Goal: Task Accomplishment & Management: Complete application form

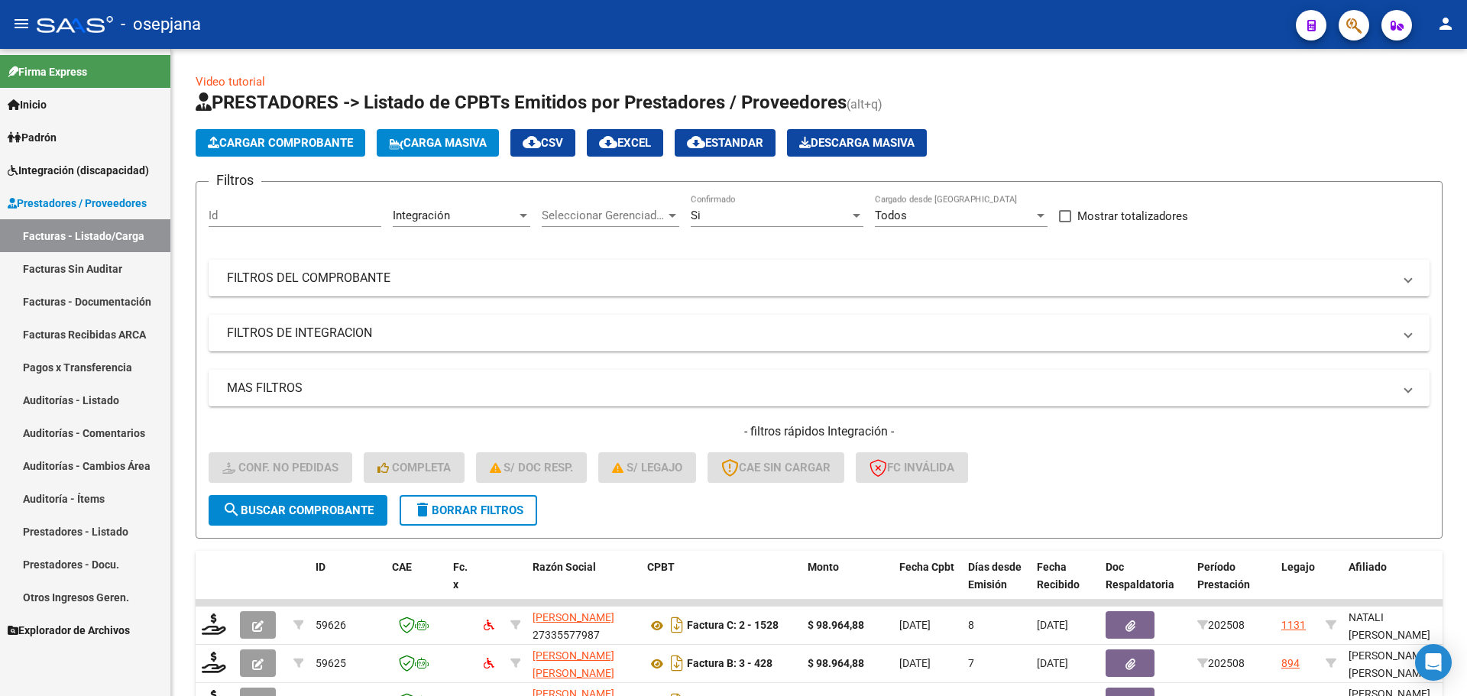
scroll to position [397, 0]
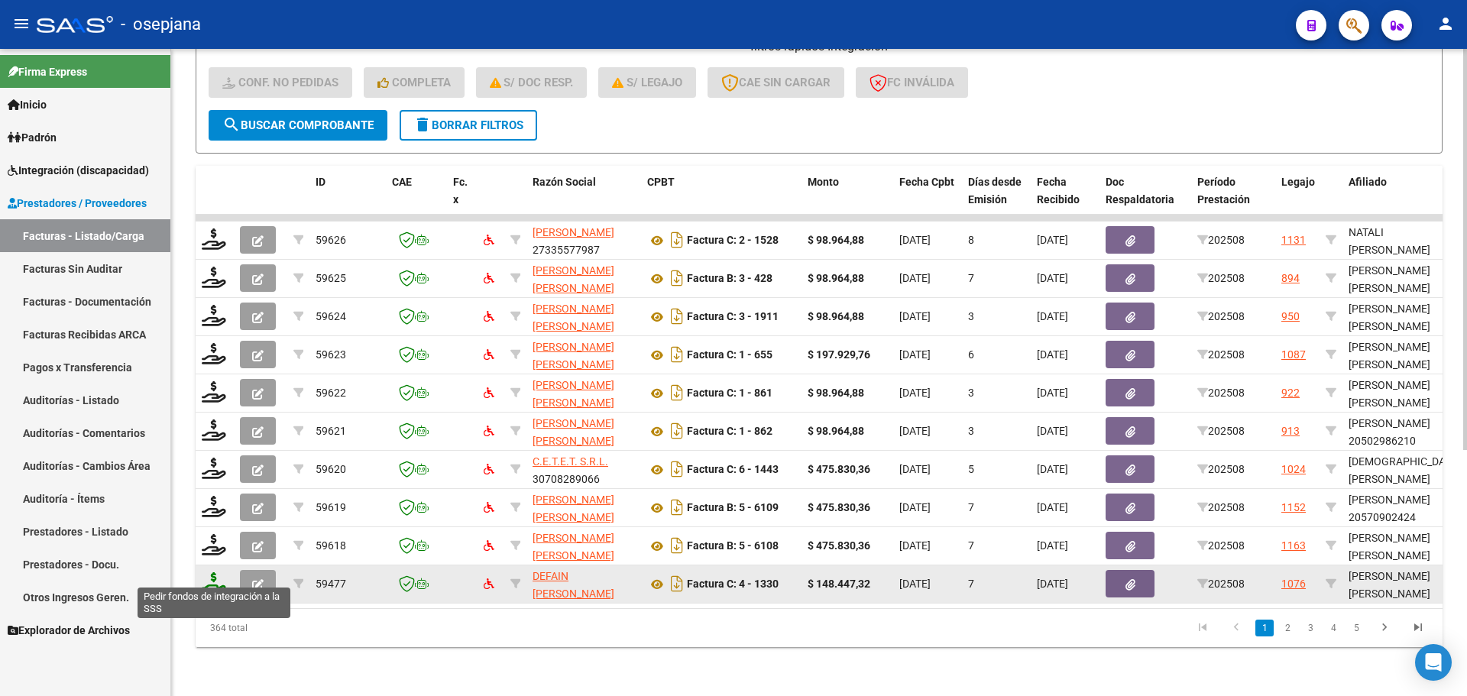
click at [214, 572] on icon at bounding box center [214, 582] width 24 height 21
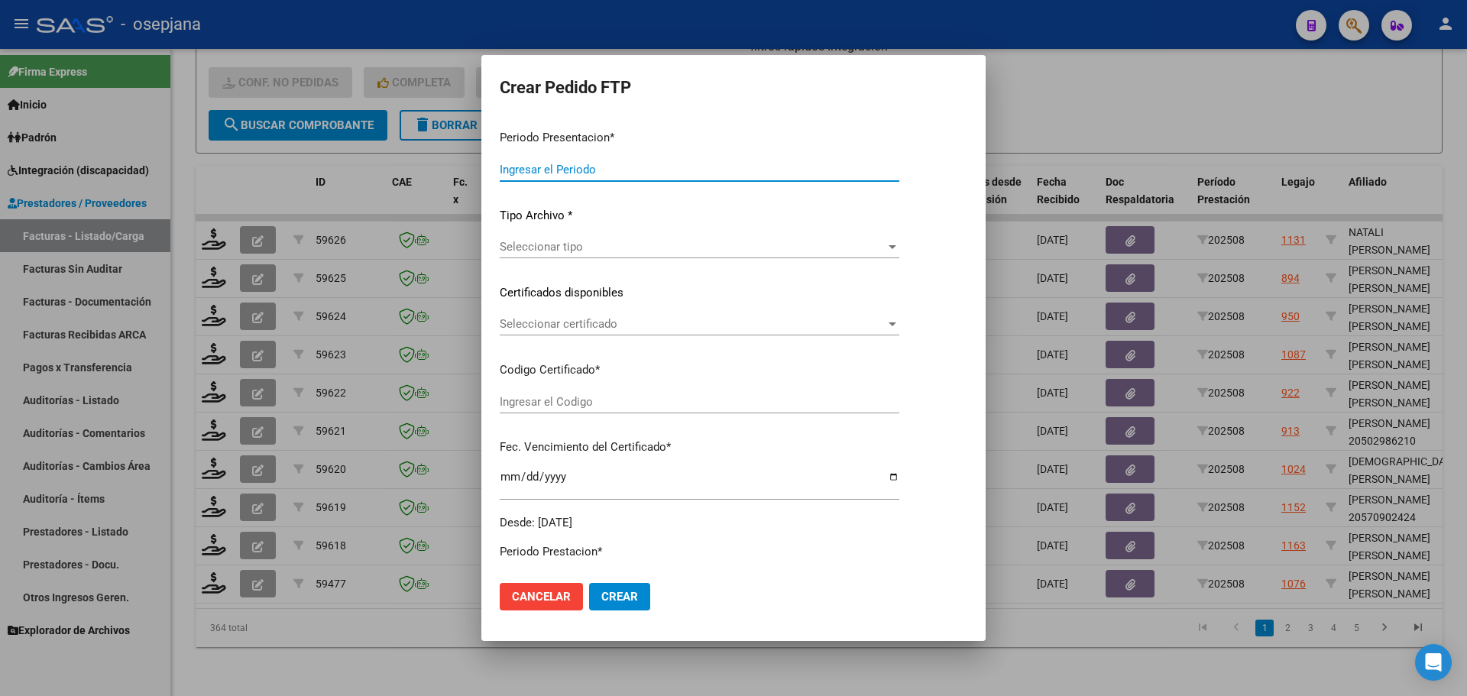
type input "202508"
type input "$ 148.447,32"
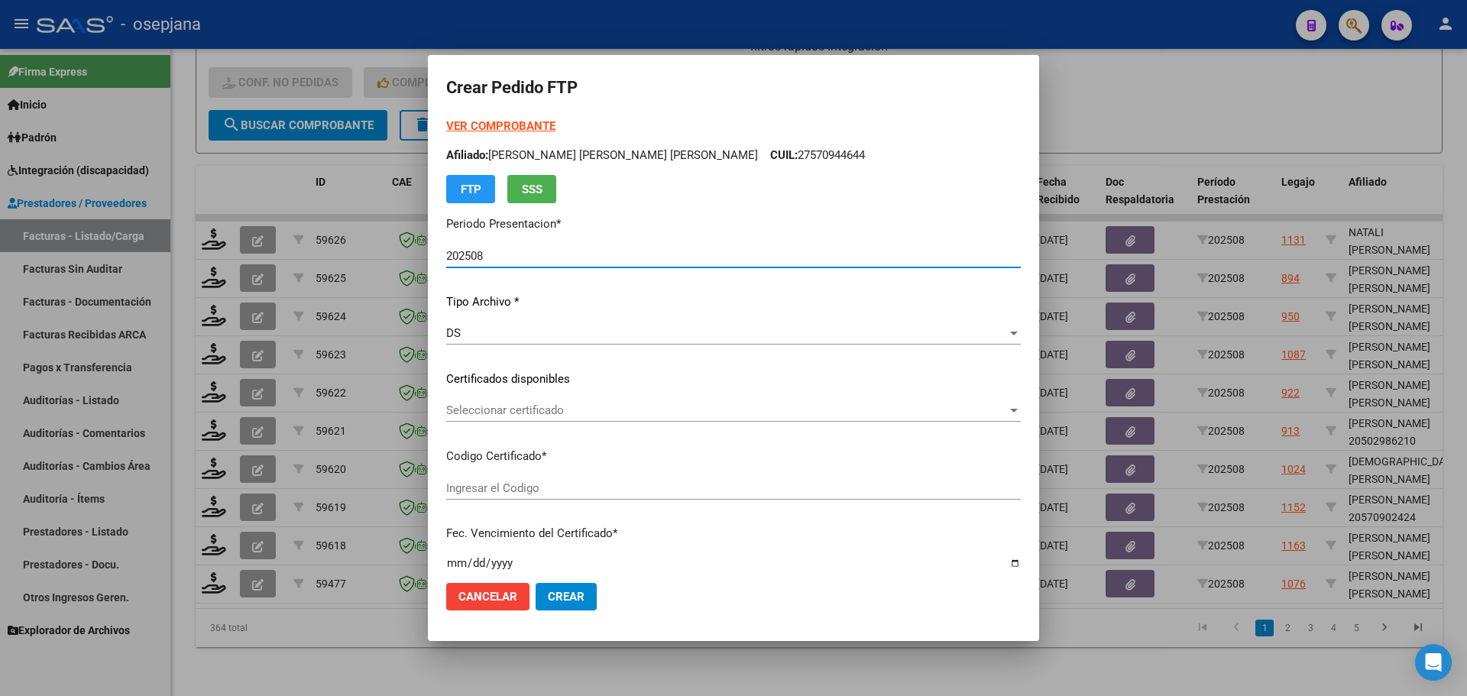
type input "ARG02000557427822024050620290506BUE376"
type input "[DATE]"
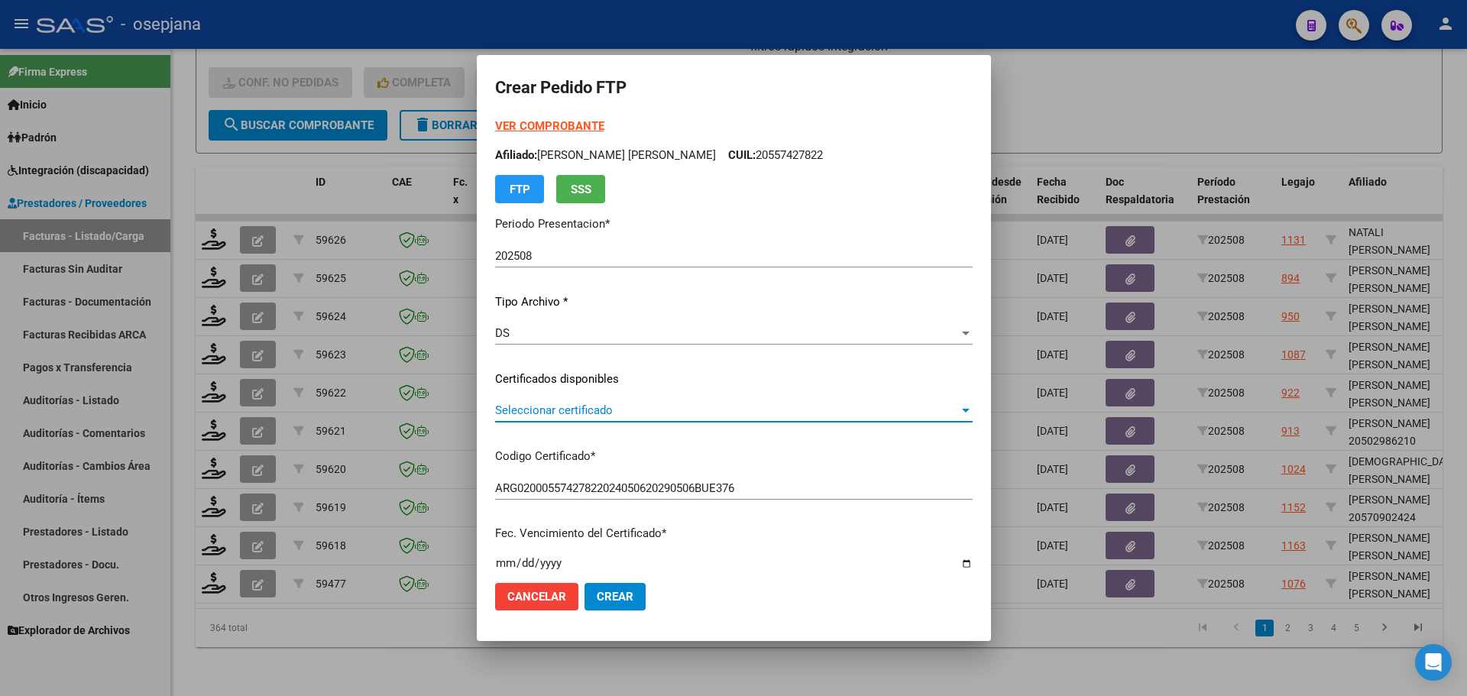
click at [575, 408] on span "Seleccionar certificado" at bounding box center [727, 410] width 464 height 14
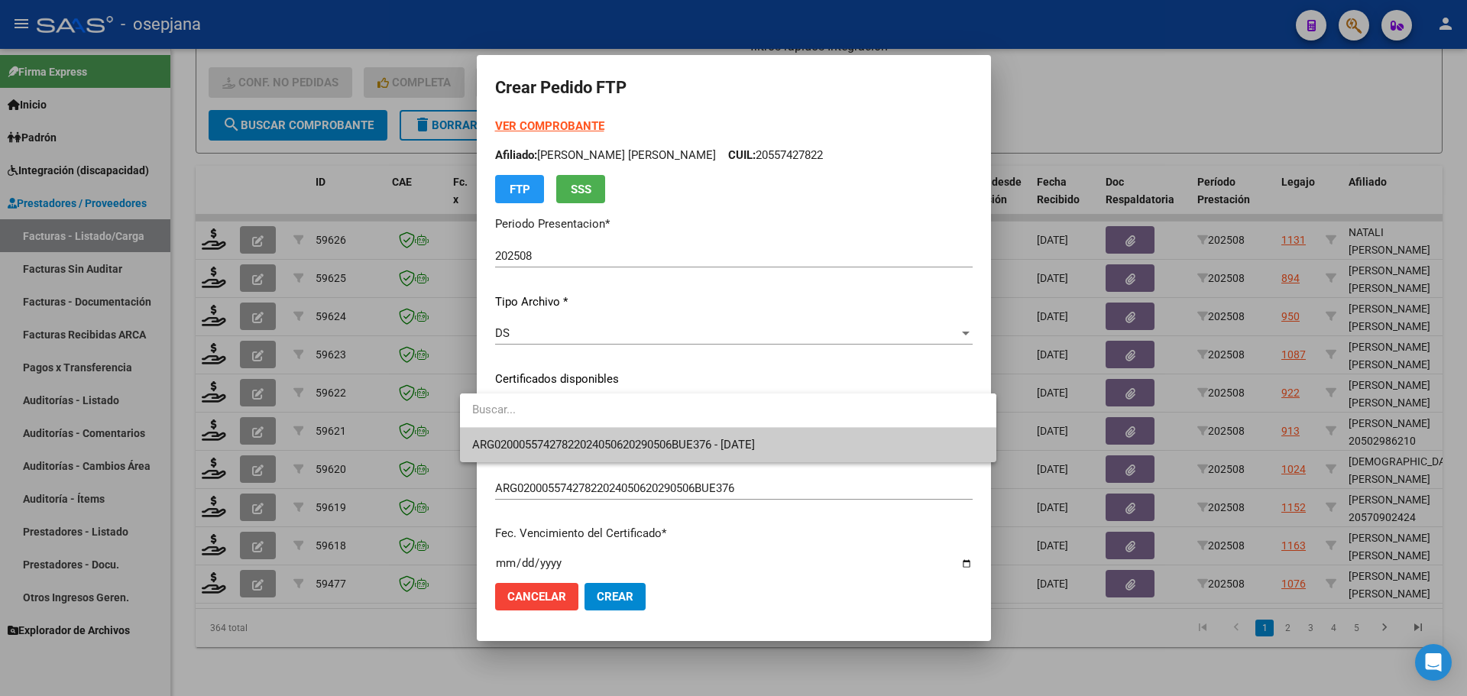
click at [577, 440] on span "ARG02000557427822024050620290506BUE376 - [DATE]" at bounding box center [613, 445] width 283 height 14
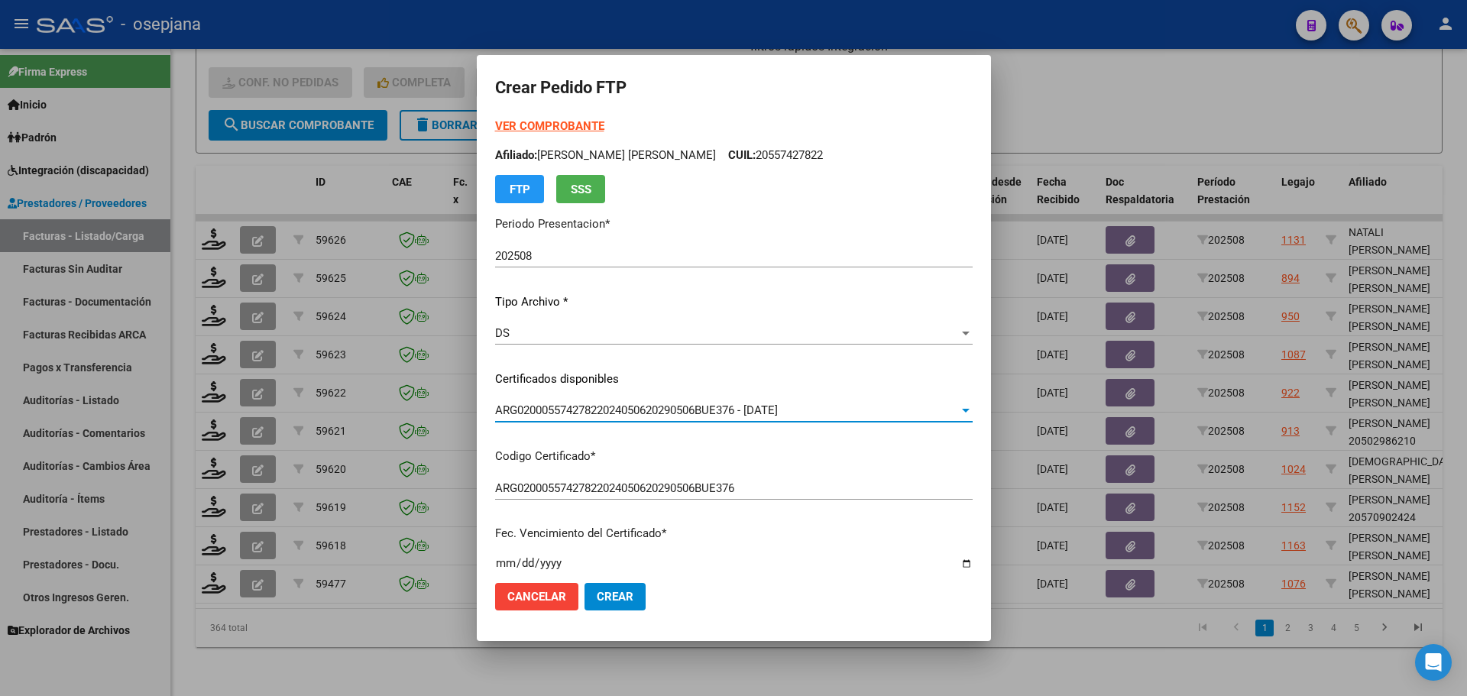
click at [527, 130] on strong "VER COMPROBANTE" at bounding box center [549, 126] width 109 height 14
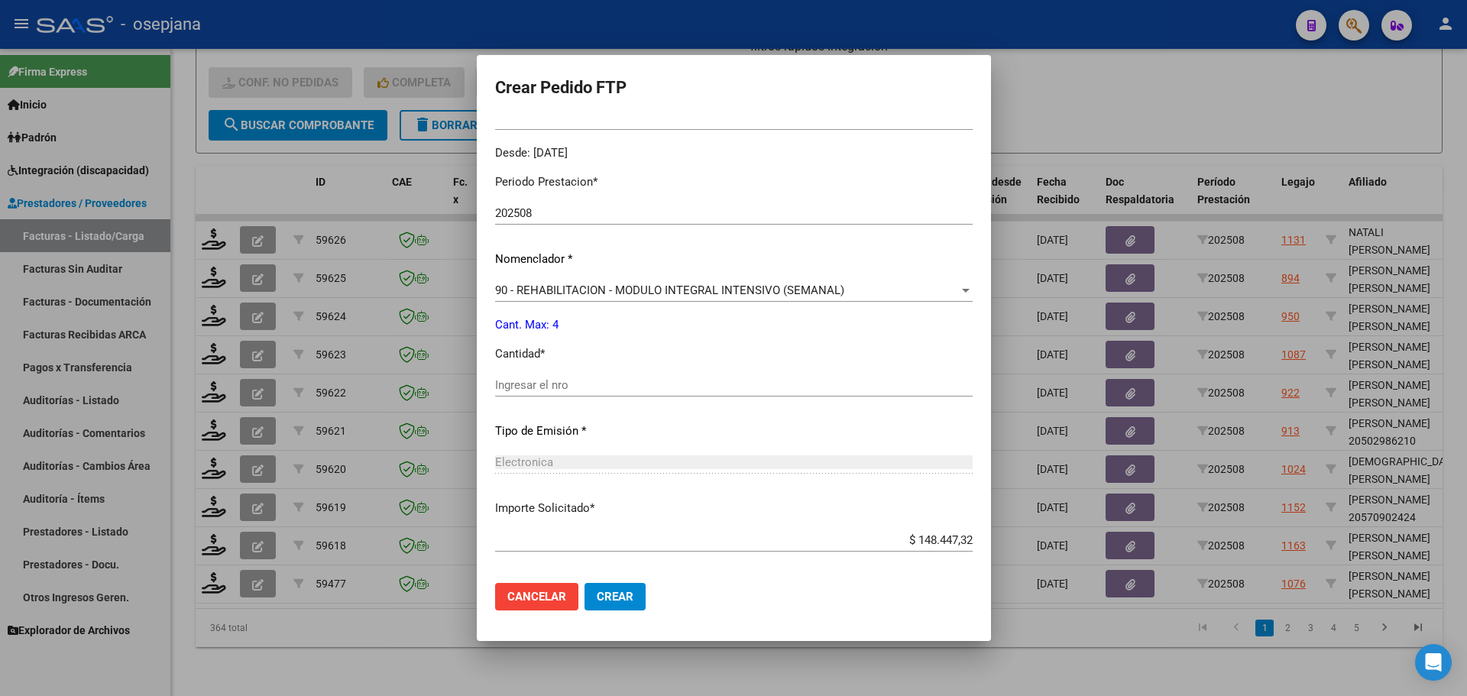
scroll to position [458, 0]
click at [500, 377] on input "Ingresar el nro" at bounding box center [733, 383] width 477 height 14
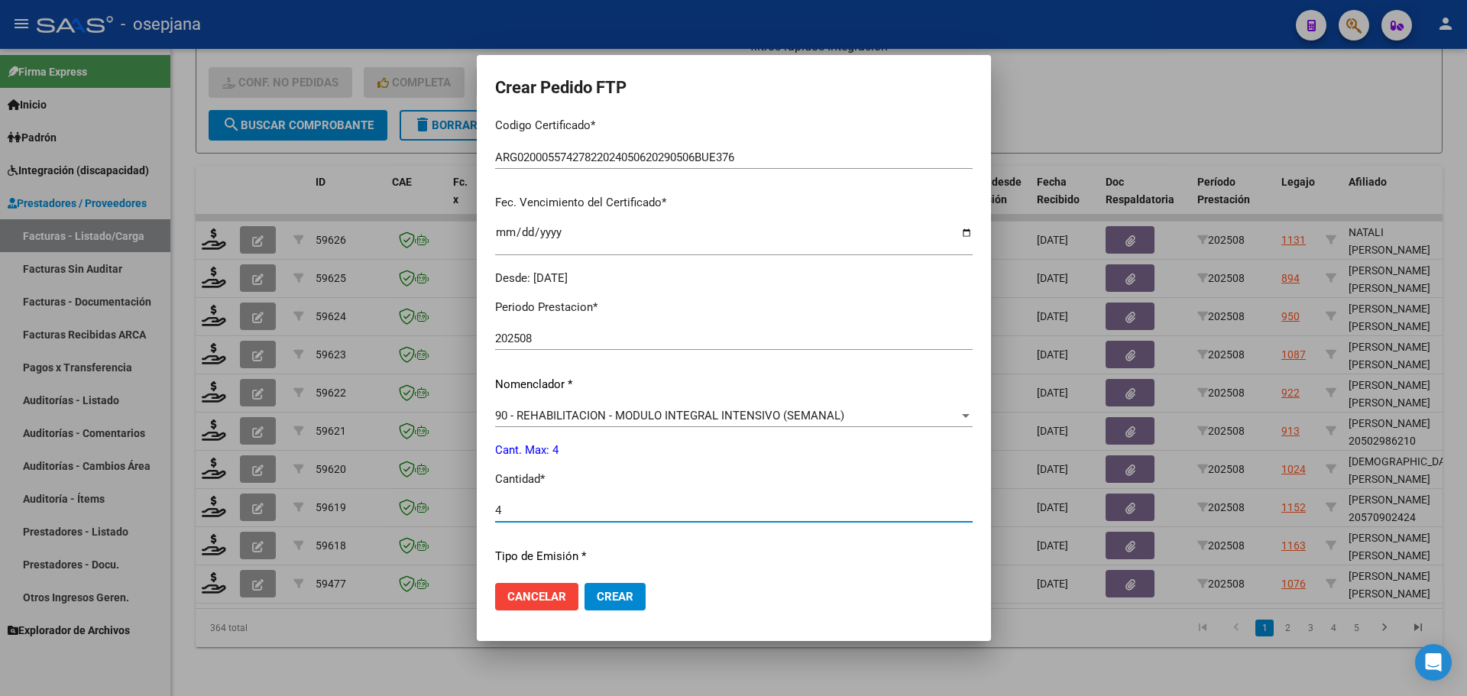
scroll to position [0, 0]
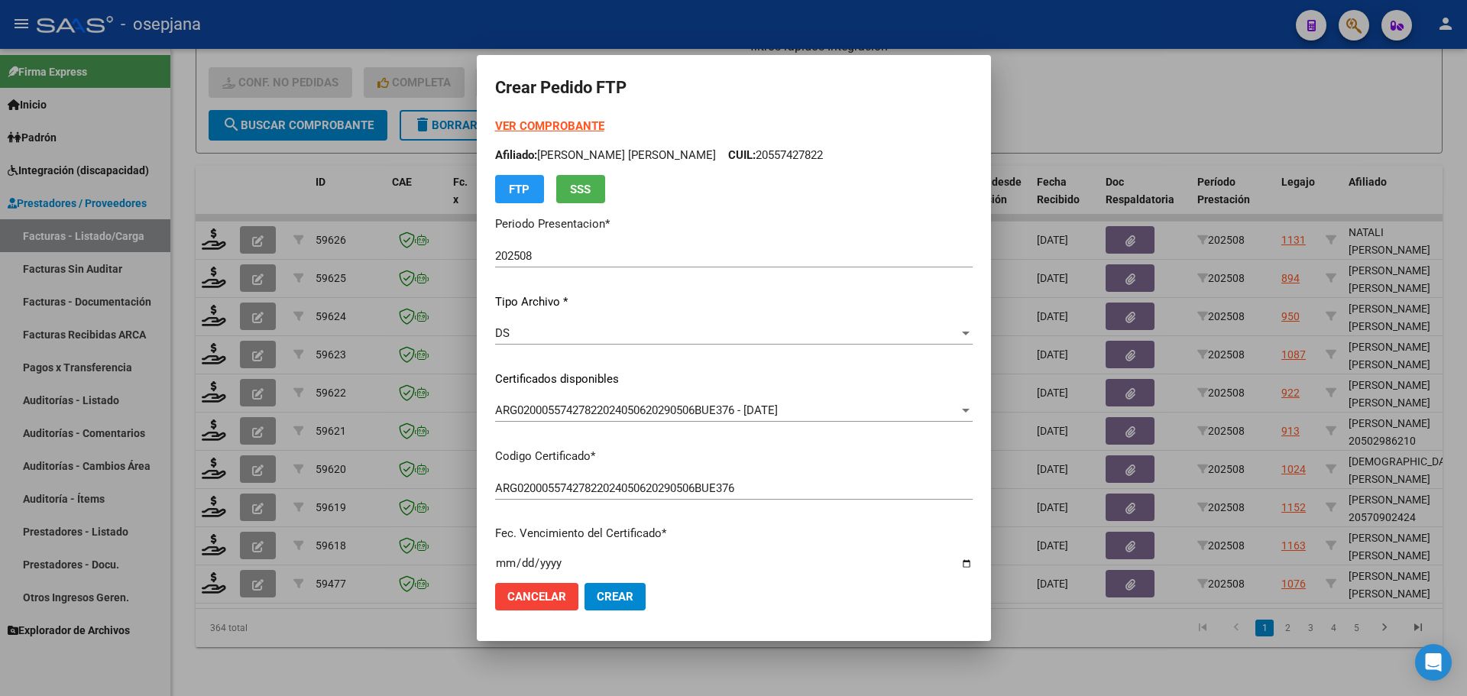
type input "4"
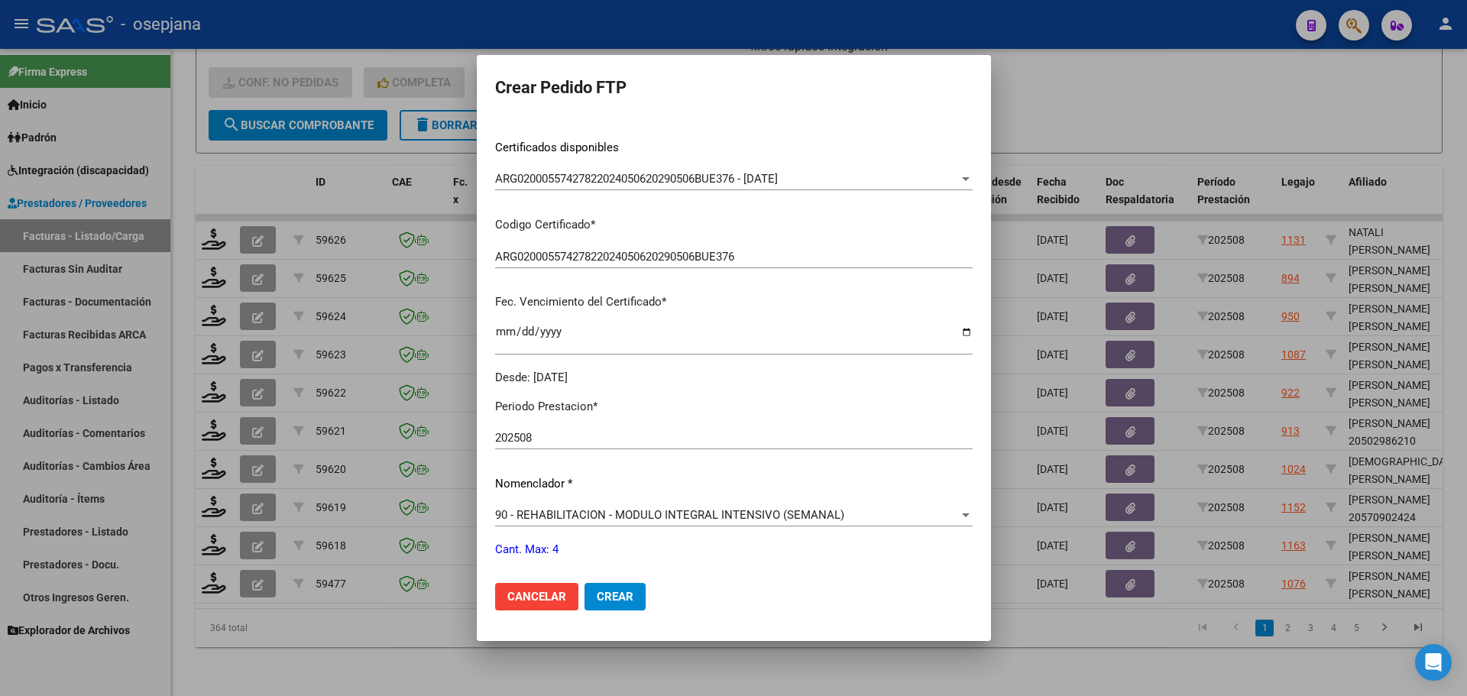
scroll to position [529, 0]
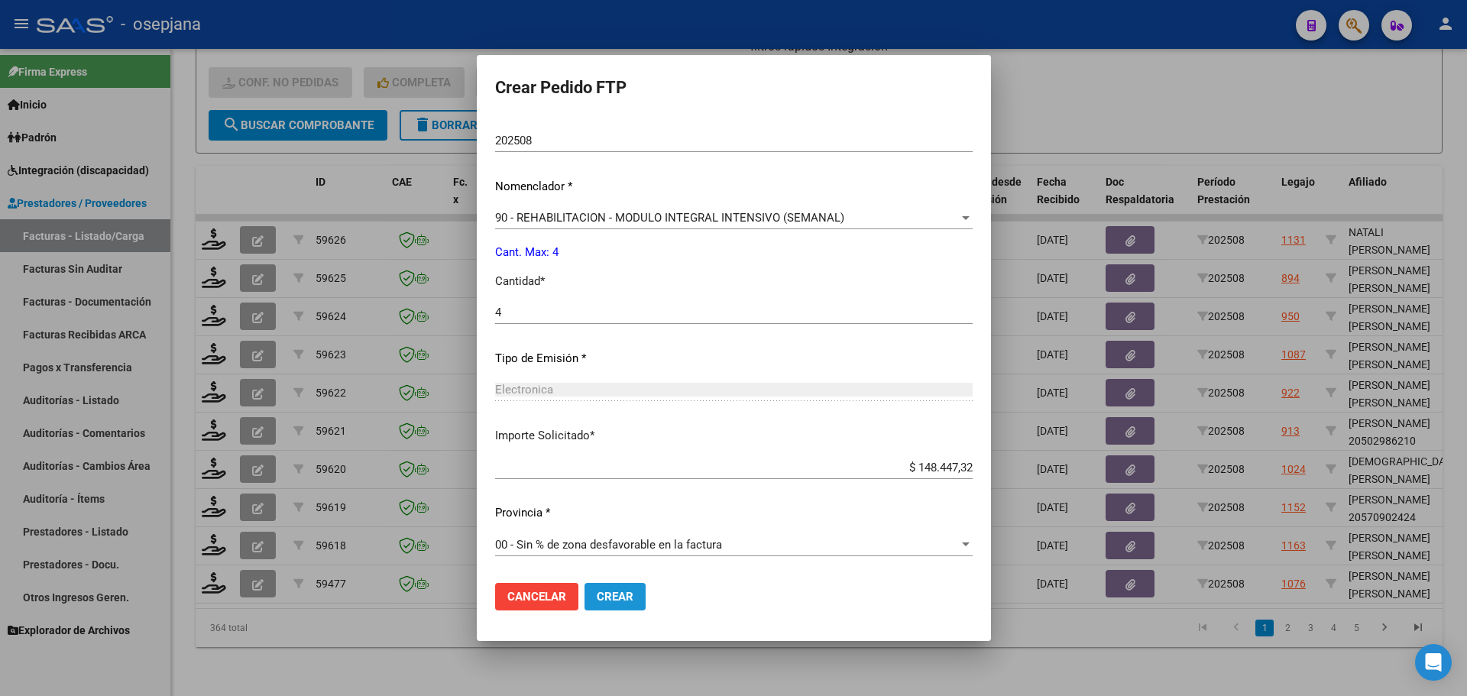
click at [604, 588] on button "Crear" at bounding box center [614, 597] width 61 height 28
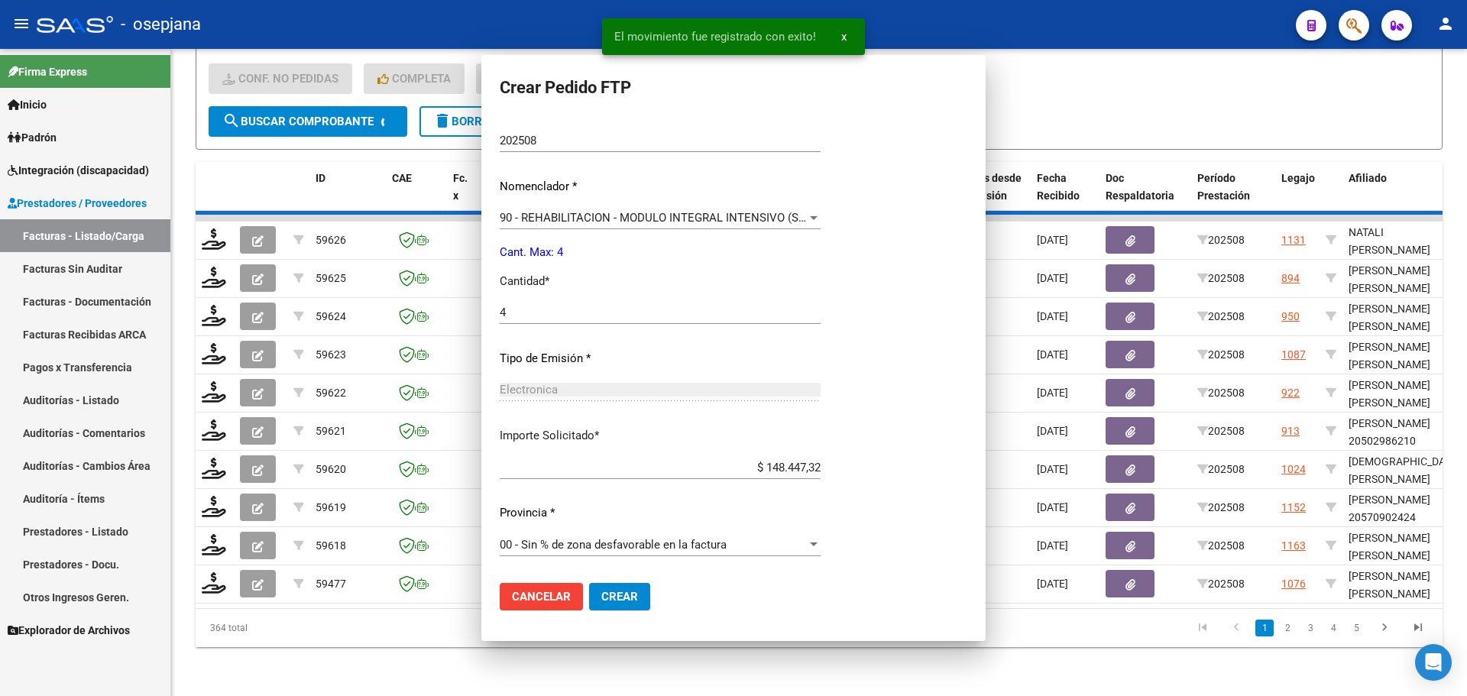
scroll to position [0, 0]
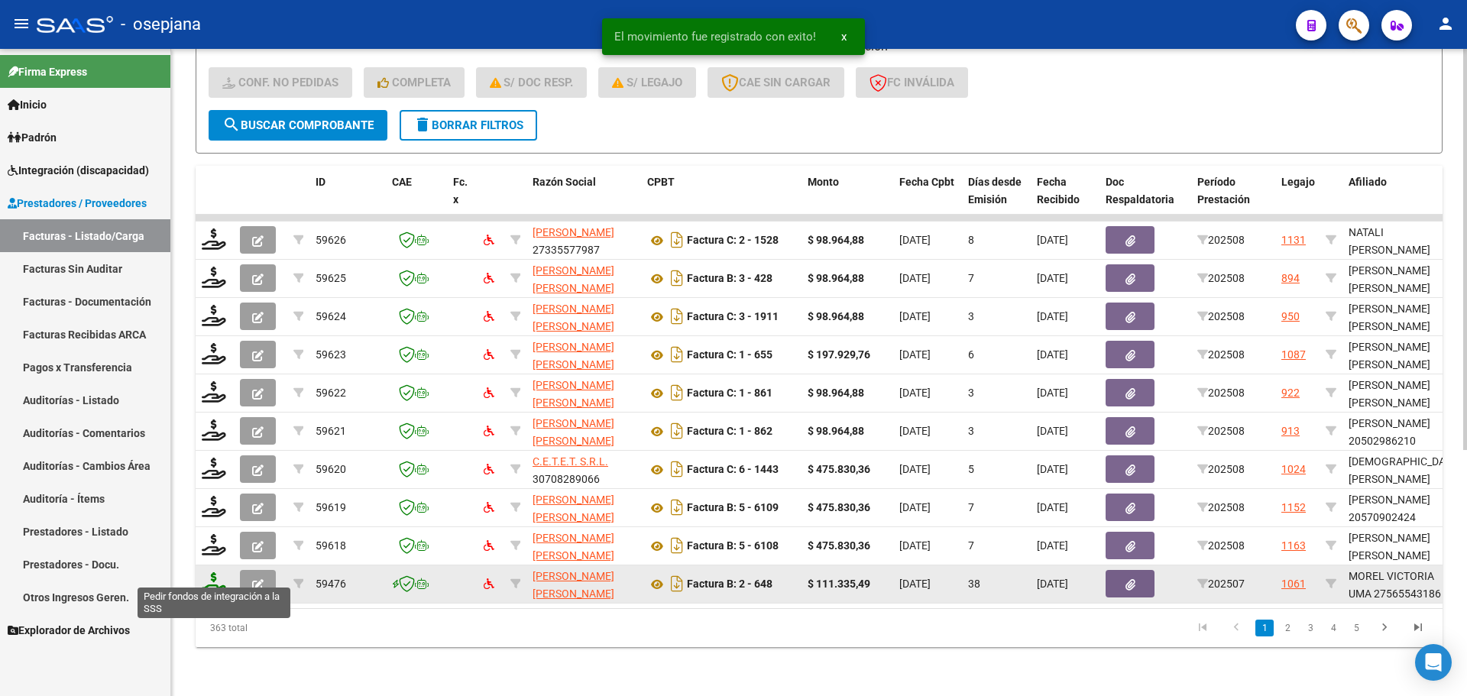
click at [218, 578] on icon at bounding box center [214, 582] width 24 height 21
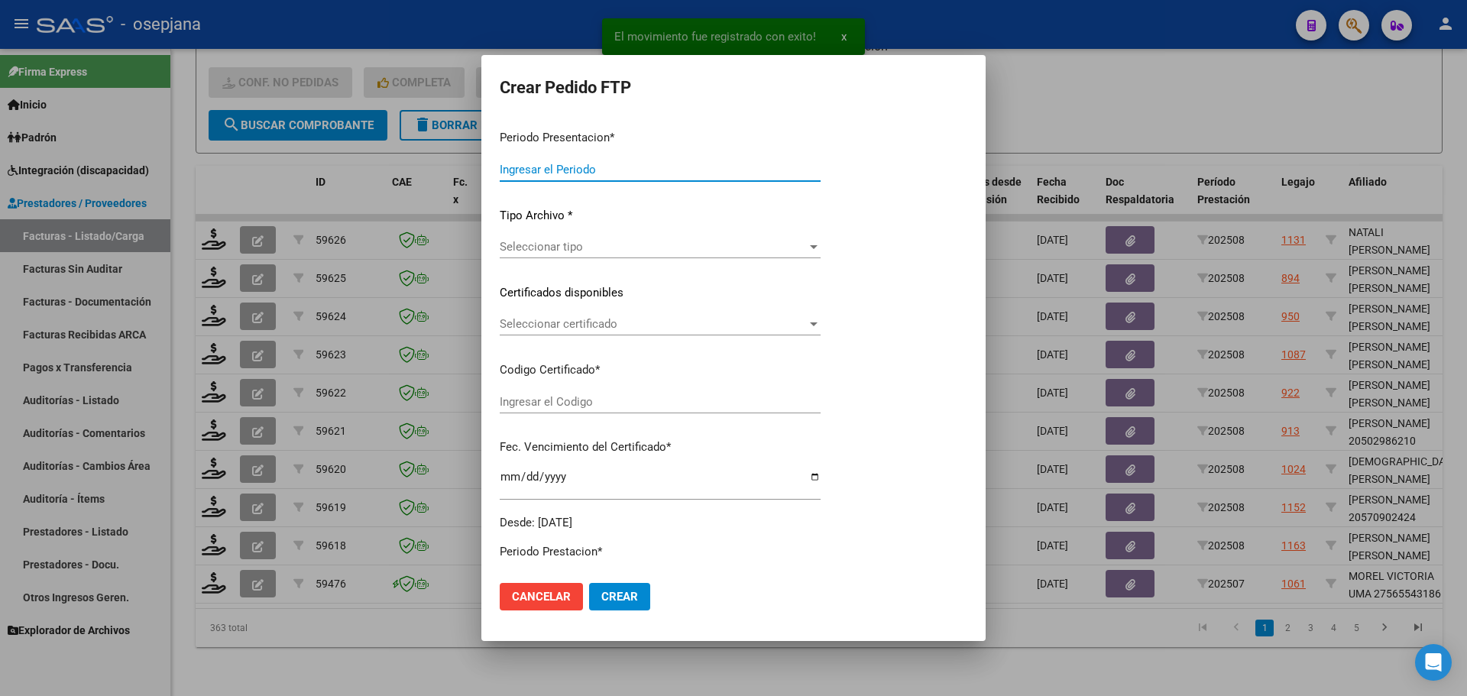
type input "202508"
type input "202507"
type input "$ 111.335,49"
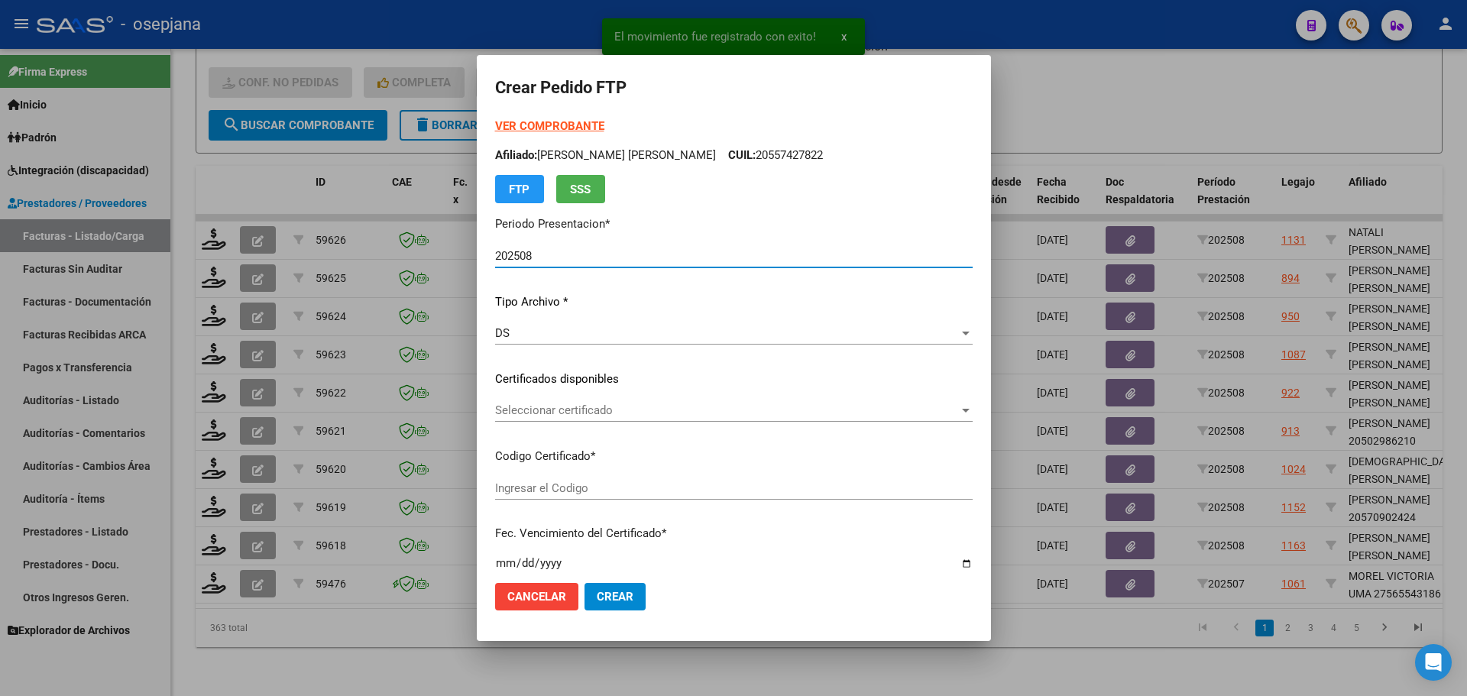
type input "ARG01000565543182023070420280704AND109"
type input "[DATE]"
click at [603, 406] on span "Seleccionar certificado" at bounding box center [727, 410] width 464 height 14
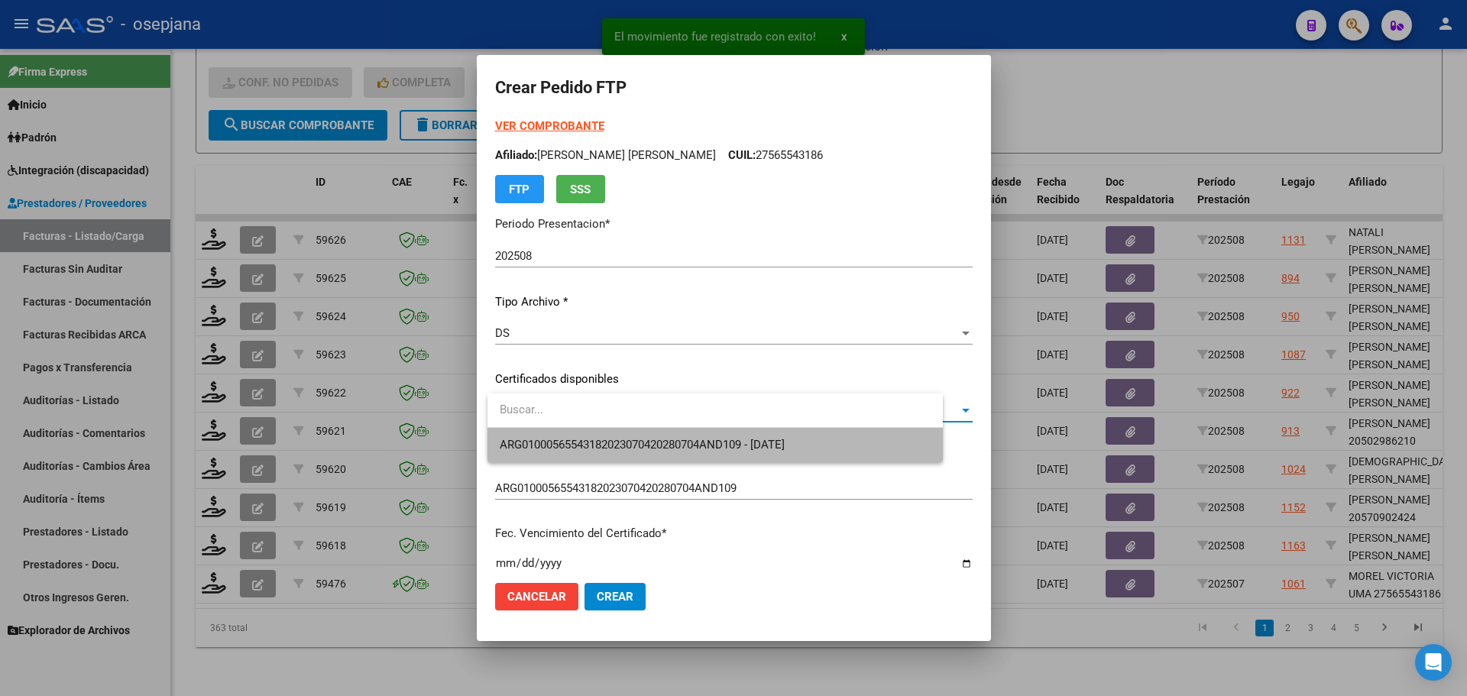
click at [608, 432] on span "ARG01000565543182023070420280704AND109 - [DATE]" at bounding box center [715, 445] width 431 height 34
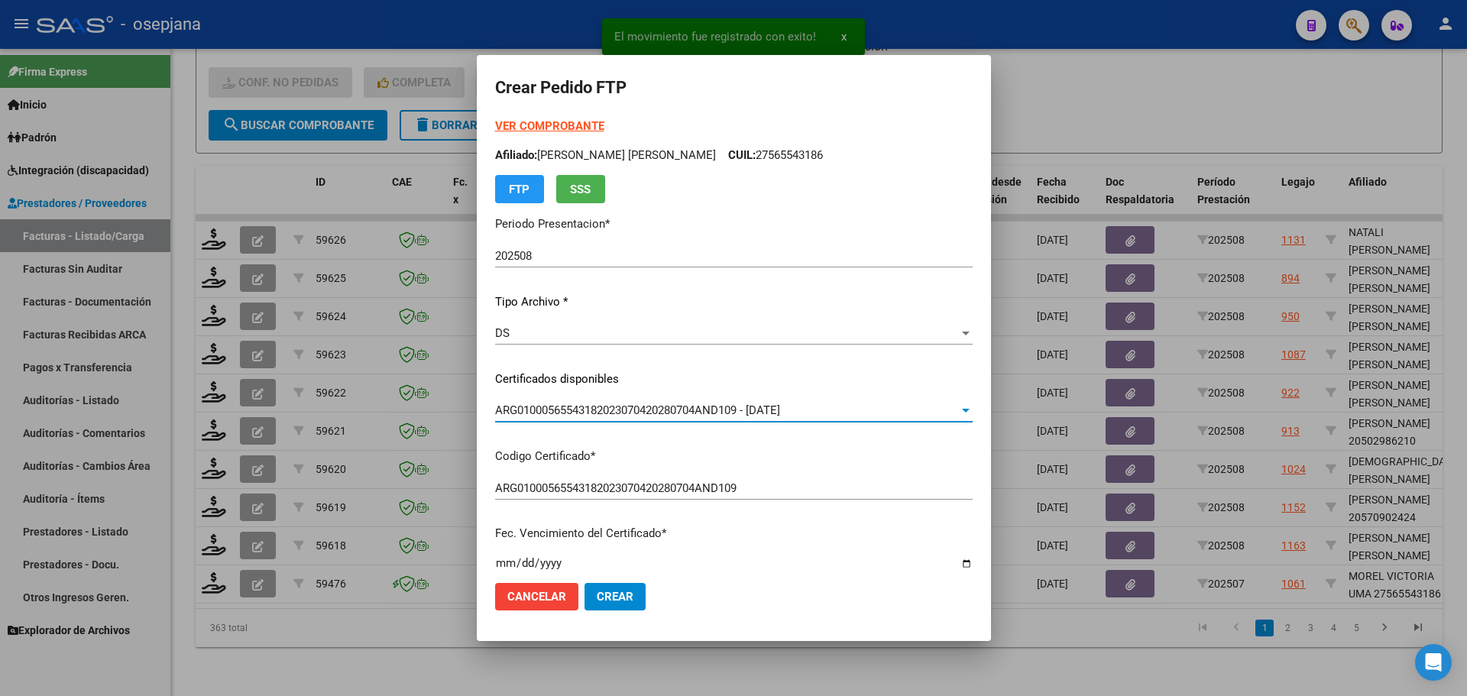
click at [586, 121] on strong "VER COMPROBANTE" at bounding box center [549, 126] width 109 height 14
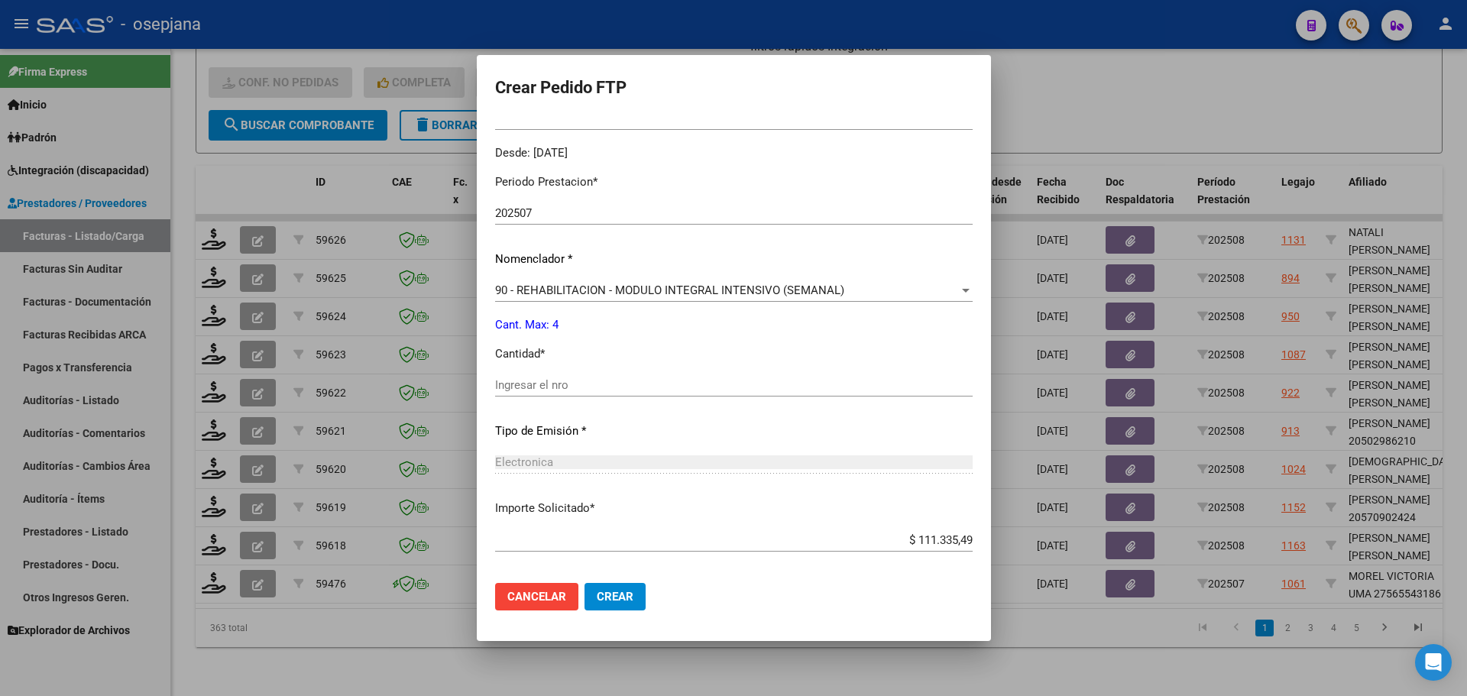
scroll to position [458, 0]
click at [518, 378] on input "Ingresar el nro" at bounding box center [733, 383] width 477 height 14
type input "4"
click at [594, 592] on button "Crear" at bounding box center [614, 597] width 61 height 28
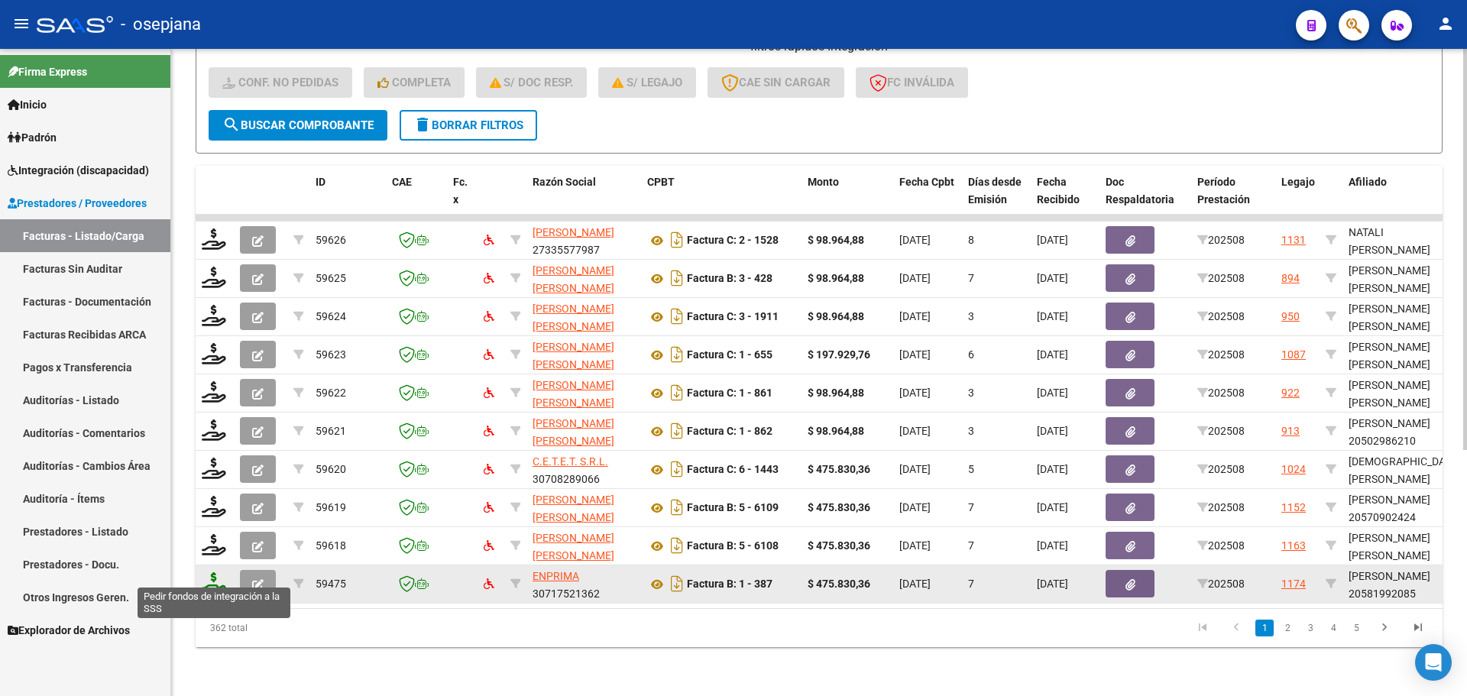
click at [219, 572] on icon at bounding box center [214, 582] width 24 height 21
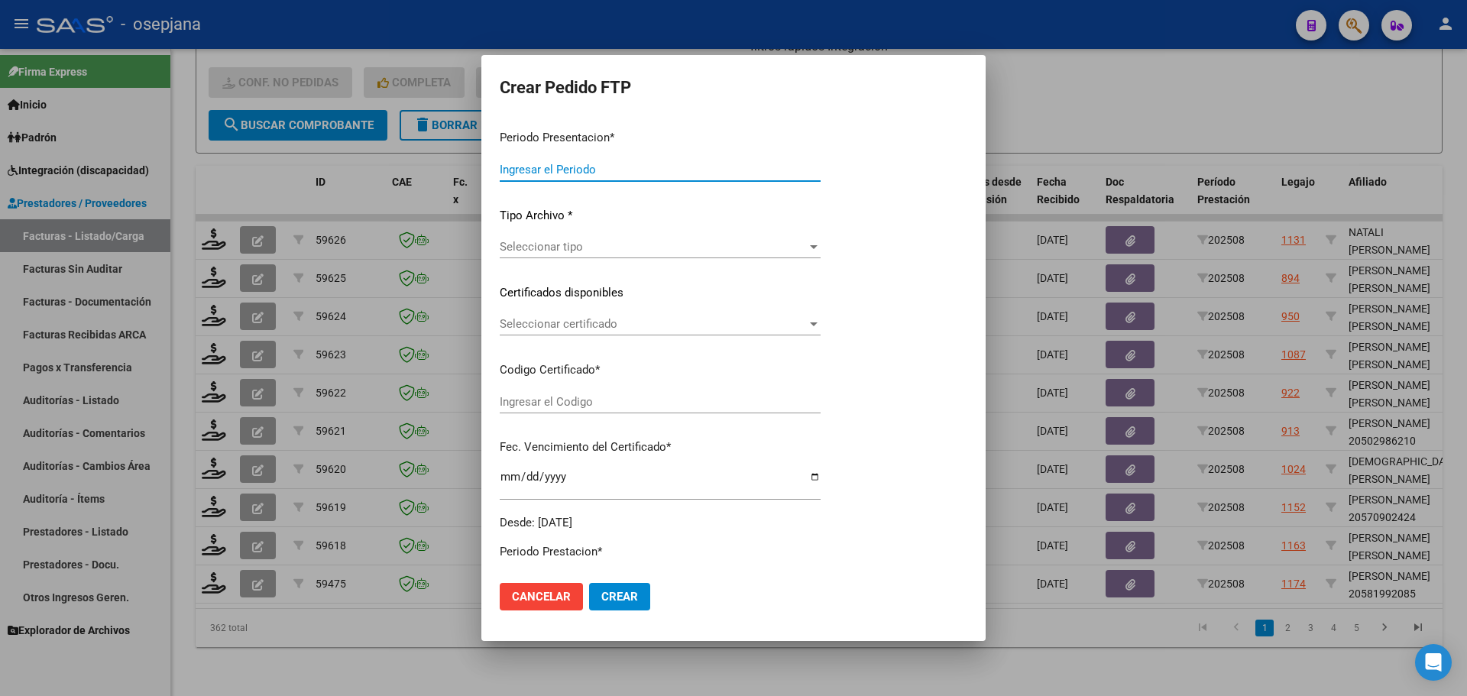
type input "202508"
type input "$ 475.830,36"
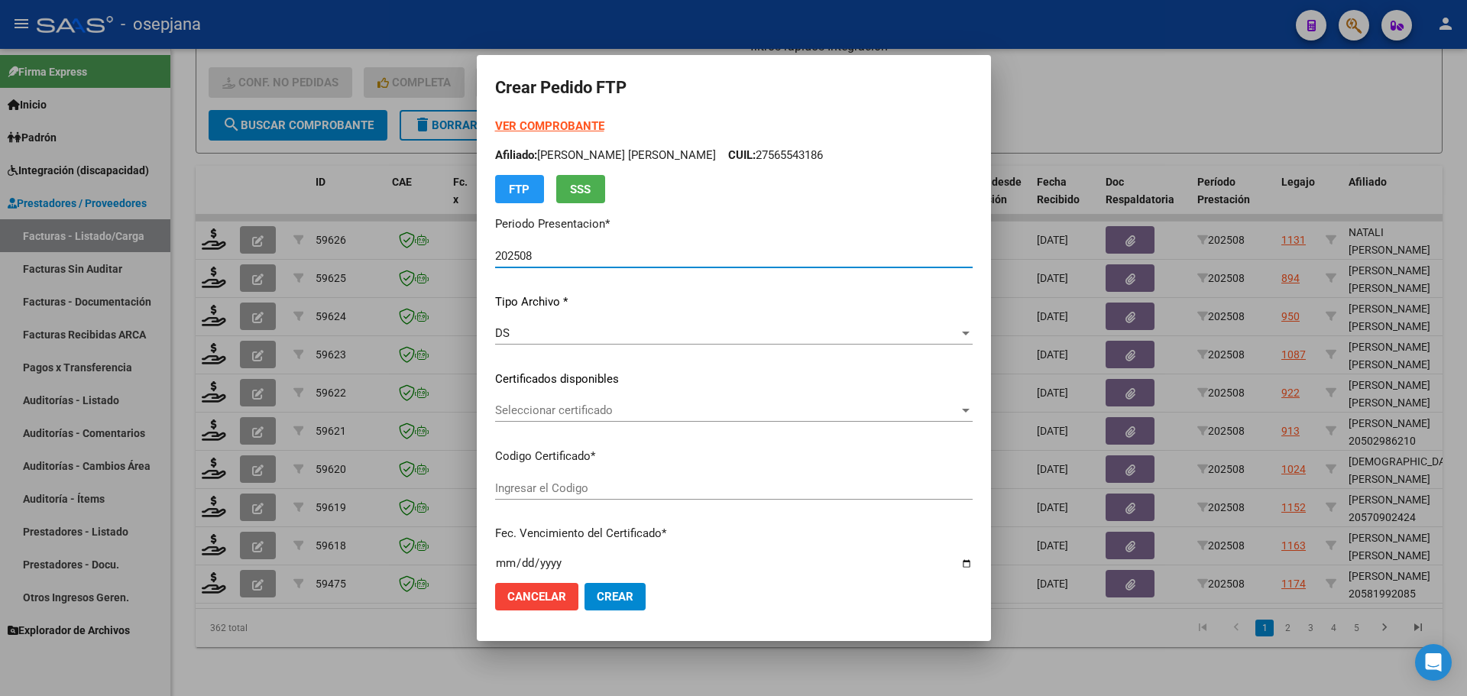
type input "ARG020005992082022110220271102BSAS10725"
type input "[DATE]"
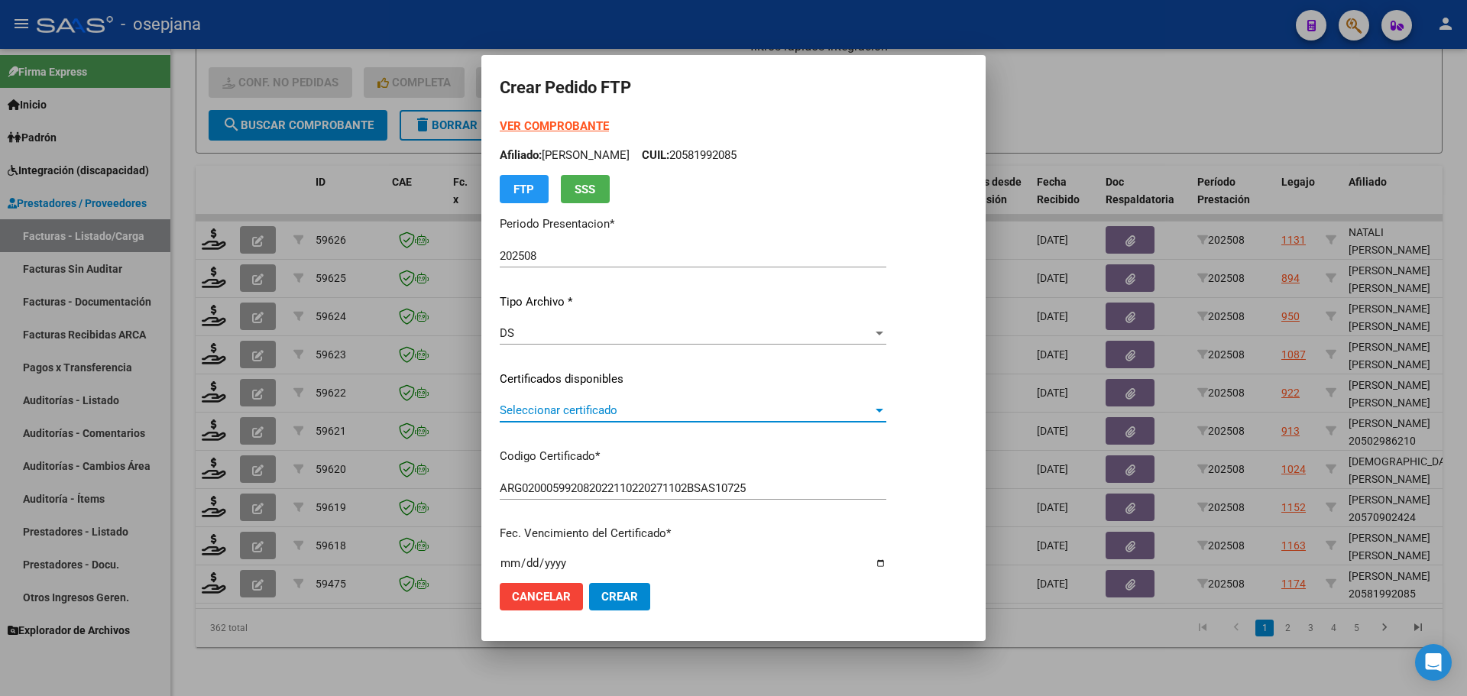
click at [680, 406] on span "Seleccionar certificado" at bounding box center [686, 410] width 373 height 14
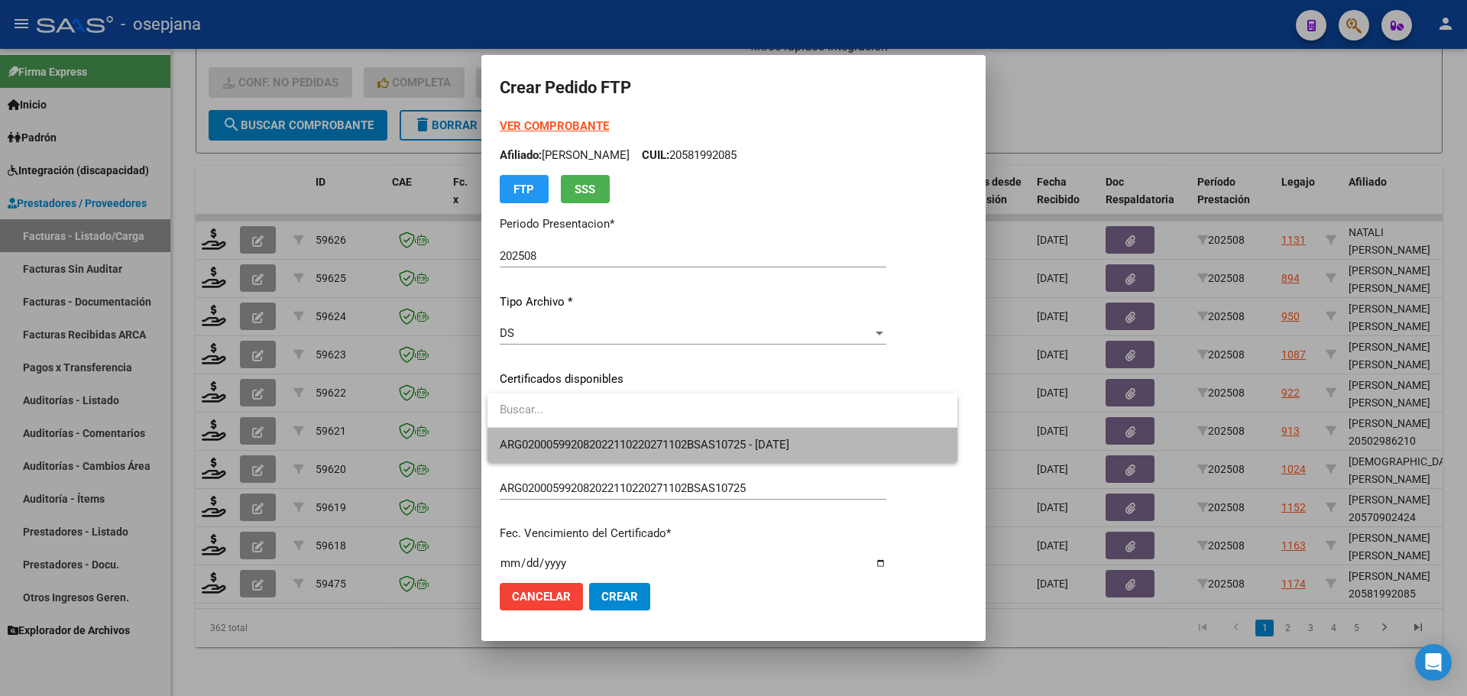
click at [680, 435] on span "ARG020005992082022110220271102BSAS10725 - [DATE]" at bounding box center [722, 445] width 445 height 34
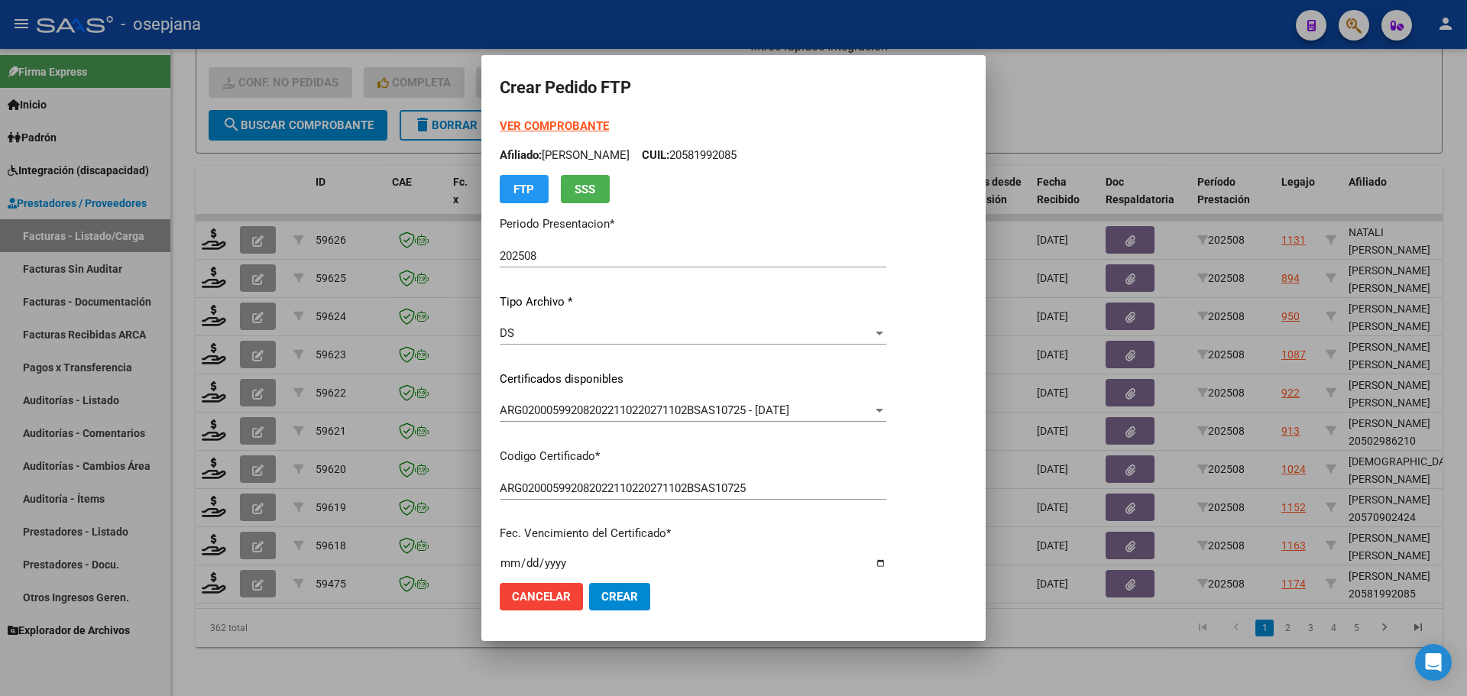
click at [601, 121] on strong "VER COMPROBANTE" at bounding box center [554, 126] width 109 height 14
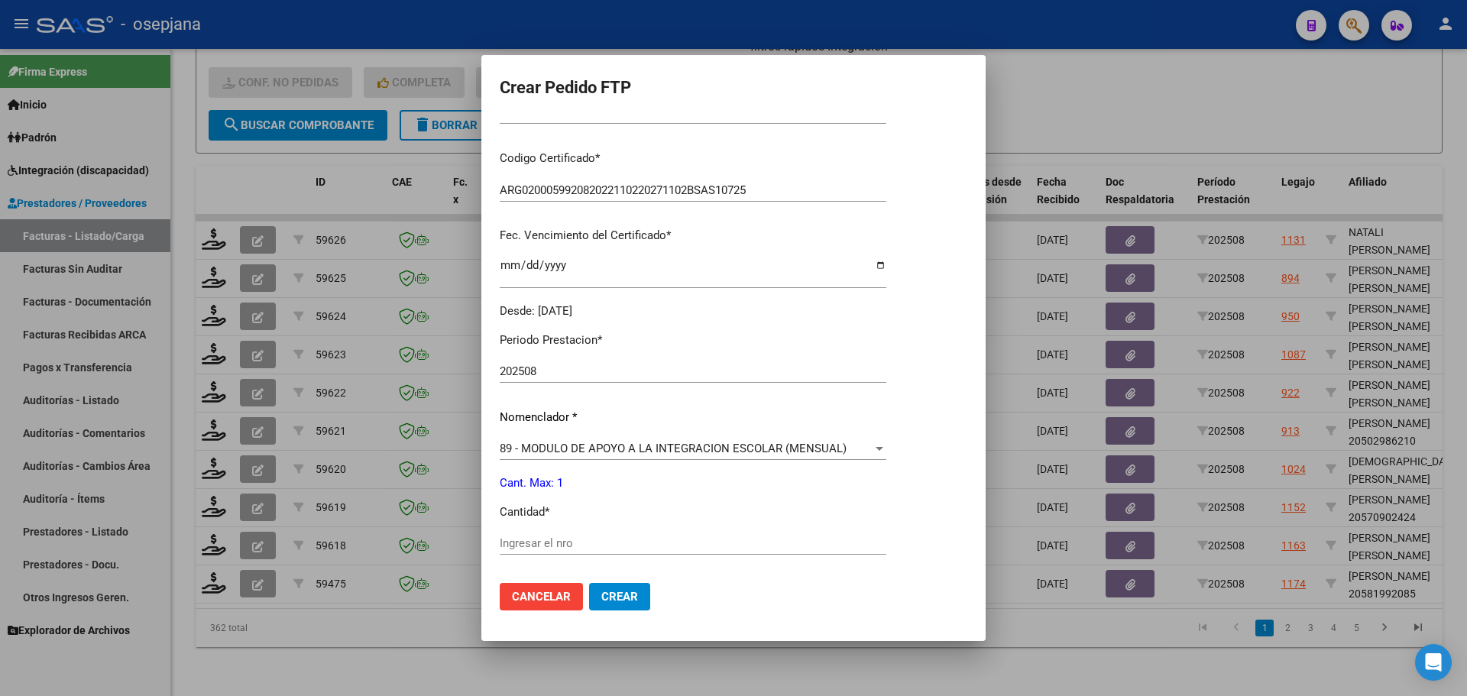
scroll to position [458, 0]
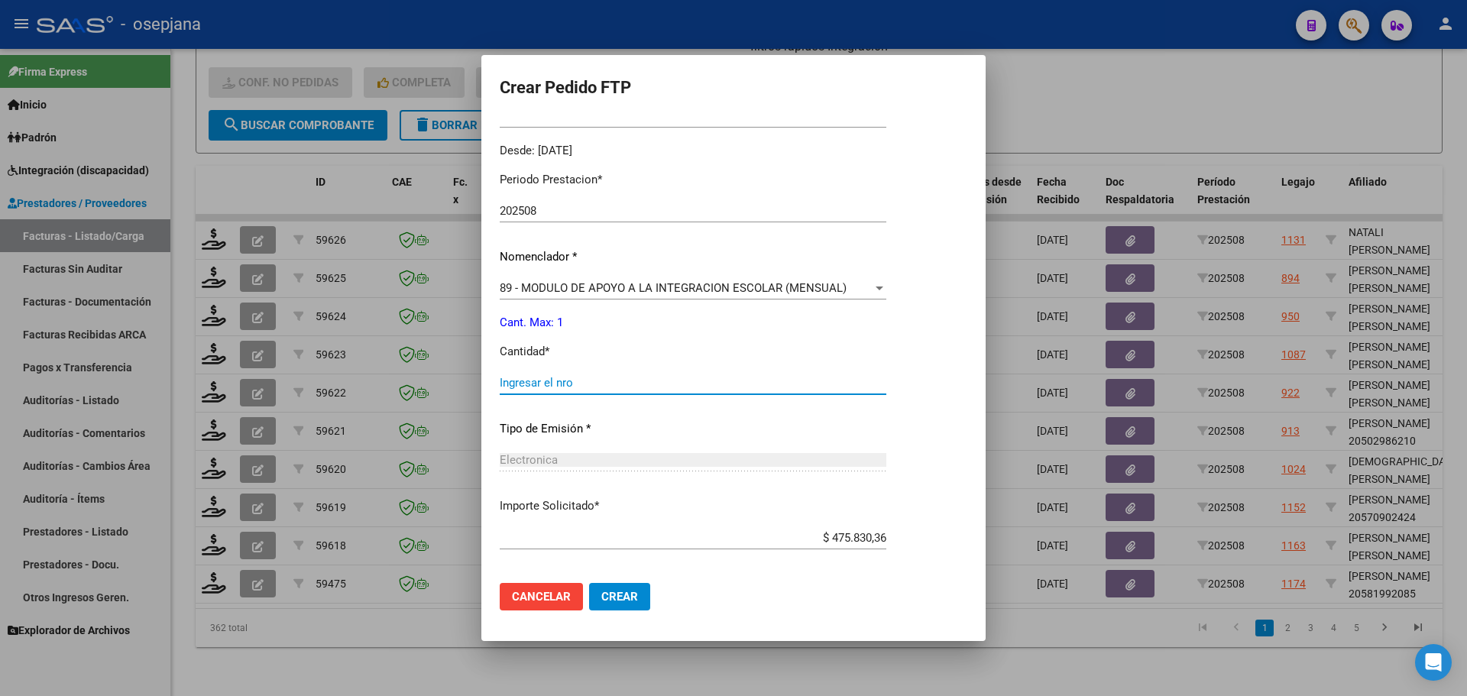
click at [568, 381] on input "Ingresar el nro" at bounding box center [693, 383] width 387 height 14
type input "1"
click at [619, 599] on span "Crear" at bounding box center [619, 597] width 37 height 14
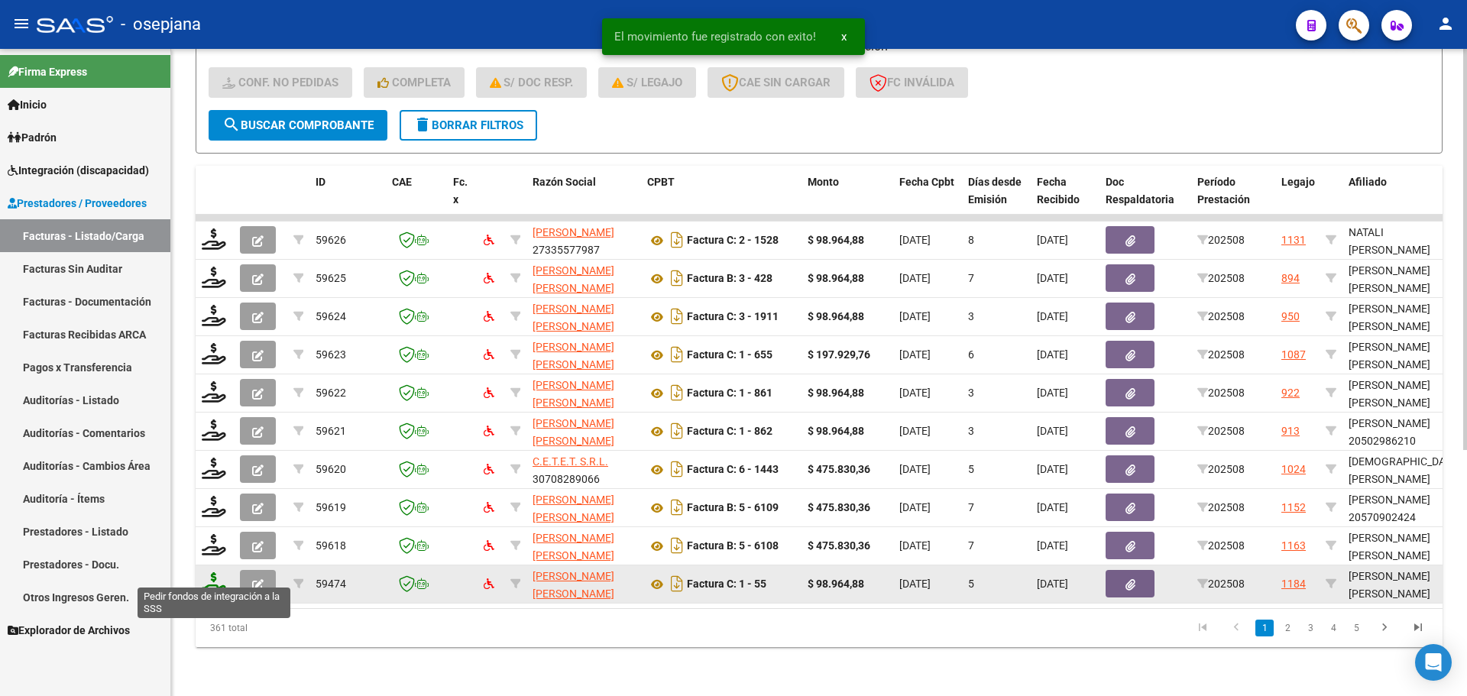
click at [217, 575] on icon at bounding box center [214, 582] width 24 height 21
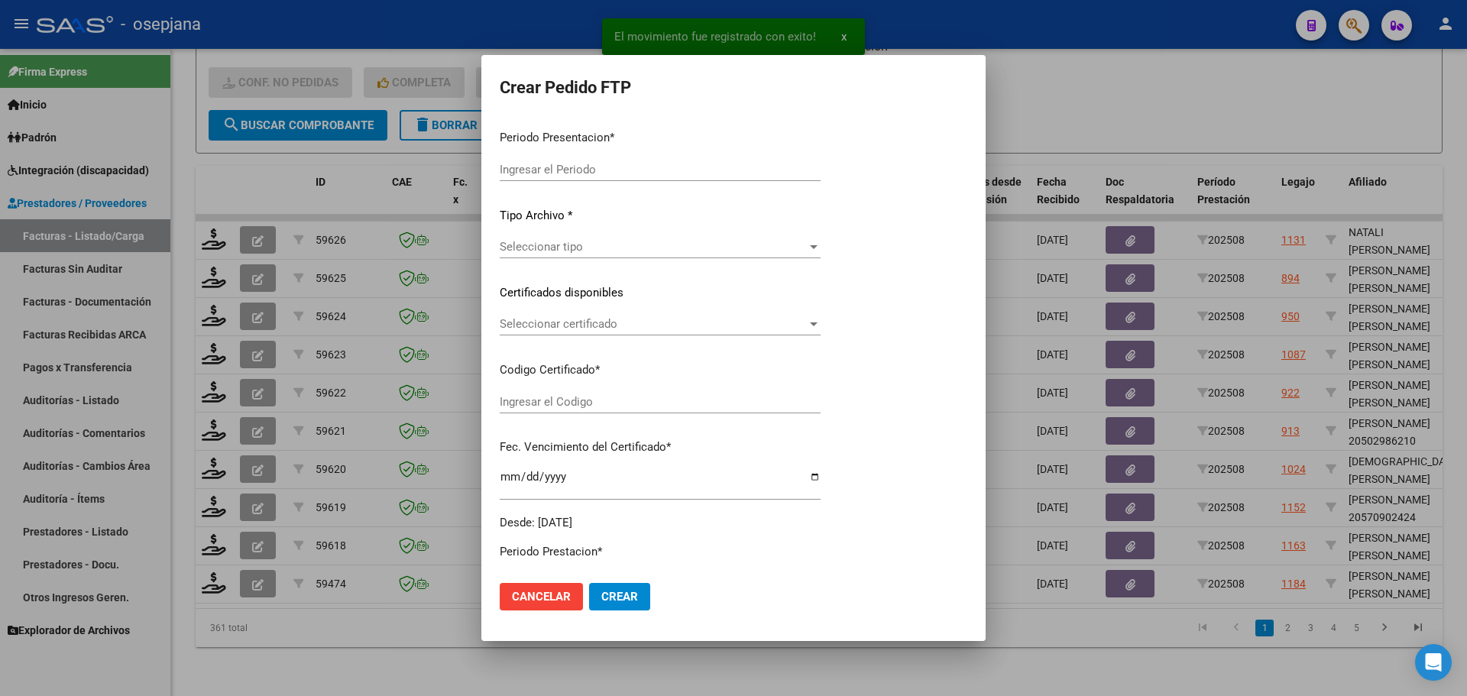
type input "202508"
type input "$ 98.964,88"
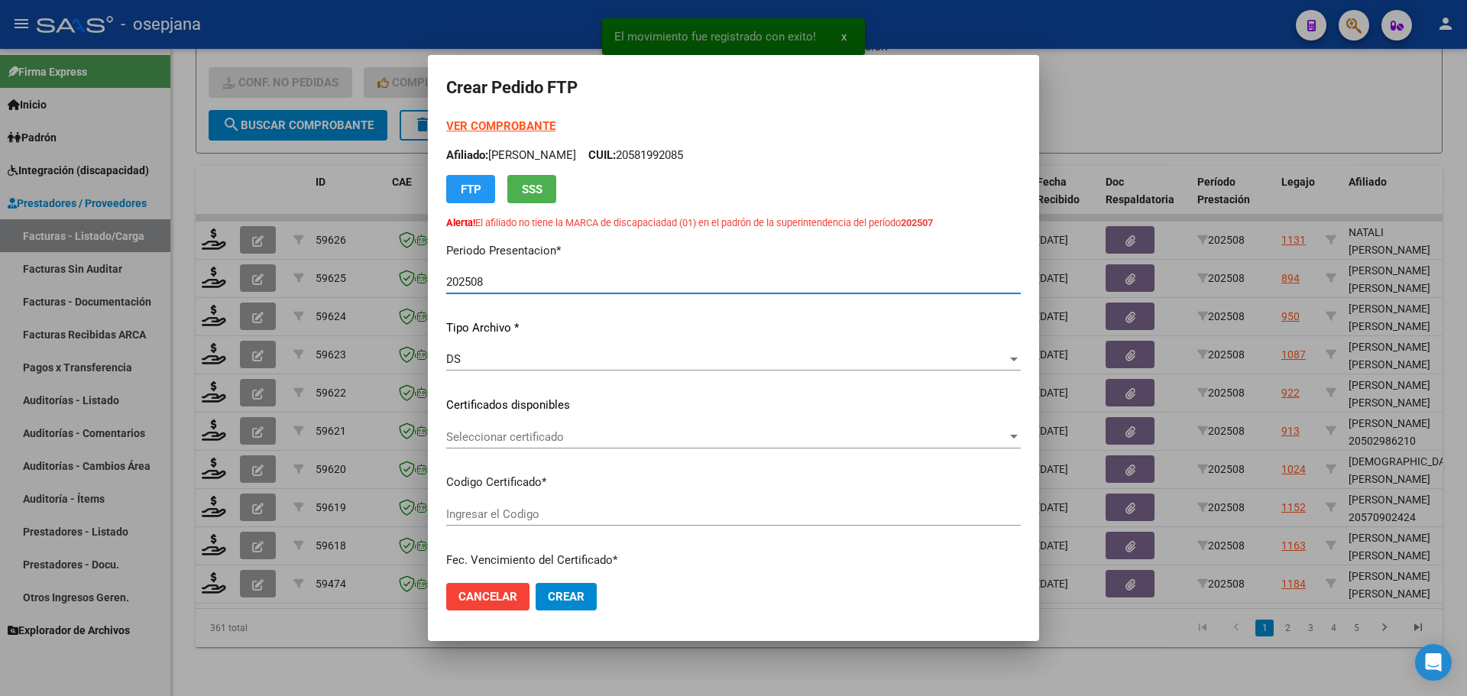
type input "ARG02000576398432022100420251004BSAS413"
type input "[DATE]"
click at [586, 430] on span "Seleccionar certificado" at bounding box center [726, 437] width 561 height 14
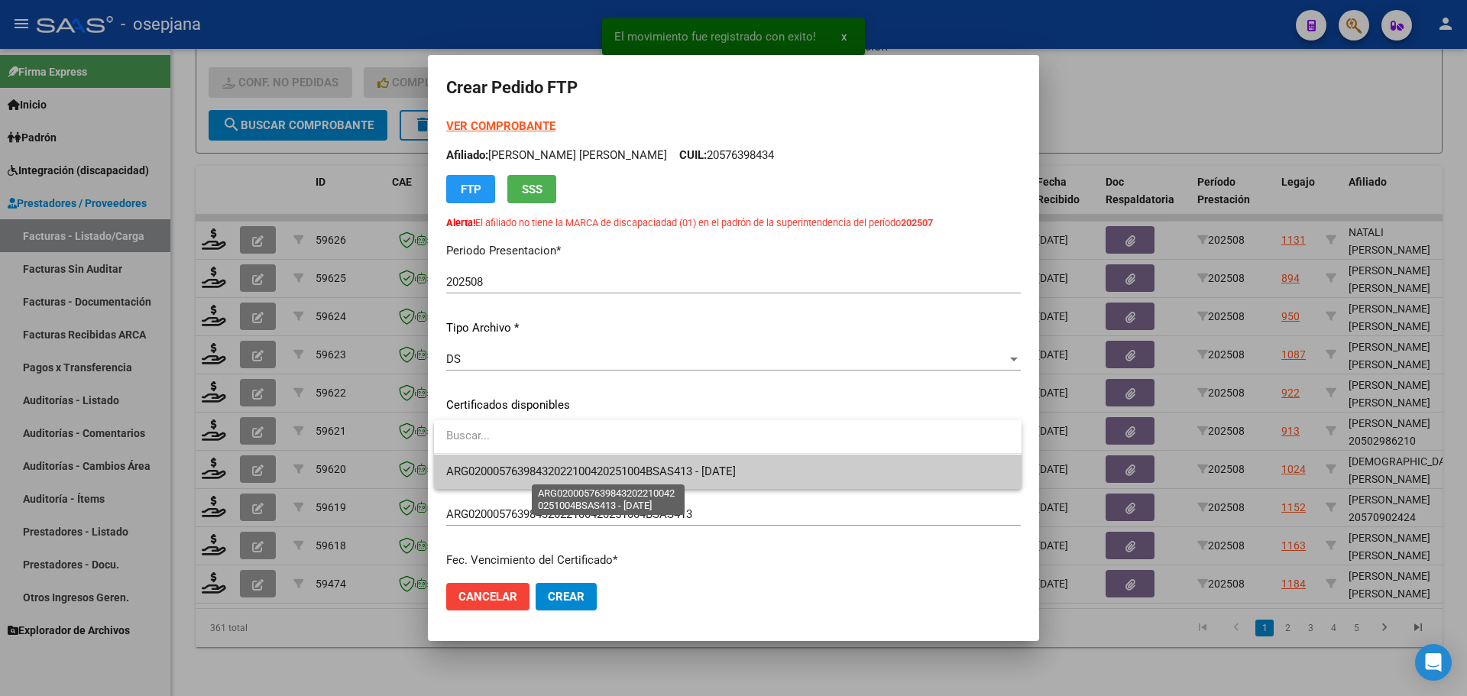
click at [595, 471] on span "ARG02000576398432022100420251004BSAS413 - [DATE]" at bounding box center [591, 472] width 290 height 14
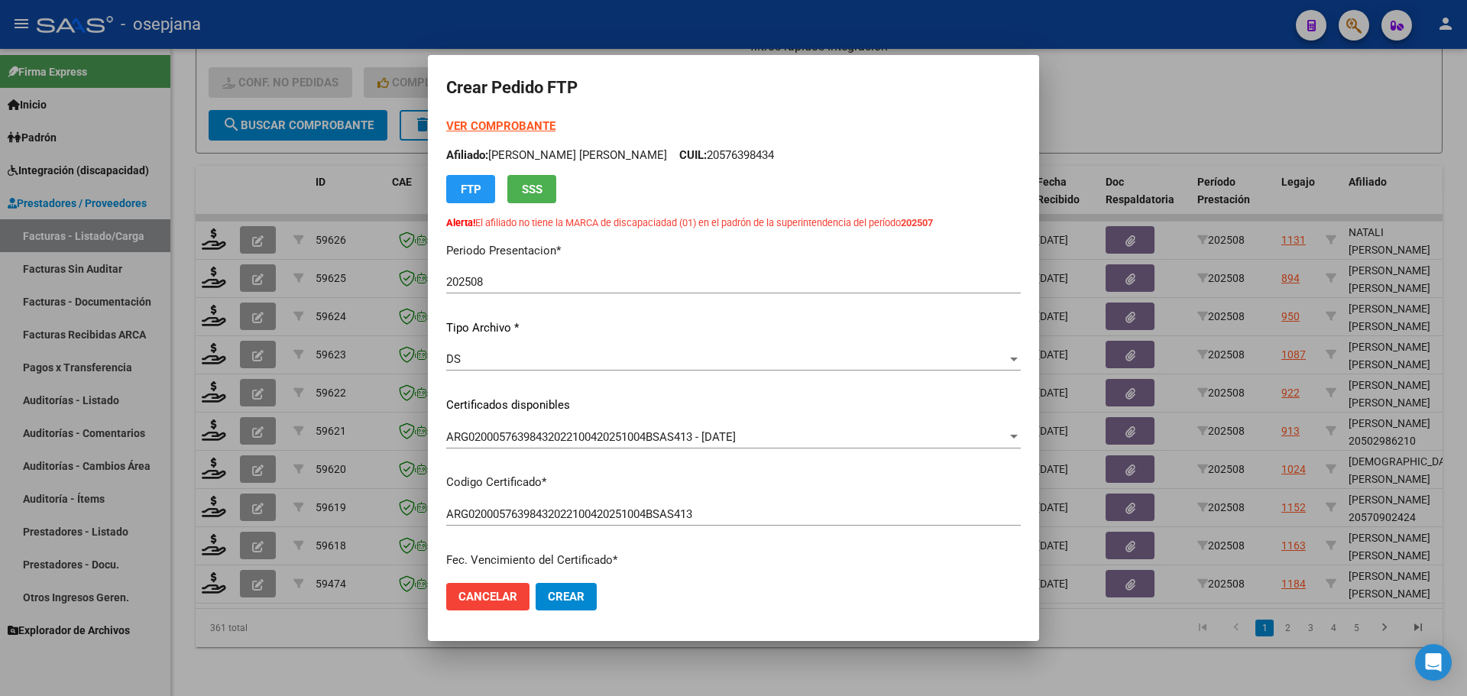
click at [520, 123] on strong "VER COMPROBANTE" at bounding box center [500, 126] width 109 height 14
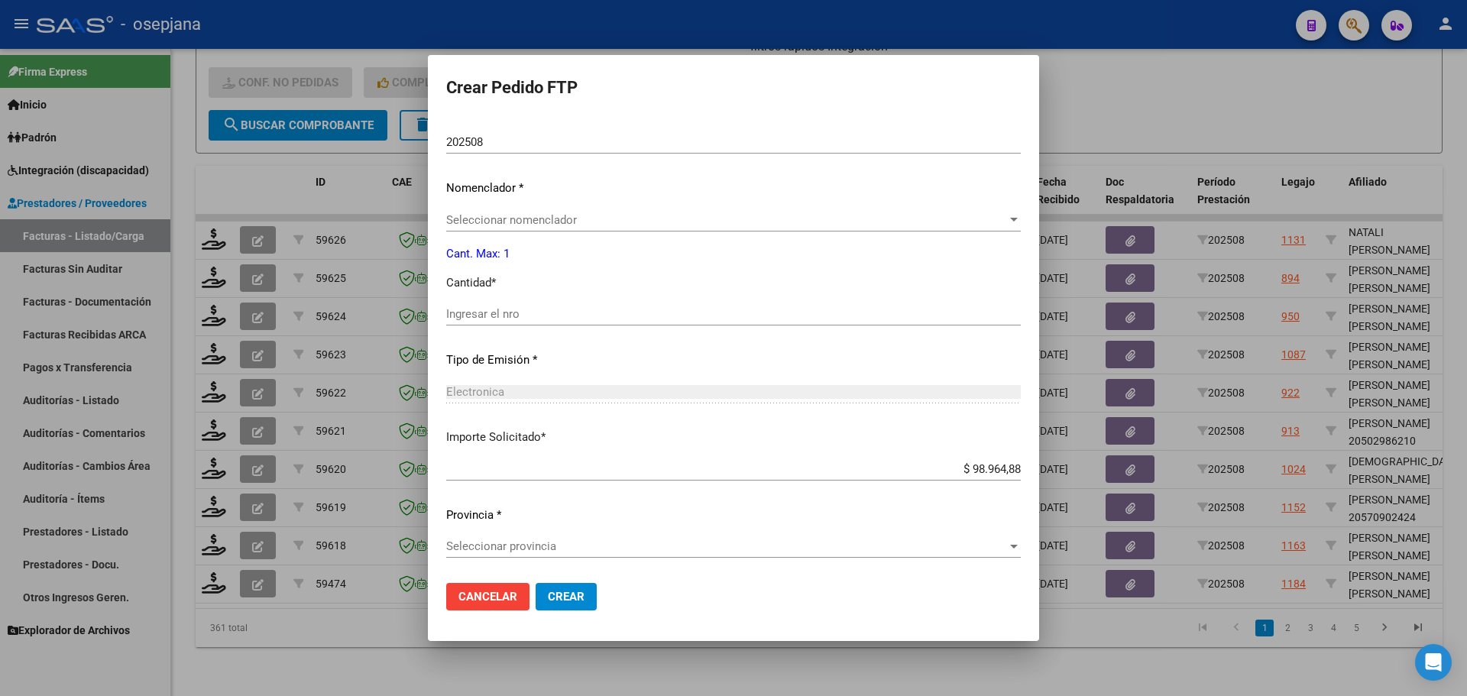
scroll to position [555, 0]
click at [549, 212] on span "Seleccionar nomenclador" at bounding box center [726, 219] width 561 height 14
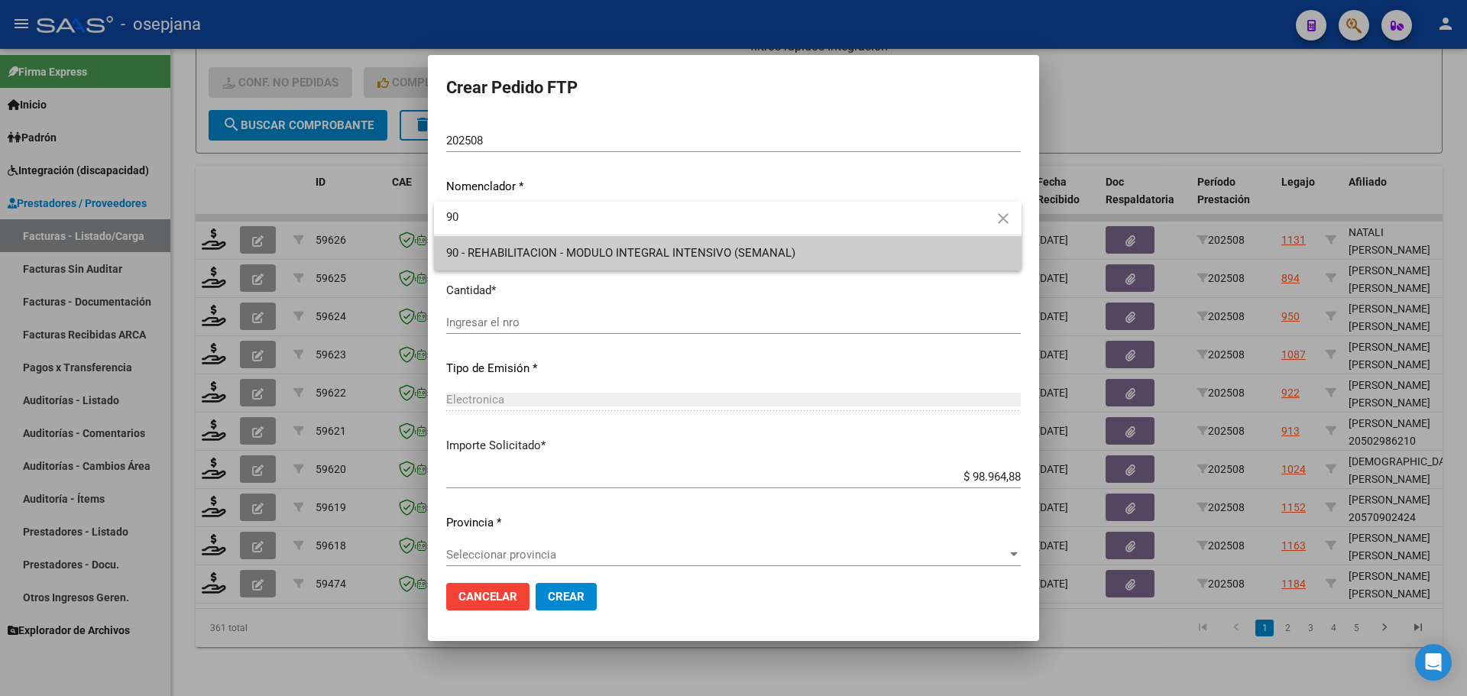
type input "90"
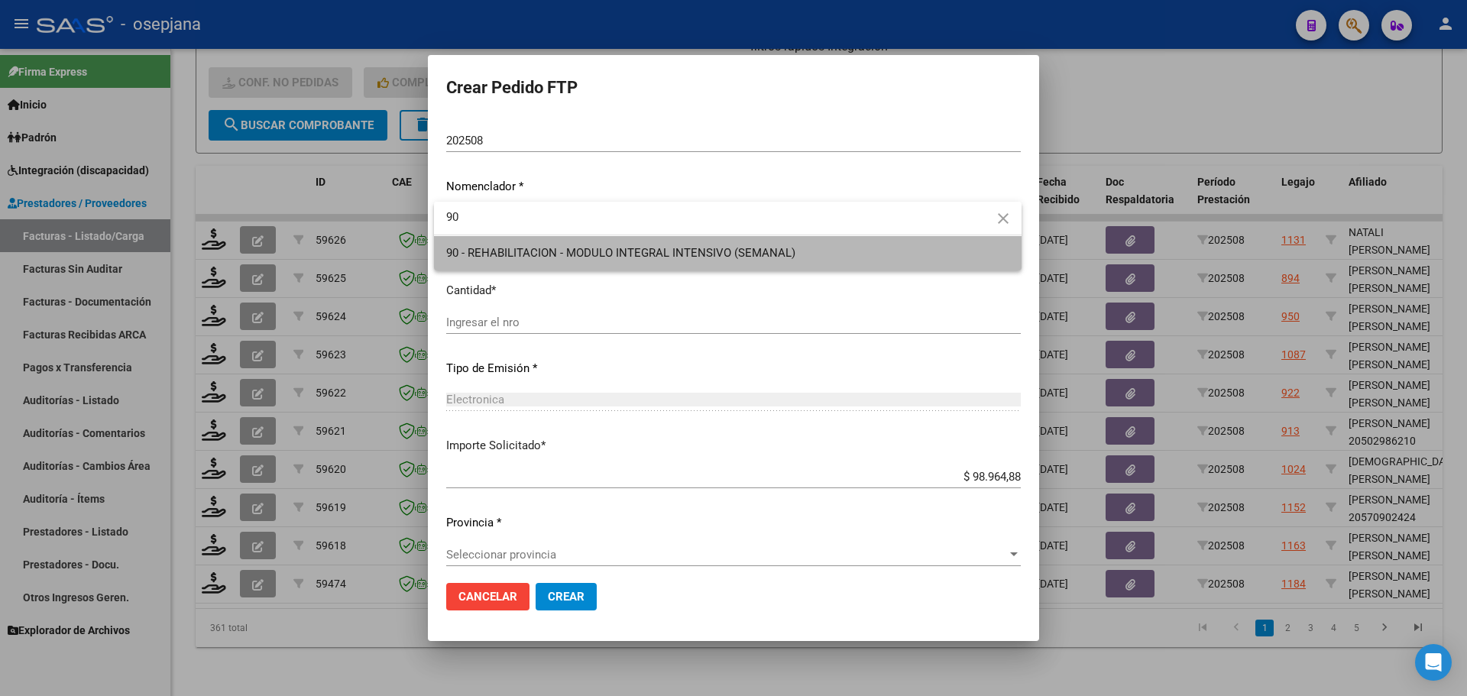
click at [574, 244] on span "90 - REHABILITACION - MODULO INTEGRAL INTENSIVO (SEMANAL)" at bounding box center [727, 253] width 563 height 34
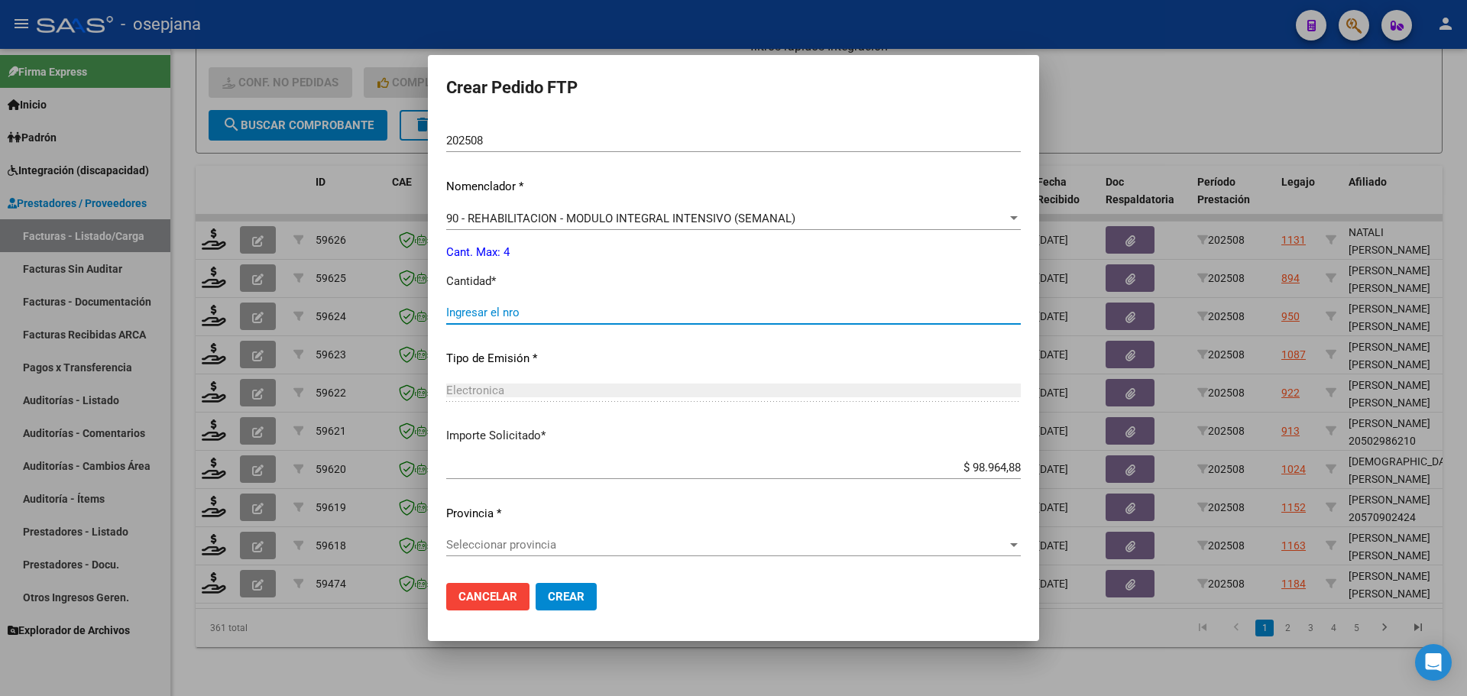
click at [545, 315] on input "Ingresar el nro" at bounding box center [733, 313] width 575 height 14
type input "4"
click at [480, 547] on span "Seleccionar provincia" at bounding box center [726, 545] width 561 height 14
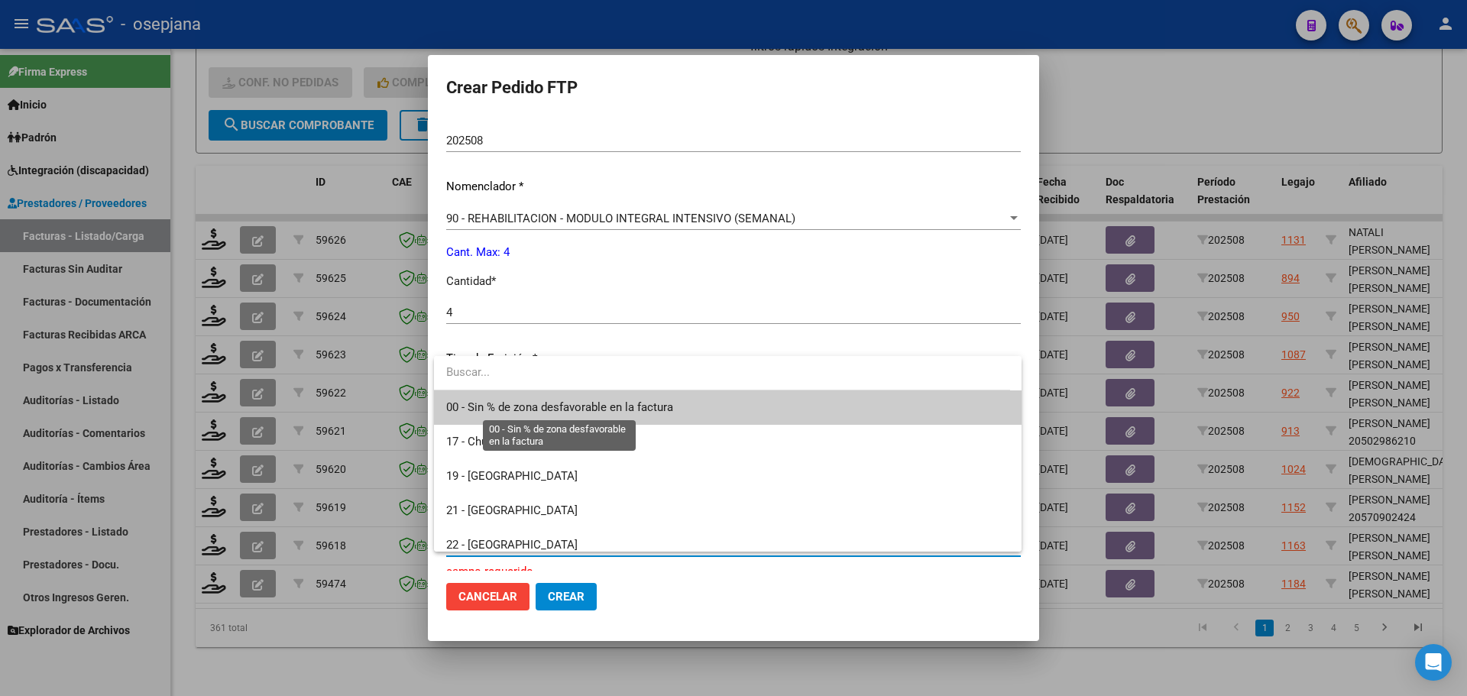
click at [511, 413] on span "00 - Sin % de zona desfavorable en la factura" at bounding box center [559, 407] width 227 height 14
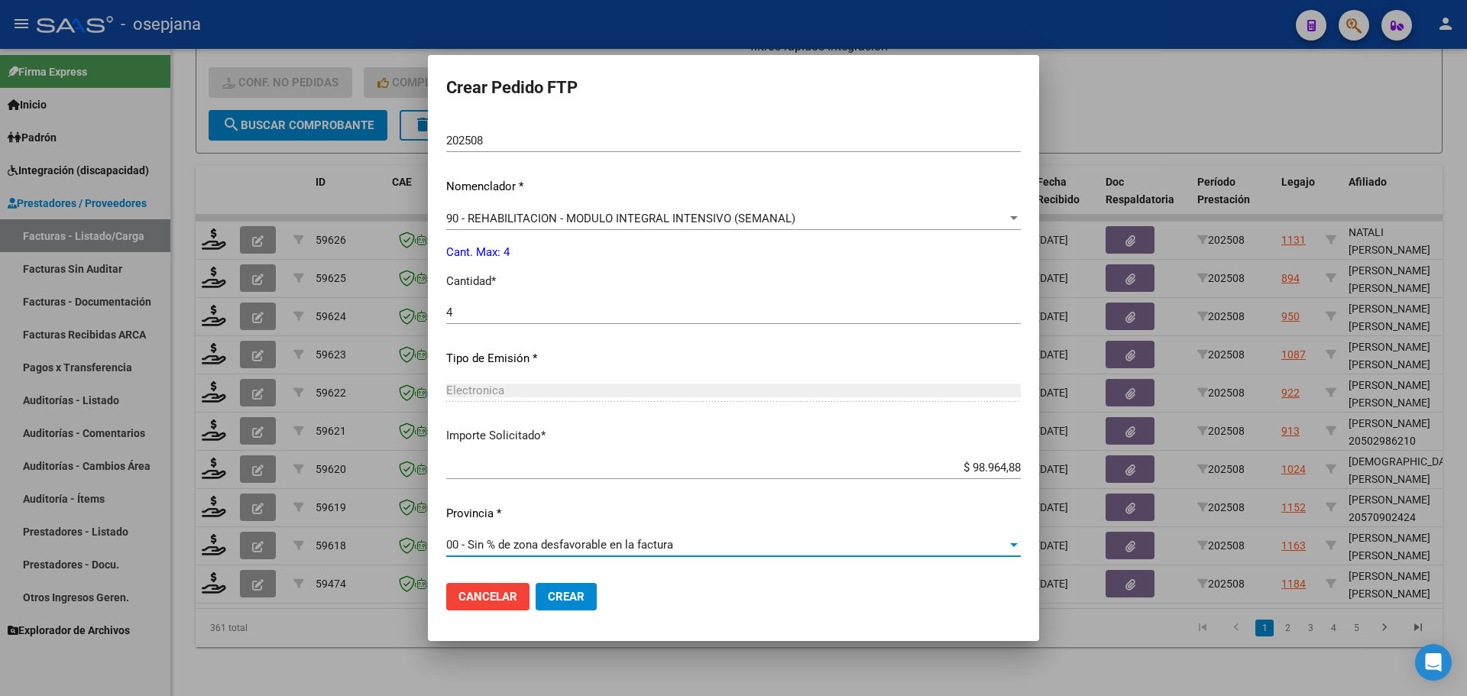
click at [545, 594] on button "Crear" at bounding box center [566, 597] width 61 height 28
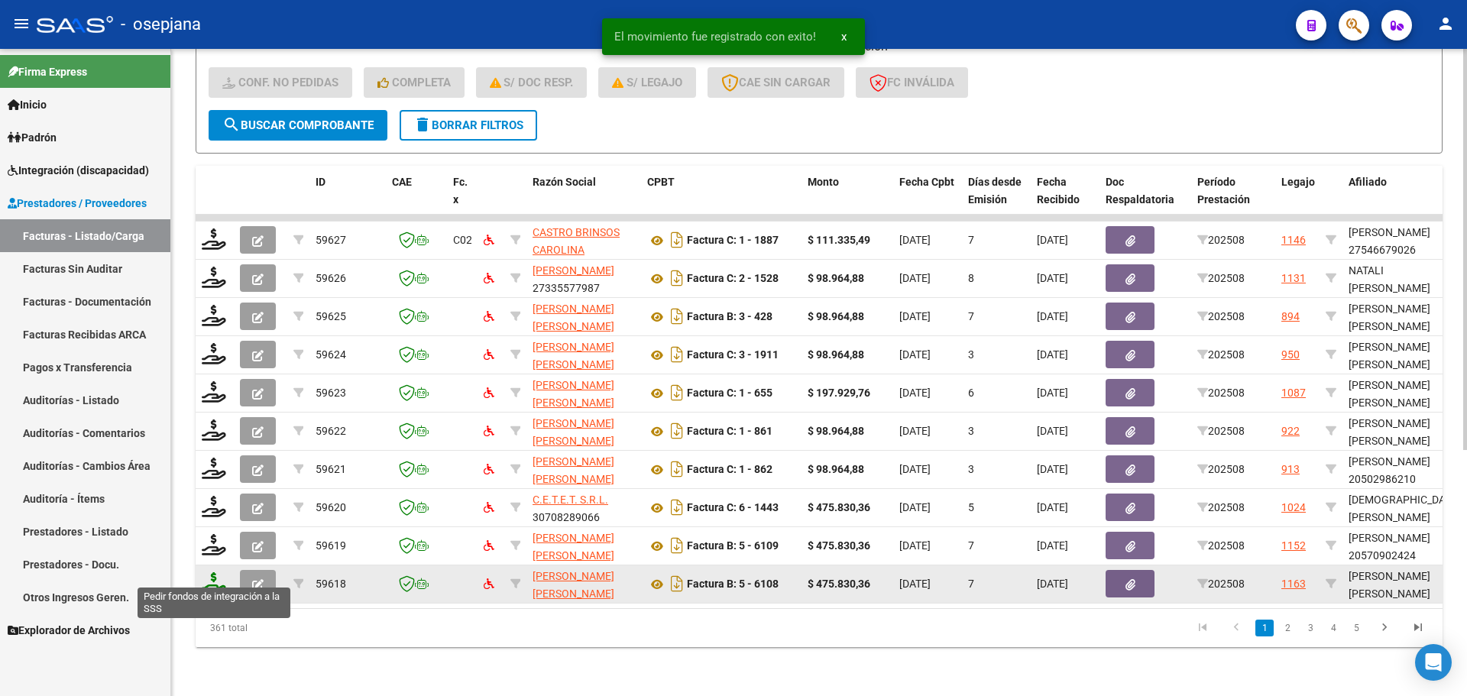
click at [215, 574] on icon at bounding box center [214, 582] width 24 height 21
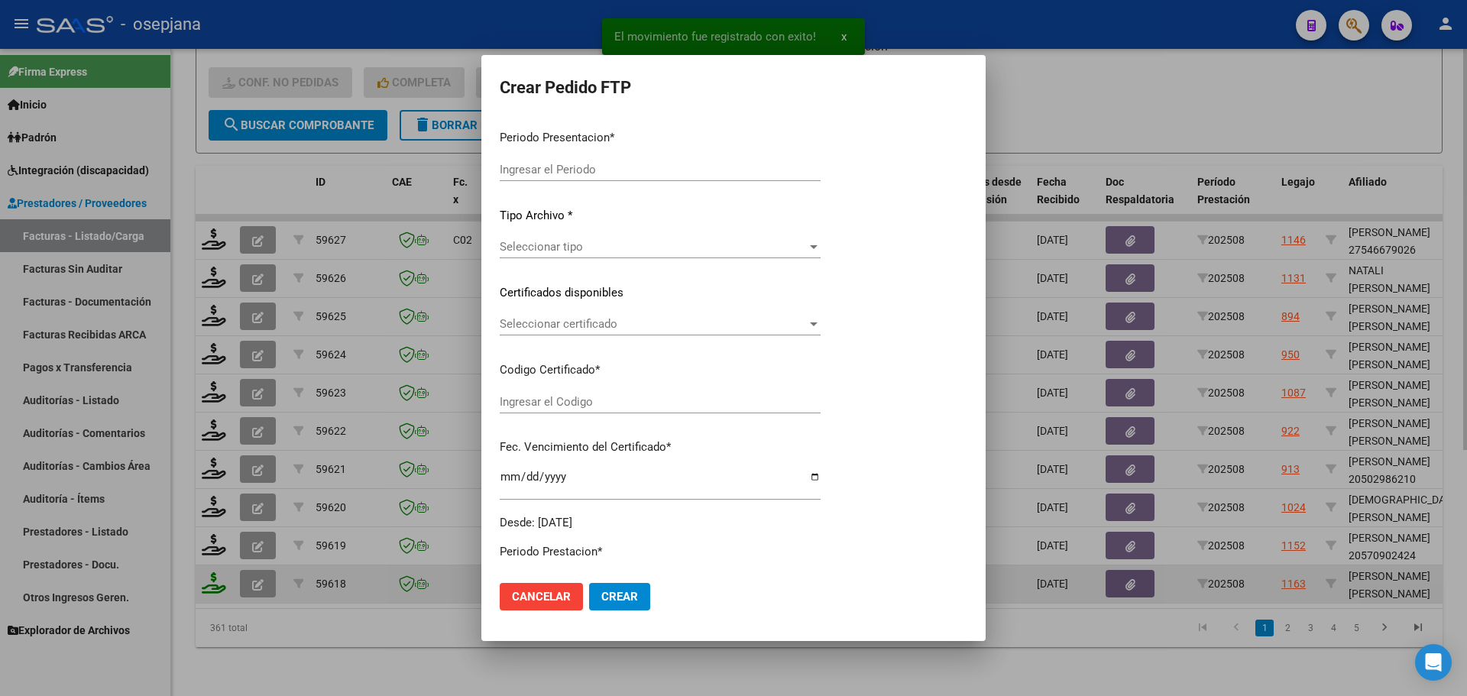
type input "202508"
type input "$ 475.830,36"
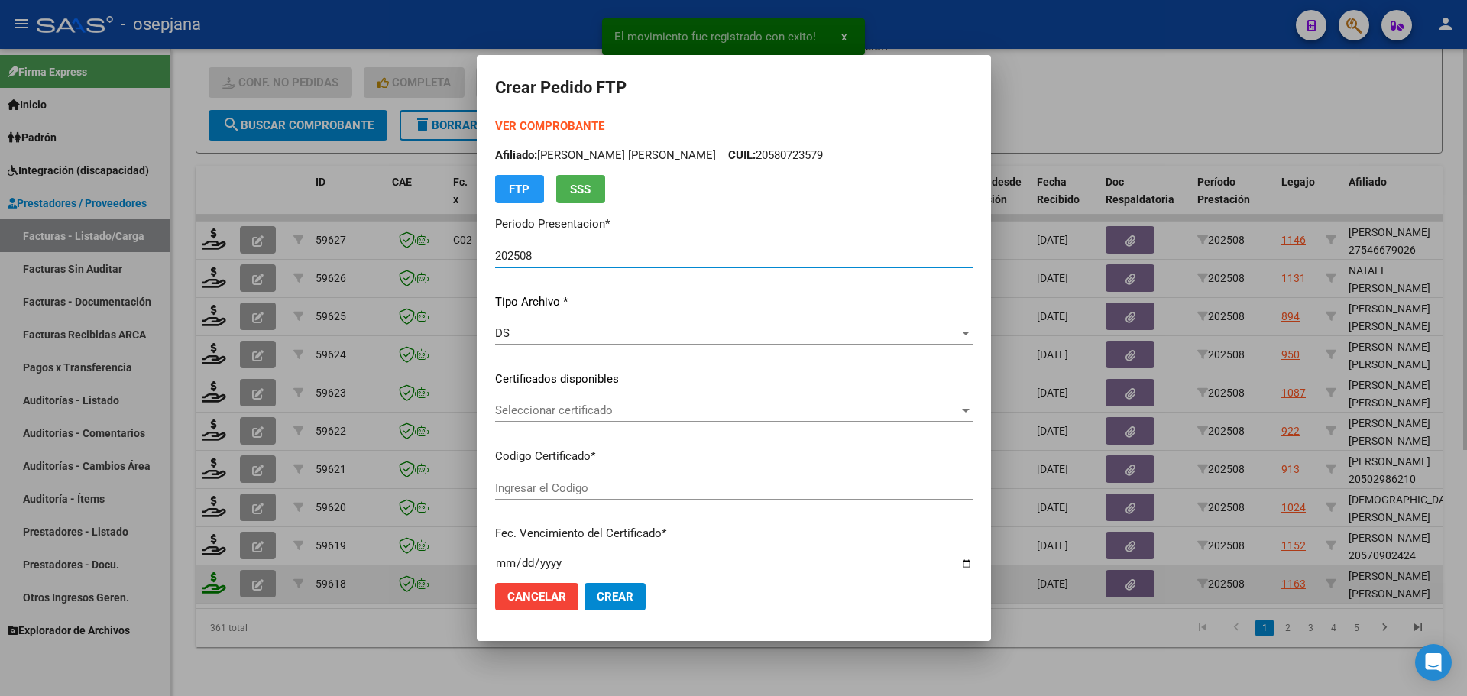
type input "ARG02000580723572023111720281117BS310"
type input "[DATE]"
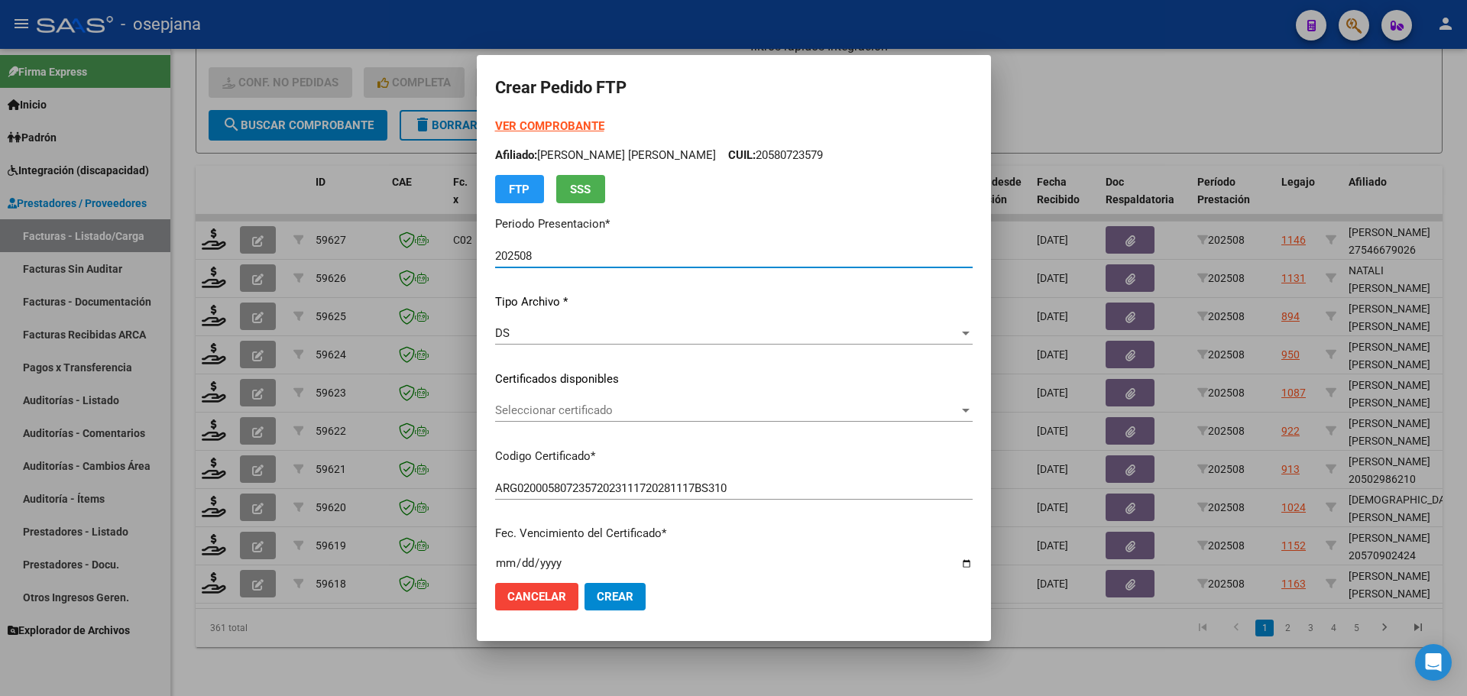
click at [610, 406] on span "Seleccionar certificado" at bounding box center [727, 410] width 464 height 14
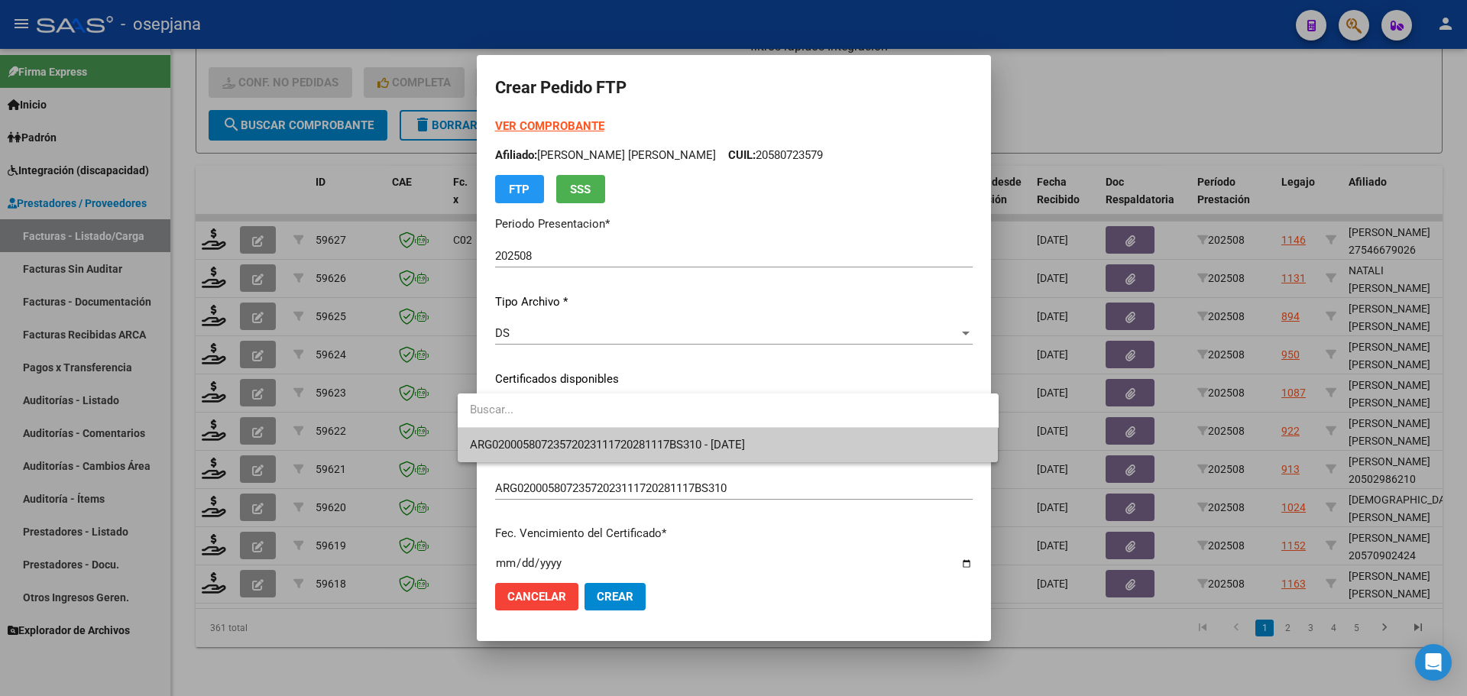
click at [609, 435] on span "ARG02000580723572023111720281117BS310 - [DATE]" at bounding box center [728, 445] width 516 height 34
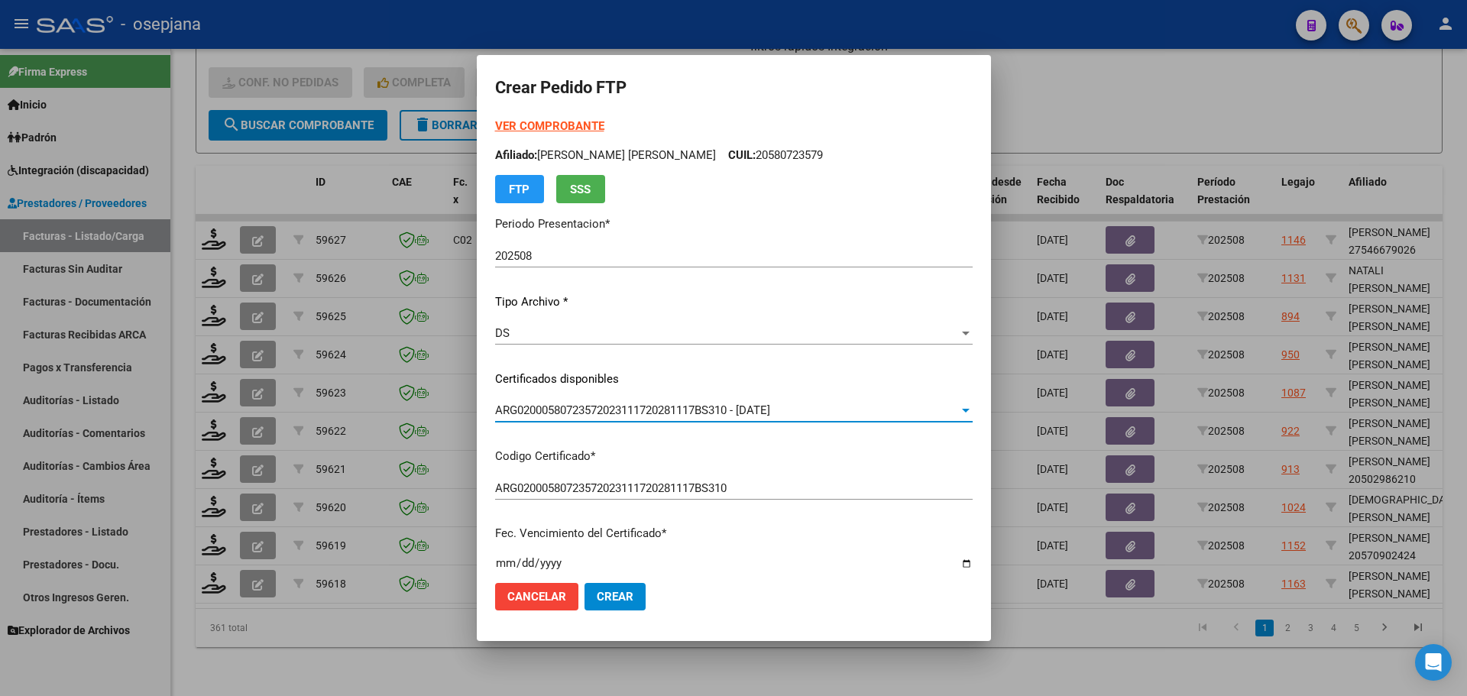
click at [535, 126] on strong "VER COMPROBANTE" at bounding box center [549, 126] width 109 height 14
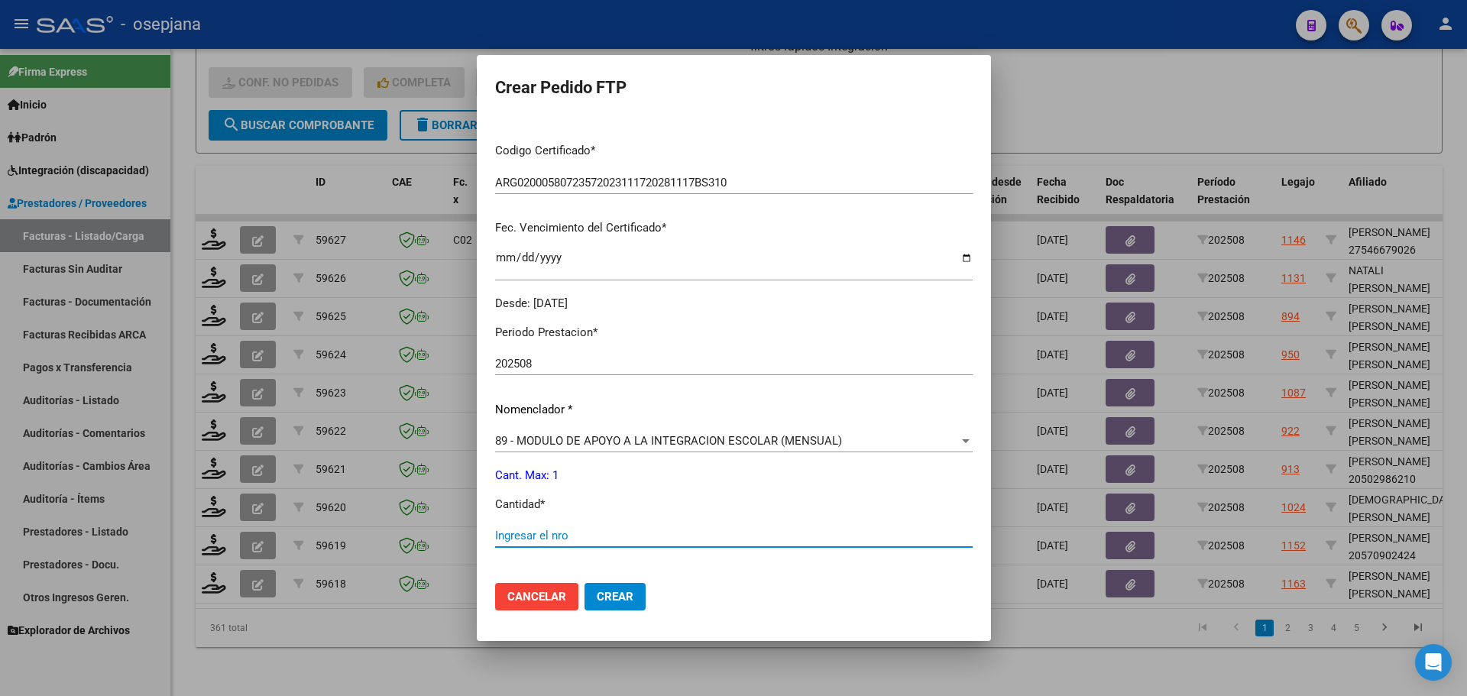
click at [495, 542] on input "Ingresar el nro" at bounding box center [733, 536] width 477 height 14
type input "1"
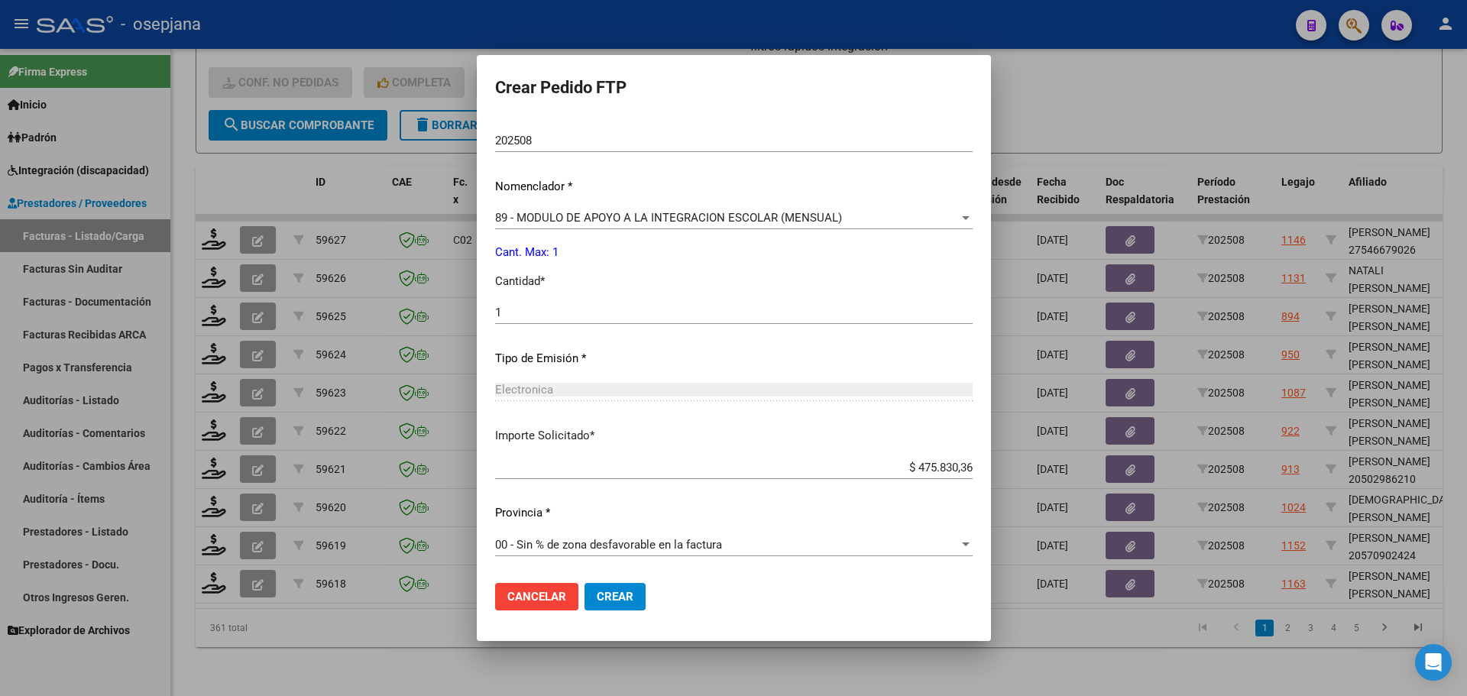
click at [607, 604] on button "Crear" at bounding box center [614, 597] width 61 height 28
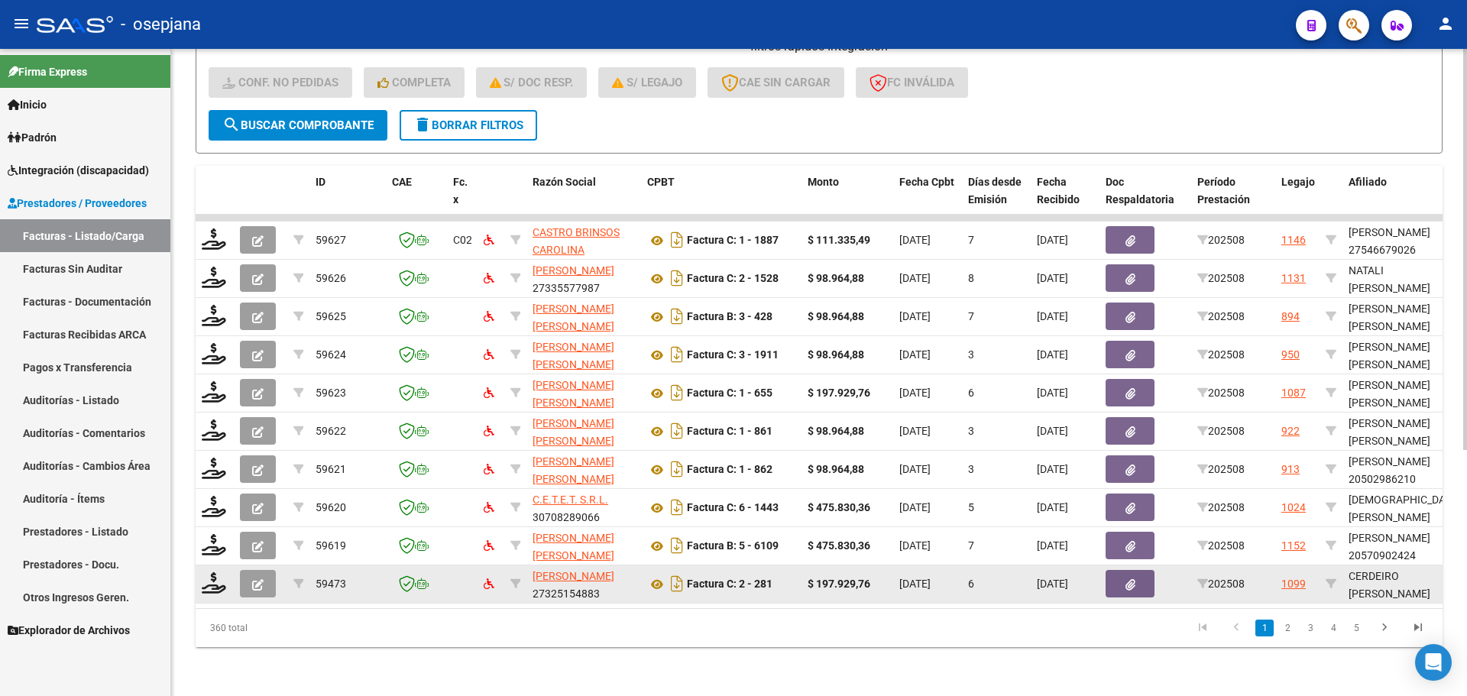
click at [196, 578] on datatable-body-cell at bounding box center [215, 583] width 38 height 37
click at [202, 577] on icon at bounding box center [214, 582] width 24 height 21
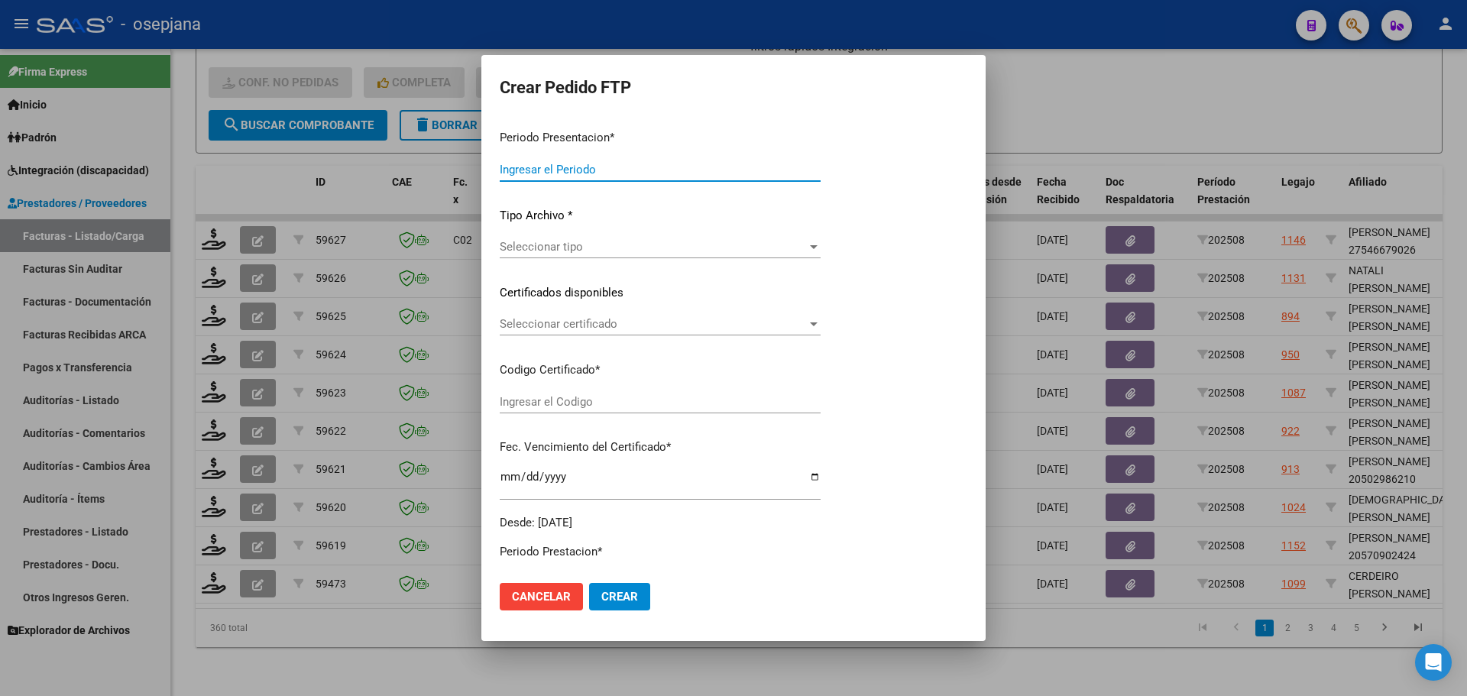
type input "202508"
type input "$ 197.929,76"
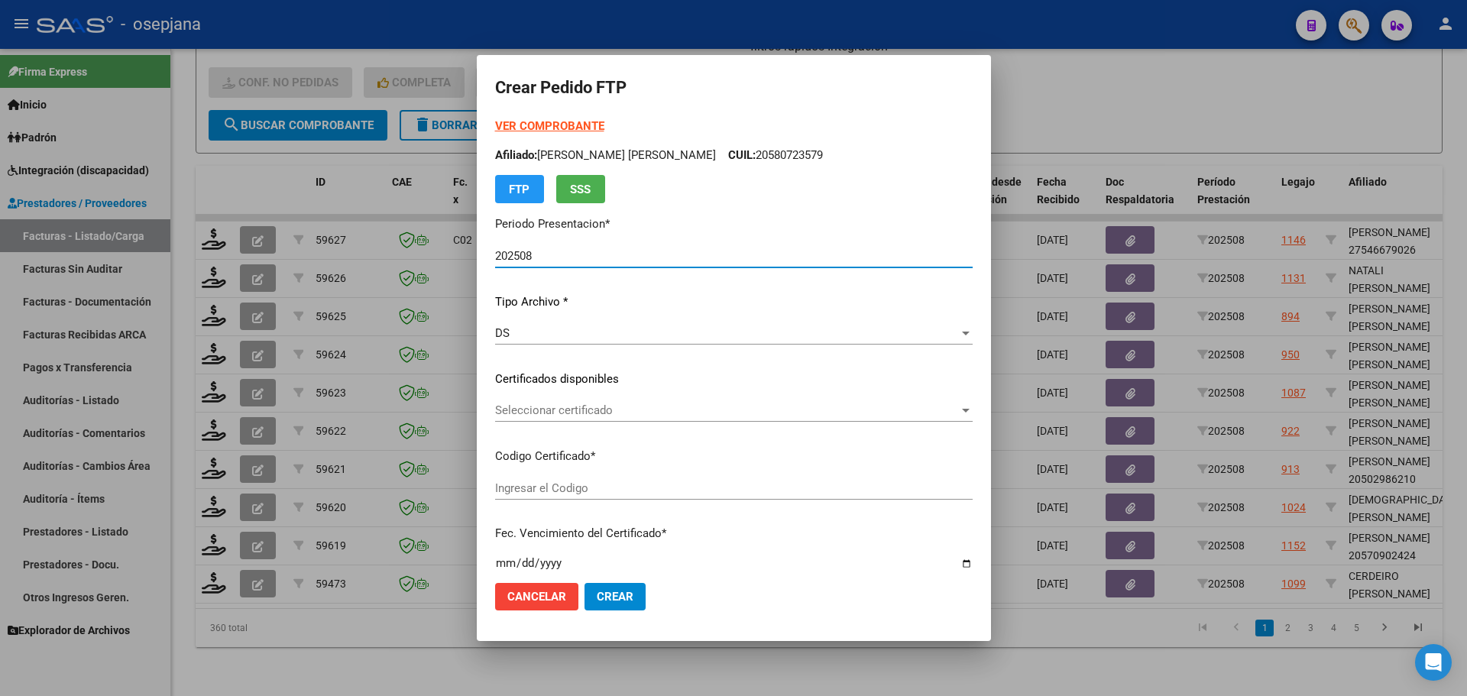
type input "ARG01000488341482024061220290612BSAS311"
type input "[DATE]"
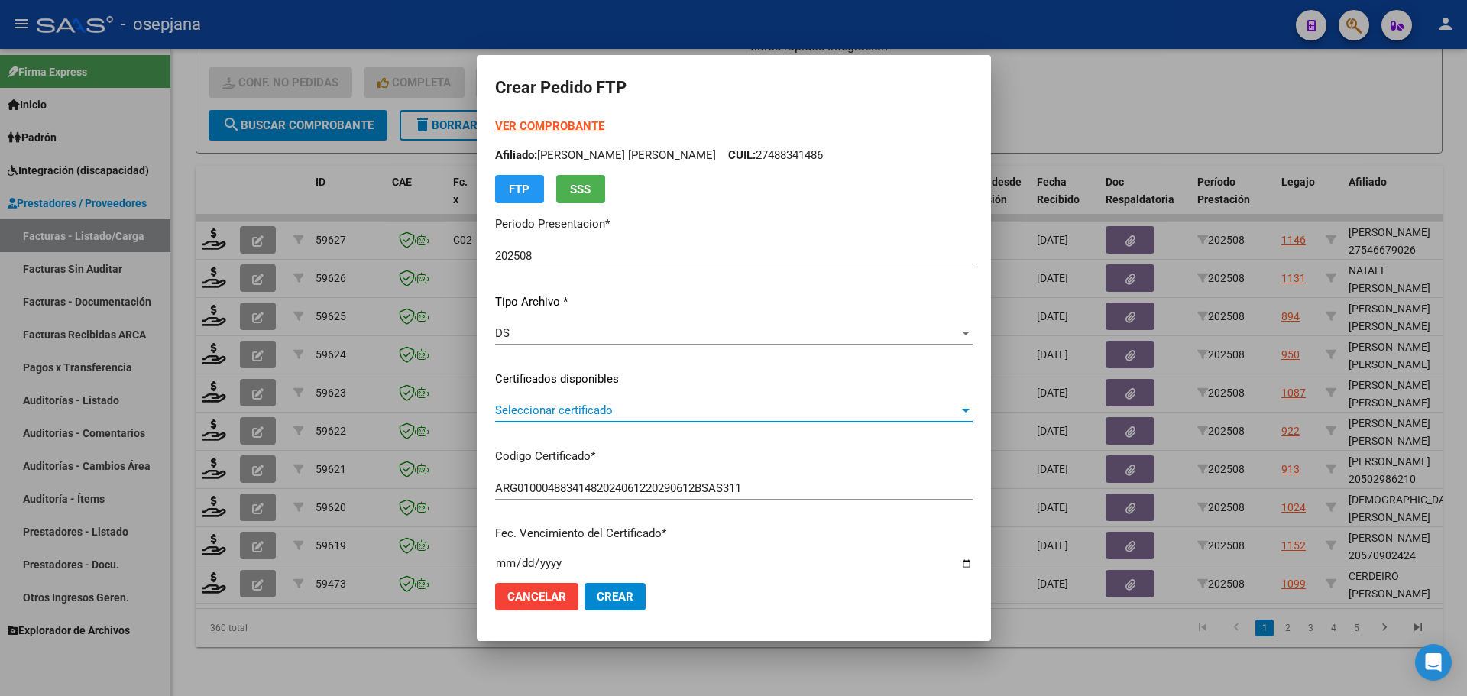
click at [670, 410] on span "Seleccionar certificado" at bounding box center [727, 410] width 464 height 14
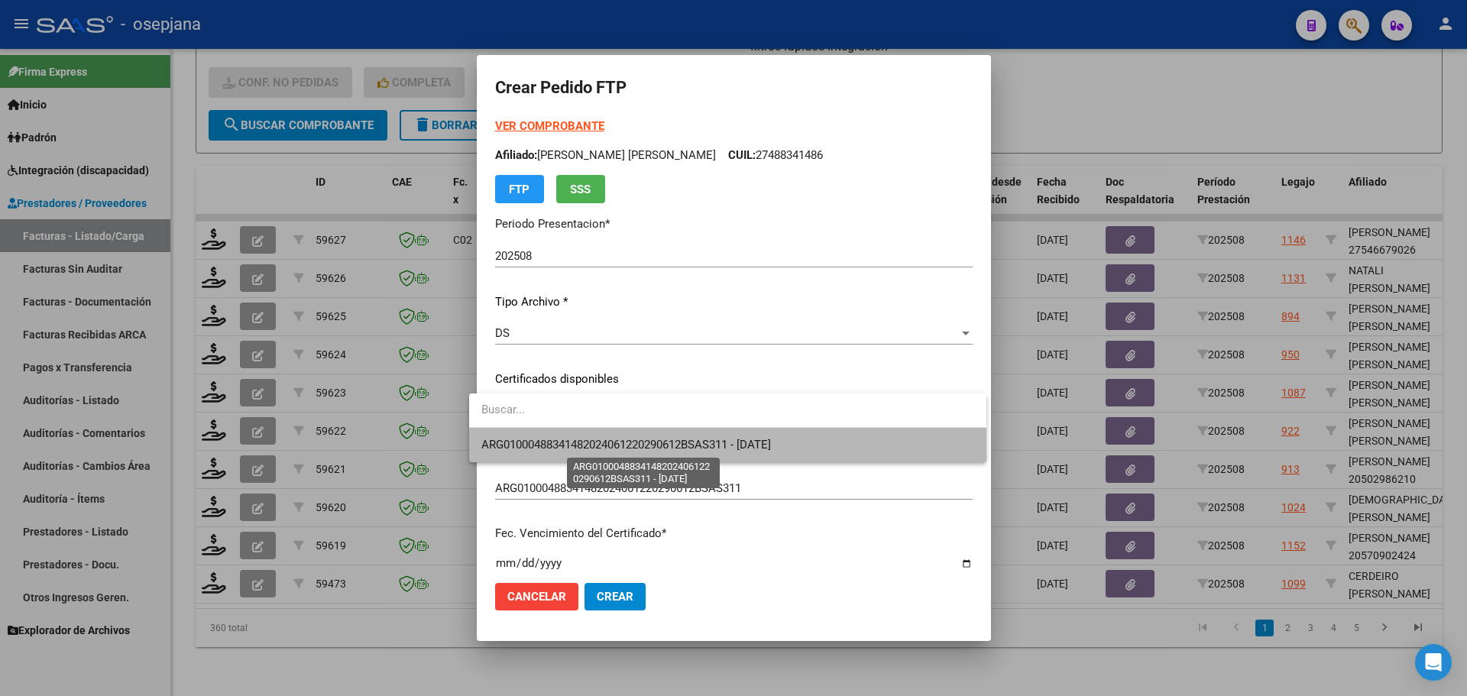
click at [670, 442] on span "ARG01000488341482024061220290612BSAS311 - [DATE]" at bounding box center [626, 445] width 290 height 14
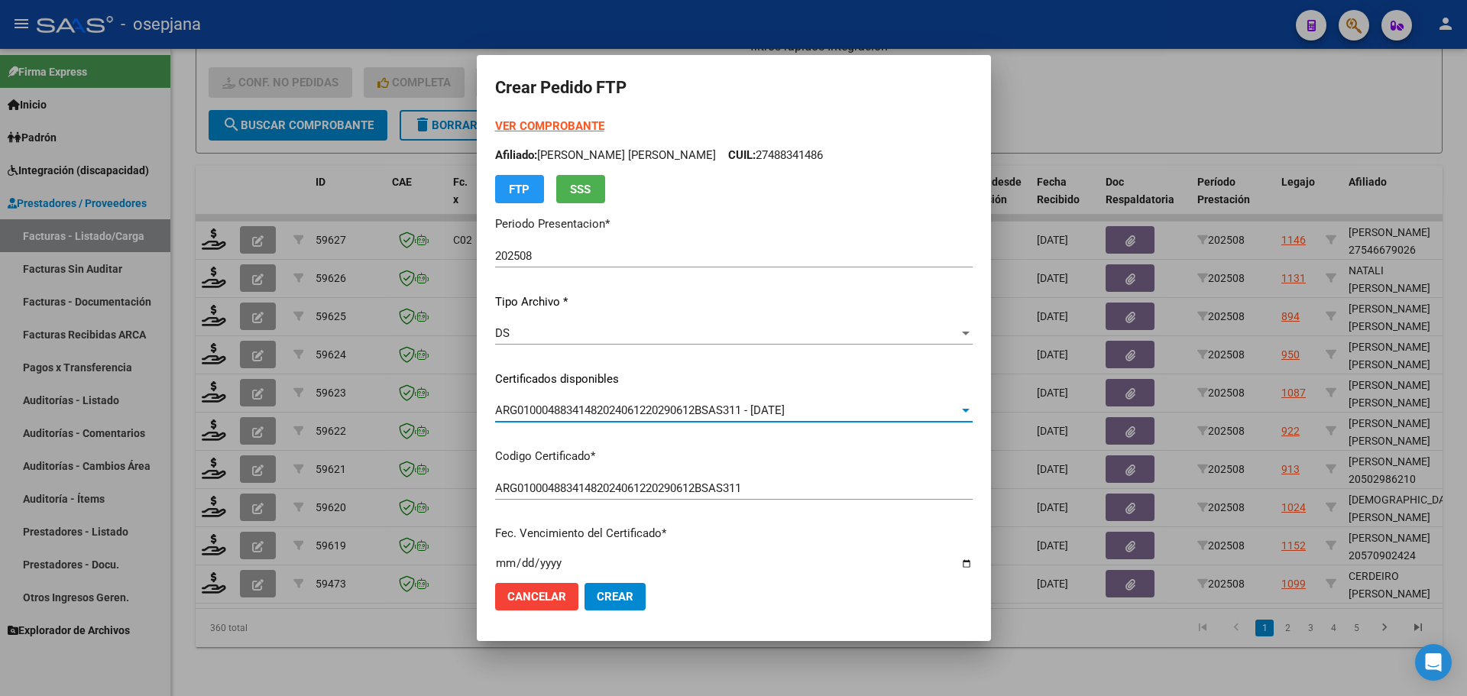
click at [572, 123] on strong "VER COMPROBANTE" at bounding box center [549, 126] width 109 height 14
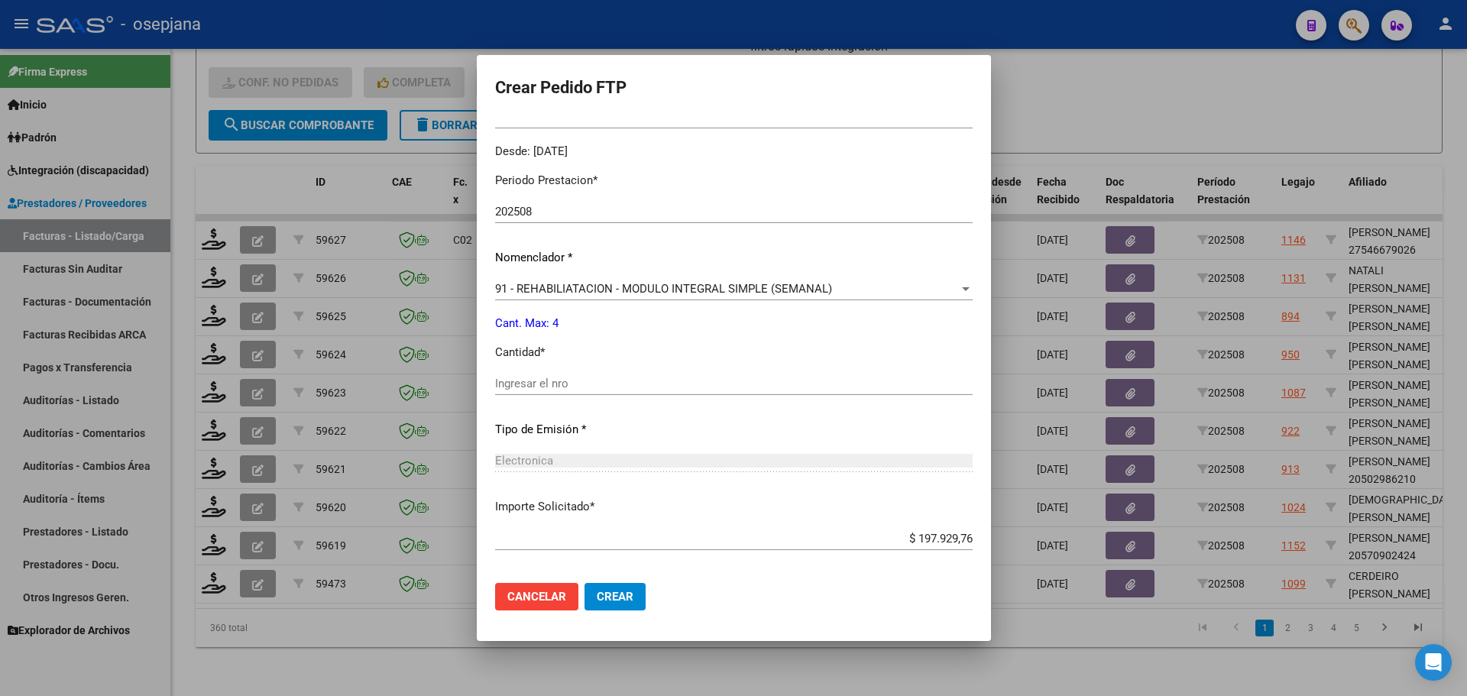
scroll to position [458, 0]
click at [549, 377] on input "Ingresar el nro" at bounding box center [733, 383] width 477 height 14
type input "4"
click at [607, 604] on button "Crear" at bounding box center [614, 597] width 61 height 28
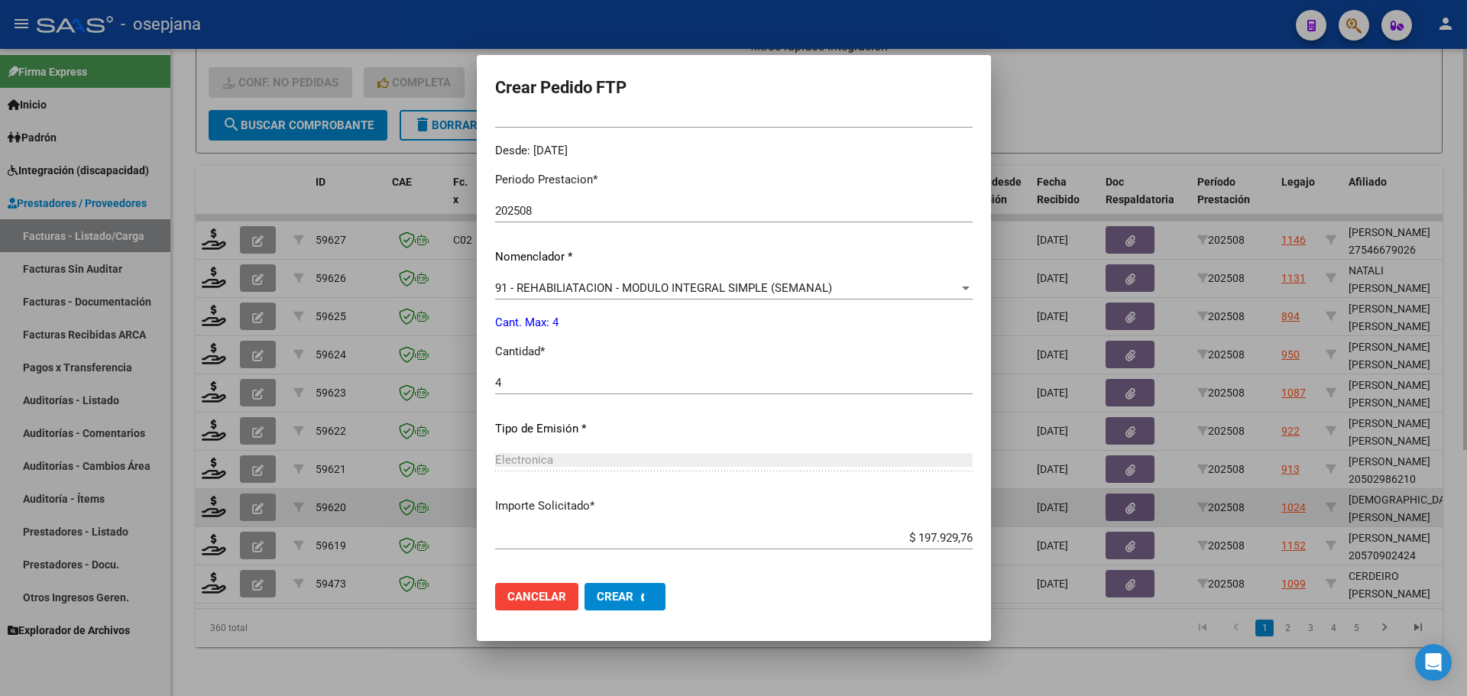
scroll to position [0, 0]
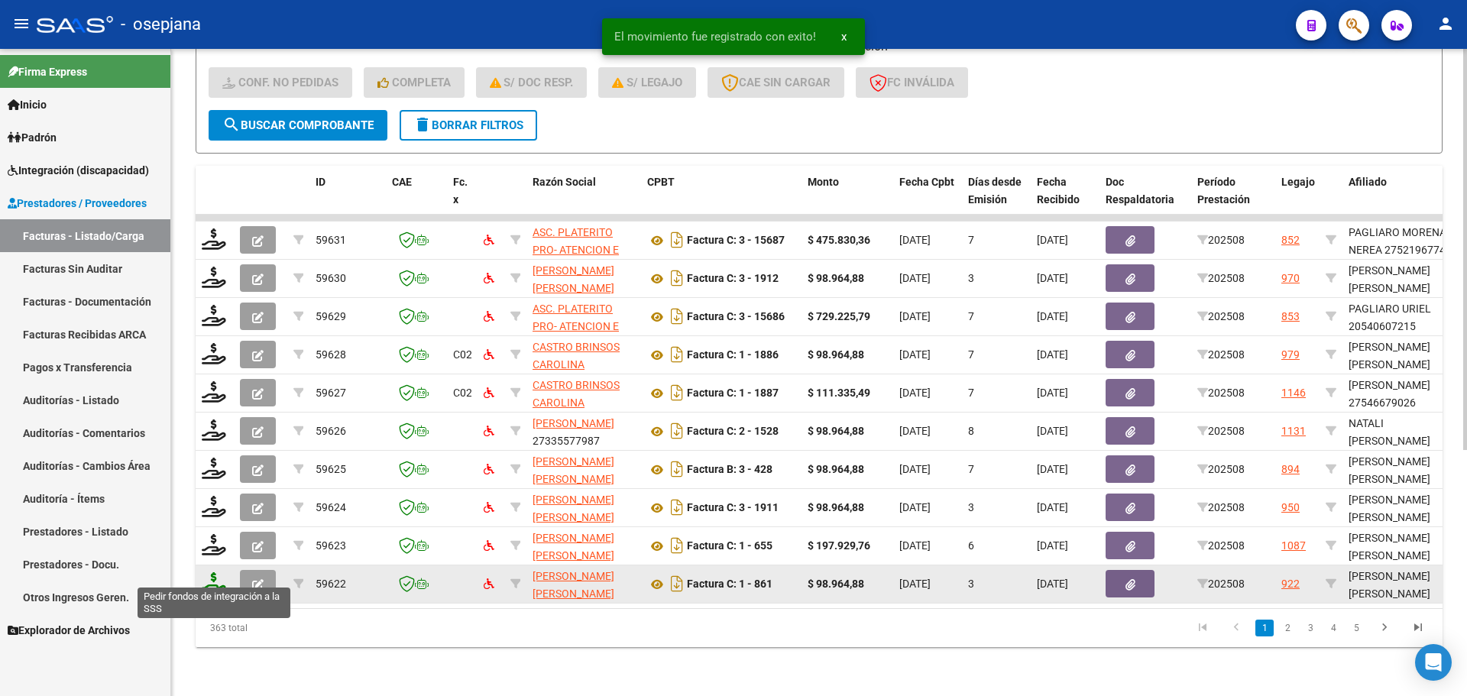
click at [214, 572] on icon at bounding box center [214, 582] width 24 height 21
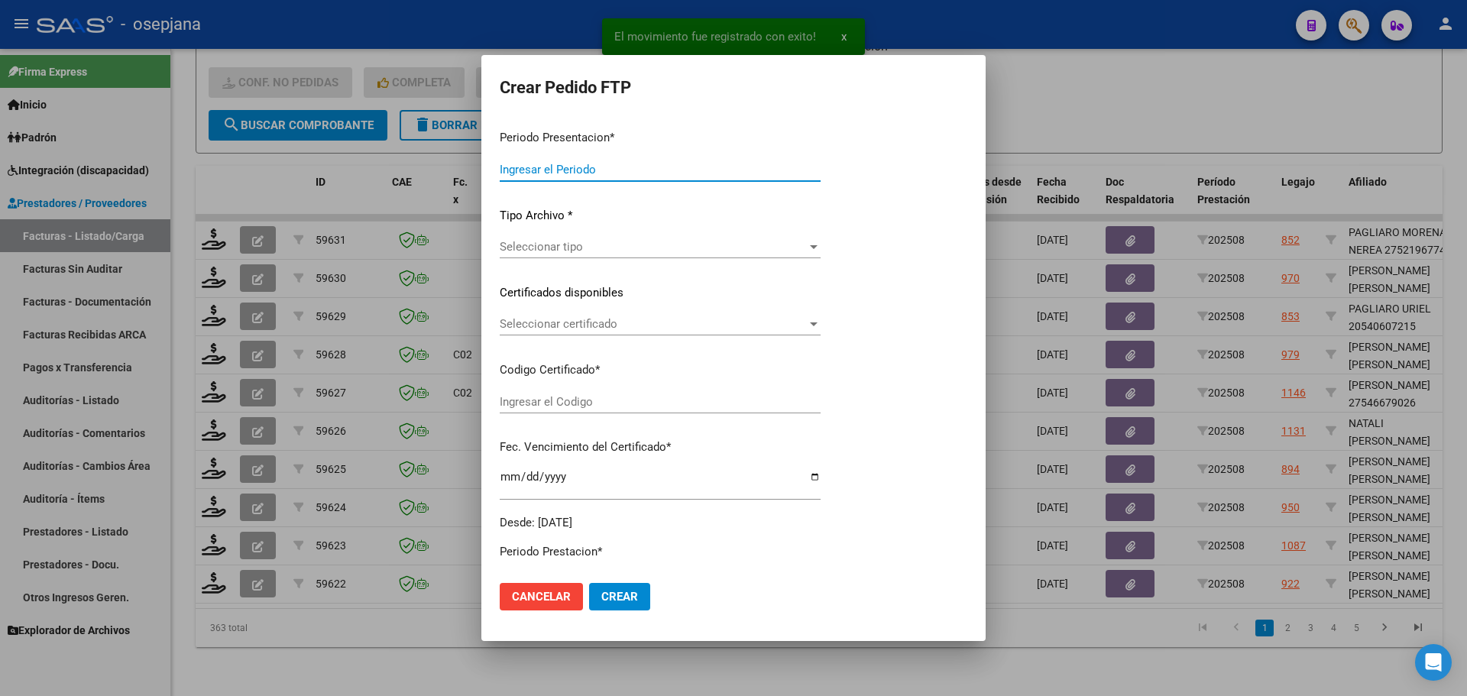
type input "202508"
type input "$ 98.964,88"
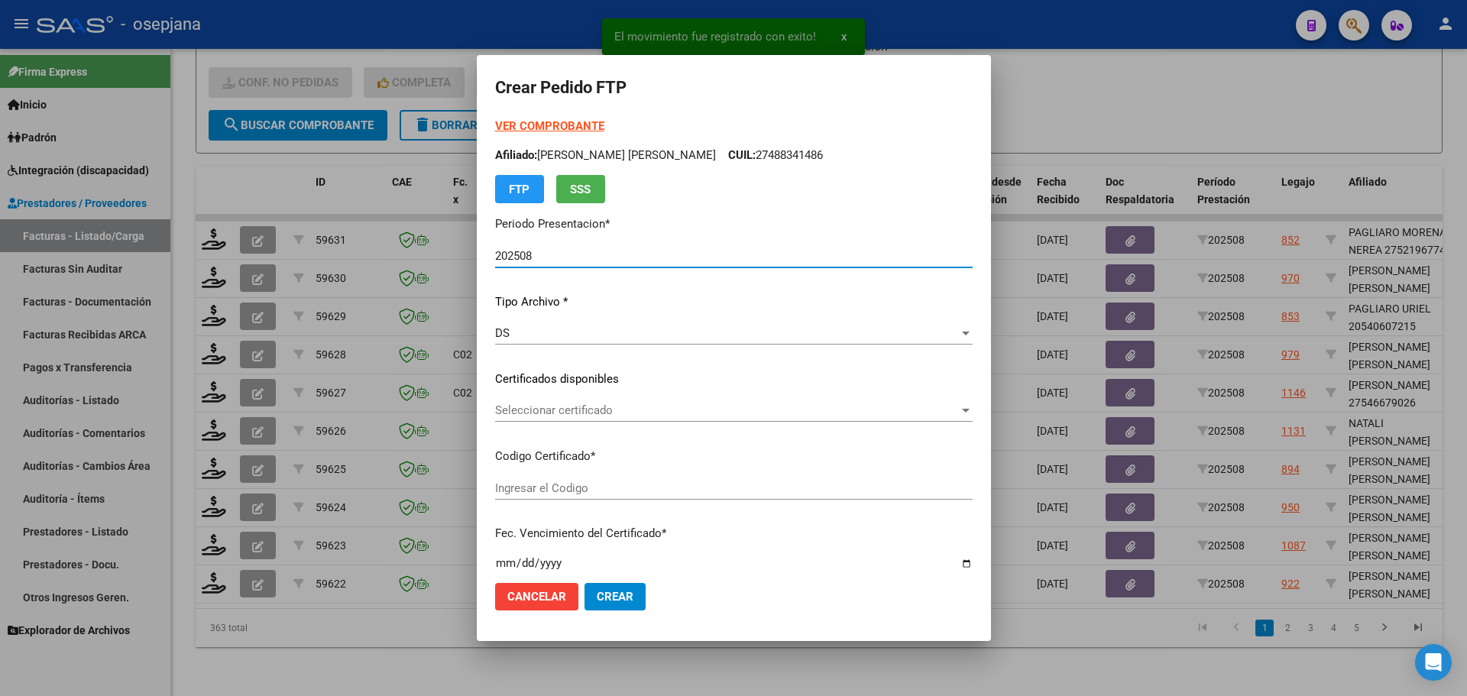
type input "ARG01000489229492022072620270726BSAS313"
type input "[DATE]"
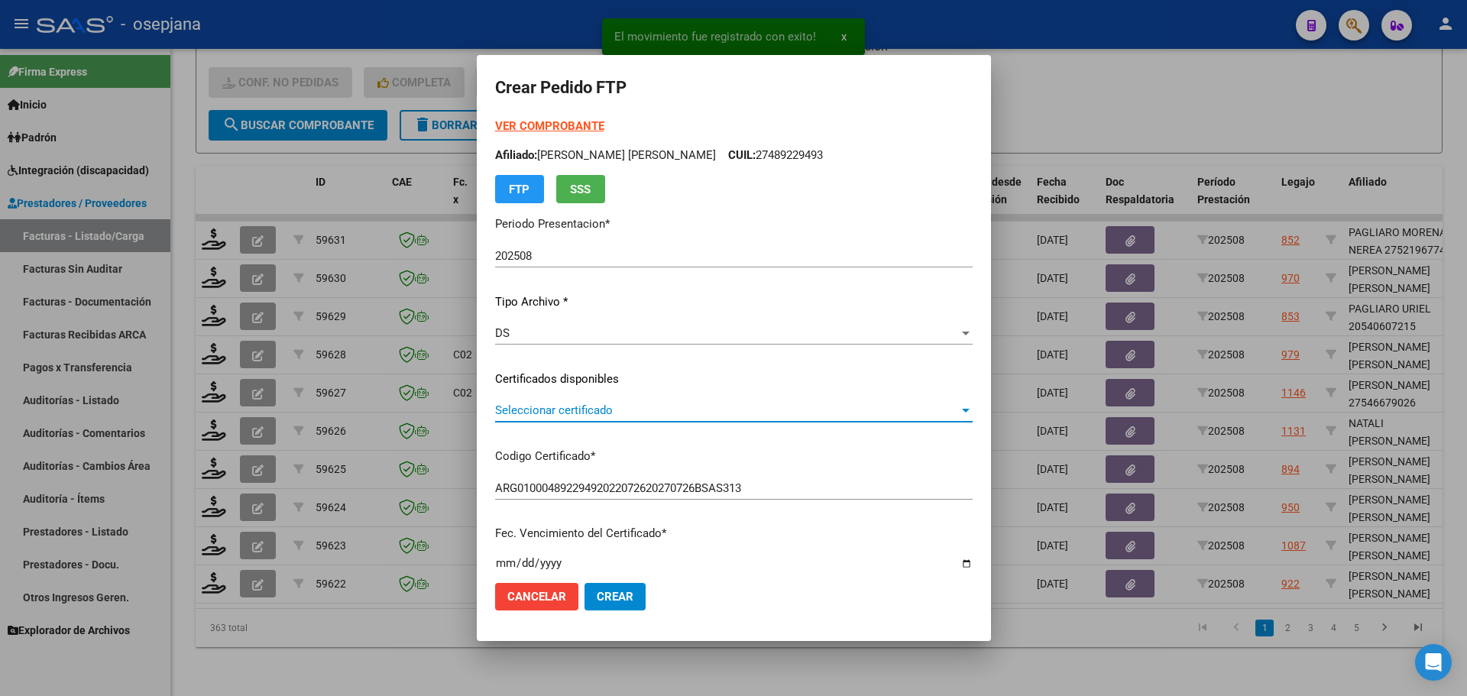
click at [608, 410] on span "Seleccionar certificado" at bounding box center [727, 410] width 464 height 14
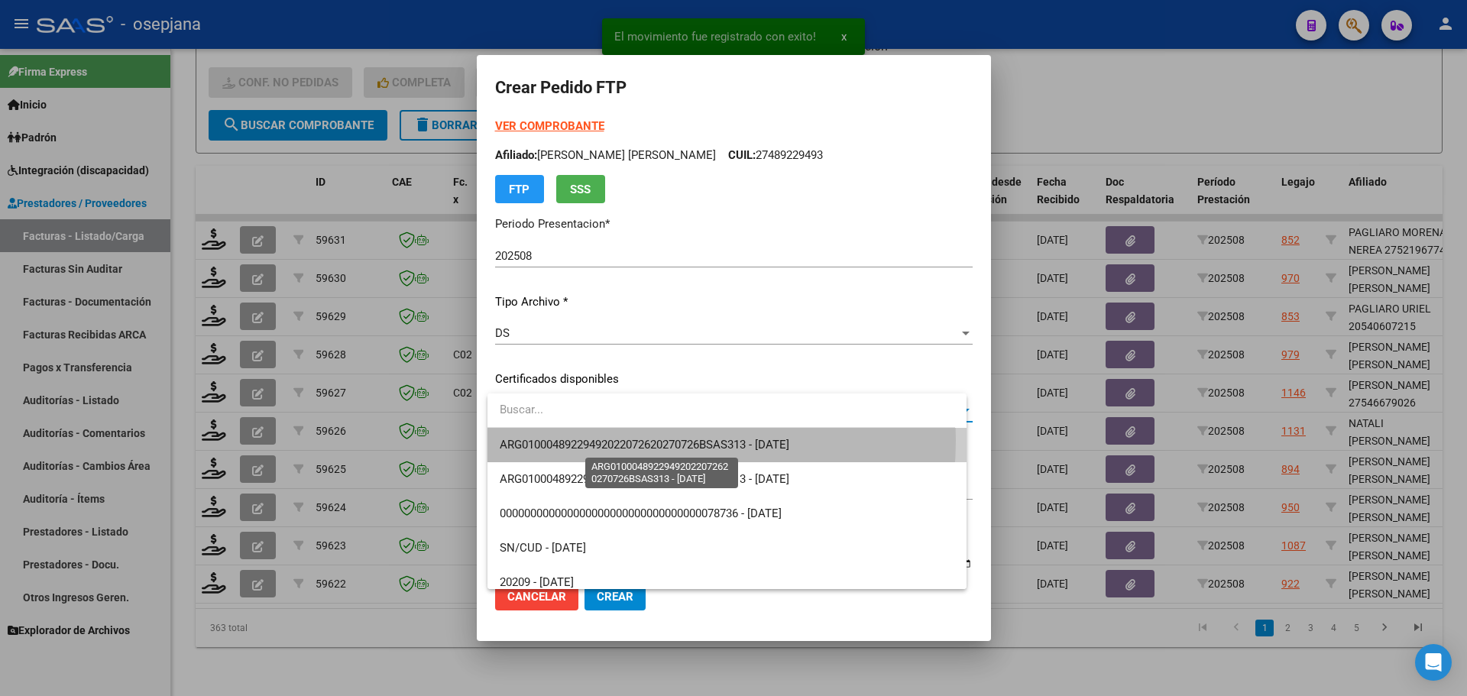
click at [610, 440] on span "ARG01000489229492022072620270726BSAS313 - [DATE]" at bounding box center [645, 445] width 290 height 14
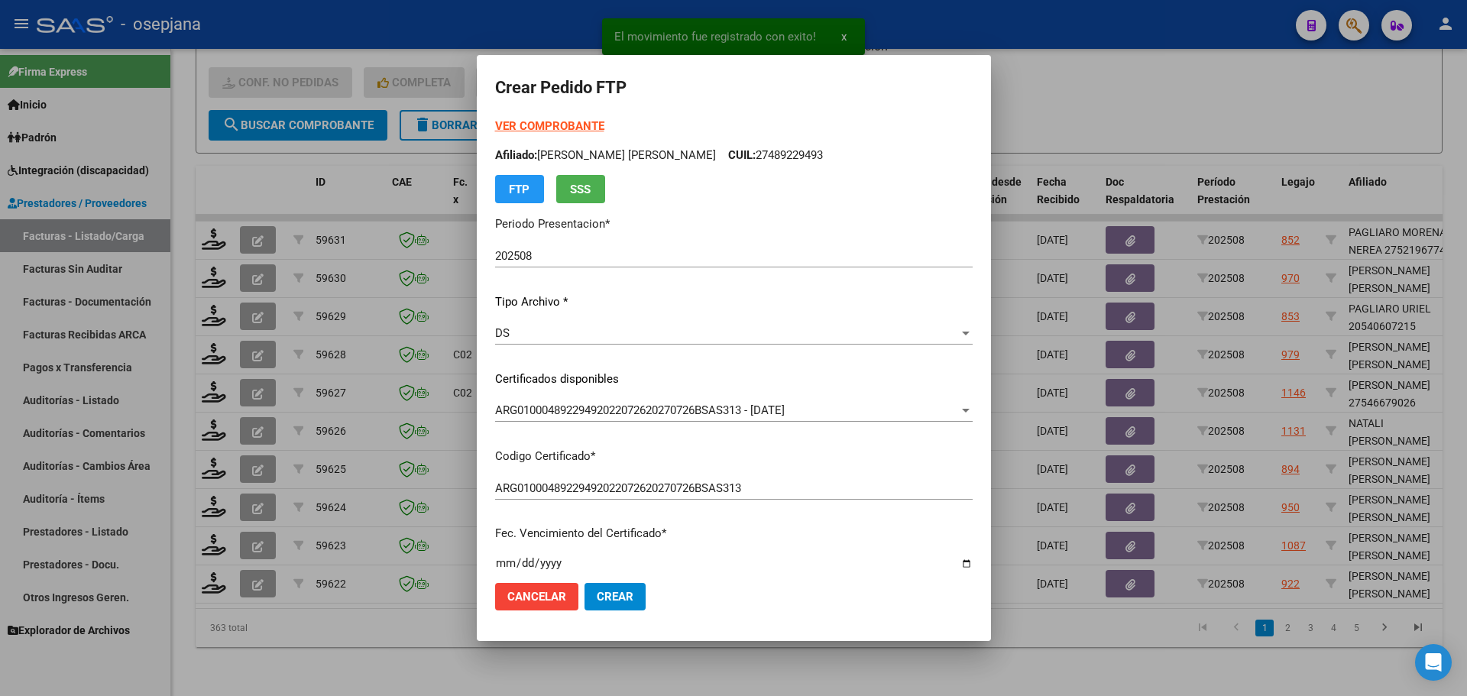
click at [566, 128] on strong "VER COMPROBANTE" at bounding box center [549, 126] width 109 height 14
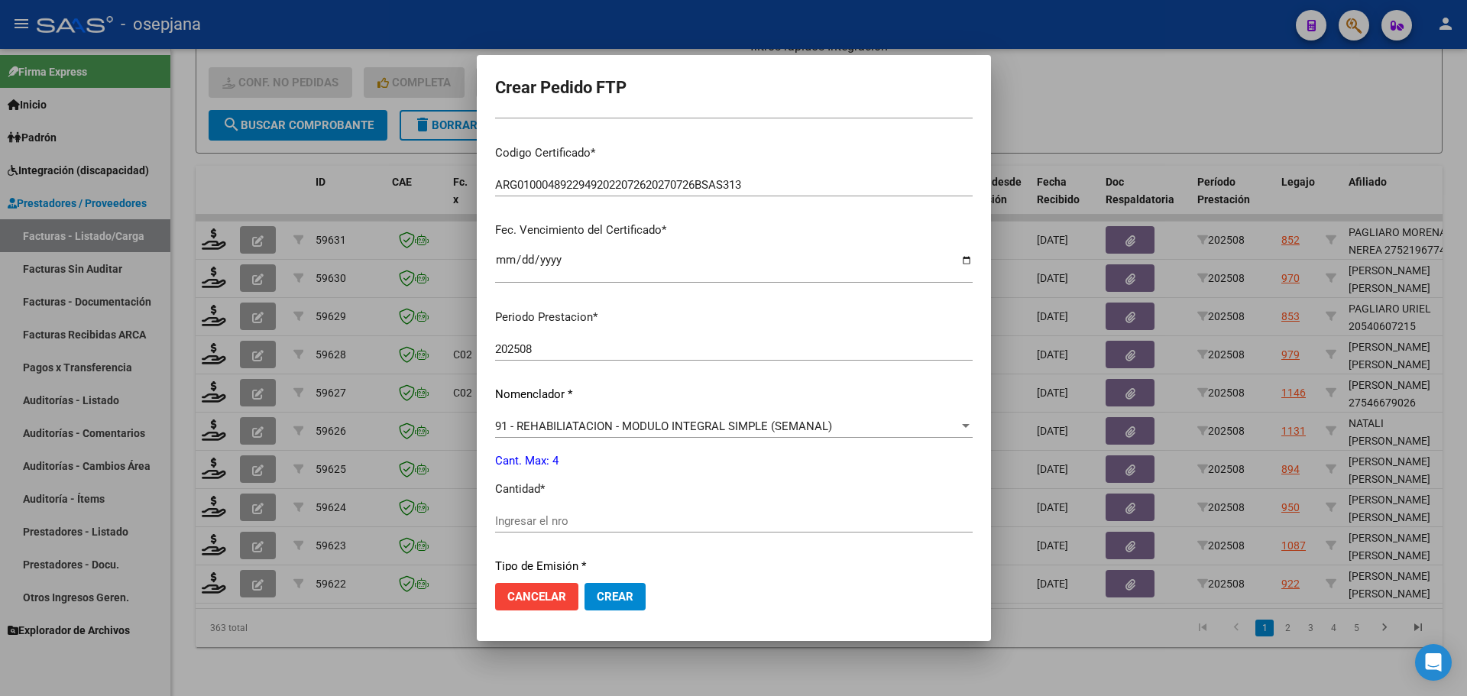
scroll to position [382, 0]
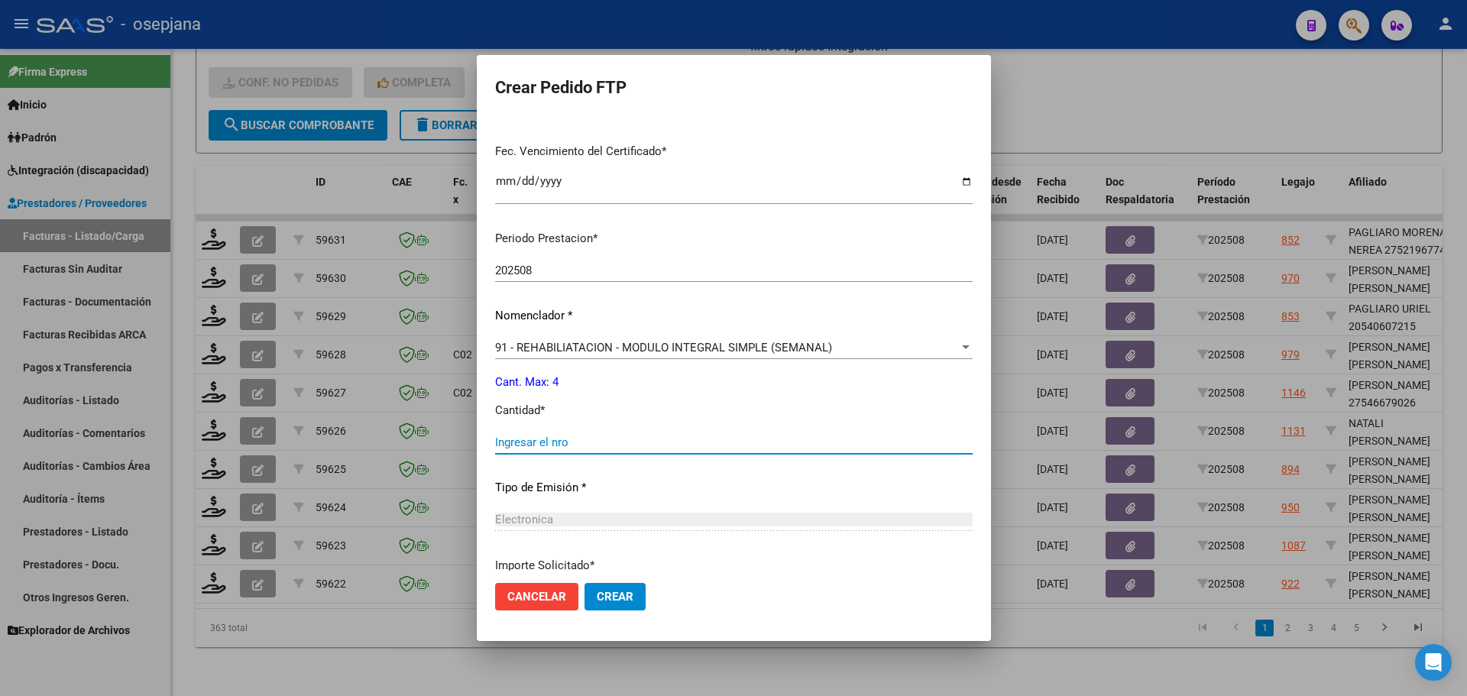
click at [523, 439] on input "Ingresar el nro" at bounding box center [733, 442] width 477 height 14
type input "4"
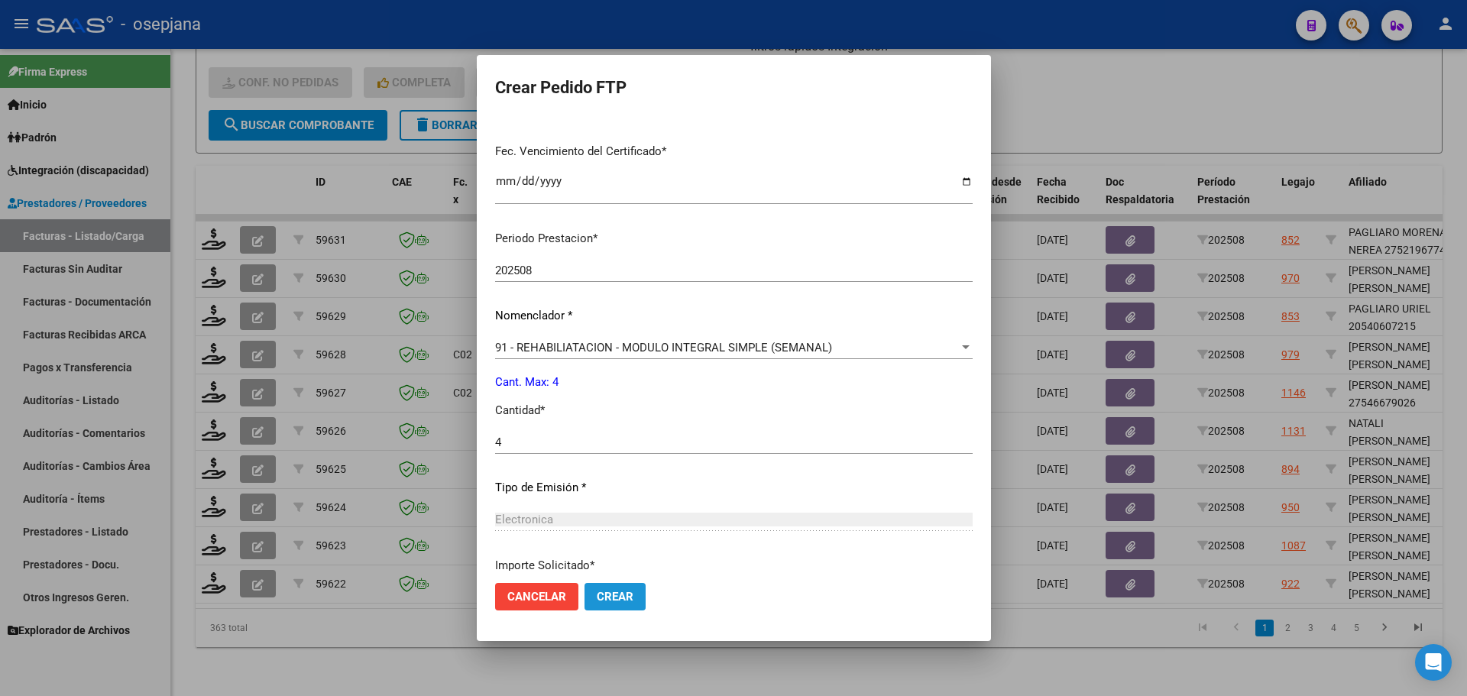
click at [611, 594] on span "Crear" at bounding box center [615, 597] width 37 height 14
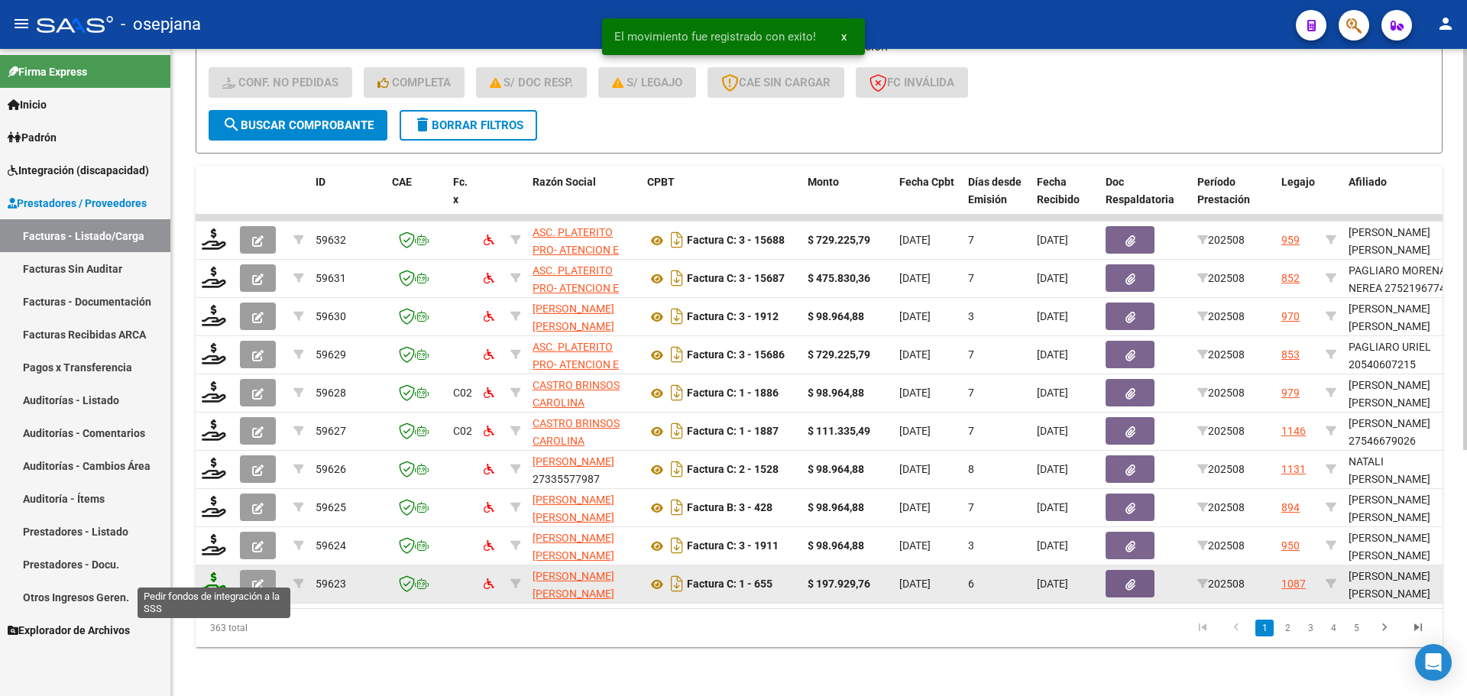
click at [213, 572] on icon at bounding box center [214, 582] width 24 height 21
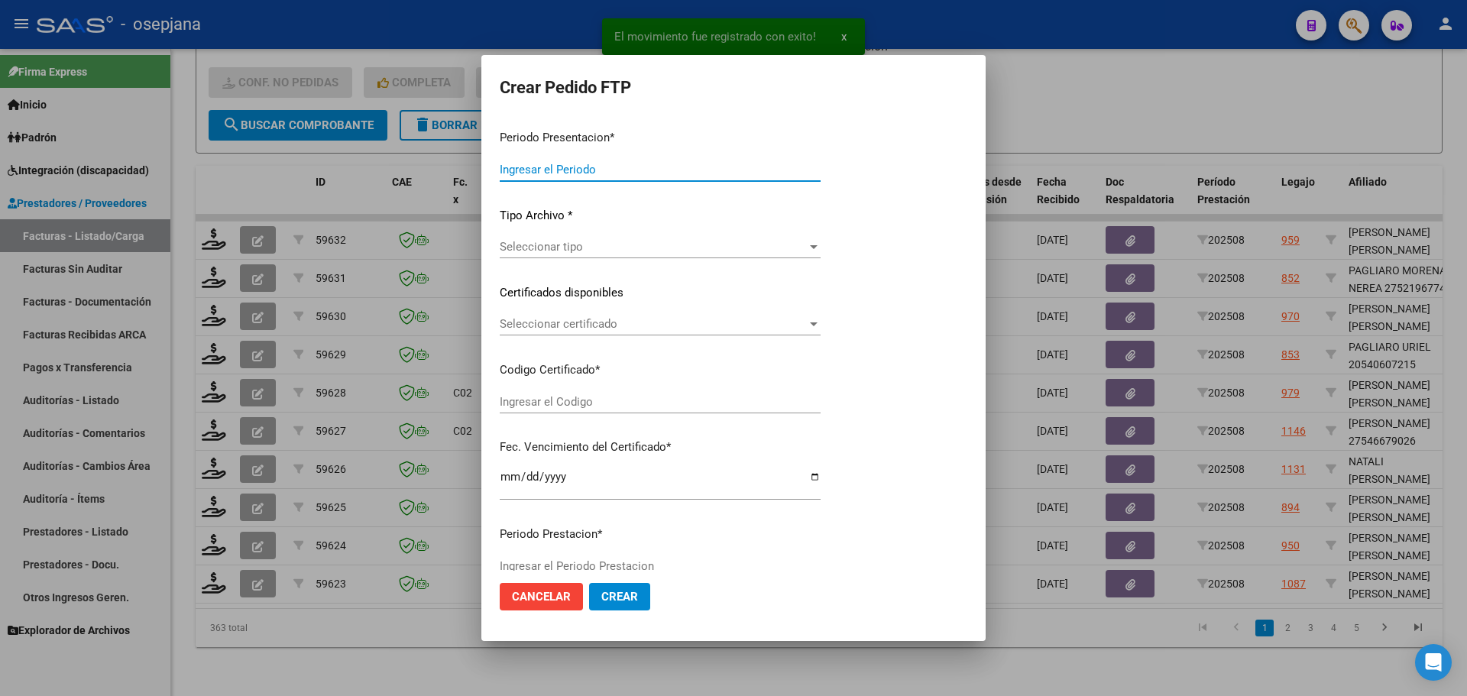
type input "202508"
type input "$ 197.929,76"
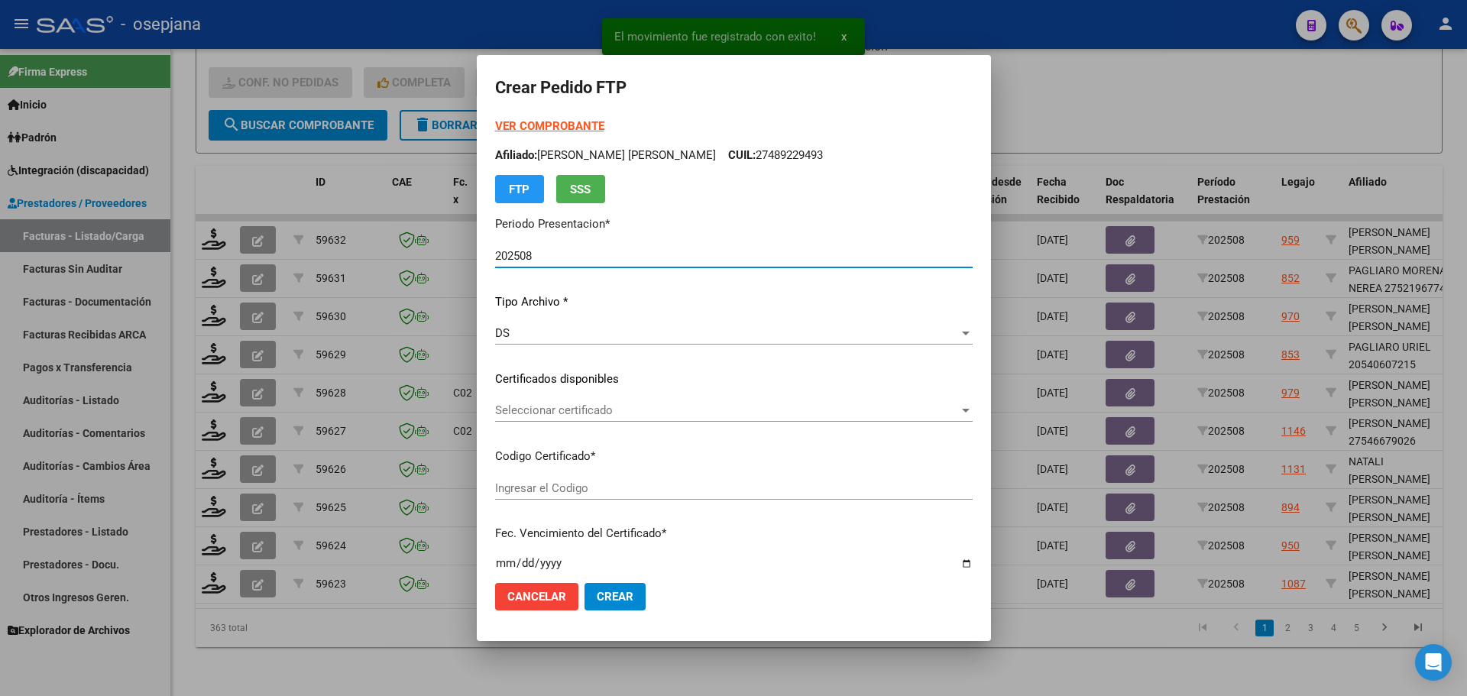
type input "ARG0200051485213-2022091220250912BS342"
type input "[DATE]"
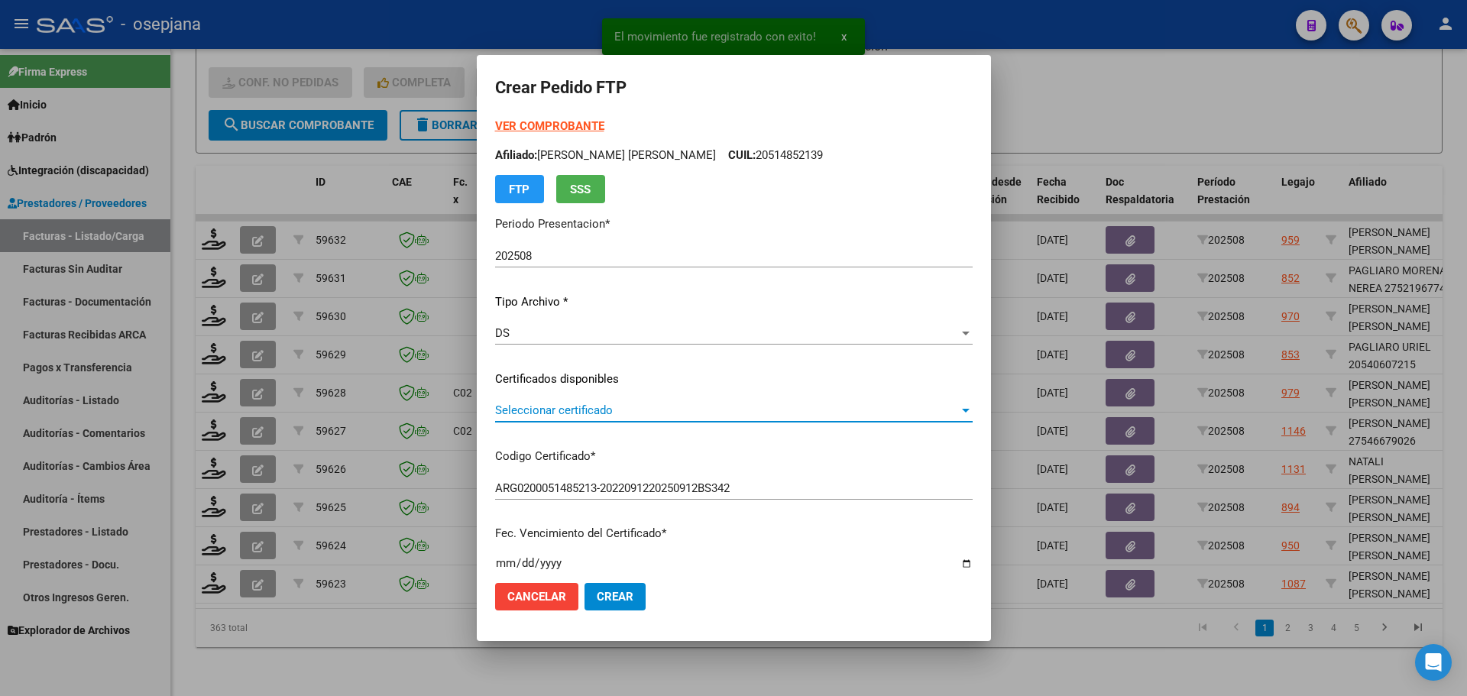
click at [596, 417] on span "Seleccionar certificado" at bounding box center [727, 410] width 464 height 14
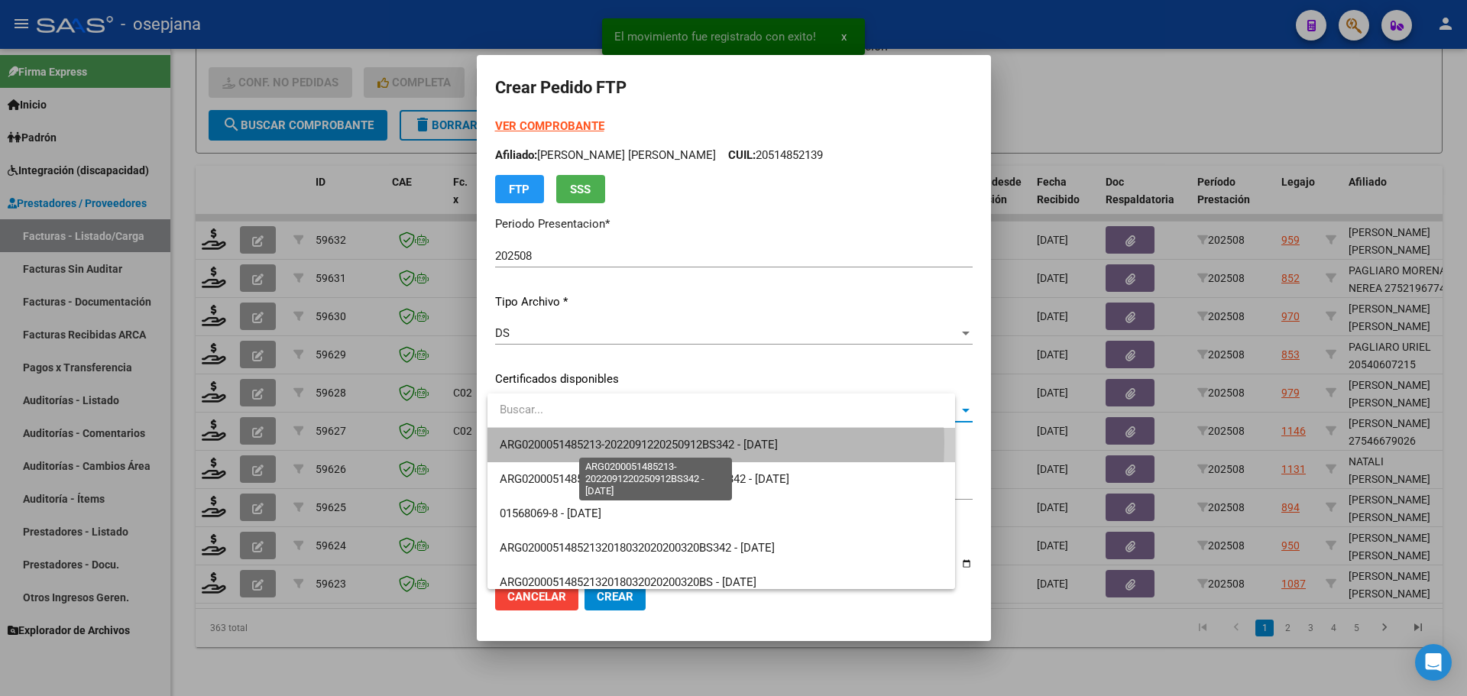
click at [595, 442] on span "ARG0200051485213-2022091220250912BS342 - [DATE]" at bounding box center [639, 445] width 278 height 14
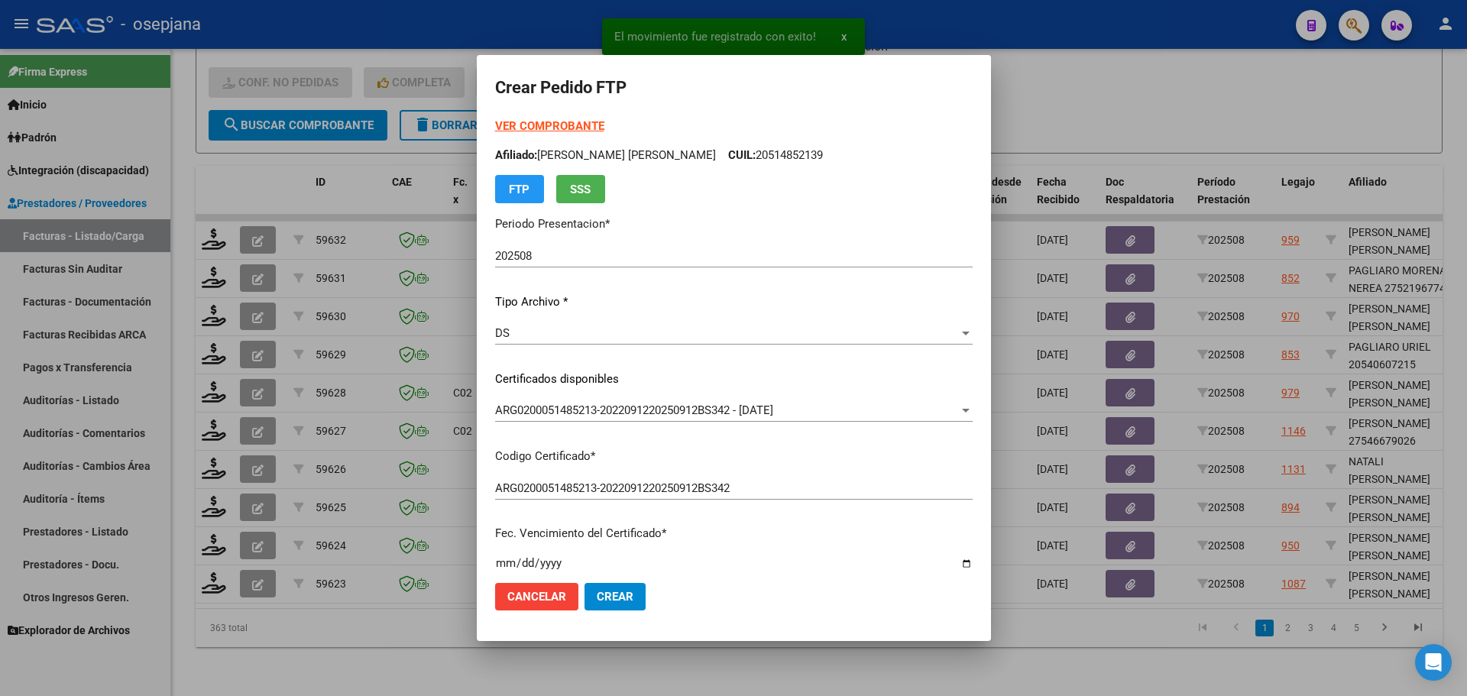
click at [562, 125] on strong "VER COMPROBANTE" at bounding box center [549, 126] width 109 height 14
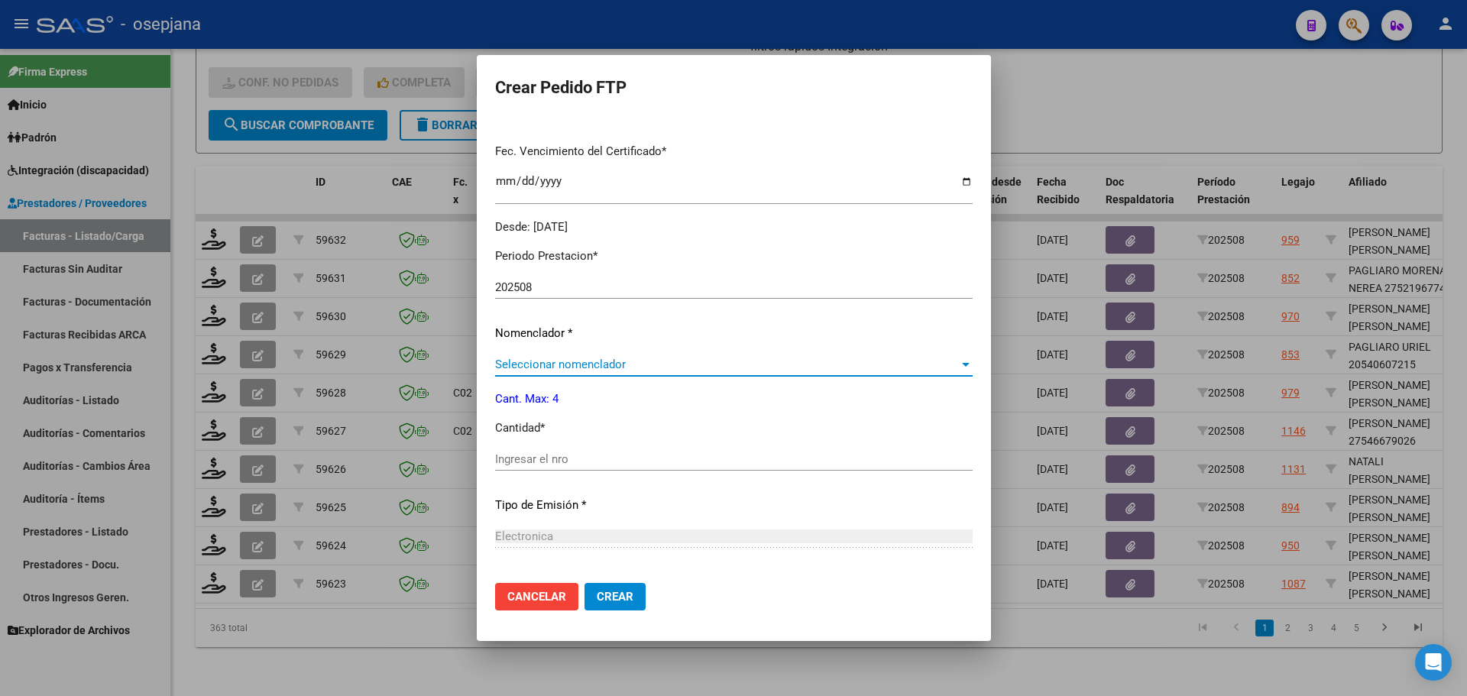
click at [509, 363] on span "Seleccionar nomenclador" at bounding box center [727, 365] width 464 height 14
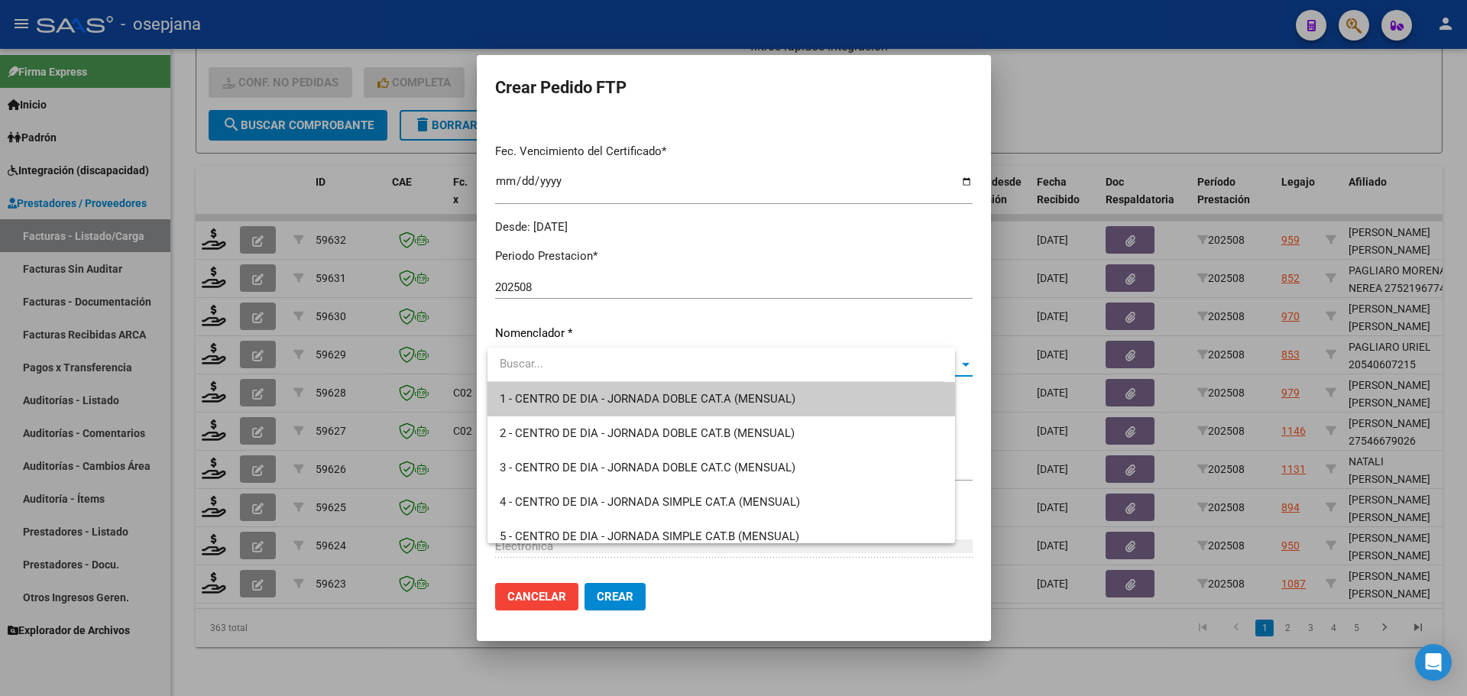
click at [745, 235] on div at bounding box center [733, 348] width 1467 height 696
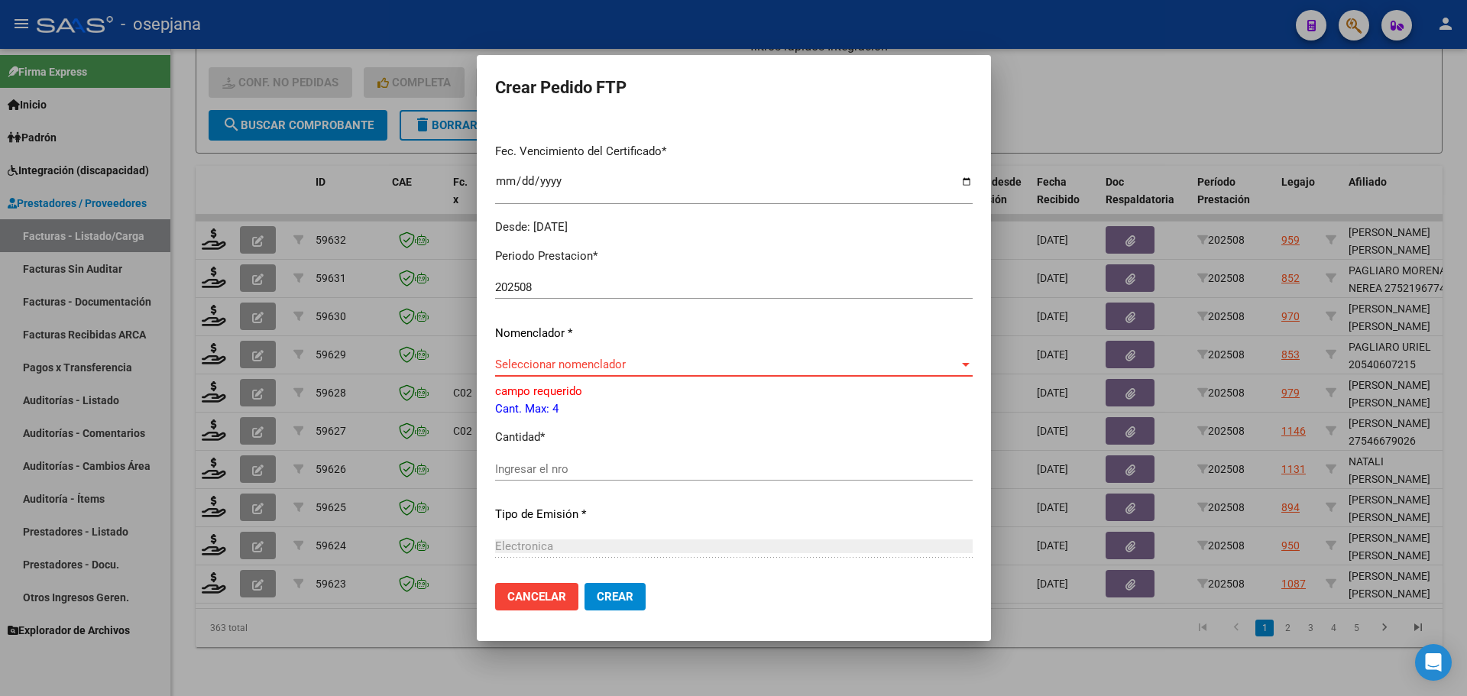
click at [581, 364] on span "Seleccionar nomenclador" at bounding box center [727, 365] width 464 height 14
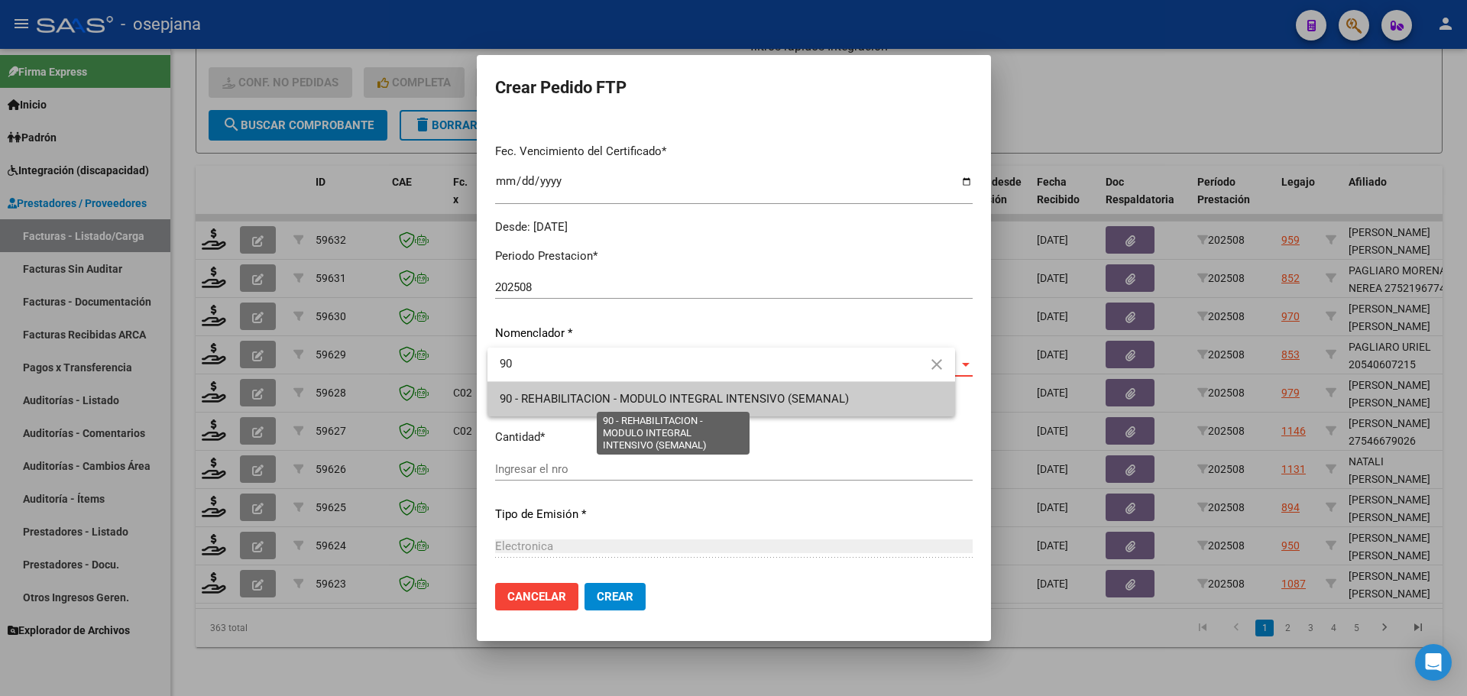
type input "90"
click at [607, 397] on span "90 - REHABILITACION - MODULO INTEGRAL INTENSIVO (SEMANAL)" at bounding box center [674, 399] width 349 height 14
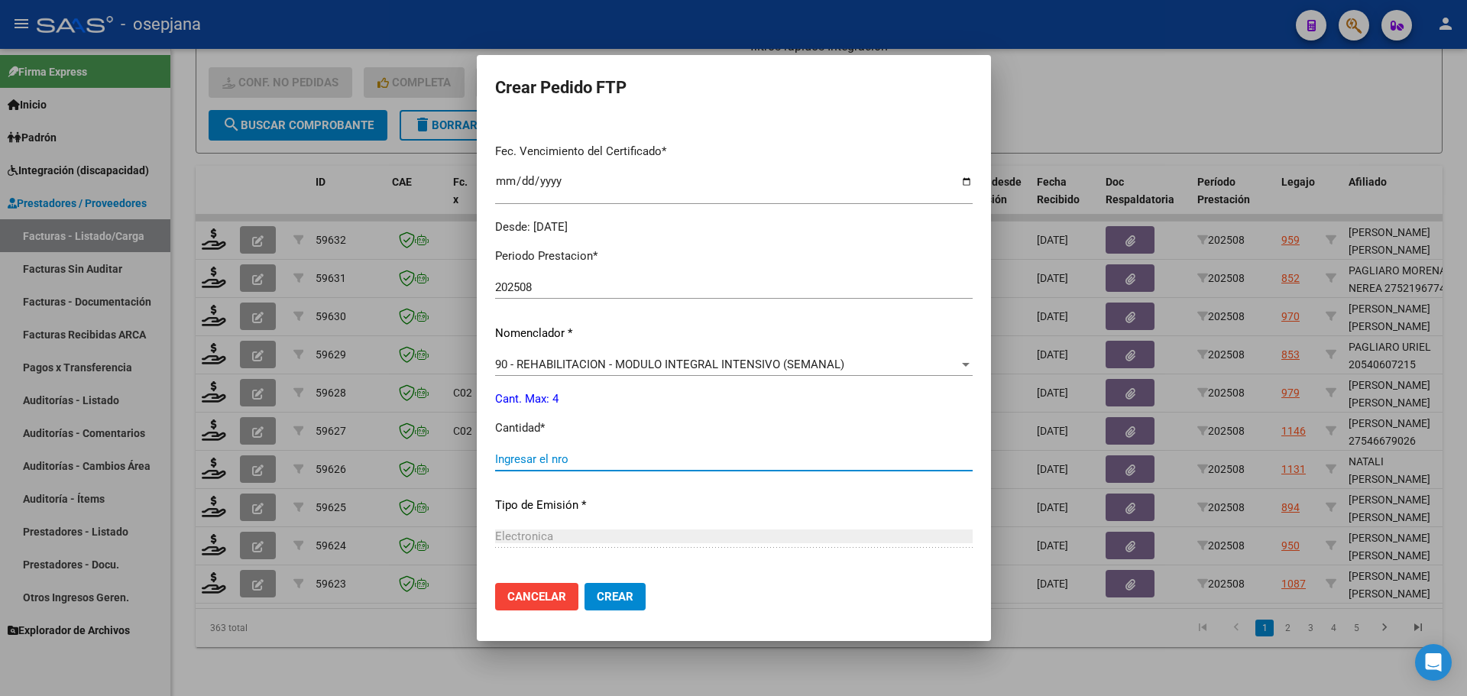
click at [568, 465] on input "Ingresar el nro" at bounding box center [733, 459] width 477 height 14
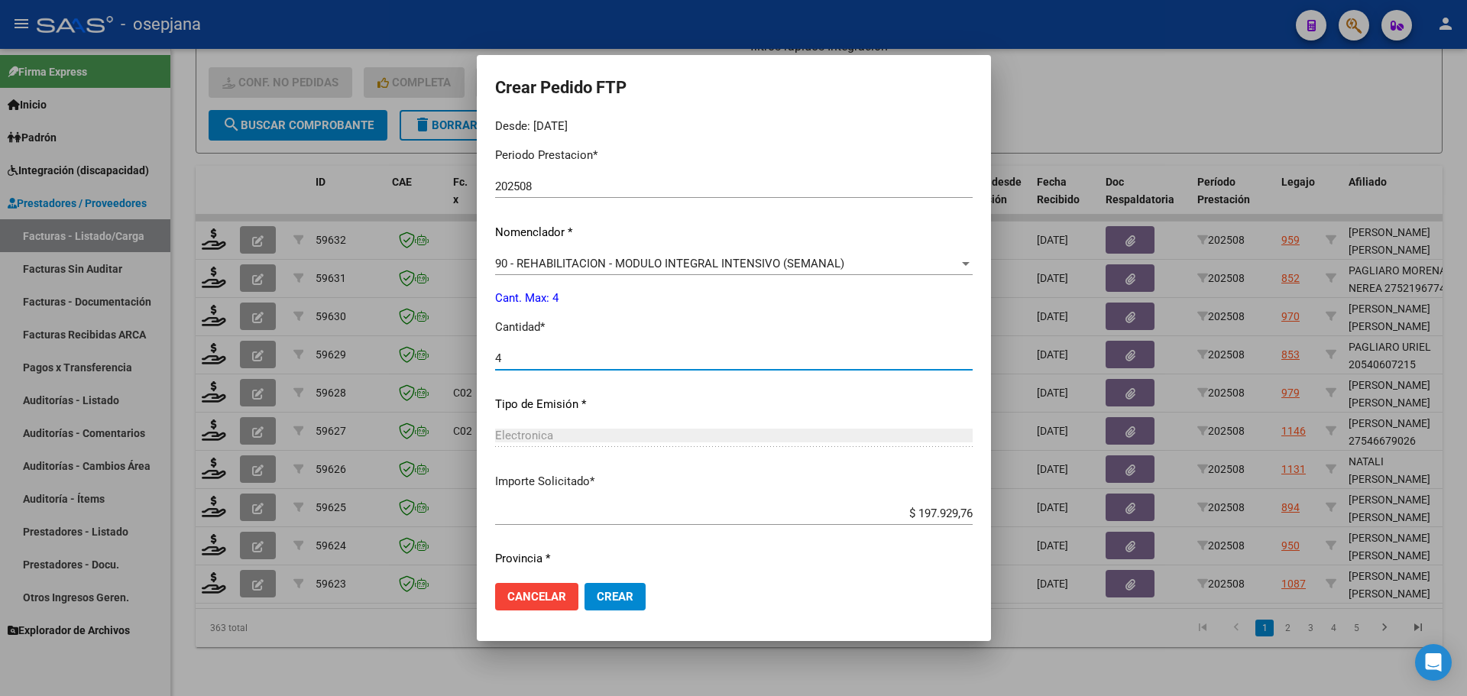
scroll to position [529, 0]
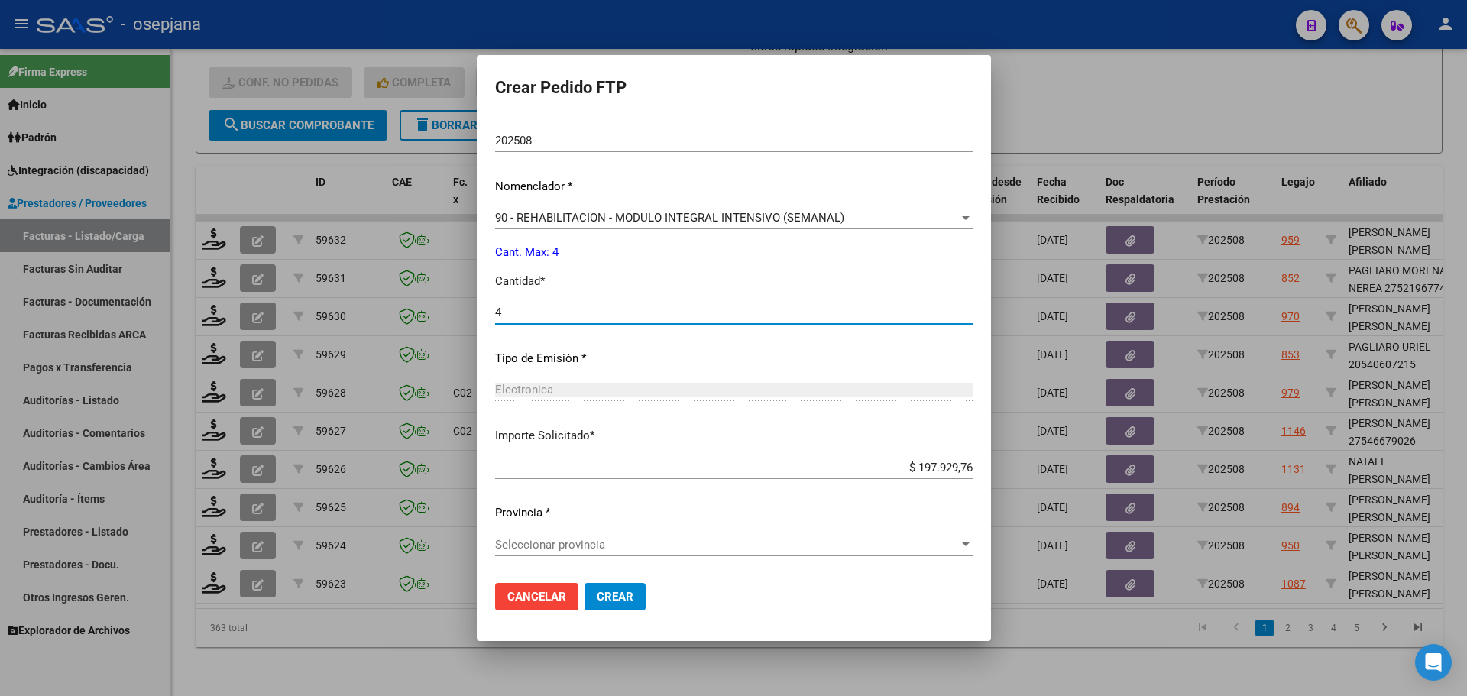
type input "4"
click at [607, 552] on div "Seleccionar provincia Seleccionar provincia" at bounding box center [733, 544] width 477 height 23
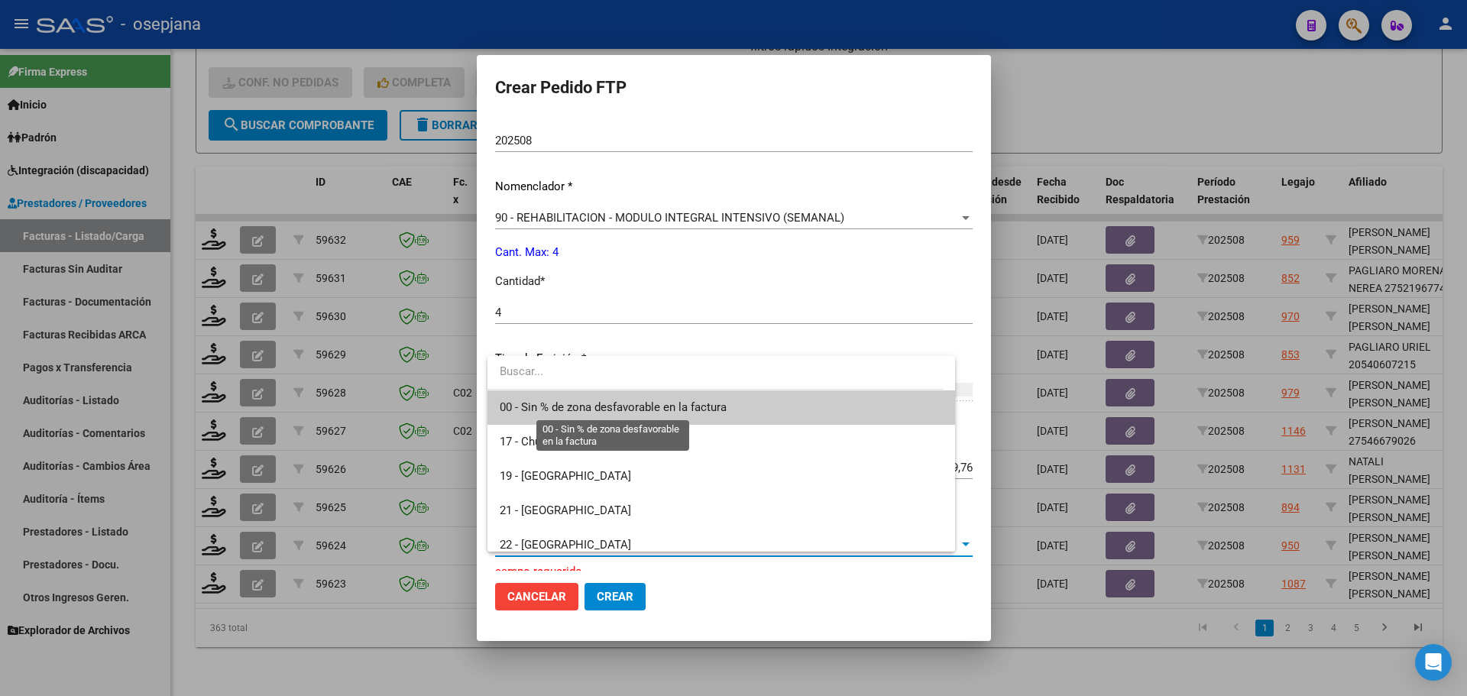
click at [658, 410] on span "00 - Sin % de zona desfavorable en la factura" at bounding box center [613, 407] width 227 height 14
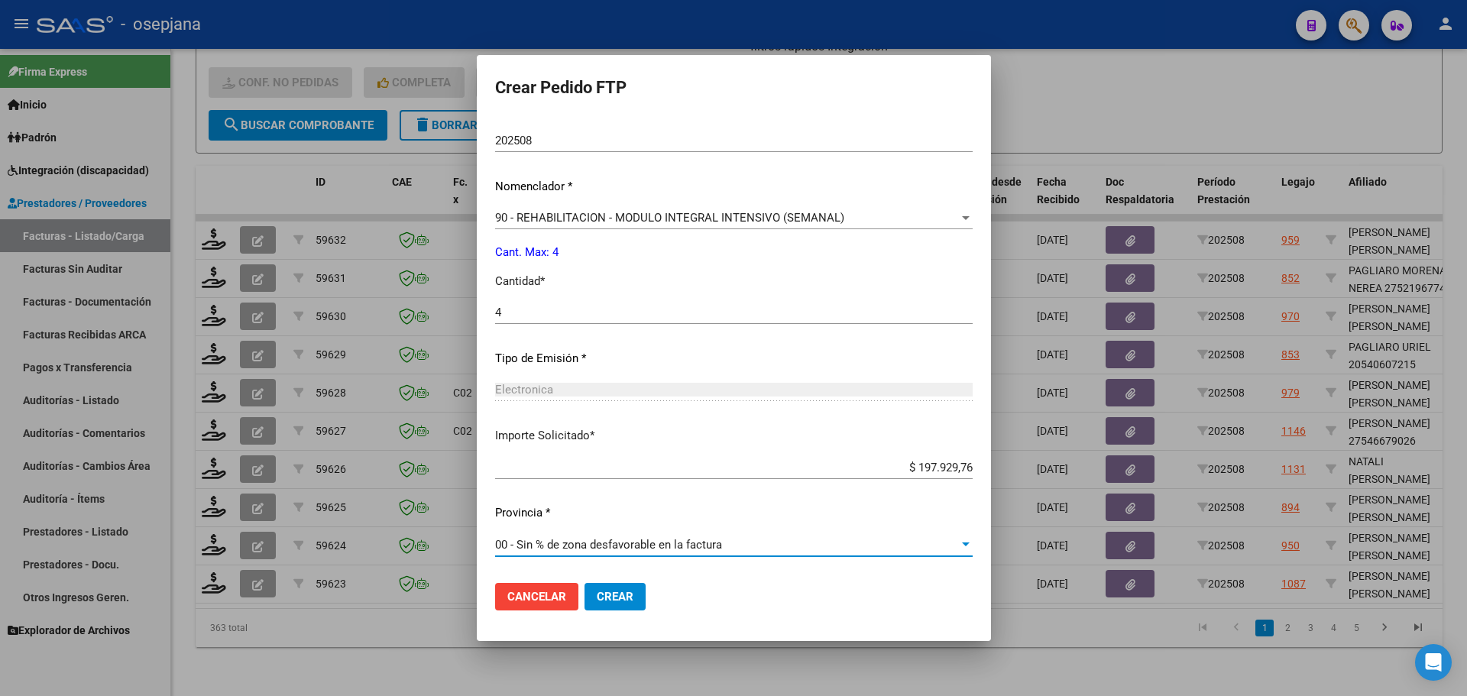
click at [633, 587] on button "Crear" at bounding box center [614, 597] width 61 height 28
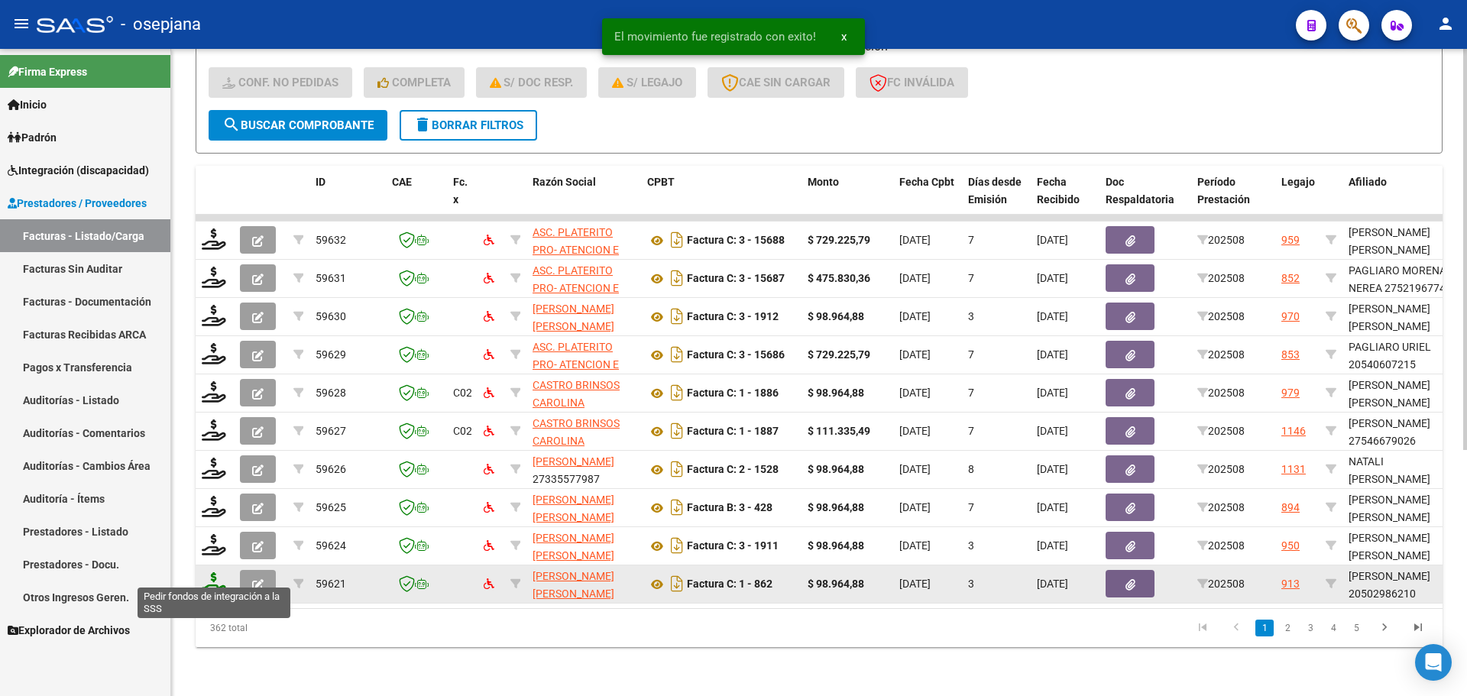
click at [216, 572] on icon at bounding box center [214, 582] width 24 height 21
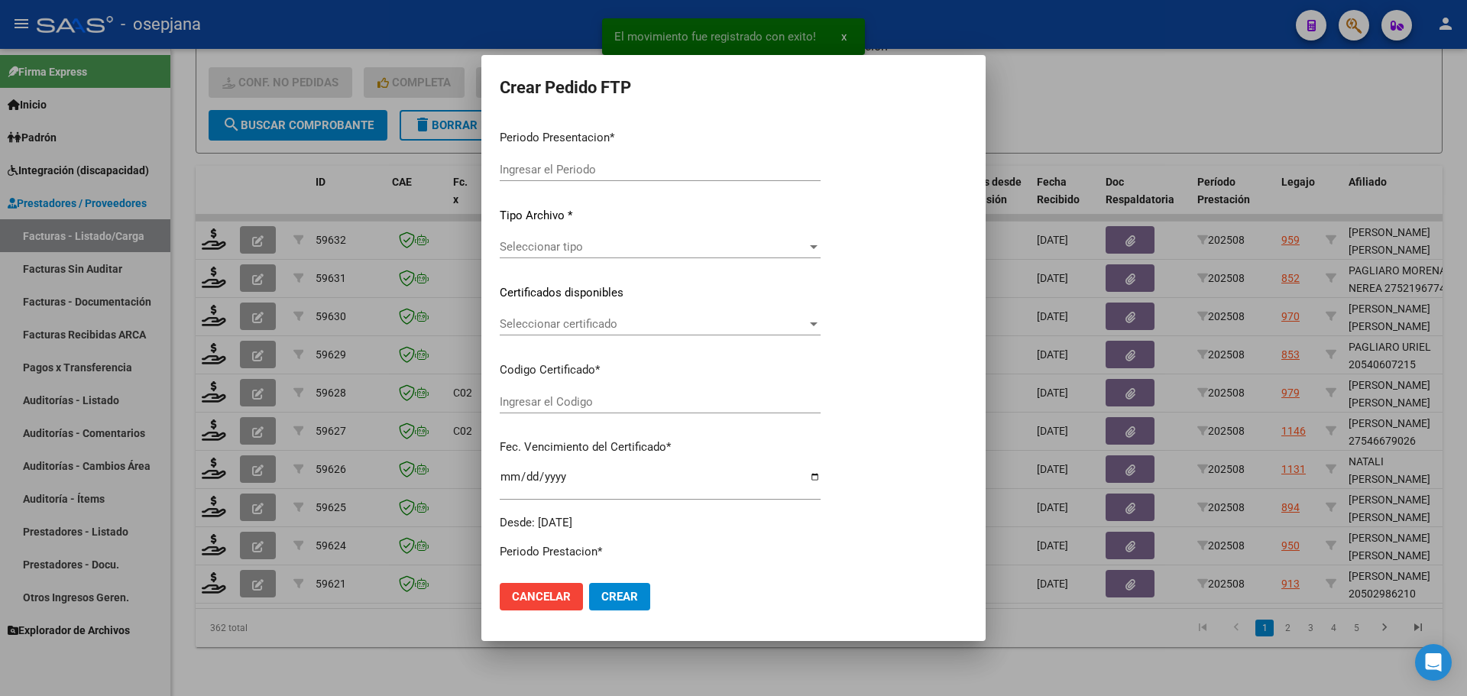
type input "202508"
type input "$ 98.964,88"
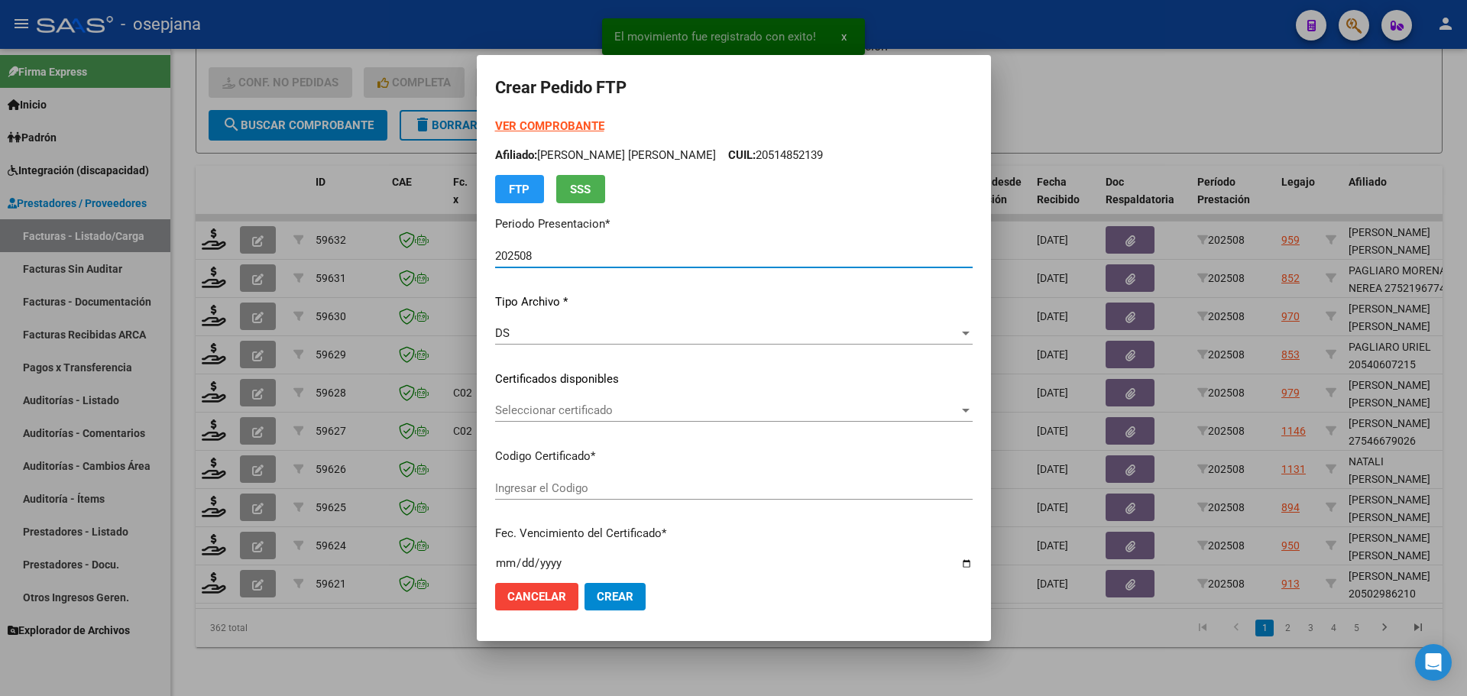
type input "ARG02000502986212025010920350109BUE10725"
type input "[DATE]"
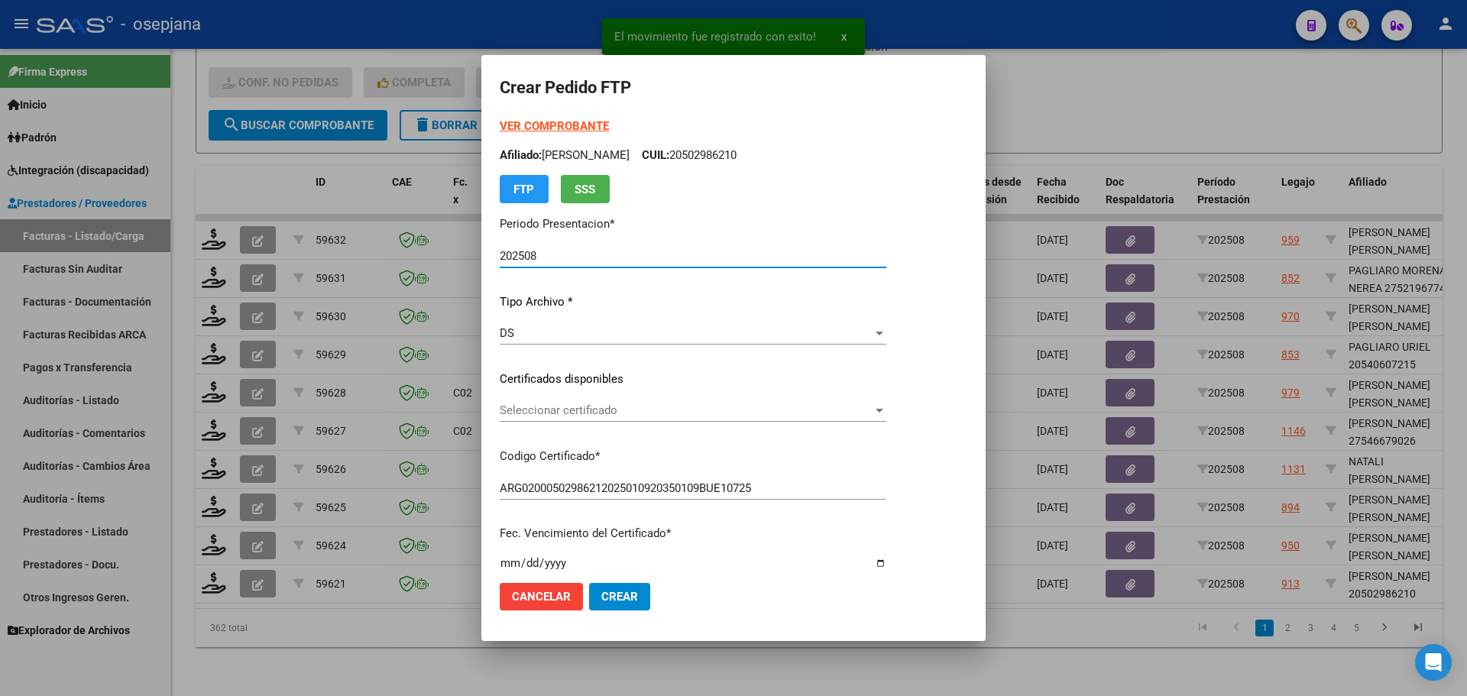
click at [571, 411] on span "Seleccionar certificado" at bounding box center [686, 410] width 373 height 14
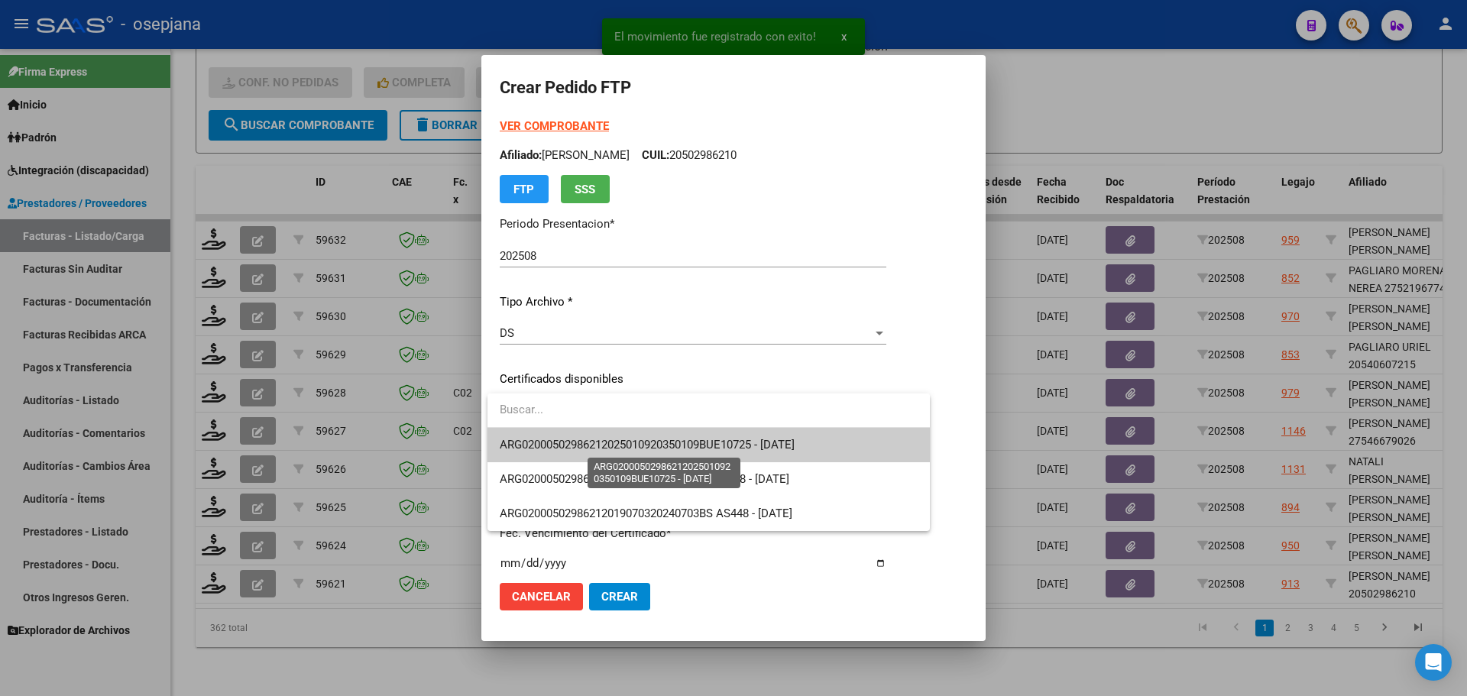
click at [578, 445] on span "ARG02000502986212025010920350109BUE10725 - [DATE]" at bounding box center [647, 445] width 295 height 14
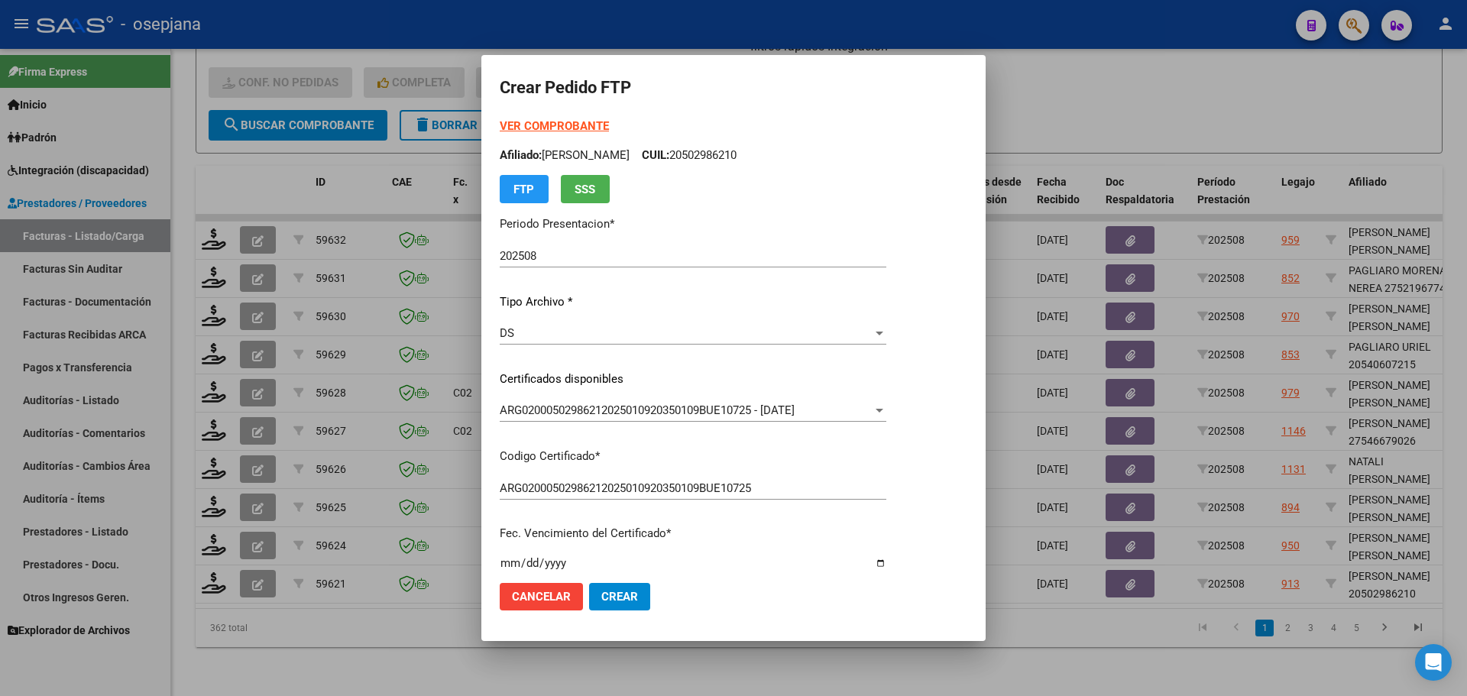
click at [575, 128] on strong "VER COMPROBANTE" at bounding box center [554, 126] width 109 height 14
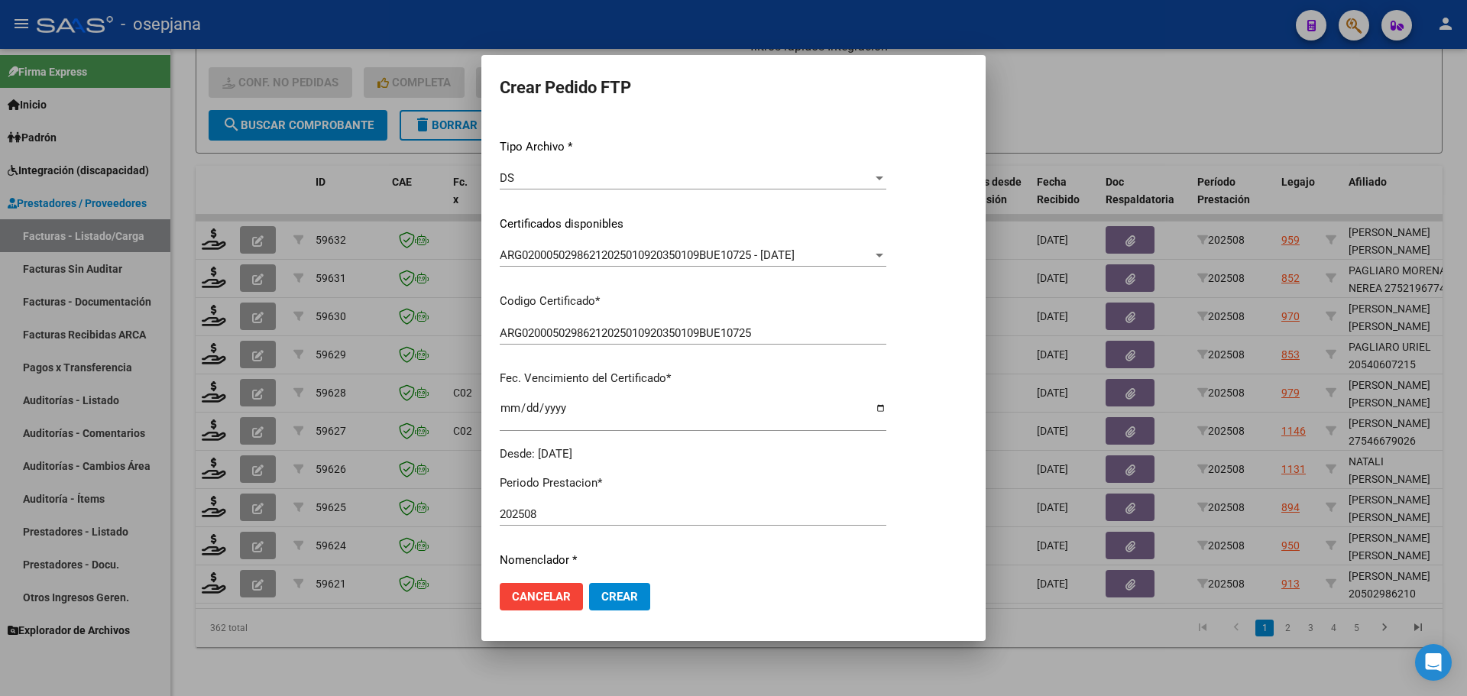
scroll to position [382, 0]
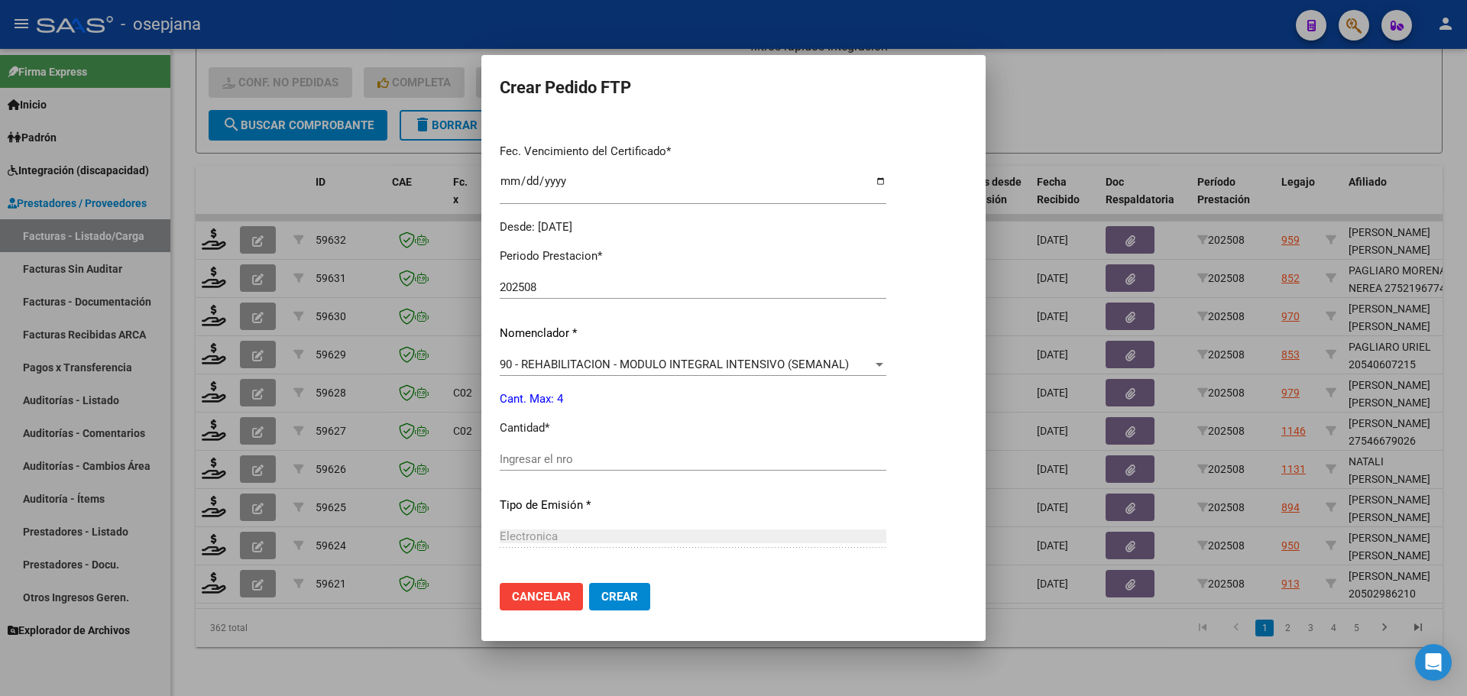
click at [537, 465] on input "Ingresar el nro" at bounding box center [693, 459] width 387 height 14
type input "4"
click at [620, 598] on span "Crear" at bounding box center [619, 597] width 37 height 14
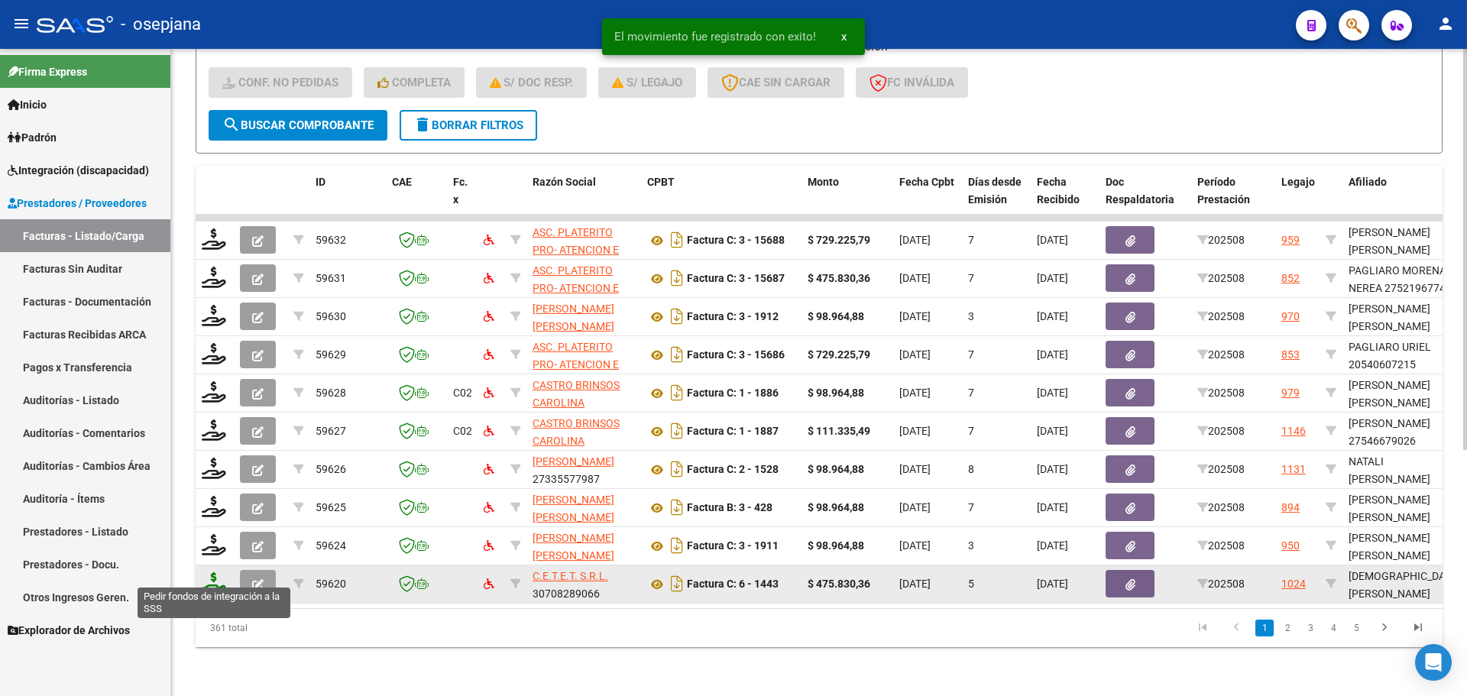
click at [217, 576] on icon at bounding box center [214, 582] width 24 height 21
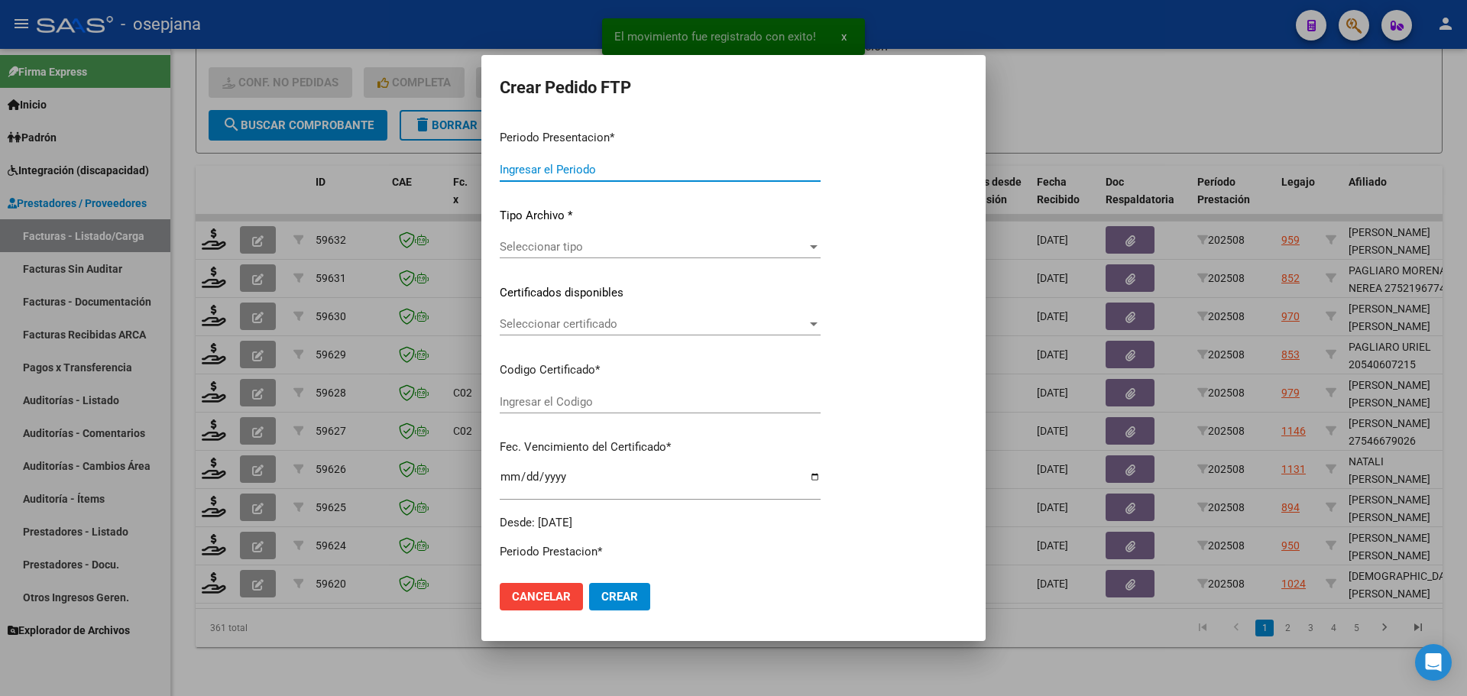
type input "202508"
type input "$ 475.830,36"
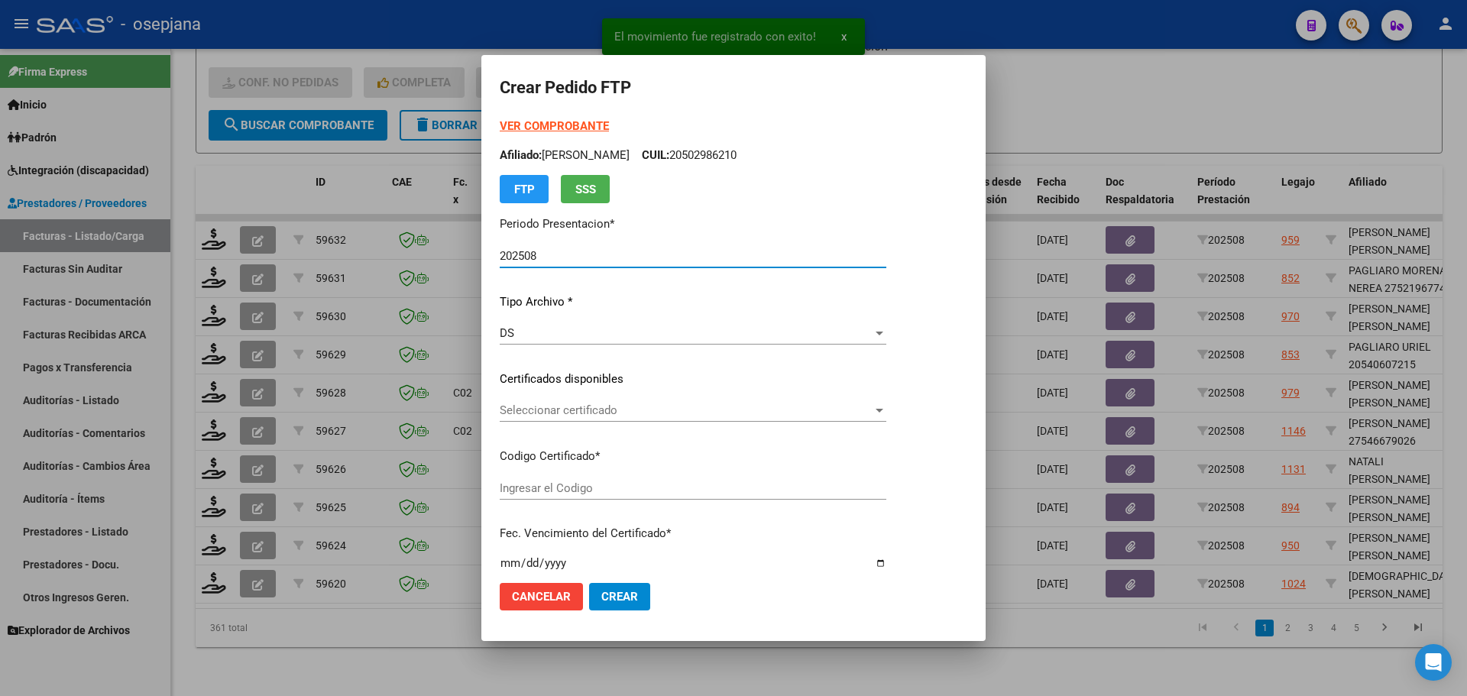
type input "ARG02000561183142022042820260428BSAS320"
type input "[DATE]"
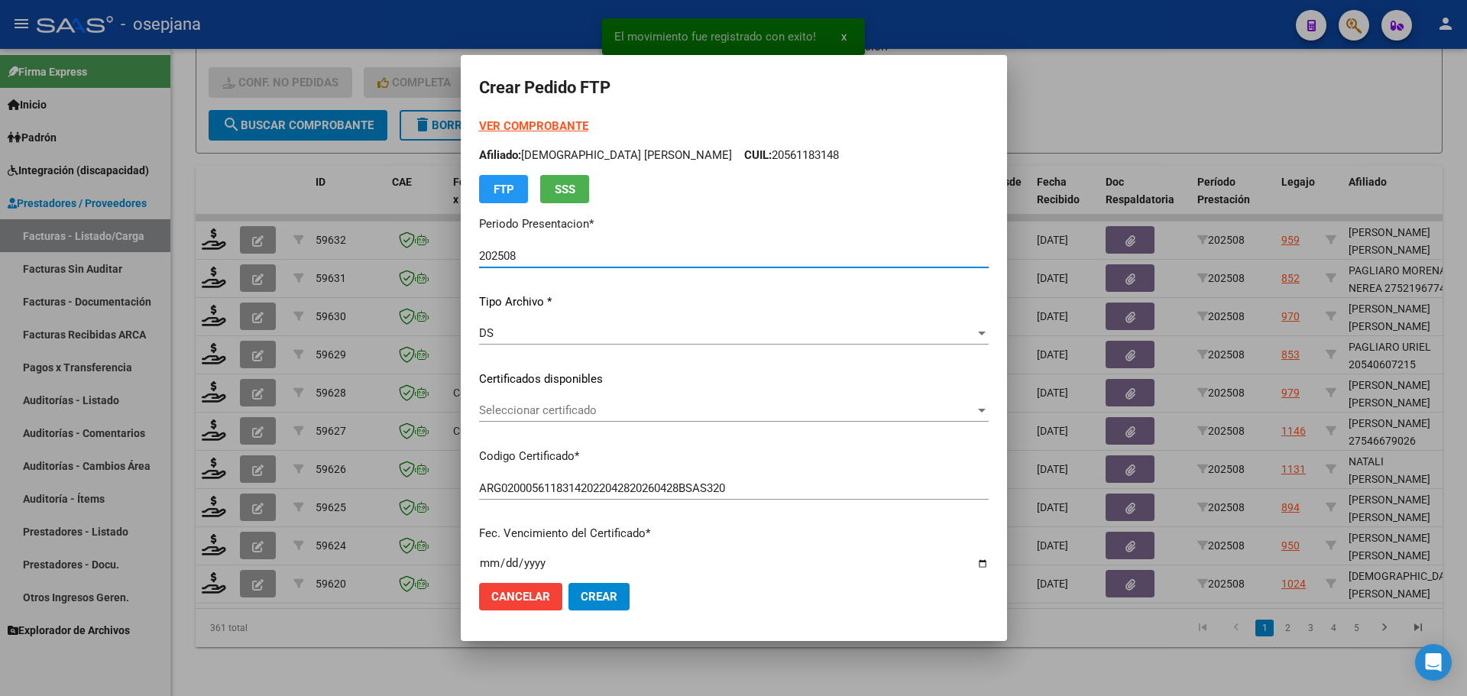
click at [610, 411] on span "Seleccionar certificado" at bounding box center [727, 410] width 496 height 14
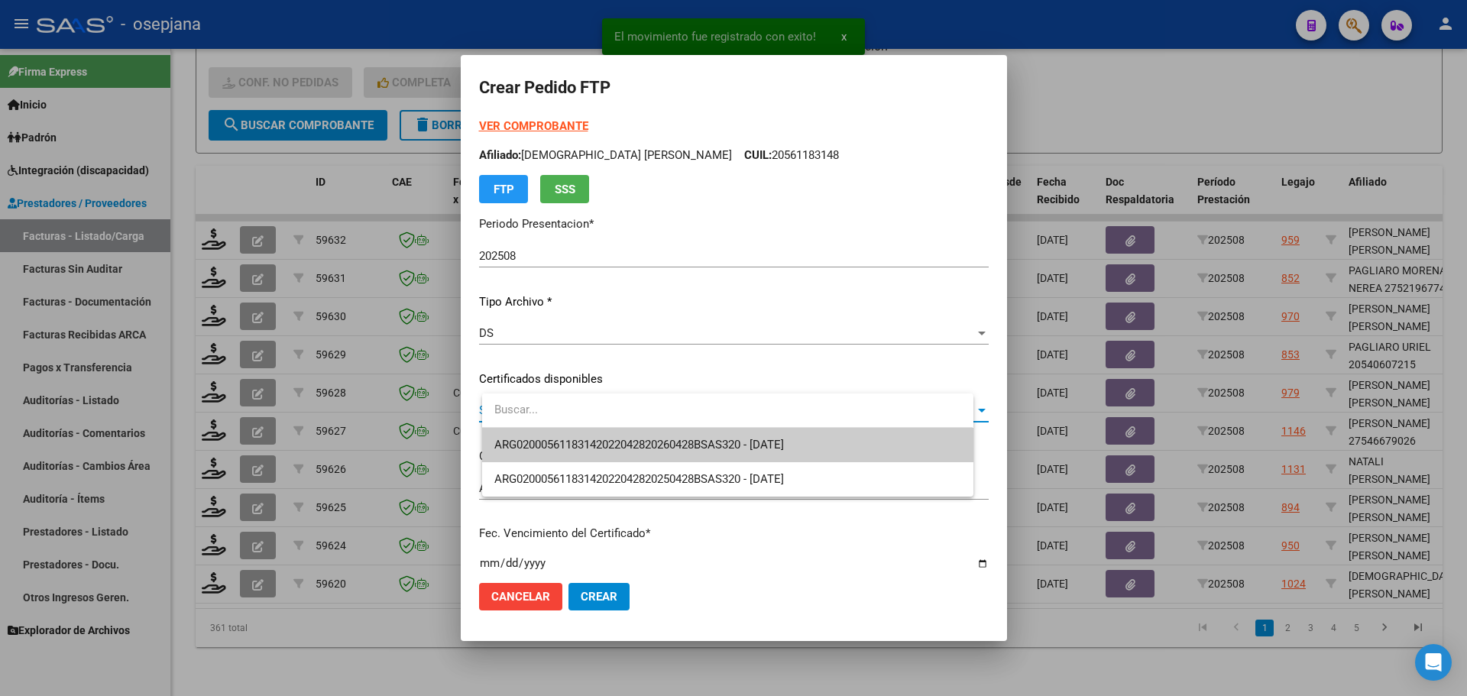
click at [619, 432] on span "ARG02000561183142022042820260428BSAS320 - [DATE]" at bounding box center [727, 445] width 466 height 34
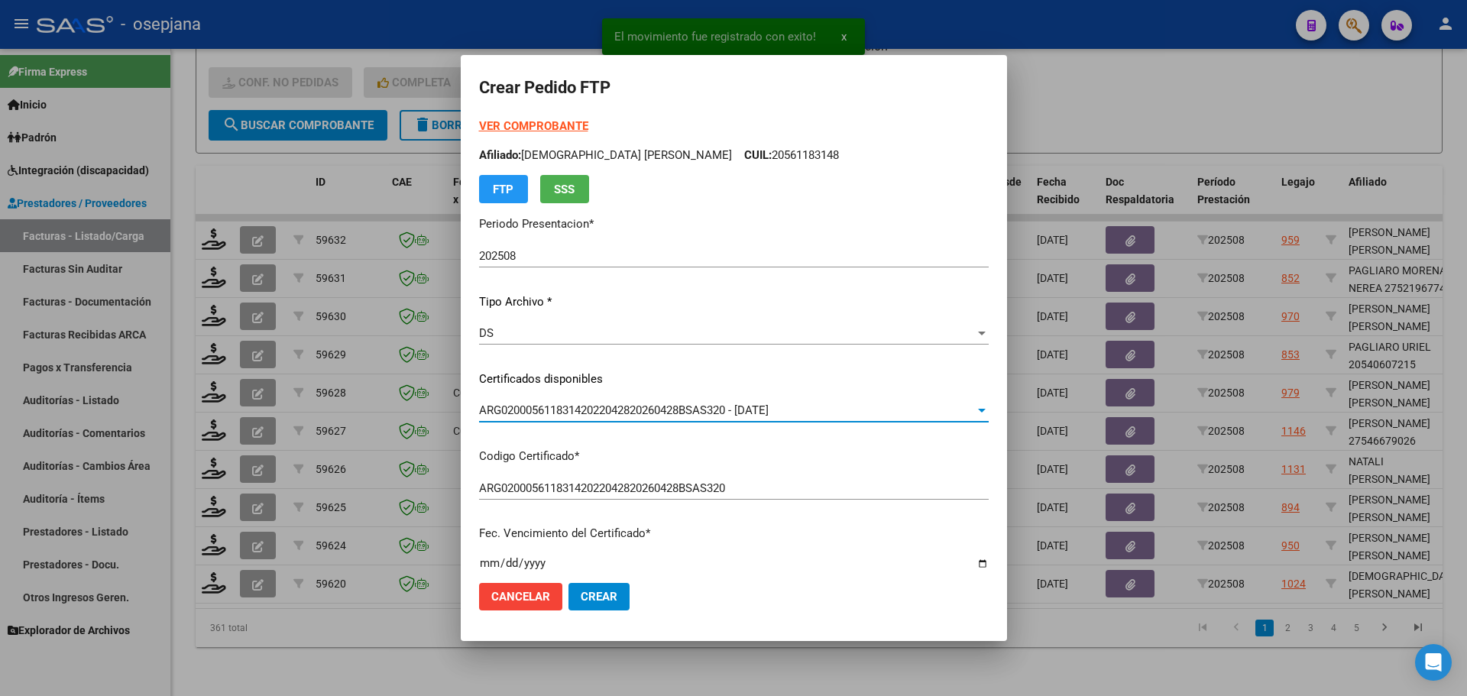
click at [552, 126] on strong "VER COMPROBANTE" at bounding box center [533, 126] width 109 height 14
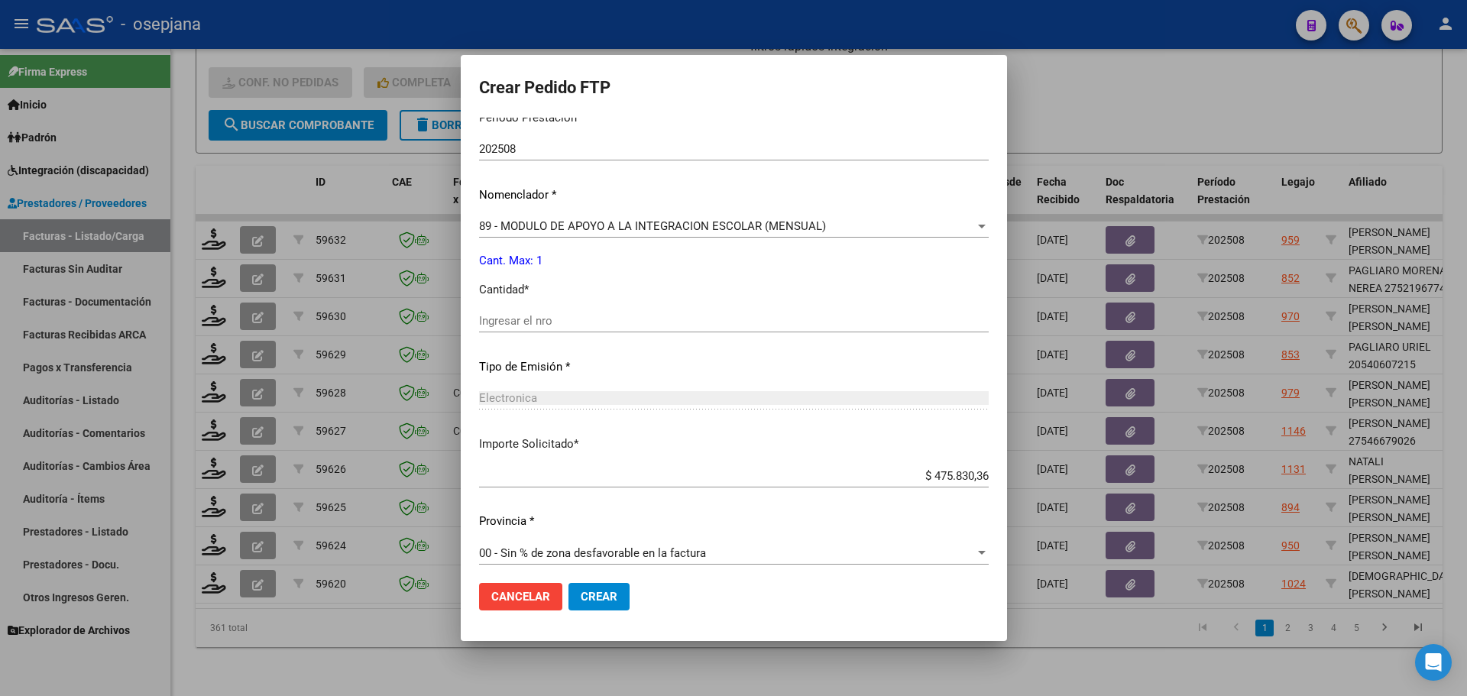
scroll to position [529, 0]
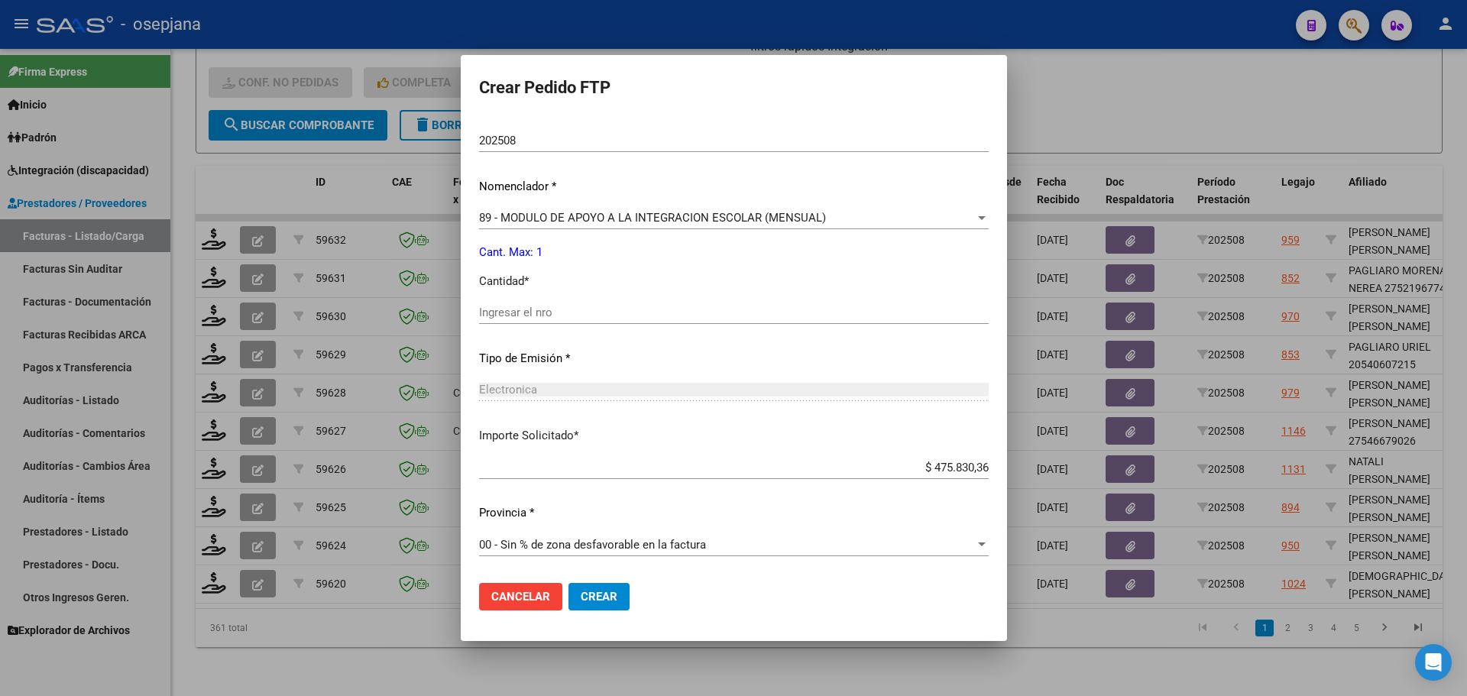
click at [534, 326] on div "Ingresar el nro" at bounding box center [734, 319] width 510 height 37
click at [539, 312] on input "Ingresar el nro" at bounding box center [734, 313] width 510 height 14
type input "1"
click at [608, 595] on span "Crear" at bounding box center [599, 597] width 37 height 14
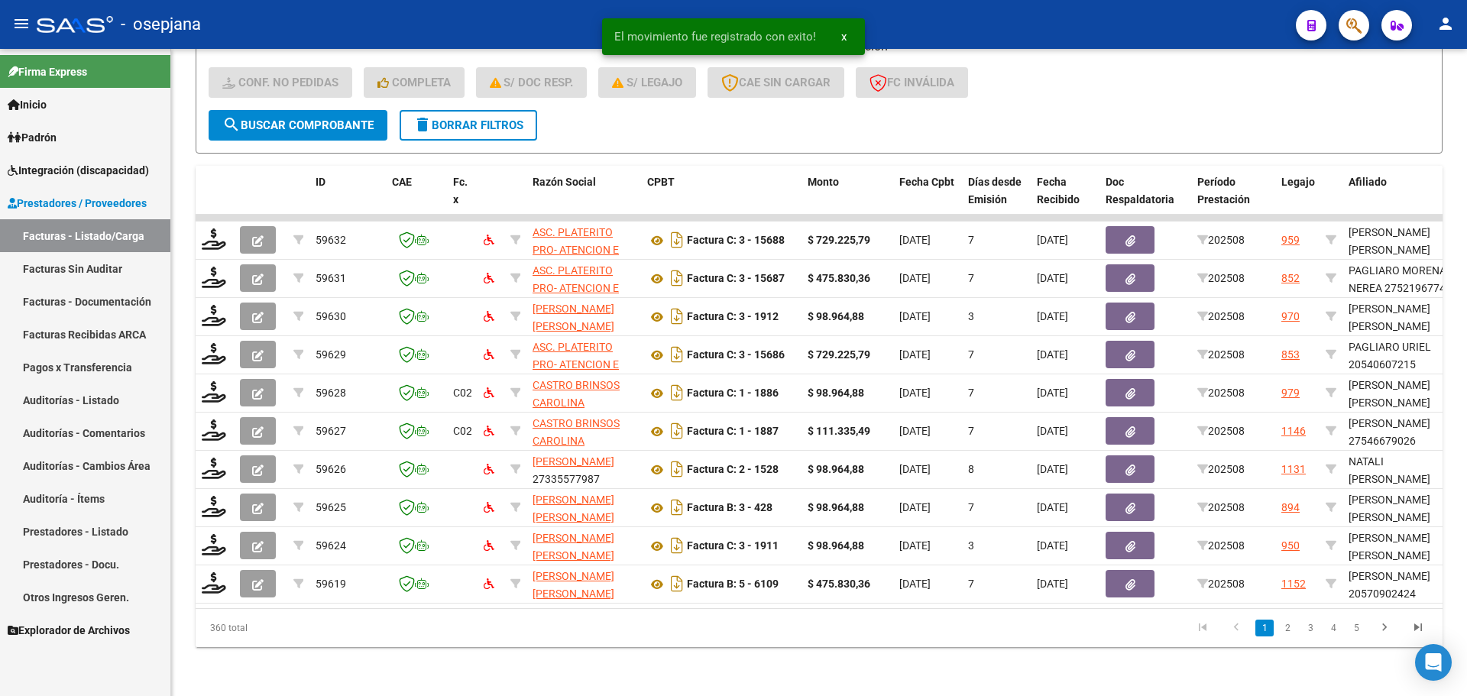
click at [70, 163] on span "Integración (discapacidad)" at bounding box center [78, 170] width 141 height 17
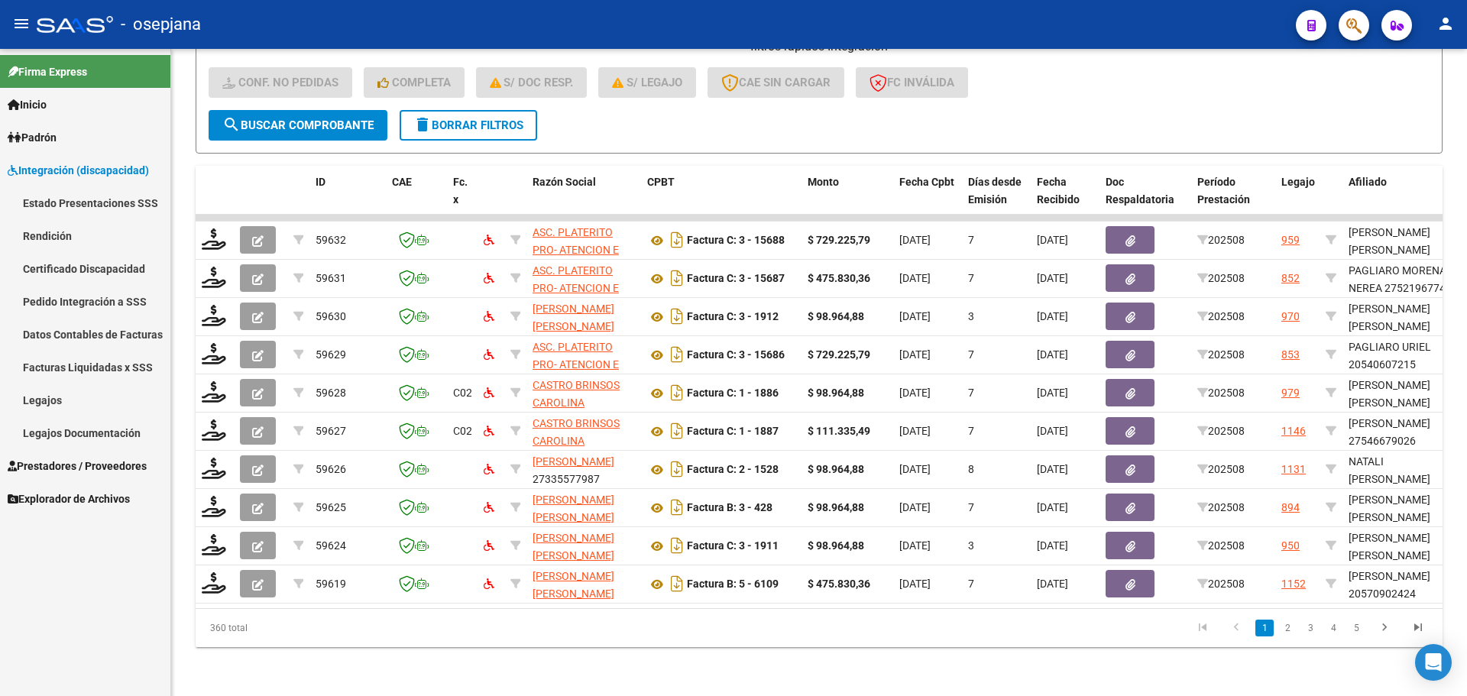
click at [82, 300] on link "Pedido Integración a SSS" at bounding box center [85, 301] width 170 height 33
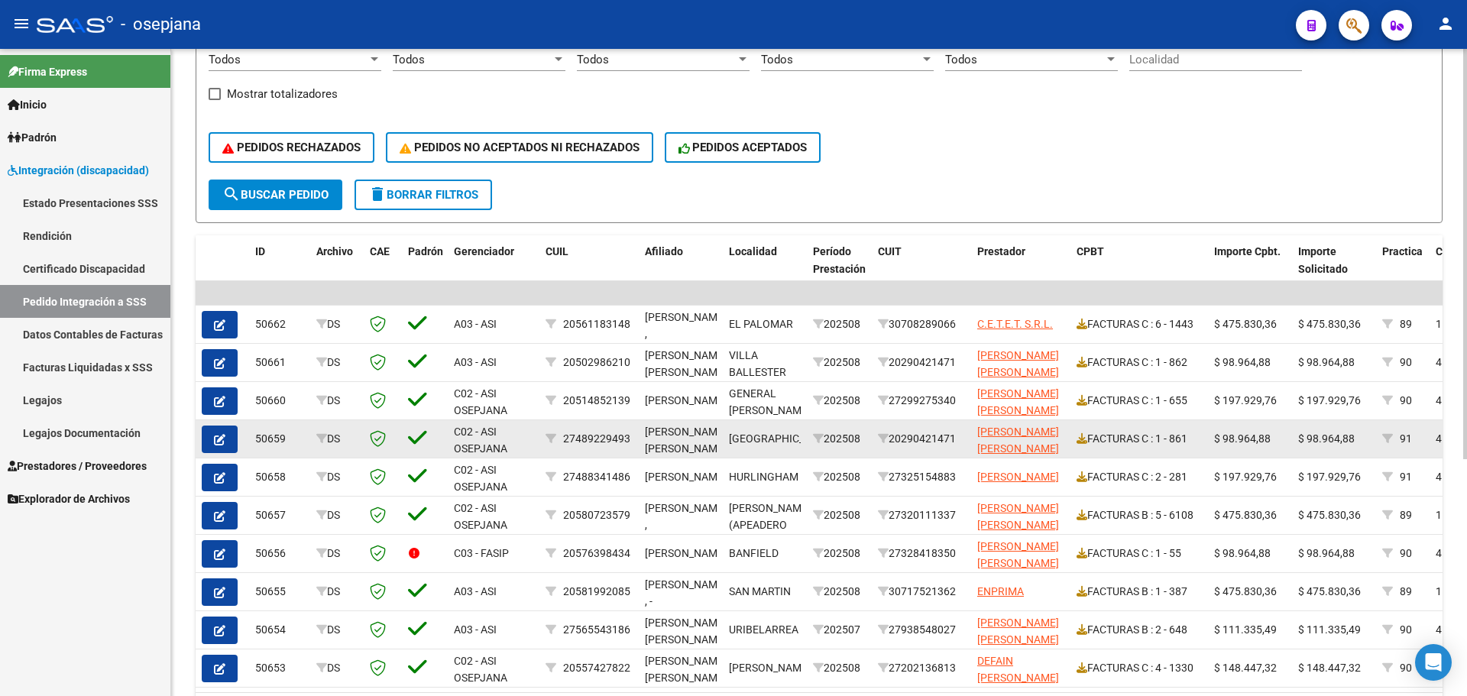
scroll to position [374, 0]
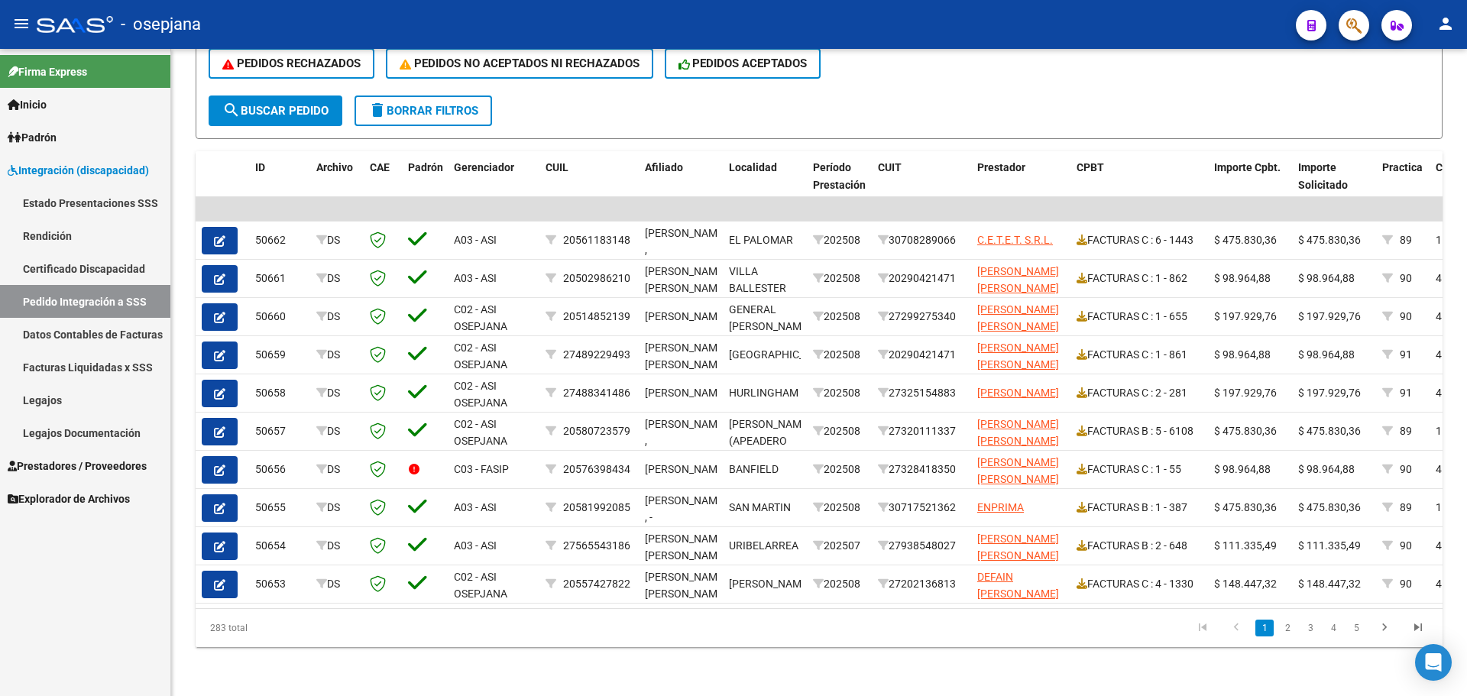
click at [1443, 29] on mat-icon "person" at bounding box center [1445, 24] width 18 height 18
click at [1400, 104] on button "exit_to_app Salir" at bounding box center [1414, 101] width 93 height 37
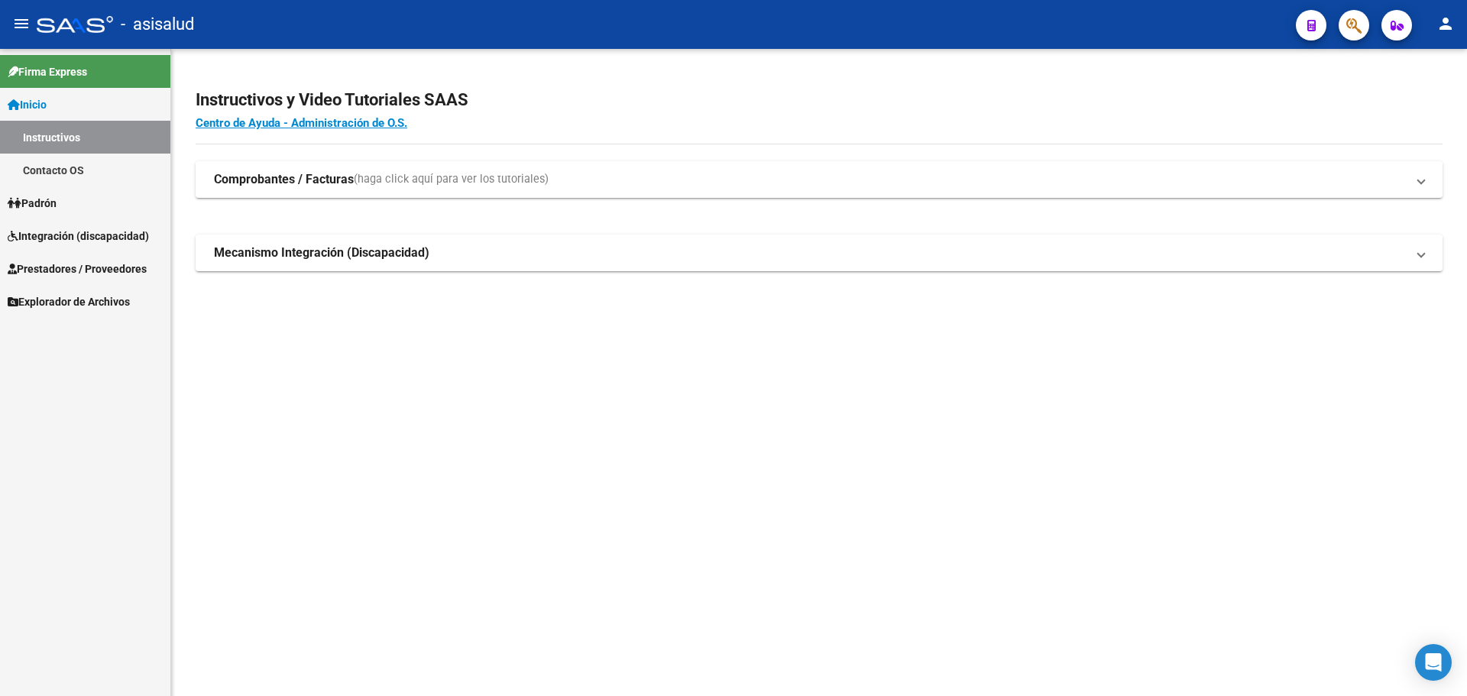
click at [62, 233] on span "Integración (discapacidad)" at bounding box center [78, 236] width 141 height 17
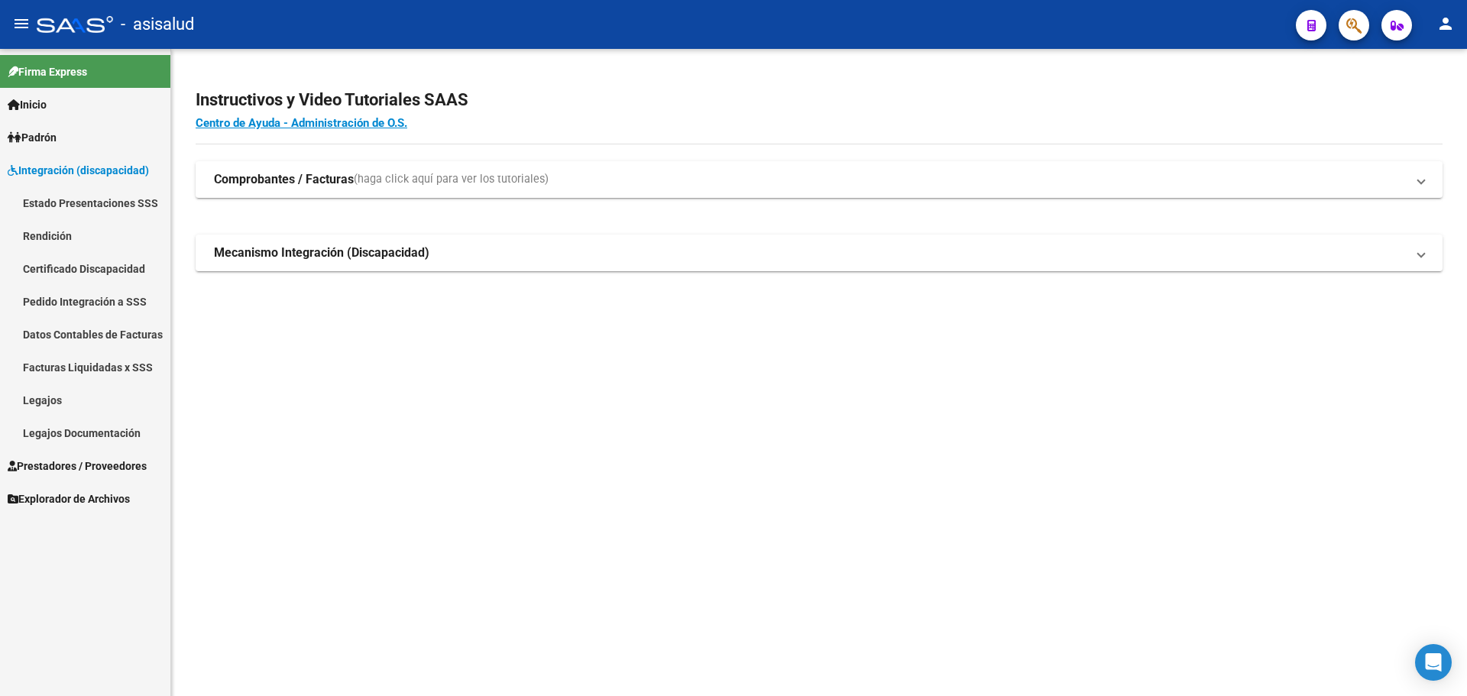
click at [48, 391] on link "Legajos" at bounding box center [85, 400] width 170 height 33
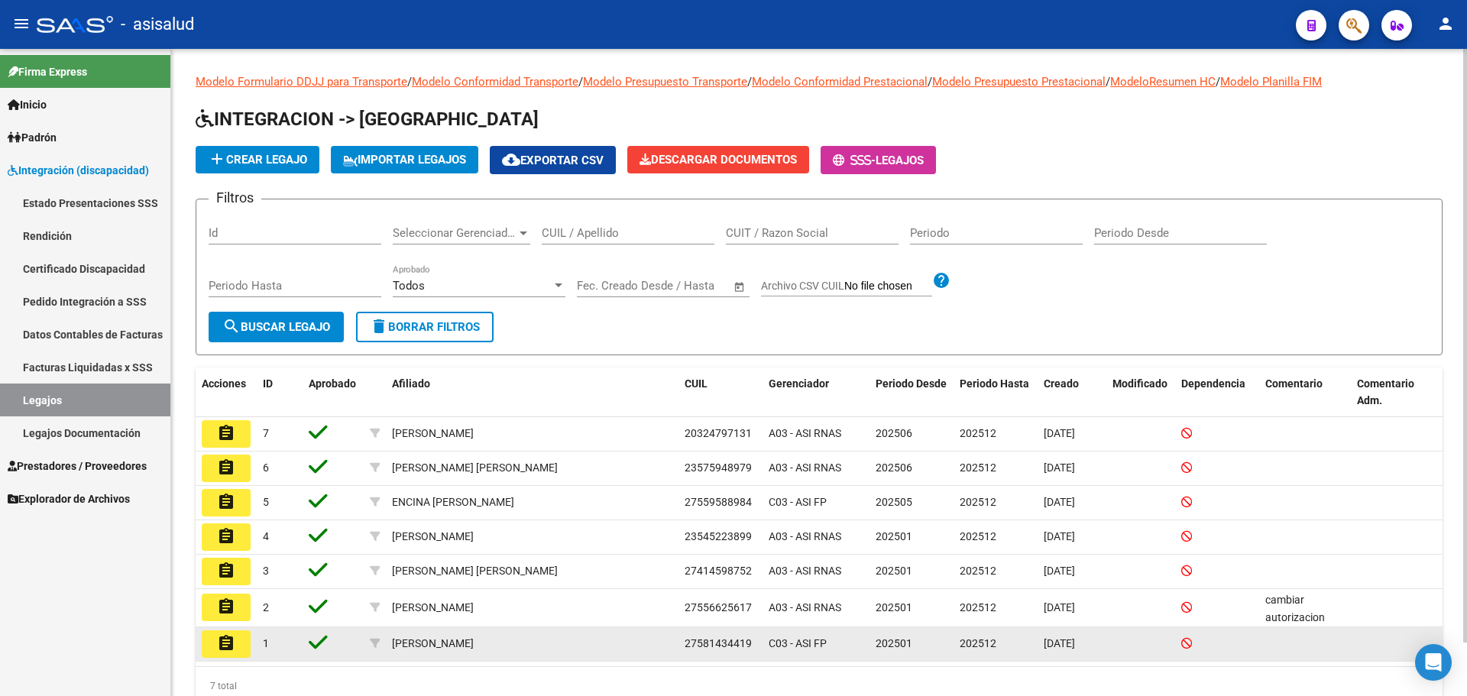
click at [230, 644] on mat-icon "assignment" at bounding box center [226, 643] width 18 height 18
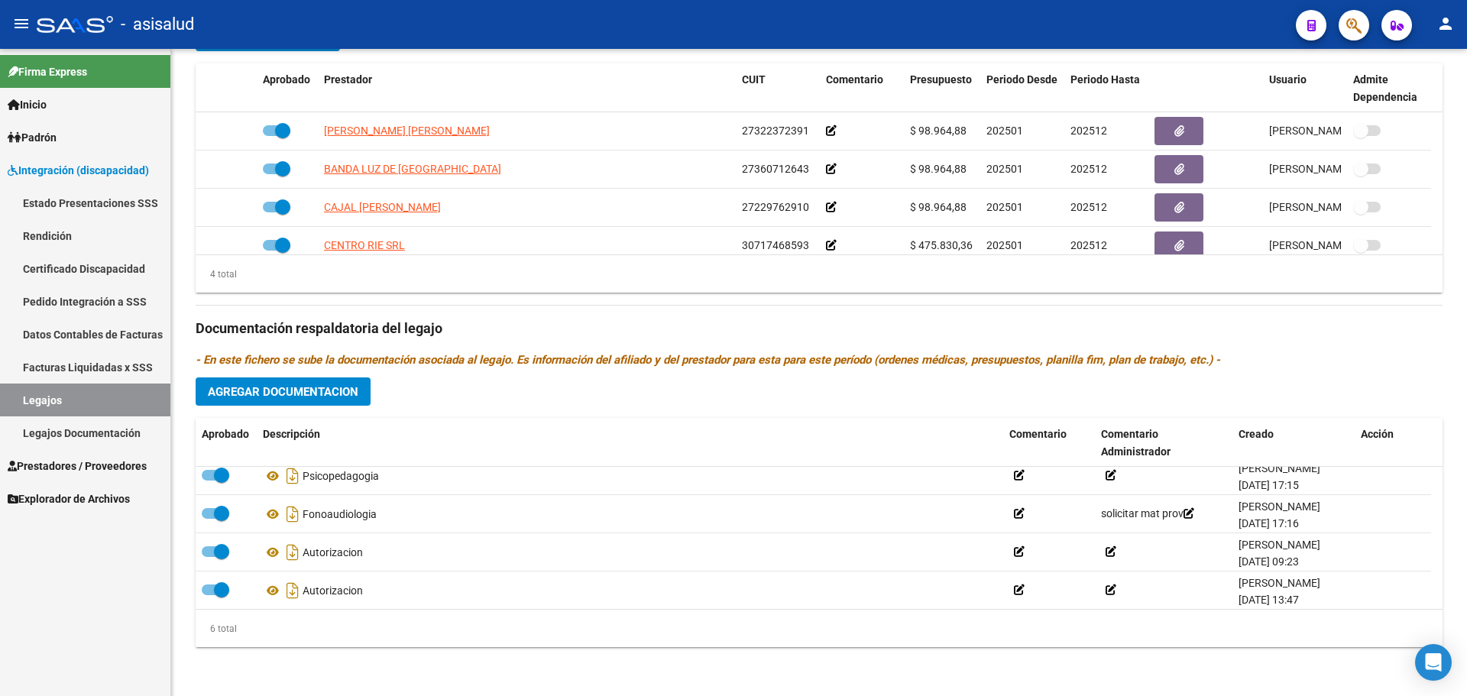
scroll to position [92, 0]
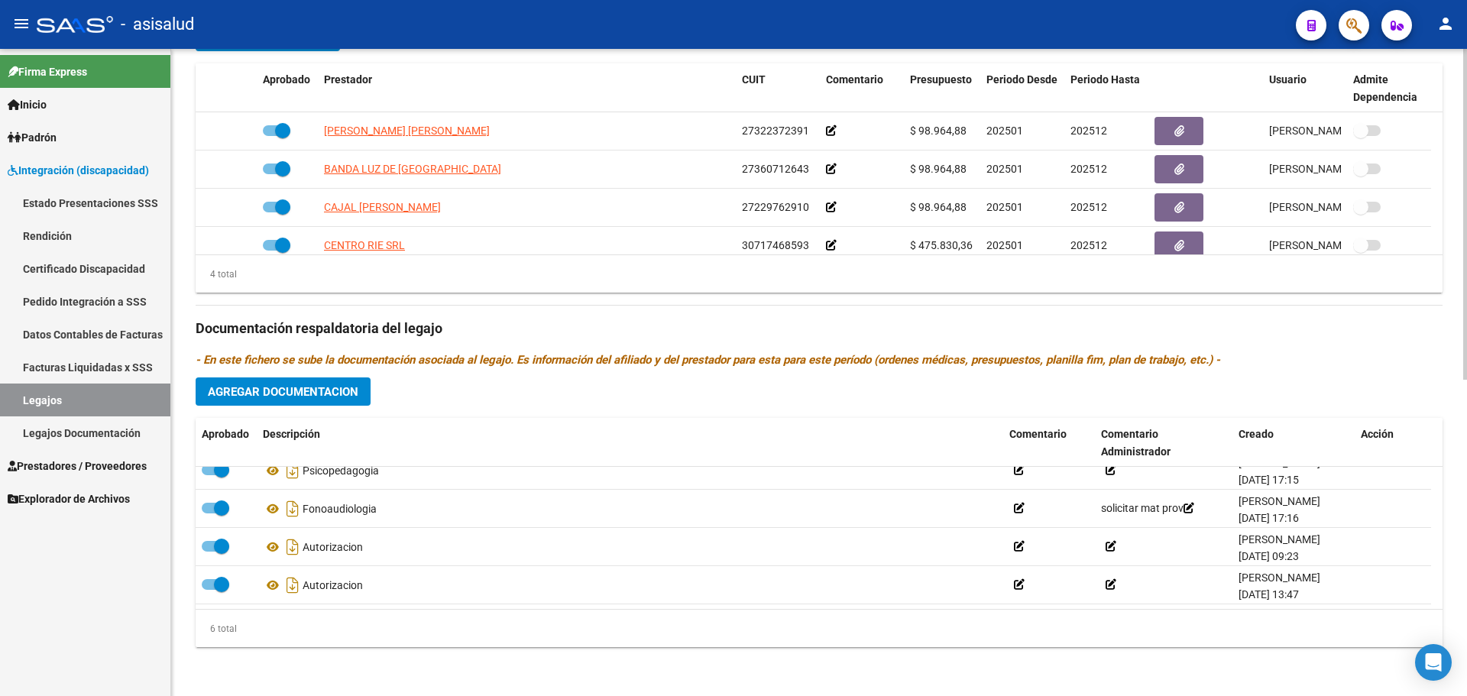
click at [342, 385] on span "Agregar Documentacion" at bounding box center [283, 392] width 151 height 14
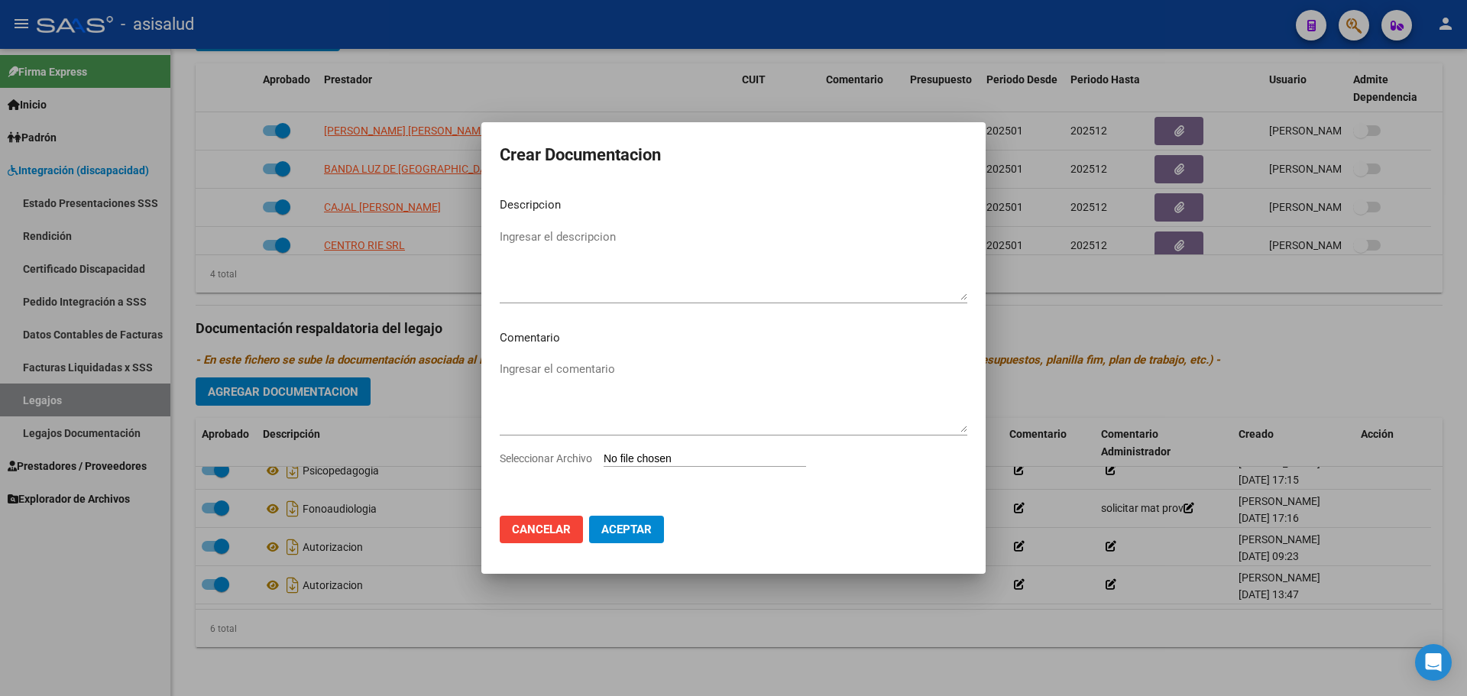
click at [660, 454] on input "Seleccionar Archivo" at bounding box center [705, 459] width 202 height 15
type input "C:\fakepath\LUQUE MODULO DE APOYO A LA INTEGRACION ESCOLAR.pdf"
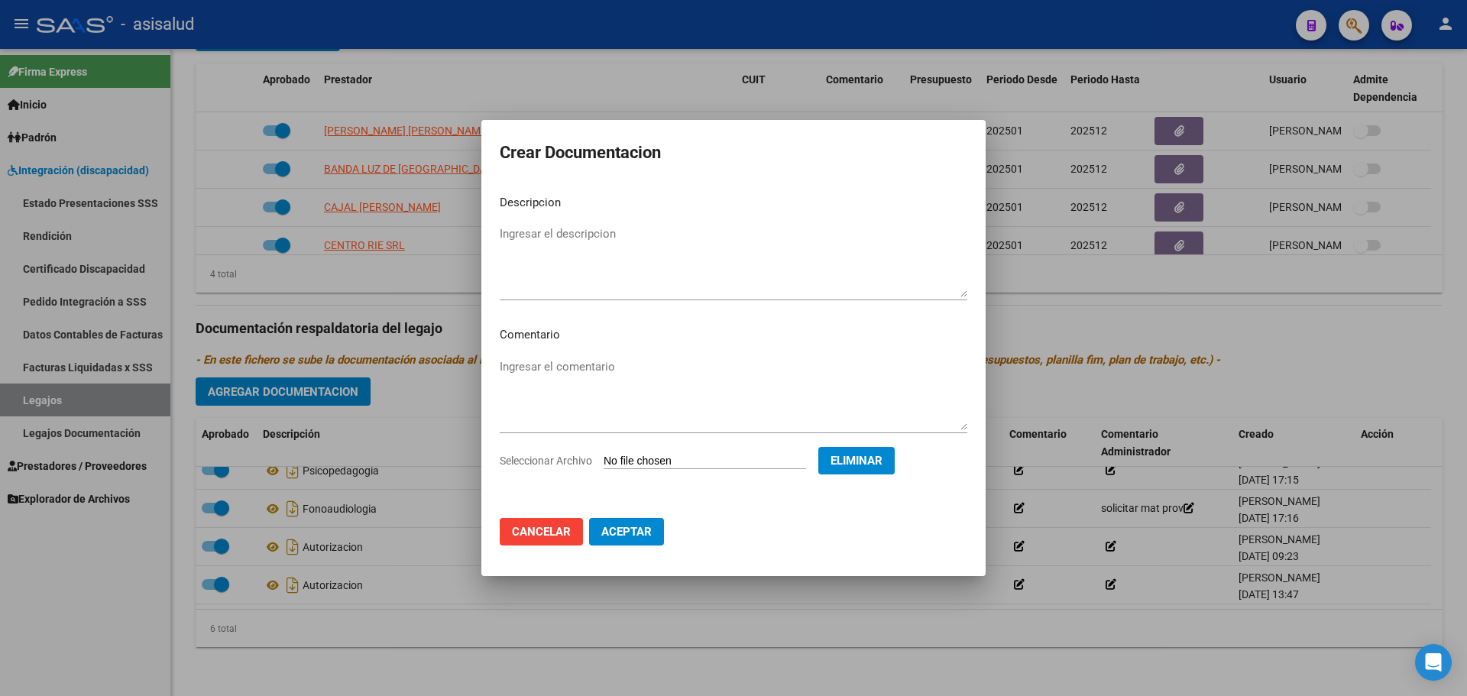
click at [568, 246] on textarea "Ingresar el descripcion" at bounding box center [734, 261] width 468 height 72
type textarea "S"
type textarea "APOYO A LA INTEGRACION ESCOLAR"
click at [624, 527] on span "Aceptar" at bounding box center [626, 532] width 50 height 14
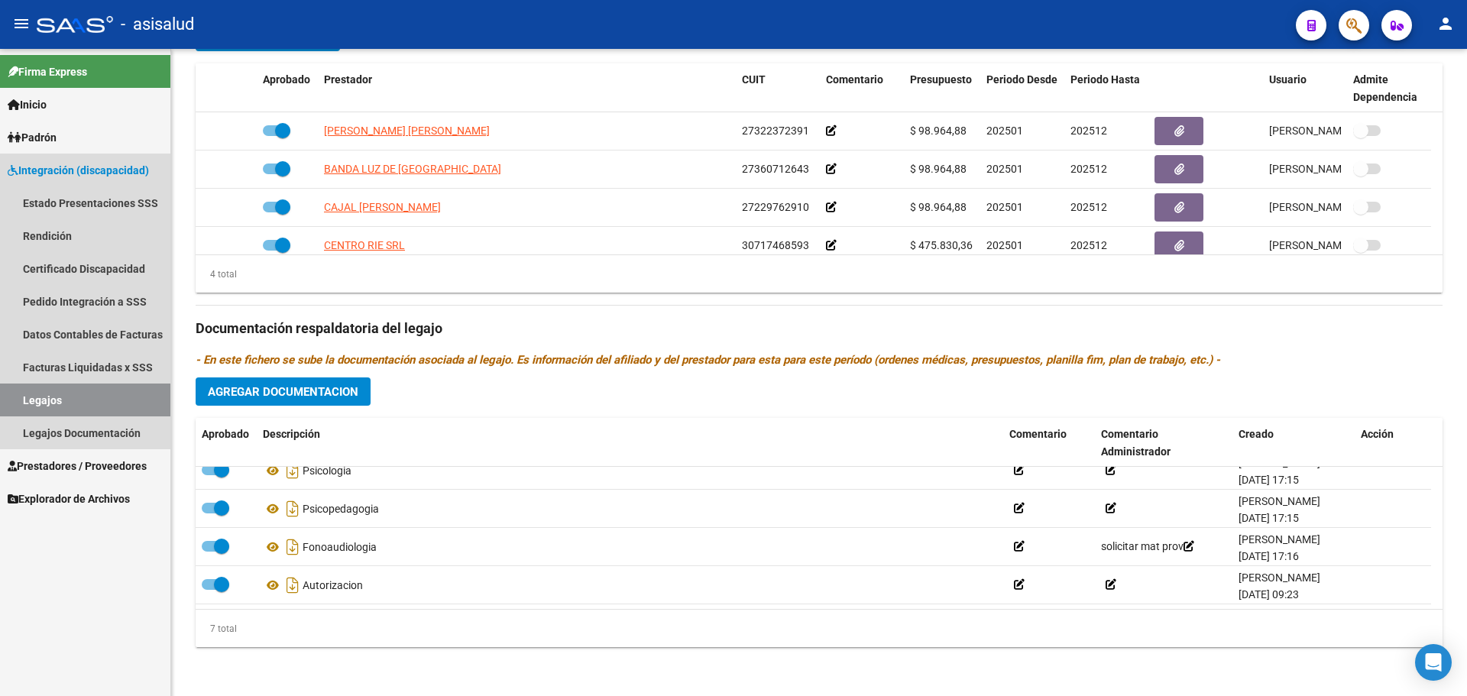
click at [66, 397] on link "Legajos" at bounding box center [85, 400] width 170 height 33
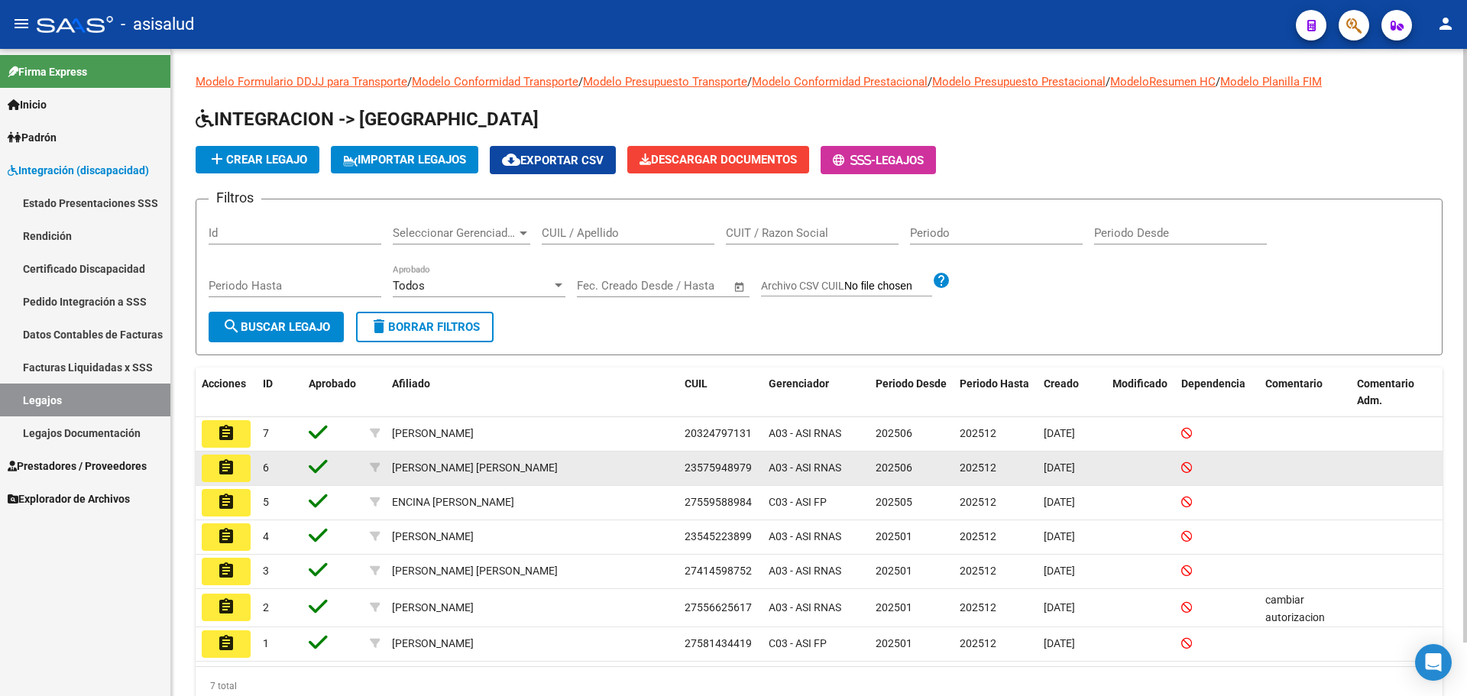
click at [220, 463] on mat-icon "assignment" at bounding box center [226, 467] width 18 height 18
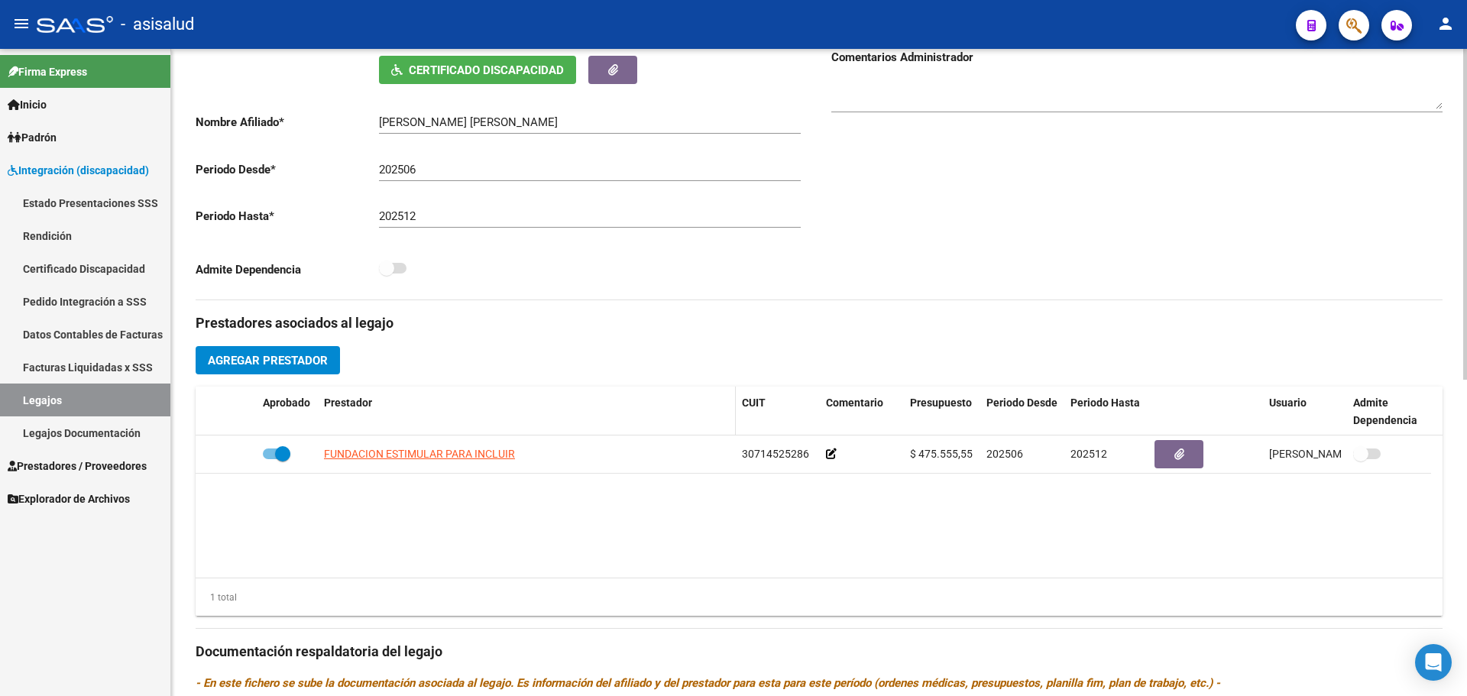
scroll to position [306, 0]
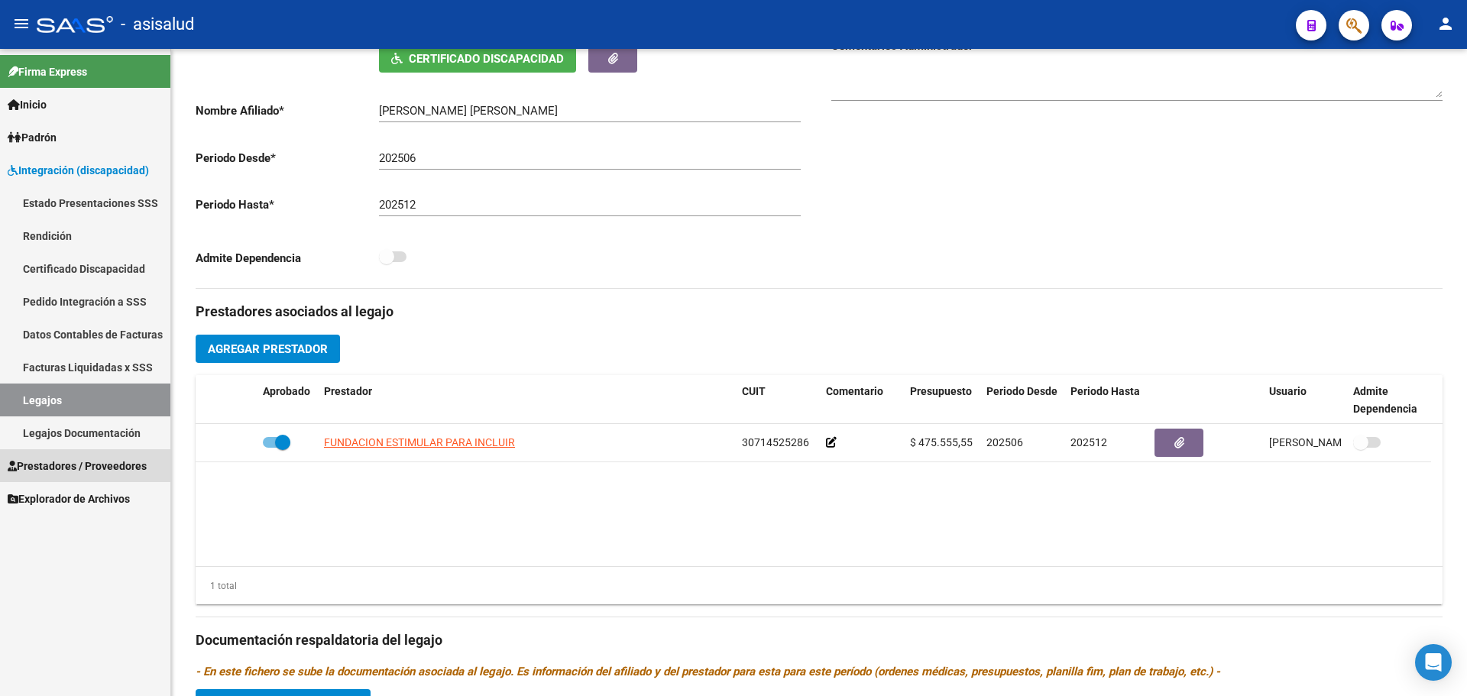
click at [57, 453] on link "Prestadores / Proveedores" at bounding box center [85, 465] width 170 height 33
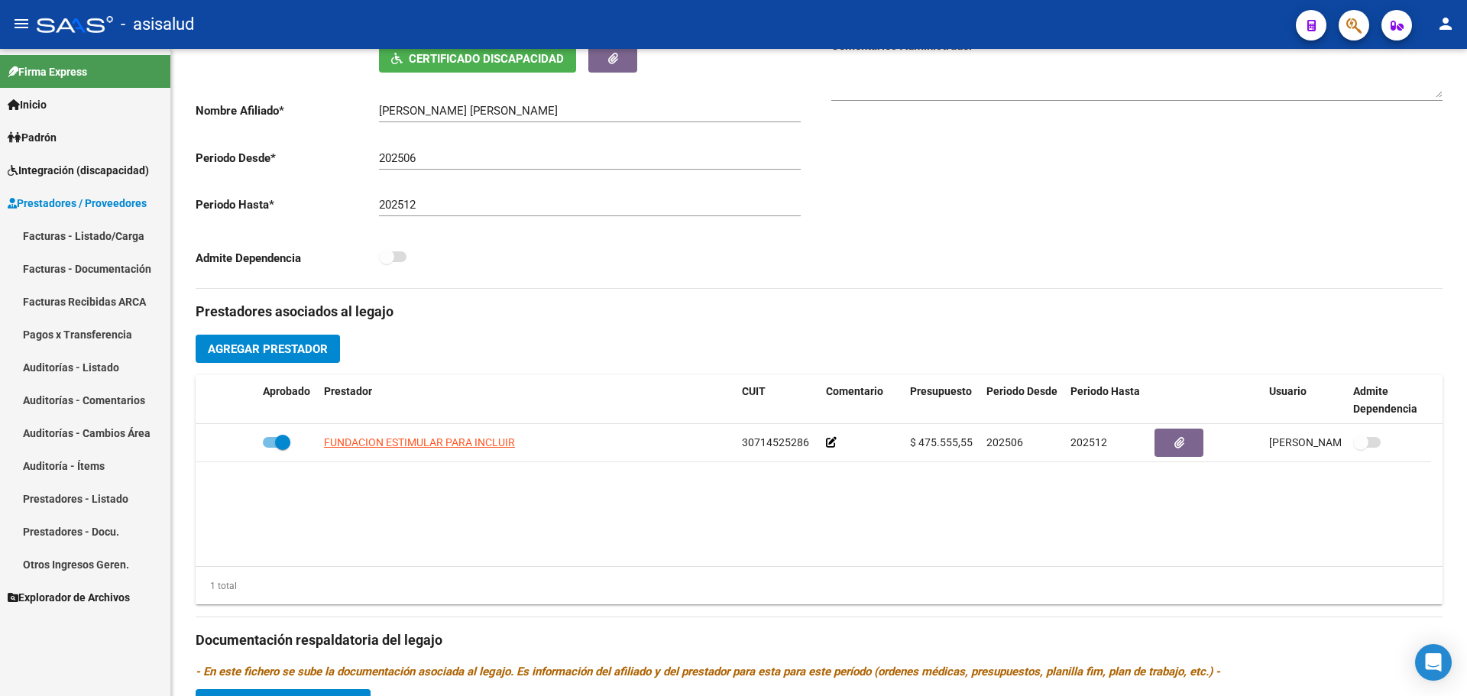
click at [81, 228] on link "Facturas - Listado/Carga" at bounding box center [85, 235] width 170 height 33
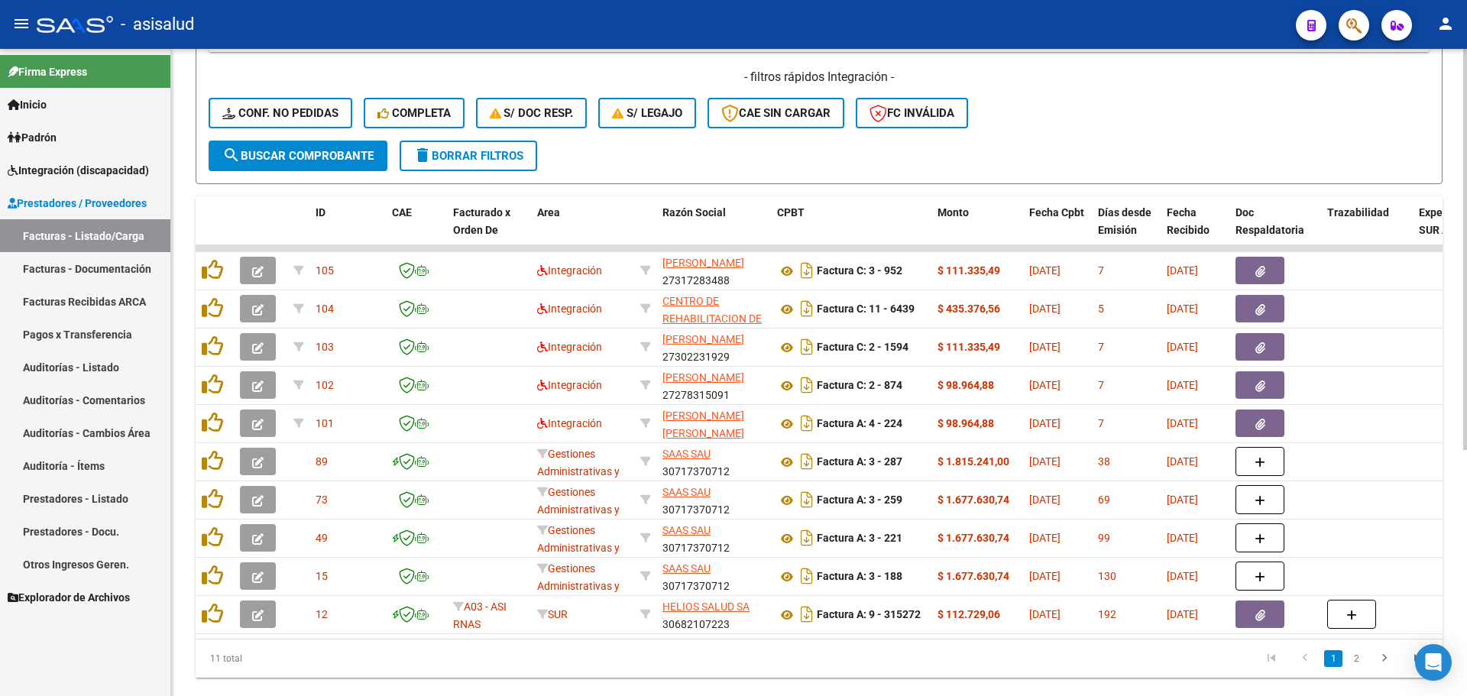
scroll to position [397, 0]
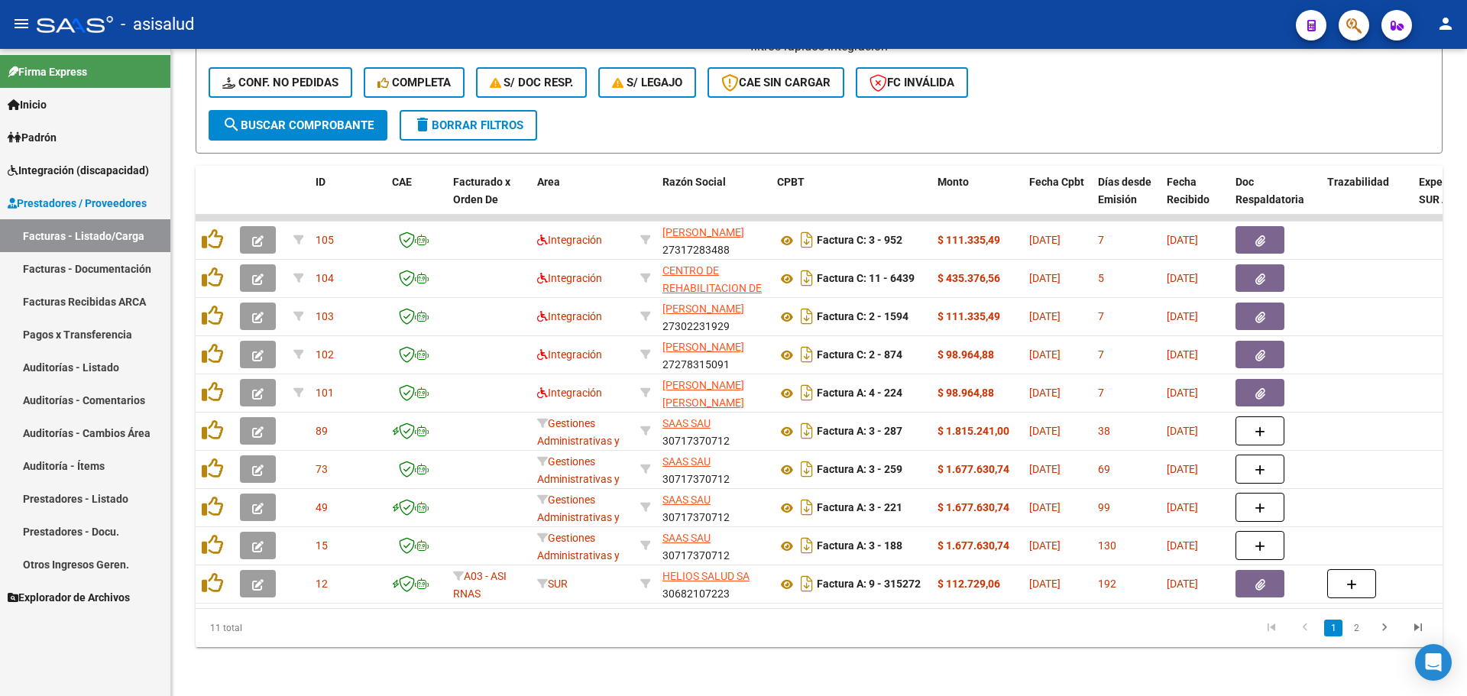
click at [1450, 24] on mat-icon "person" at bounding box center [1445, 24] width 18 height 18
click at [1412, 100] on button "exit_to_app Salir" at bounding box center [1414, 101] width 93 height 37
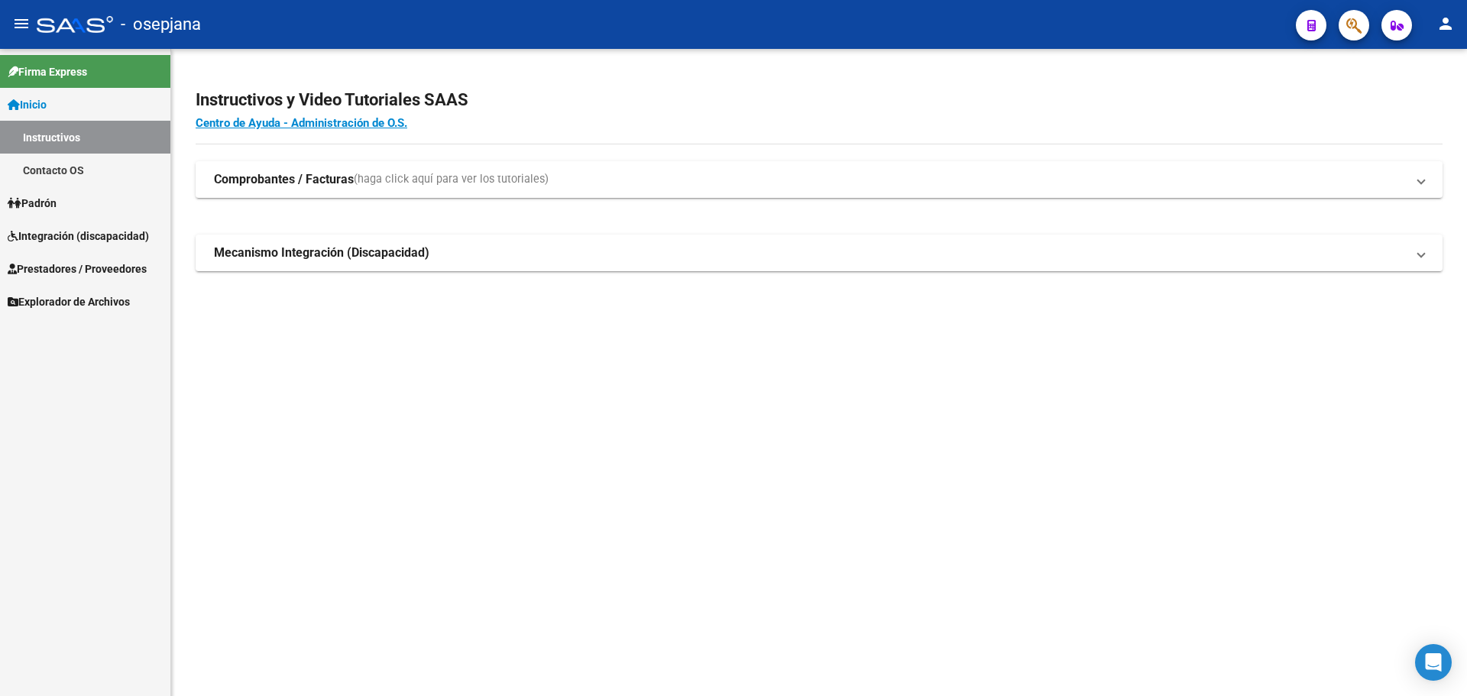
click at [79, 230] on span "Integración (discapacidad)" at bounding box center [78, 236] width 141 height 17
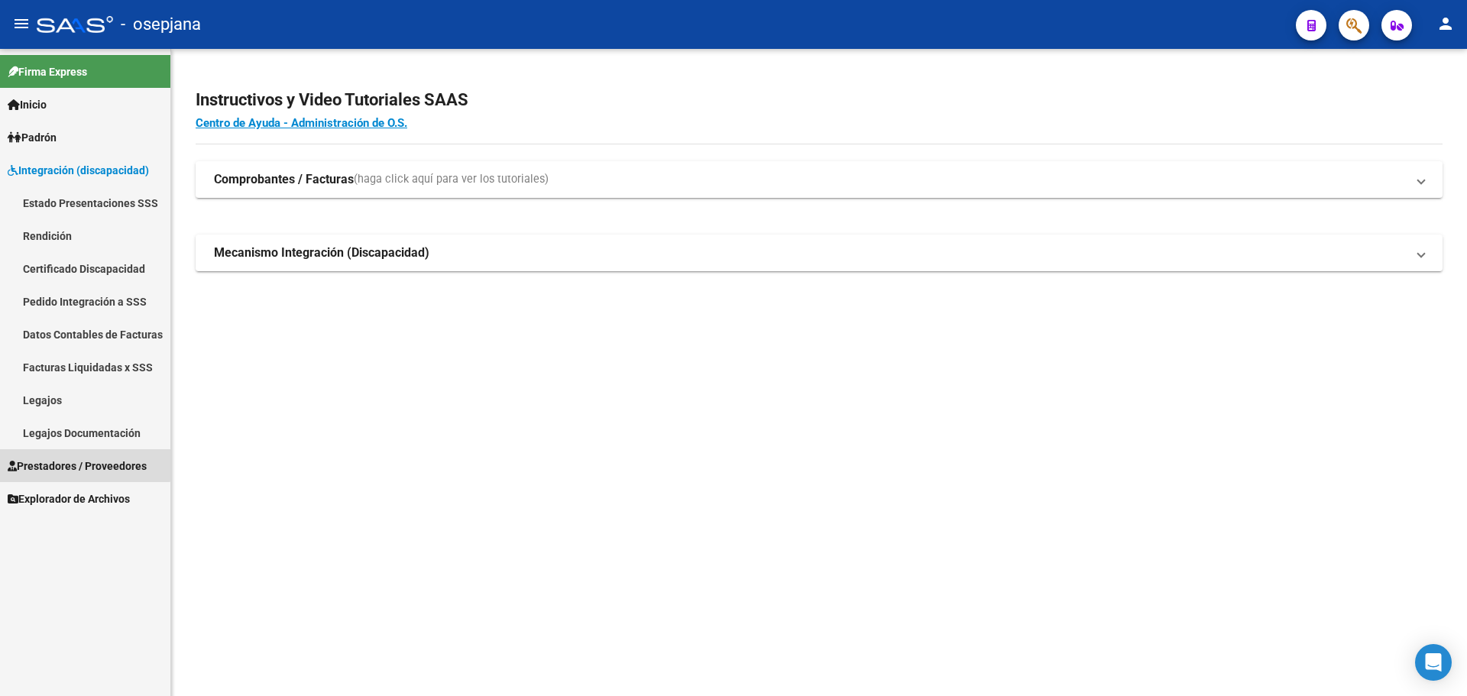
click at [74, 460] on span "Prestadores / Proveedores" at bounding box center [77, 466] width 139 height 17
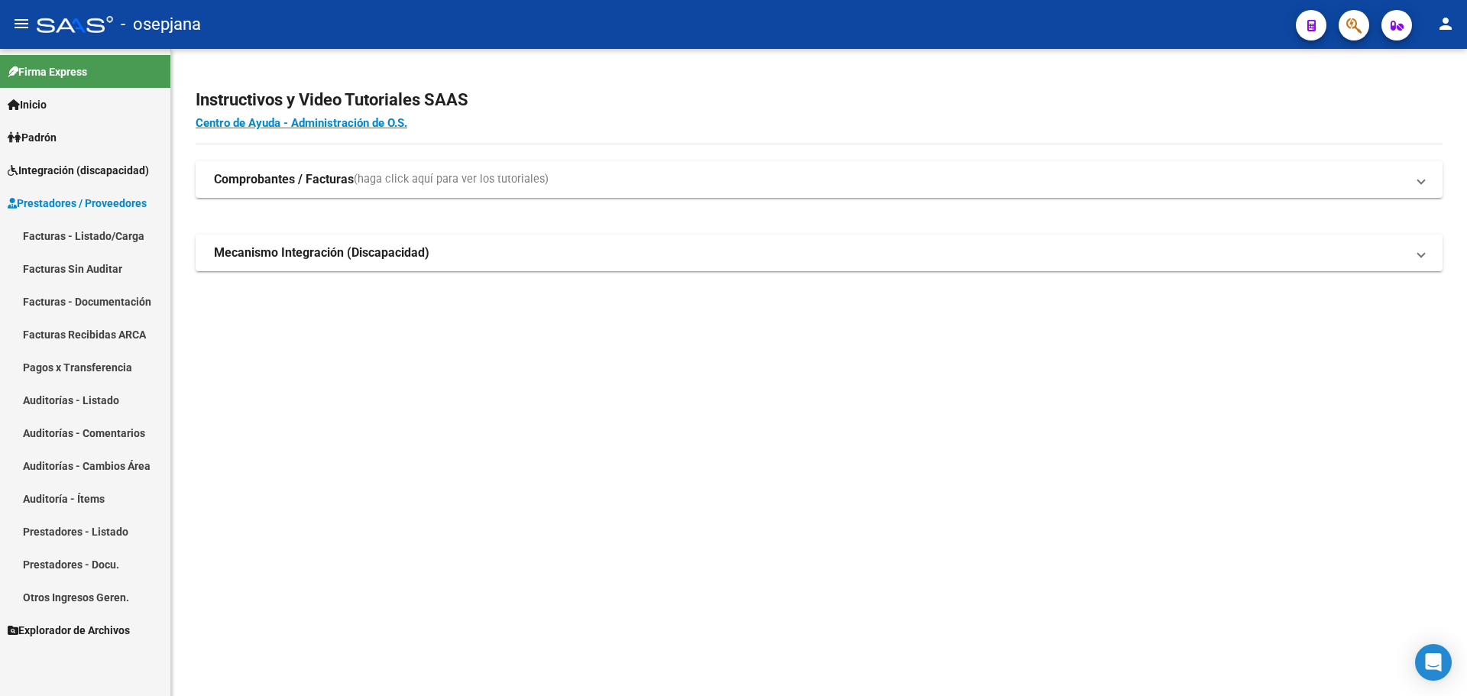
click at [68, 232] on link "Facturas - Listado/Carga" at bounding box center [85, 235] width 170 height 33
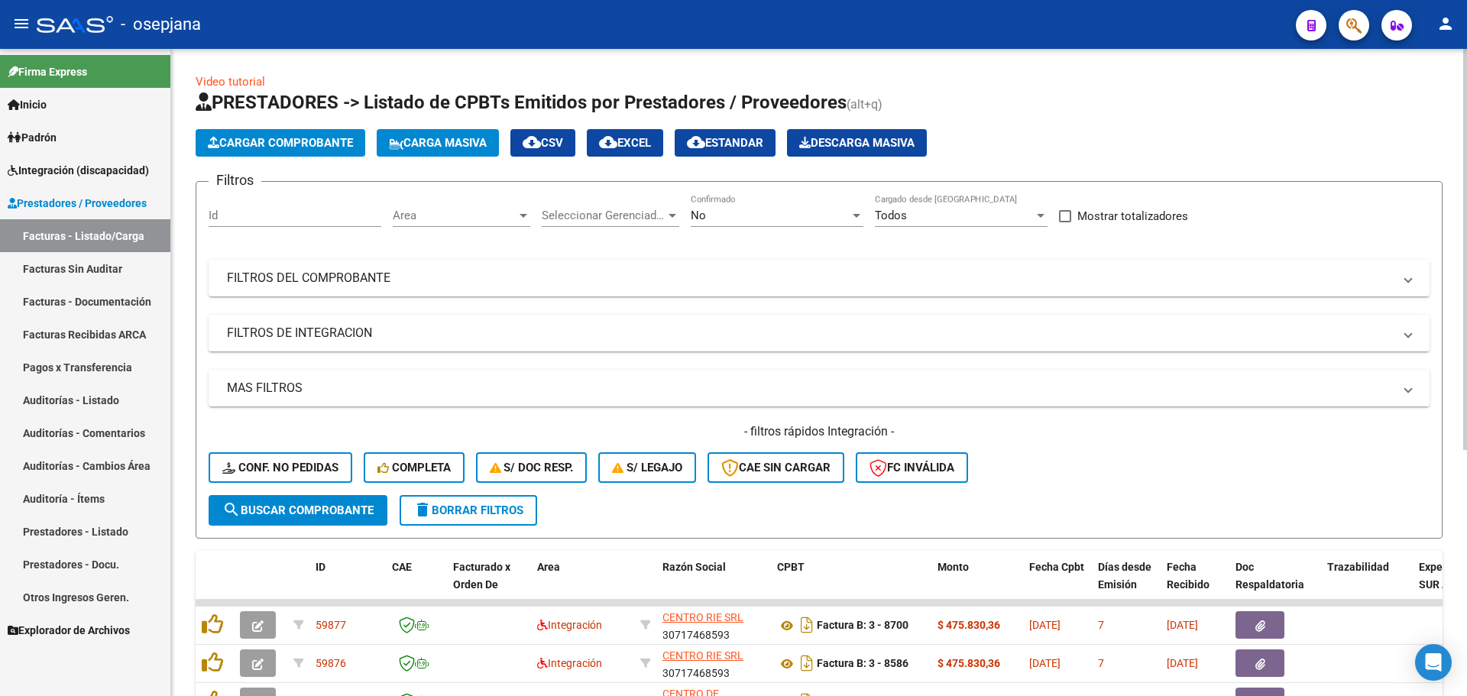
click at [473, 206] on div "Area Area" at bounding box center [462, 210] width 138 height 33
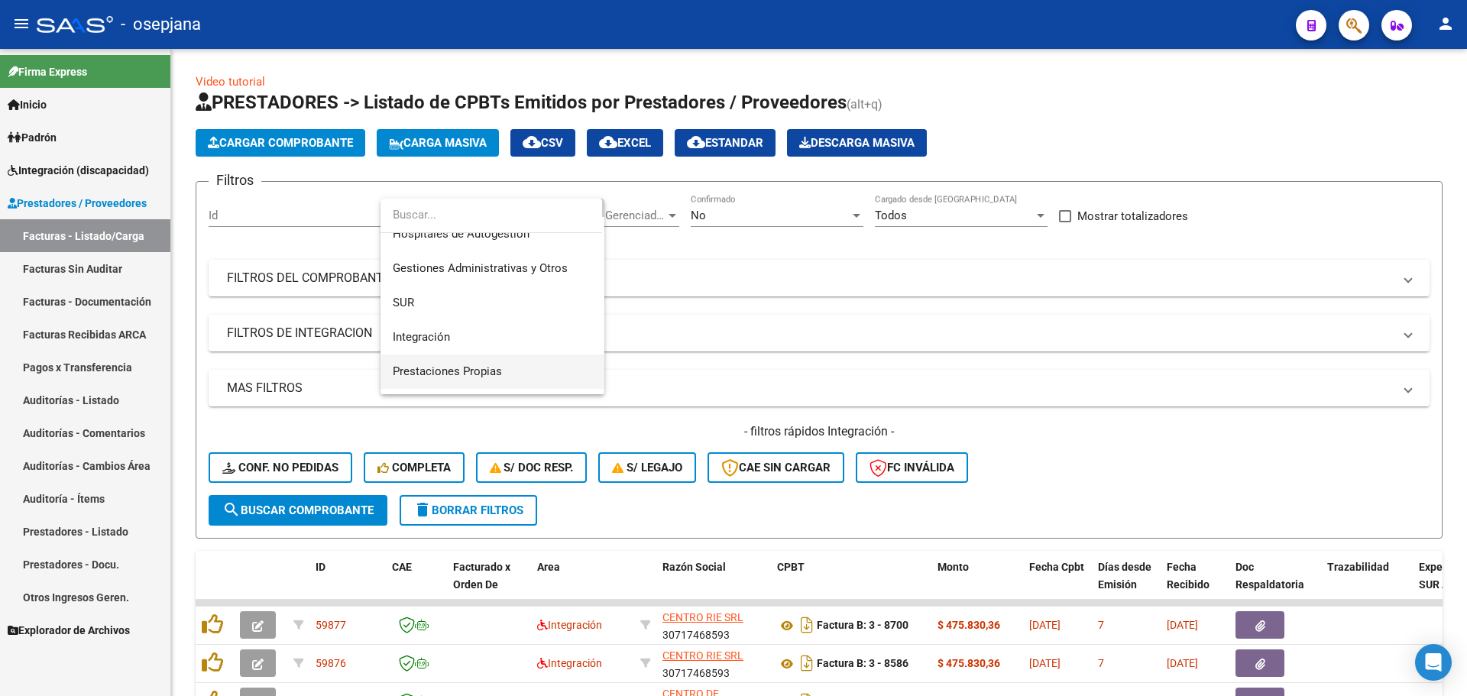
scroll to position [76, 0]
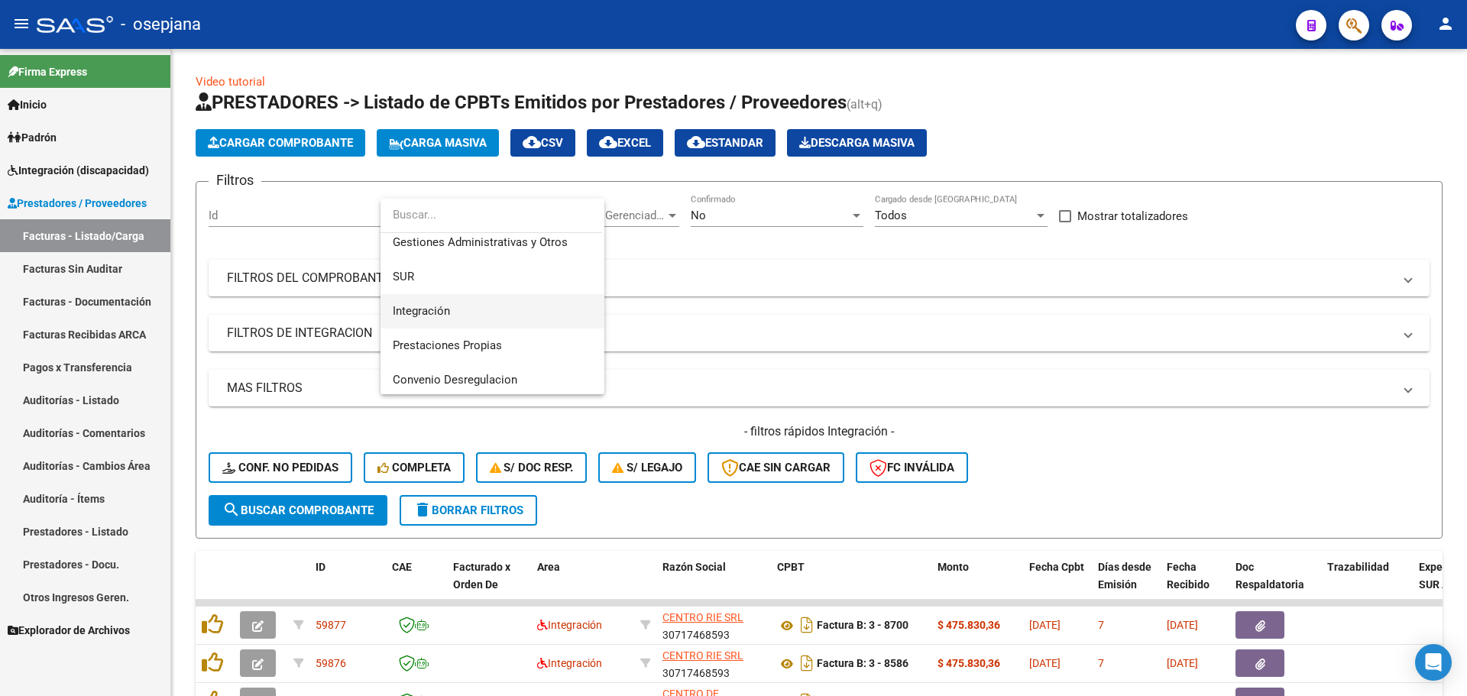
click at [471, 299] on span "Integración" at bounding box center [492, 311] width 199 height 34
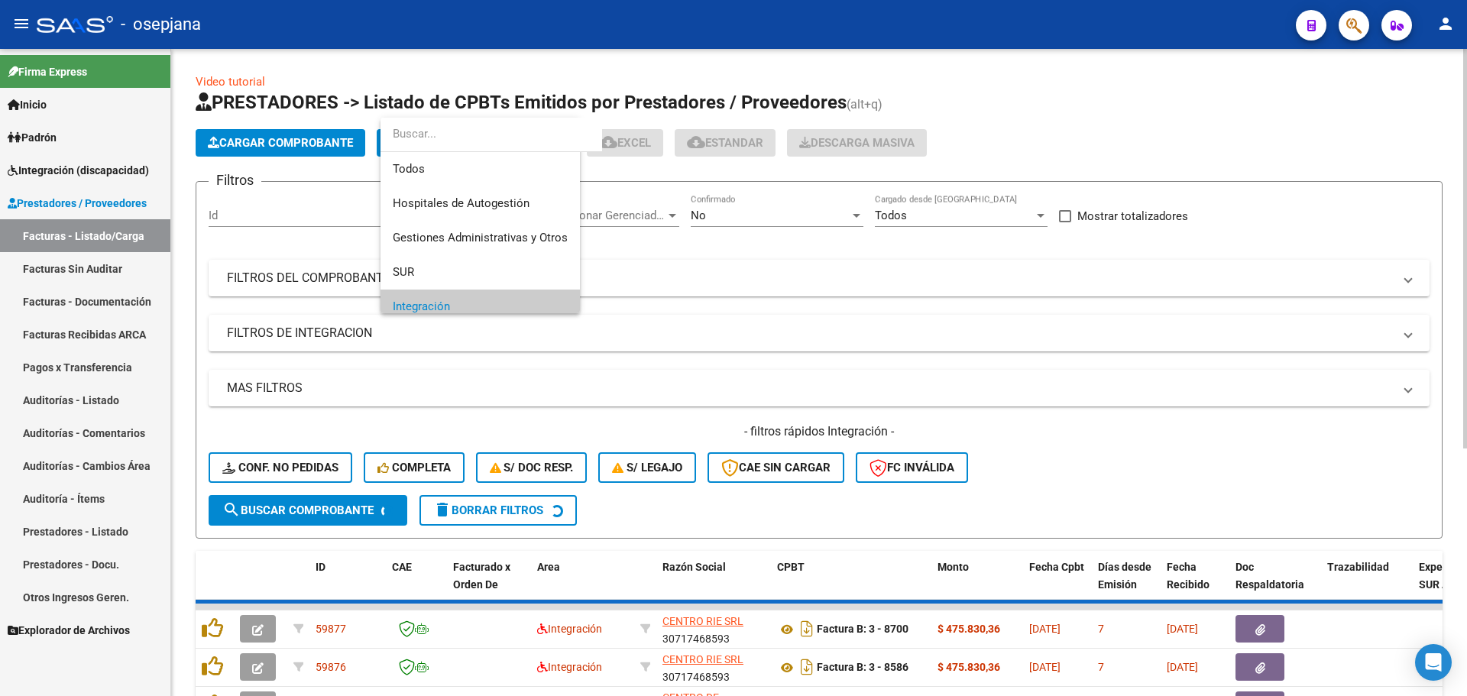
scroll to position [92, 0]
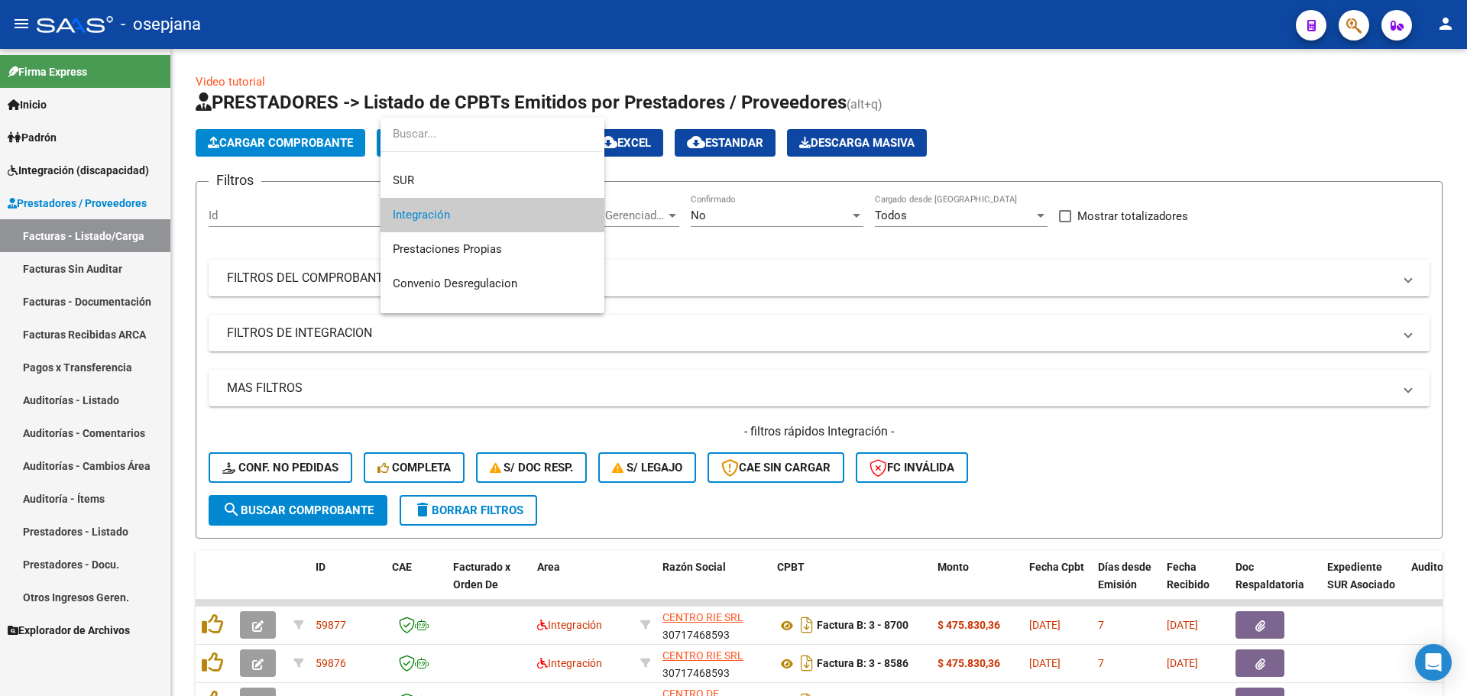
click at [565, 209] on span "Integración" at bounding box center [492, 215] width 199 height 34
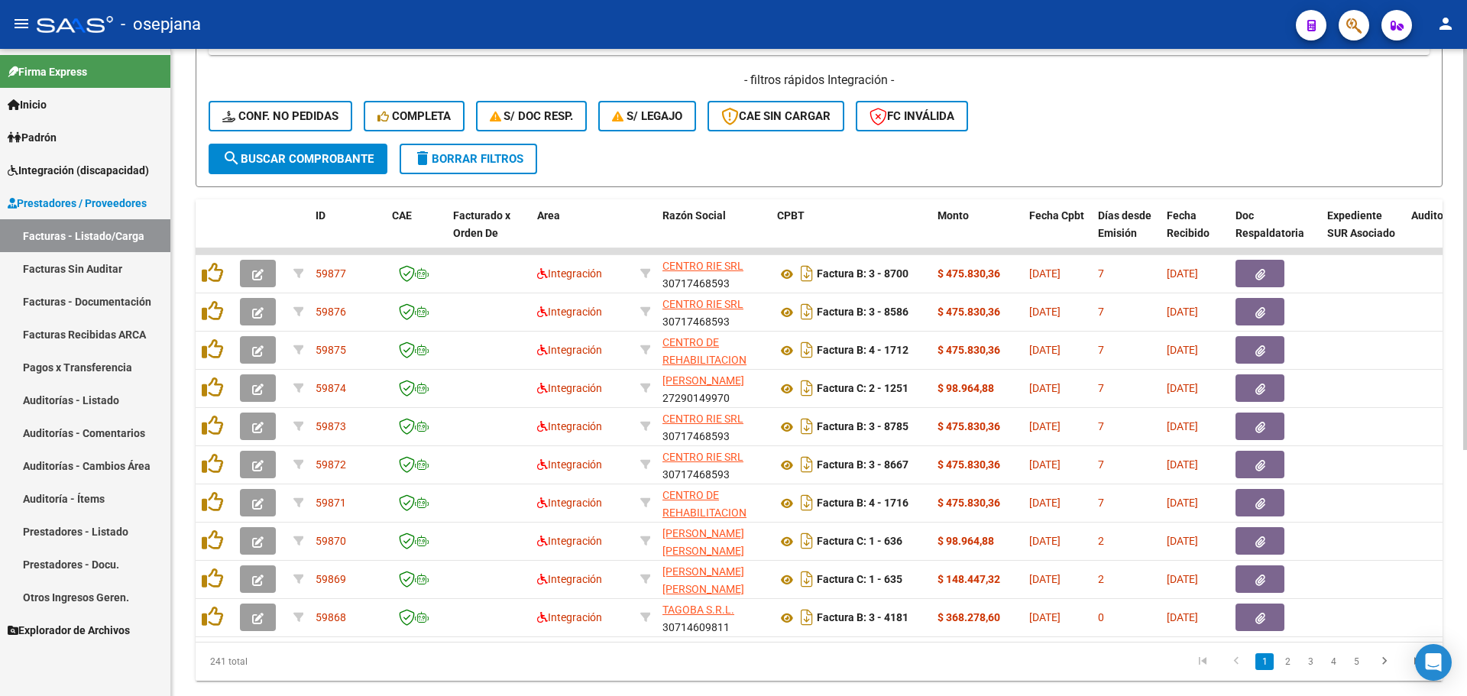
scroll to position [397, 0]
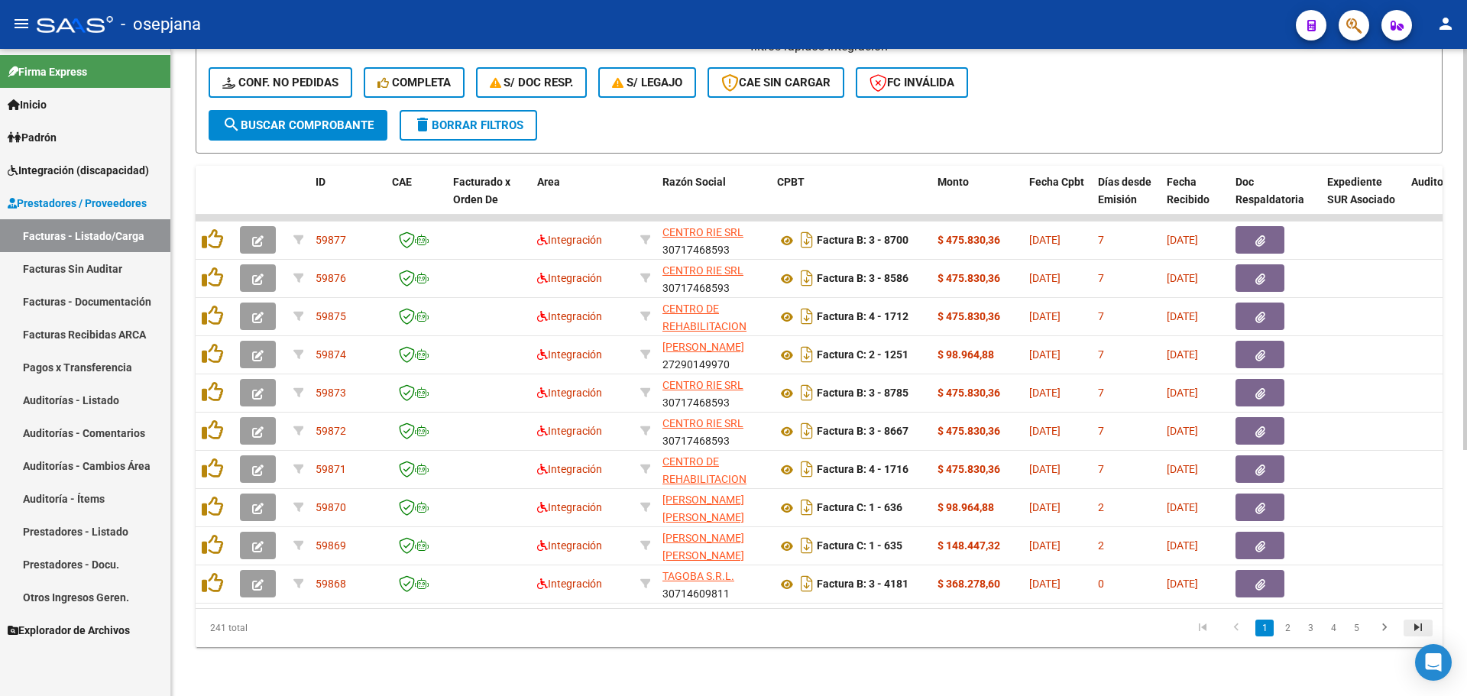
click at [1419, 622] on icon "go to last page" at bounding box center [1418, 629] width 20 height 18
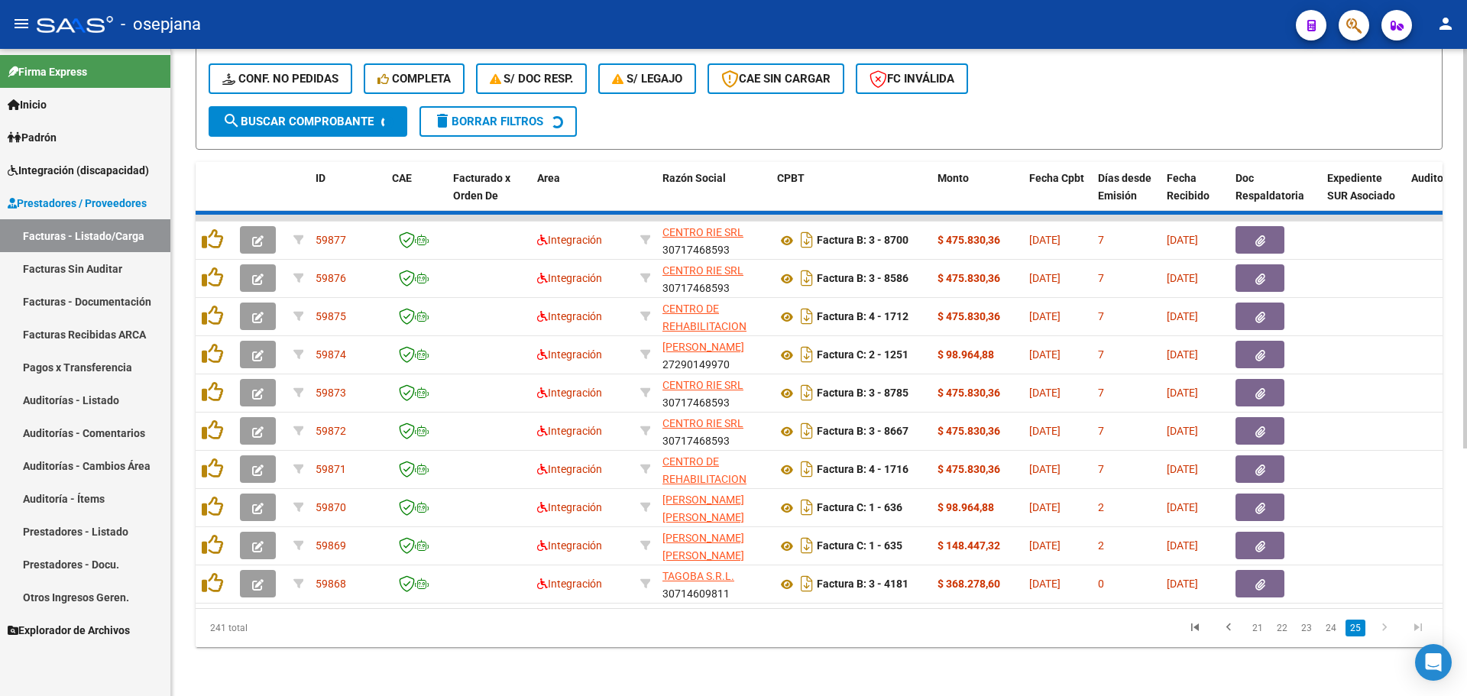
scroll to position [53, 0]
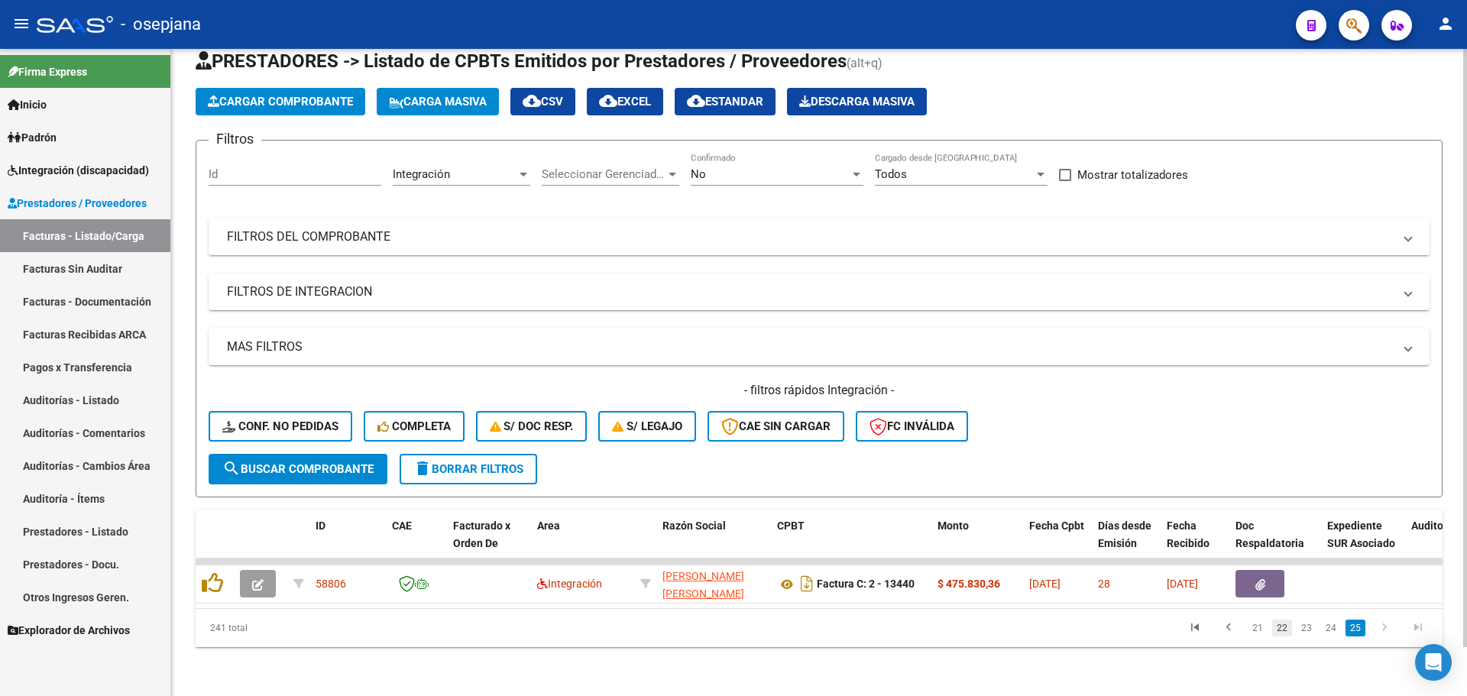
click at [1284, 628] on link "22" at bounding box center [1282, 628] width 20 height 17
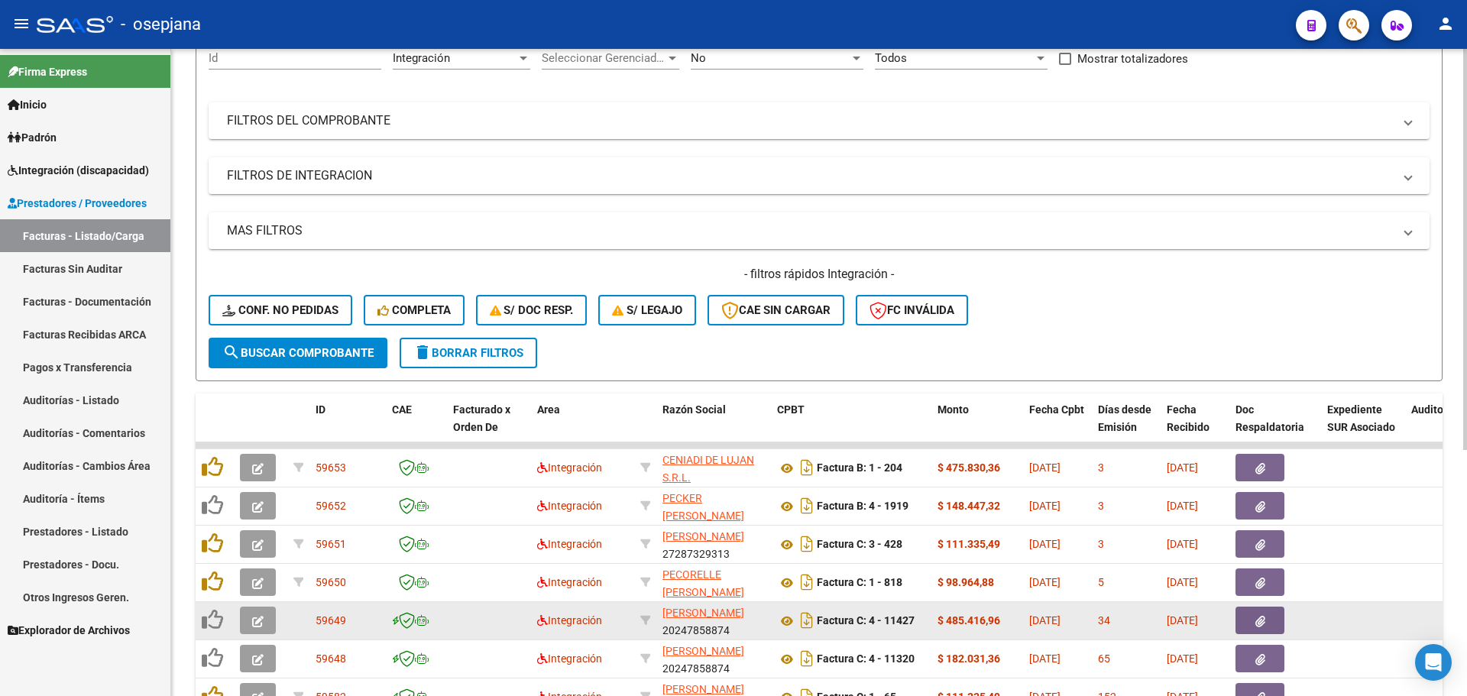
scroll to position [282, 0]
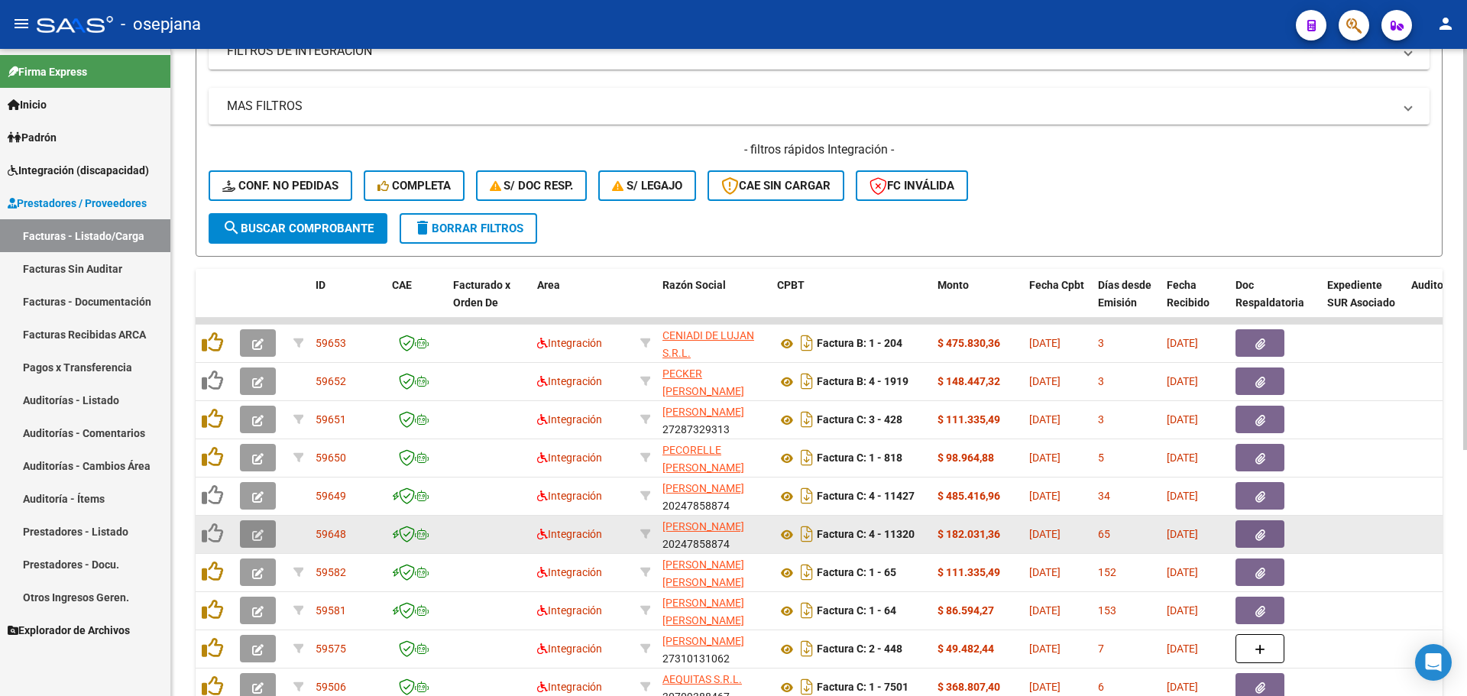
click at [260, 535] on icon "button" at bounding box center [257, 534] width 11 height 11
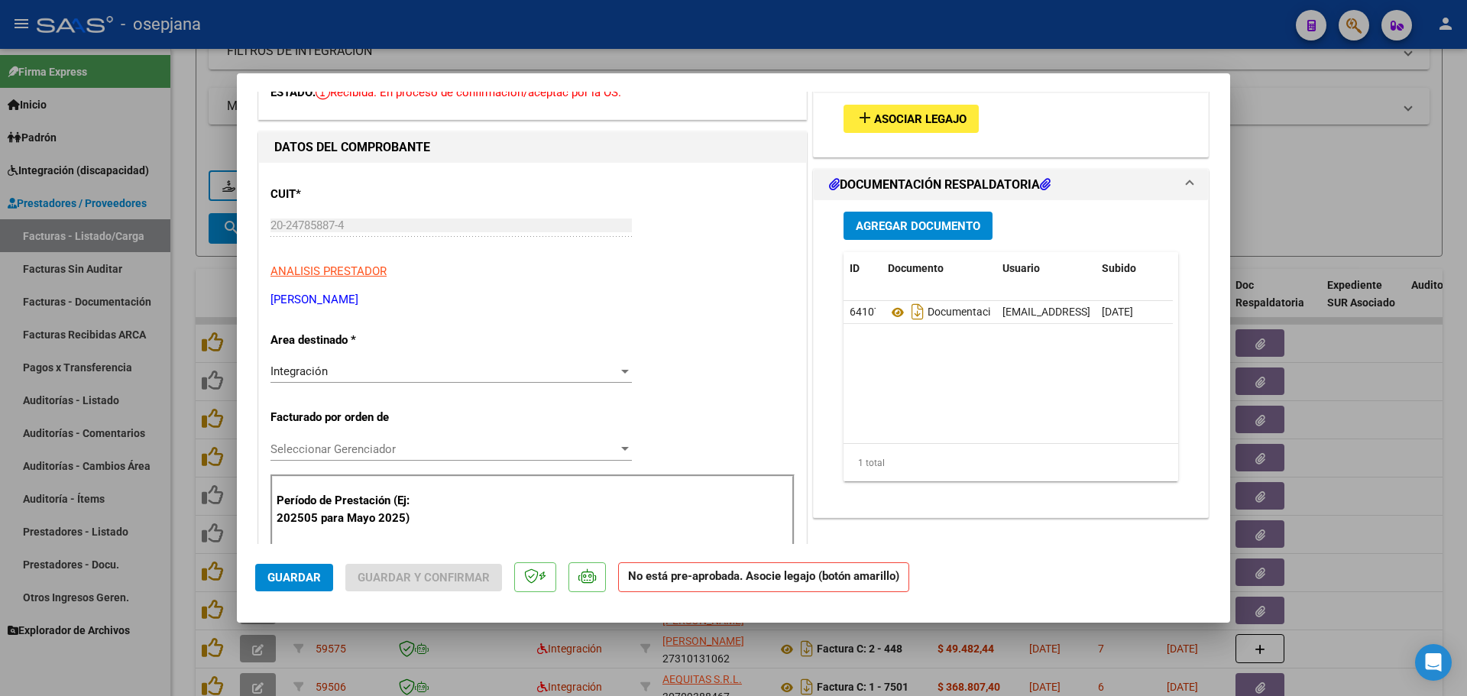
scroll to position [76, 0]
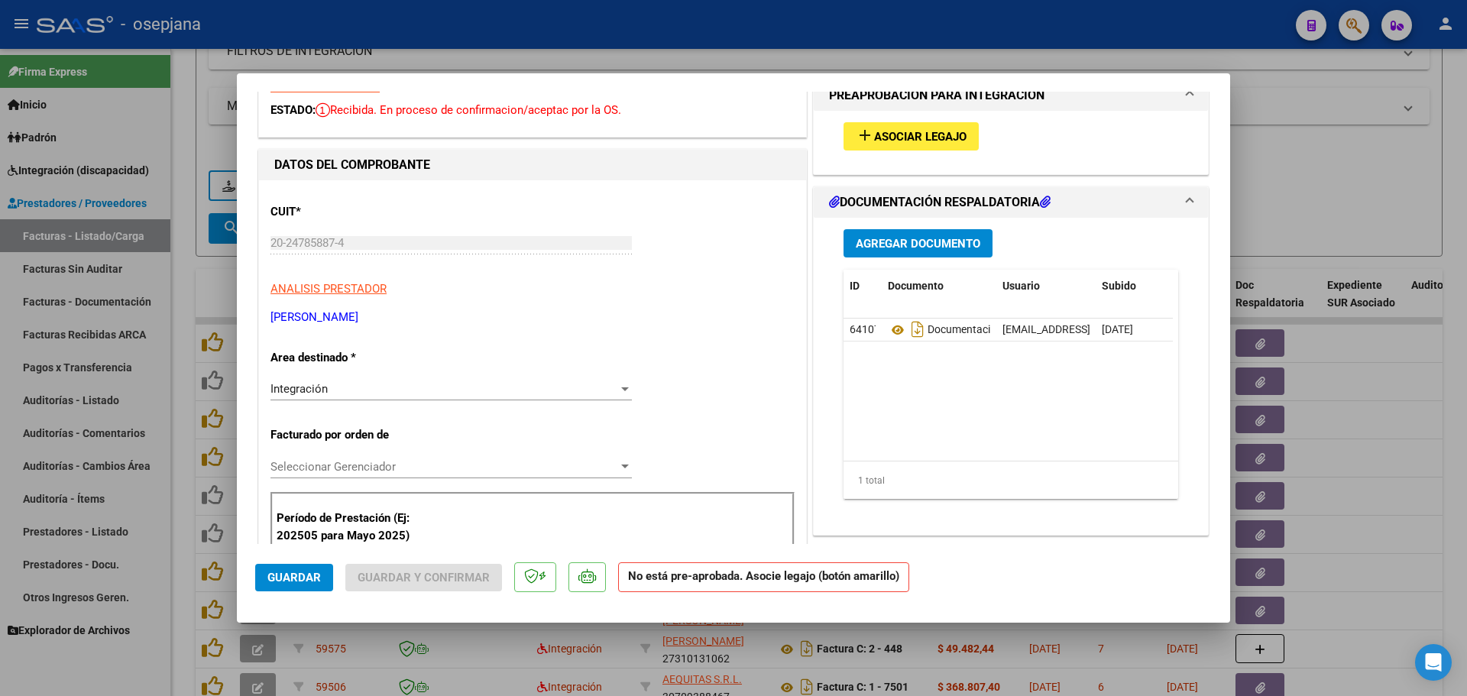
click at [902, 147] on button "add Asociar Legajo" at bounding box center [910, 136] width 135 height 28
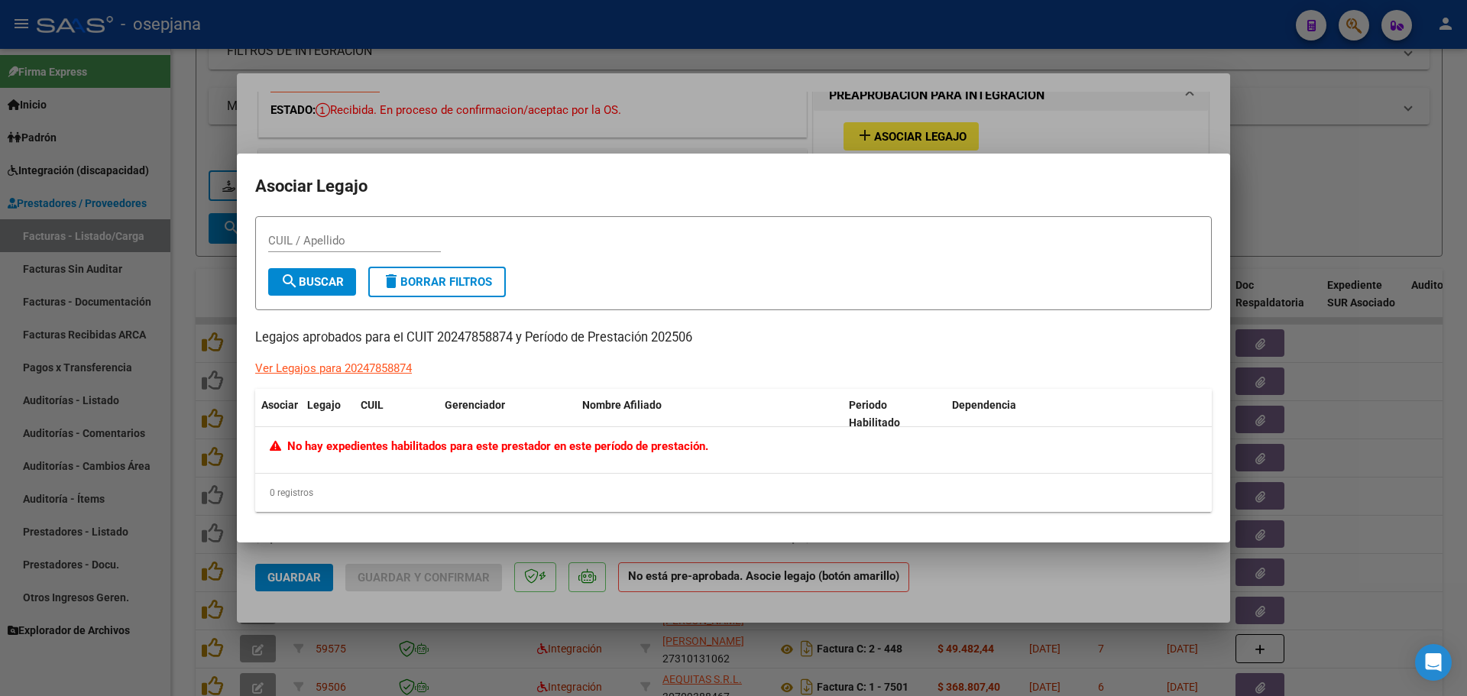
click at [1235, 114] on div at bounding box center [733, 348] width 1467 height 696
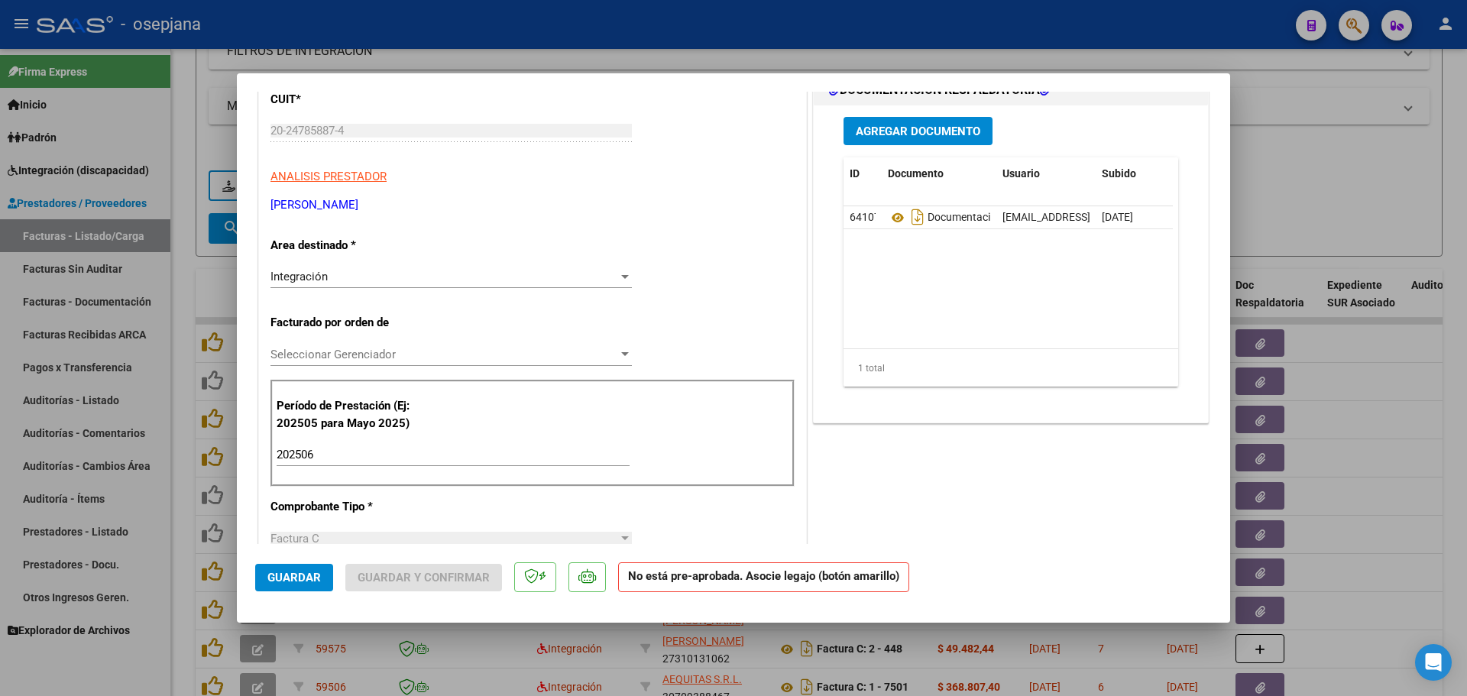
scroll to position [0, 0]
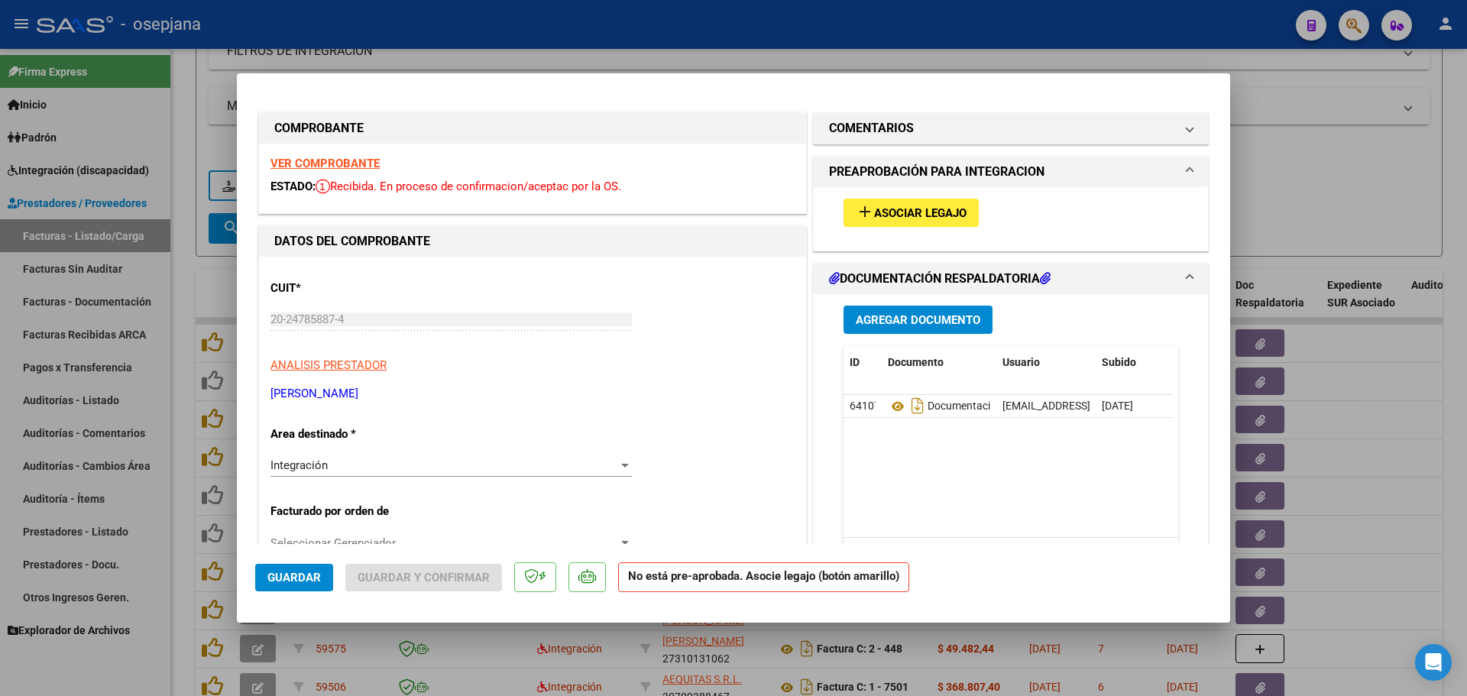
click at [345, 161] on strong "VER COMPROBANTE" at bounding box center [324, 164] width 109 height 14
click at [1400, 178] on div at bounding box center [733, 348] width 1467 height 696
type input "$ 0,00"
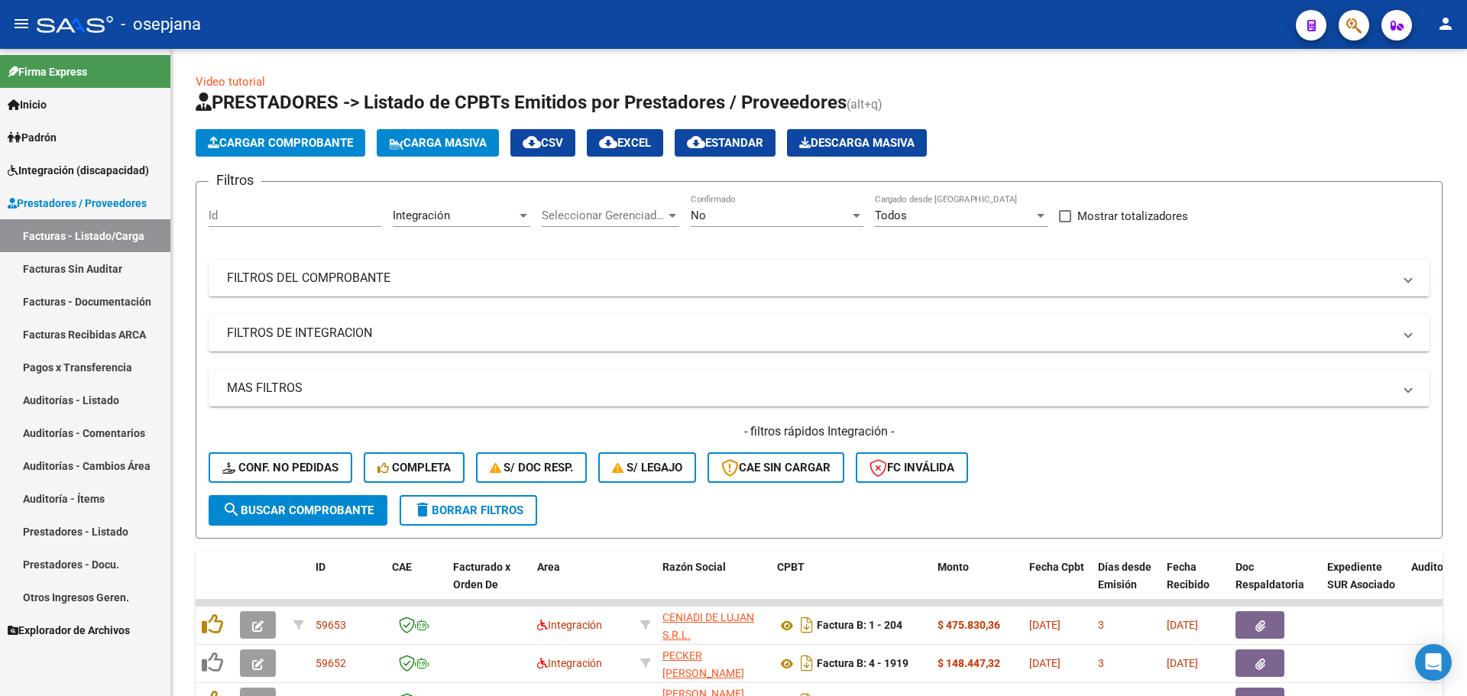
click at [76, 163] on span "Integración (discapacidad)" at bounding box center [78, 170] width 141 height 17
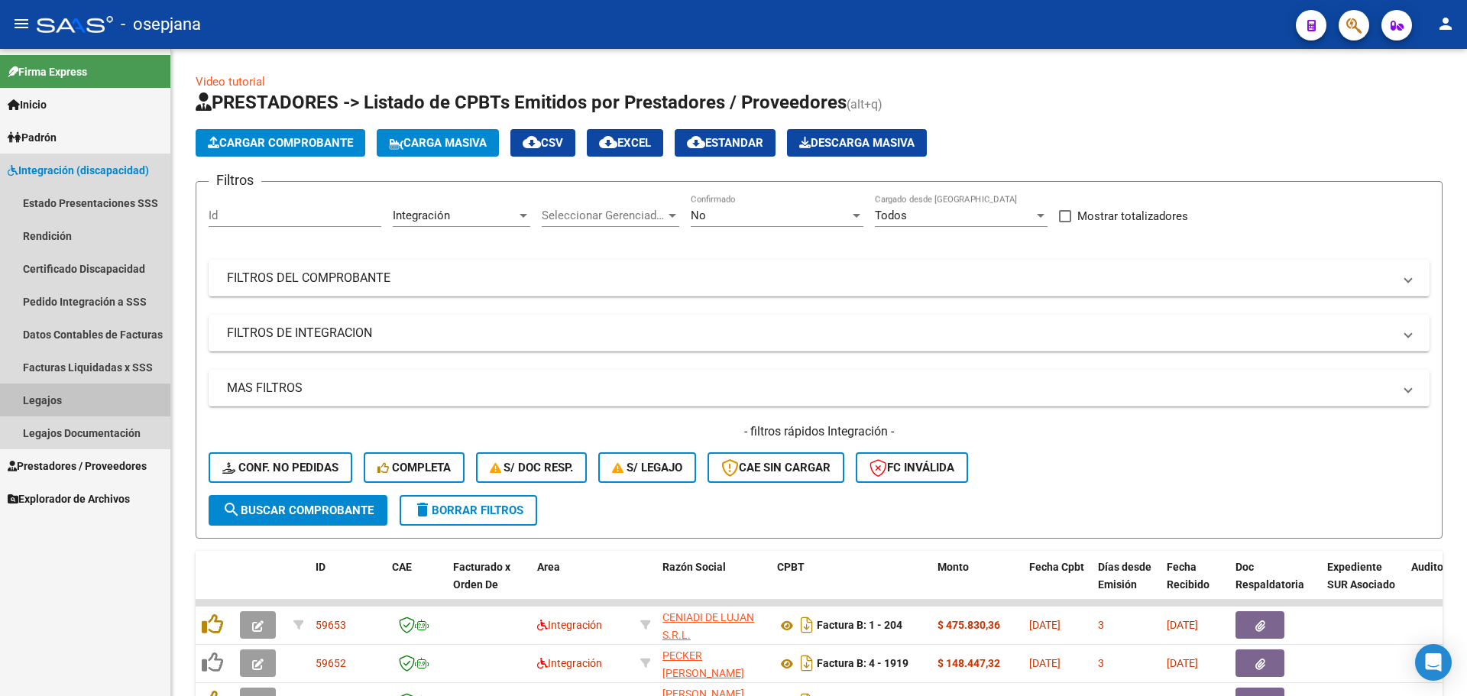
click at [76, 393] on link "Legajos" at bounding box center [85, 400] width 170 height 33
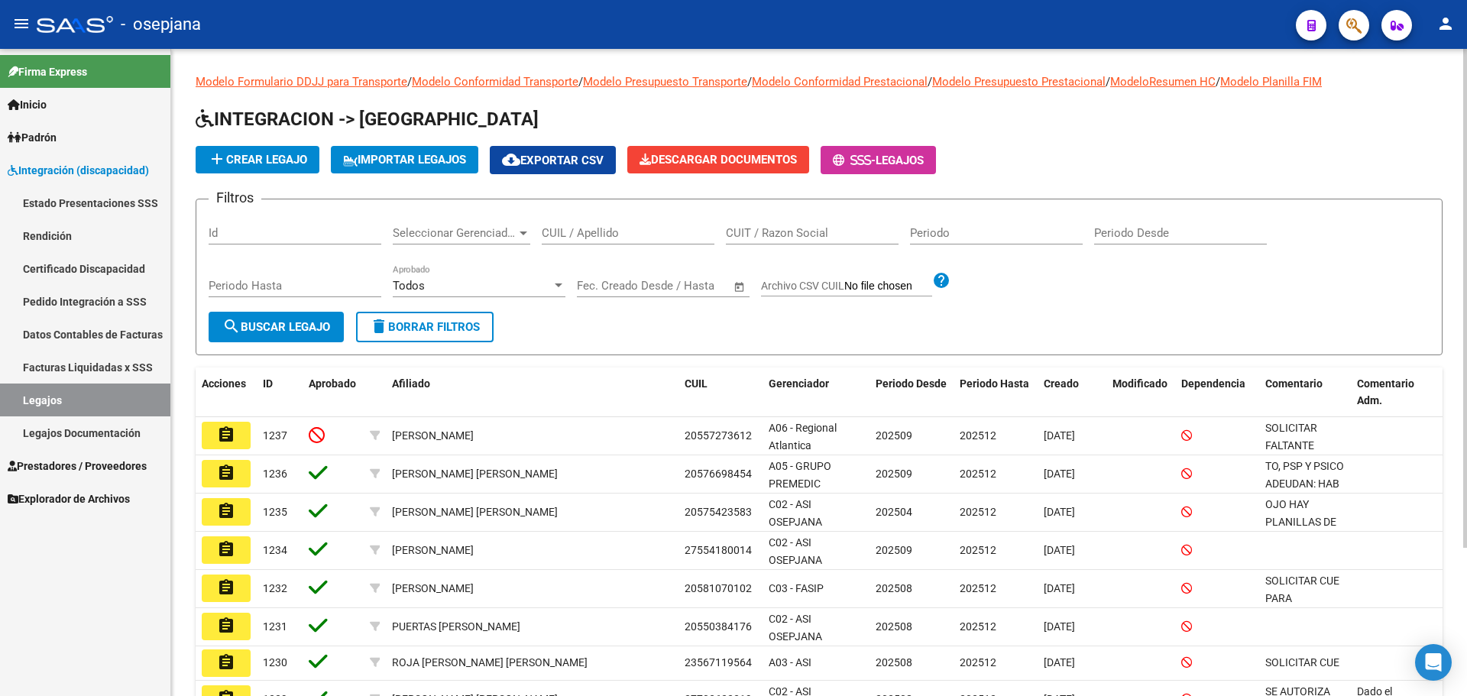
click at [617, 236] on input "CUIL / Apellido" at bounding box center [628, 233] width 173 height 14
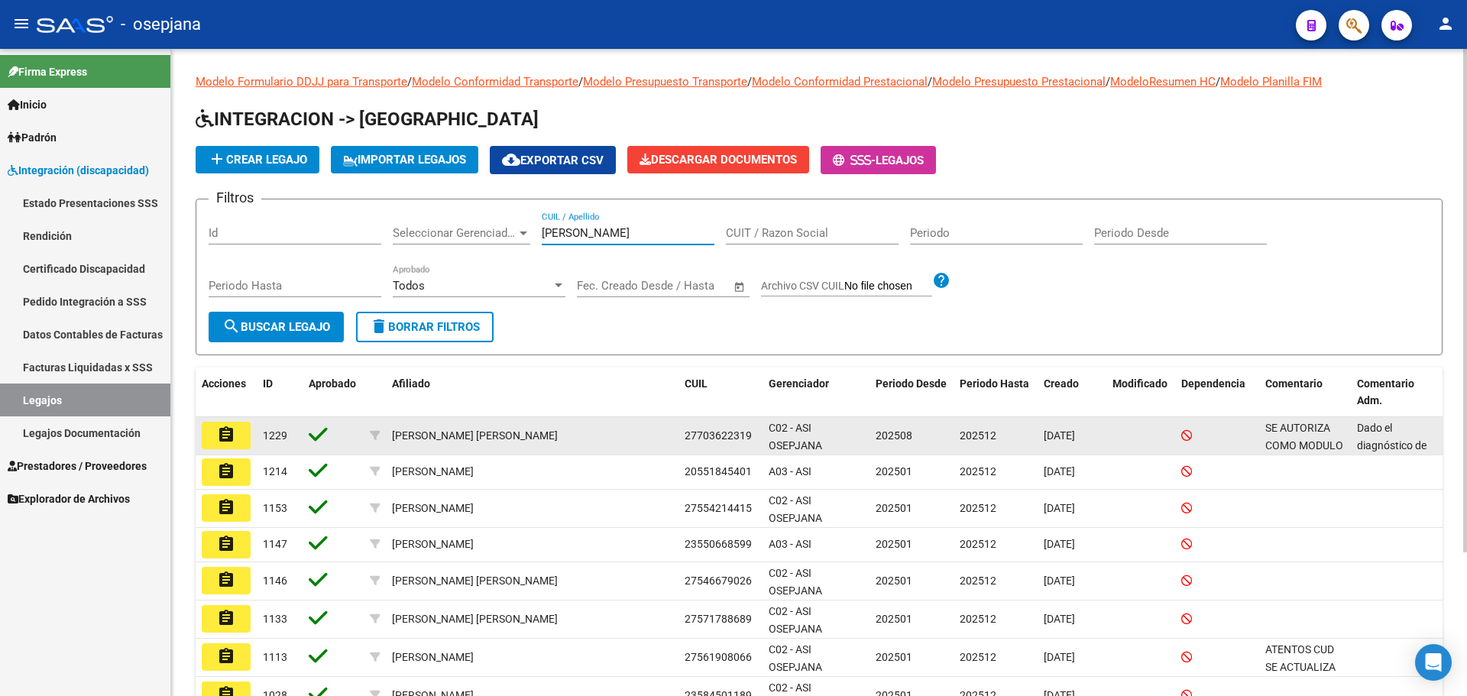
type input "emma"
click at [225, 428] on mat-icon "assignment" at bounding box center [226, 435] width 18 height 18
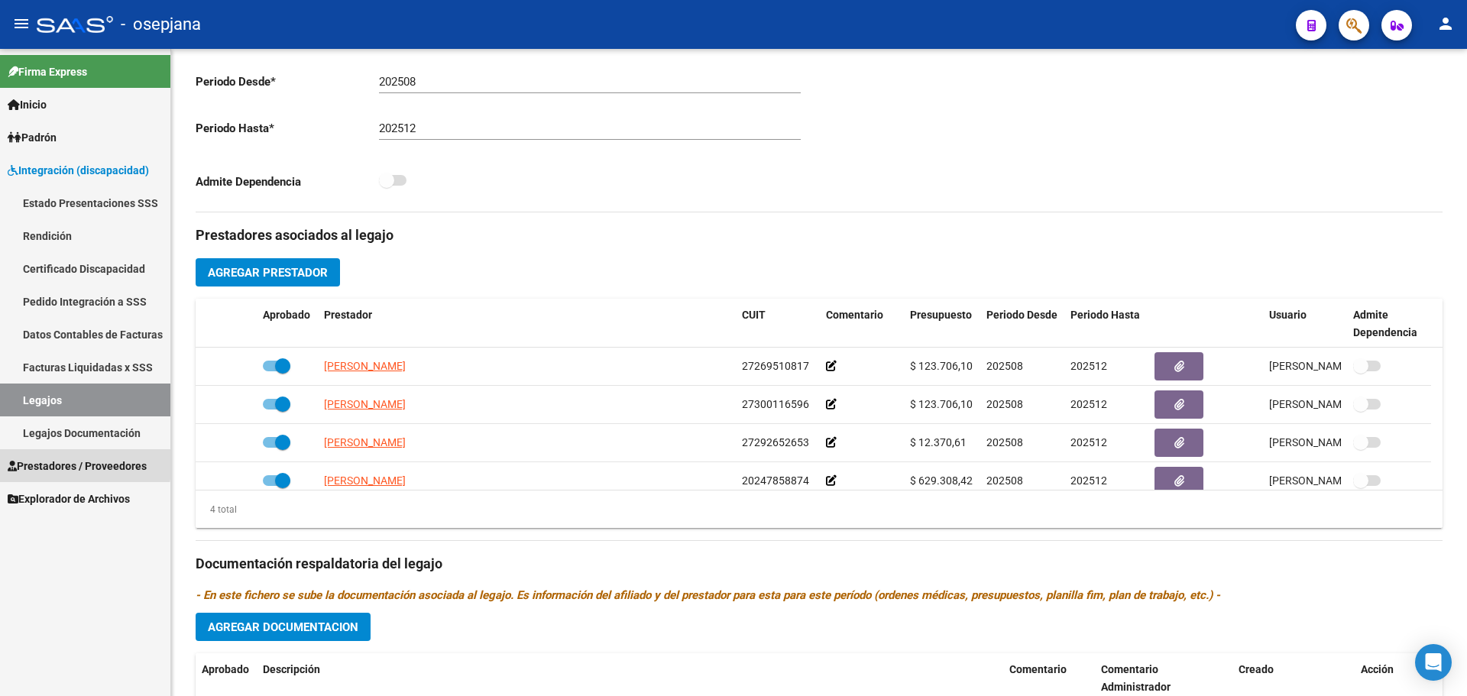
click at [36, 460] on span "Prestadores / Proveedores" at bounding box center [77, 466] width 139 height 17
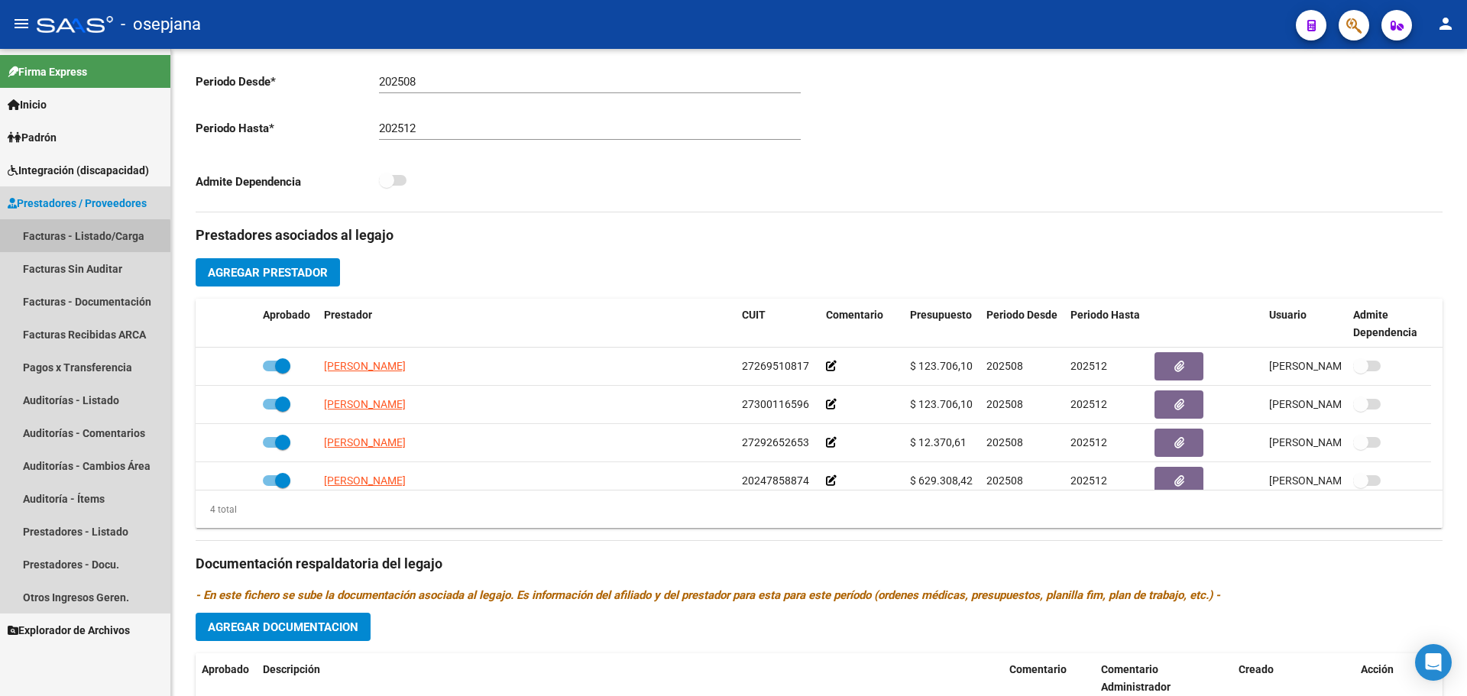
click at [79, 238] on link "Facturas - Listado/Carga" at bounding box center [85, 235] width 170 height 33
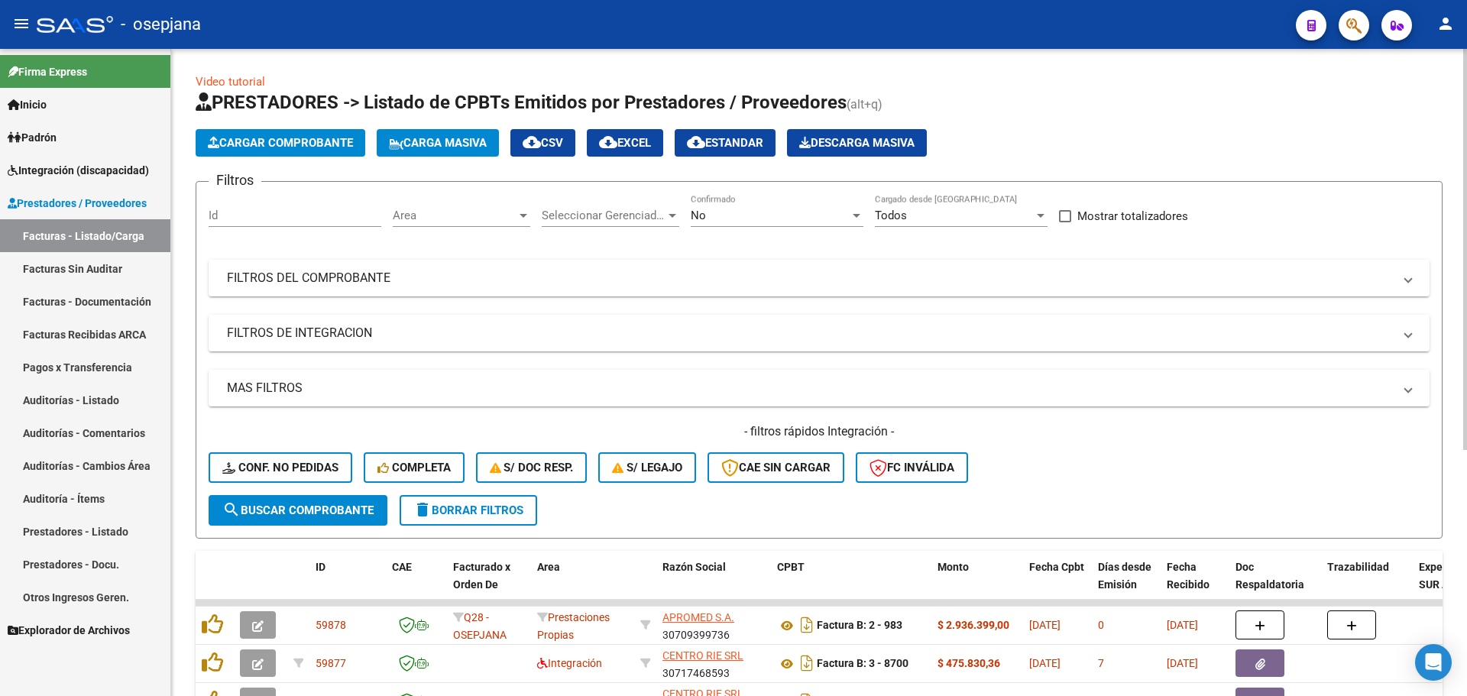
click at [487, 212] on span "Area" at bounding box center [455, 216] width 124 height 14
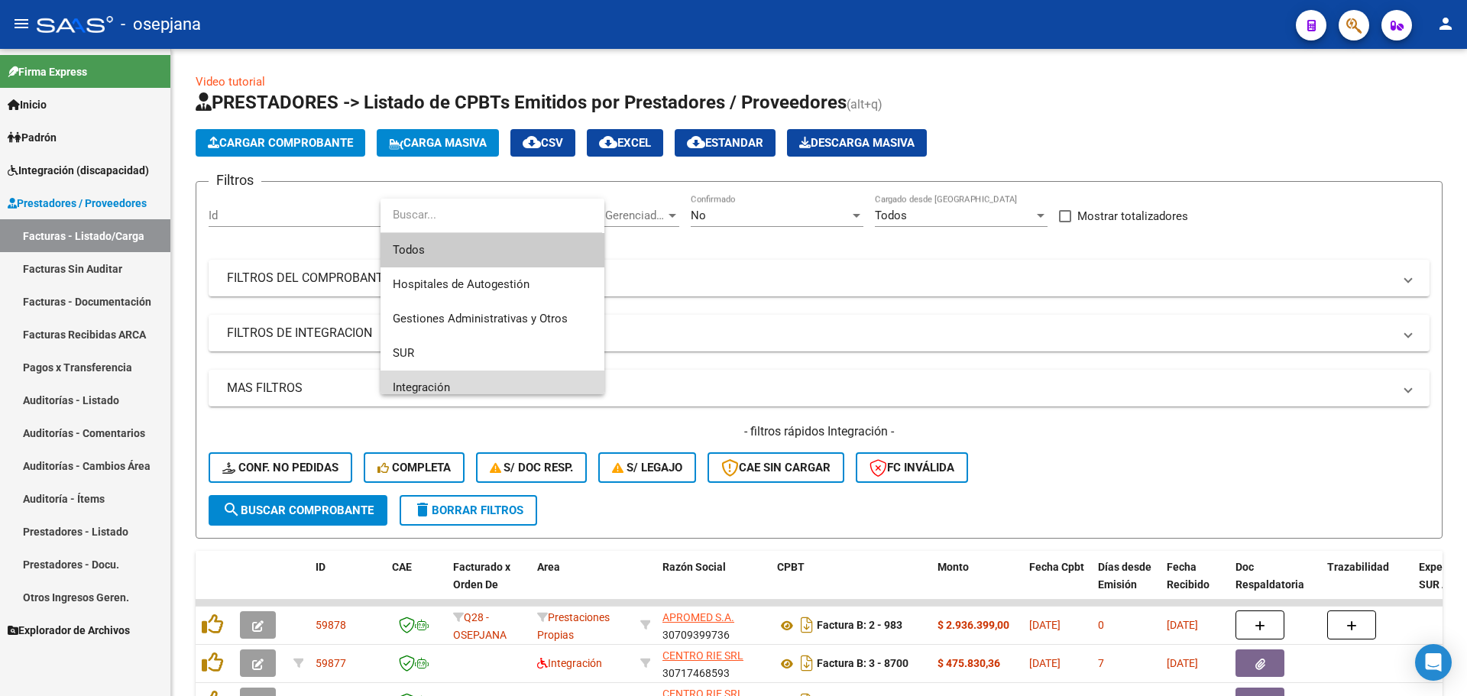
click at [478, 374] on span "Integración" at bounding box center [492, 388] width 199 height 34
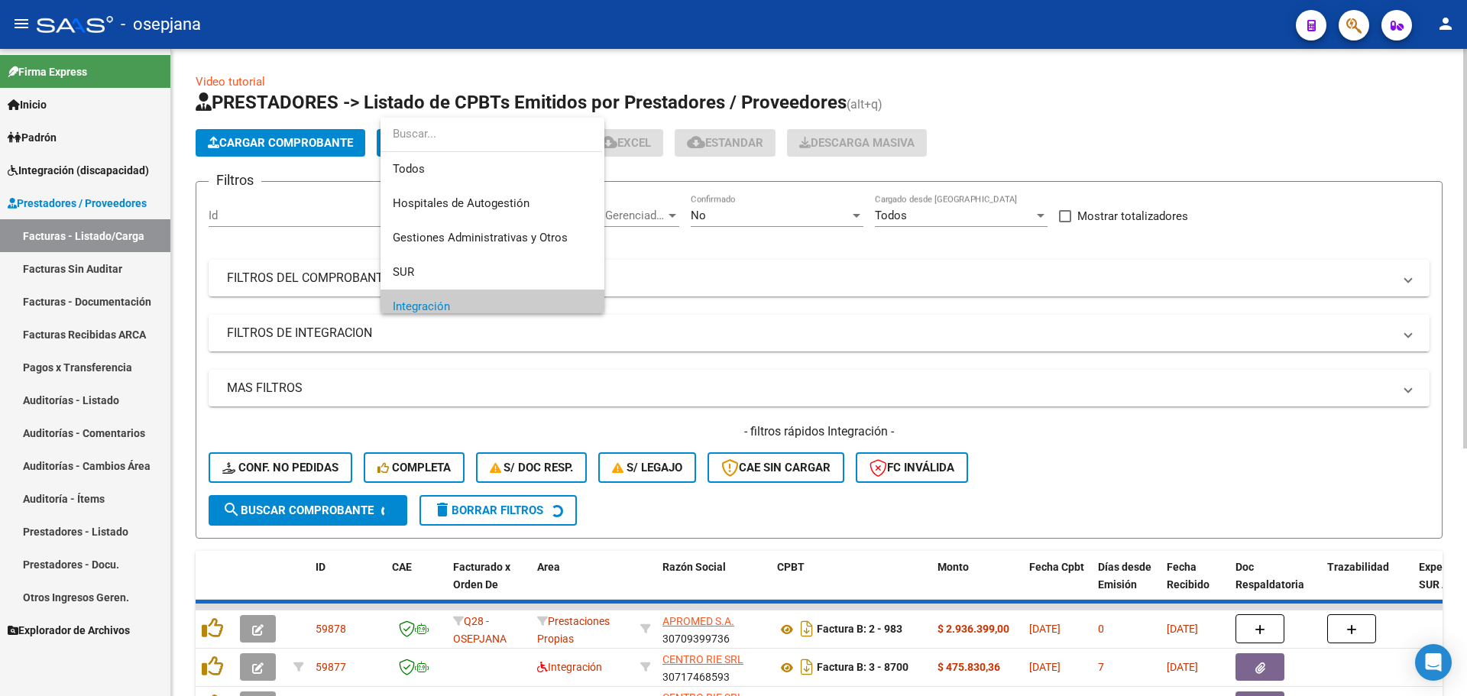
scroll to position [92, 0]
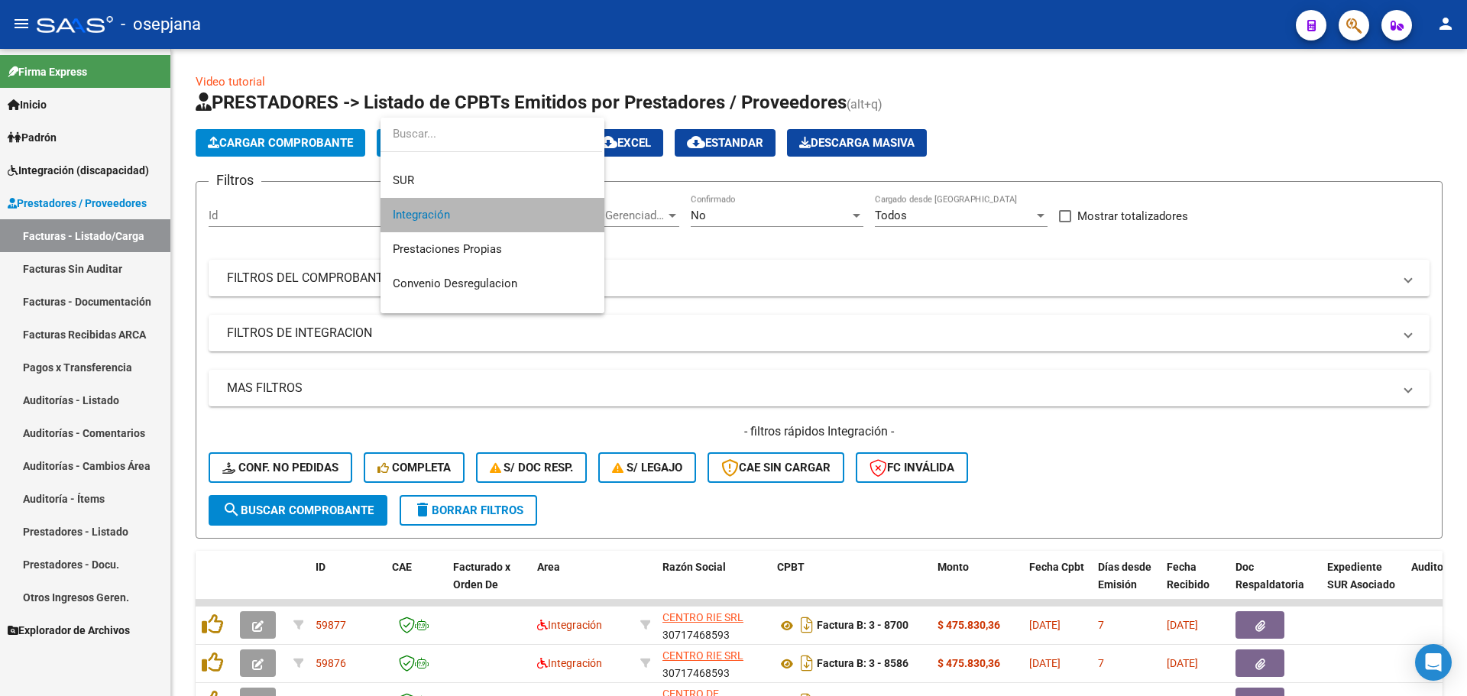
click at [530, 201] on span "Integración" at bounding box center [492, 215] width 199 height 34
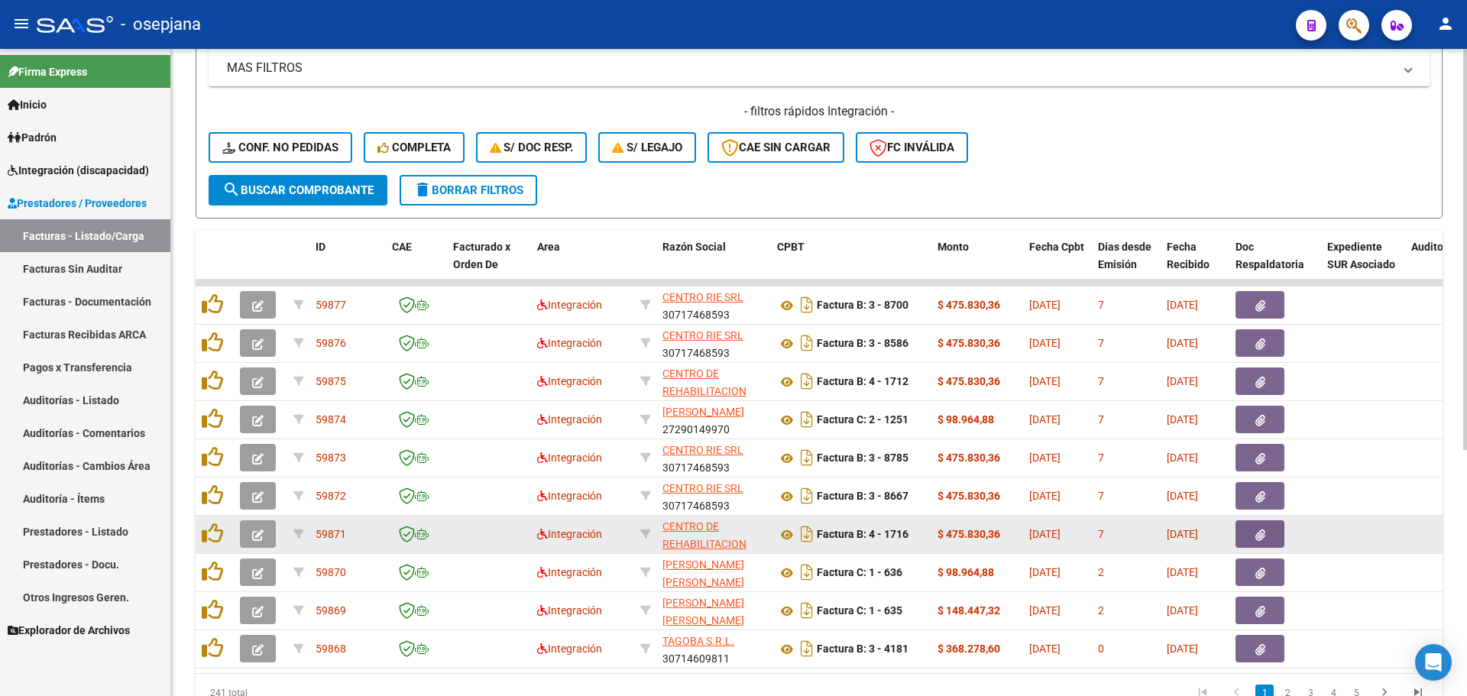
scroll to position [397, 0]
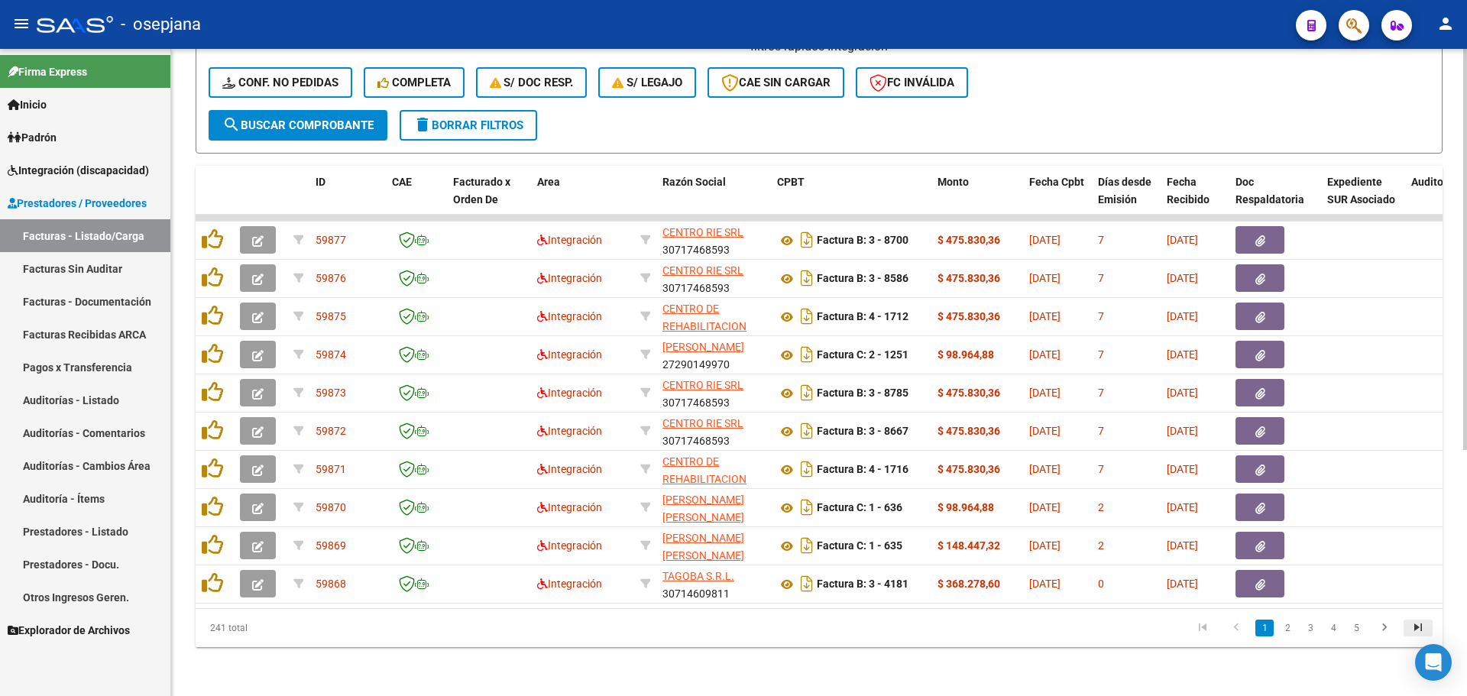
click at [1416, 630] on icon "go to last page" at bounding box center [1418, 629] width 20 height 18
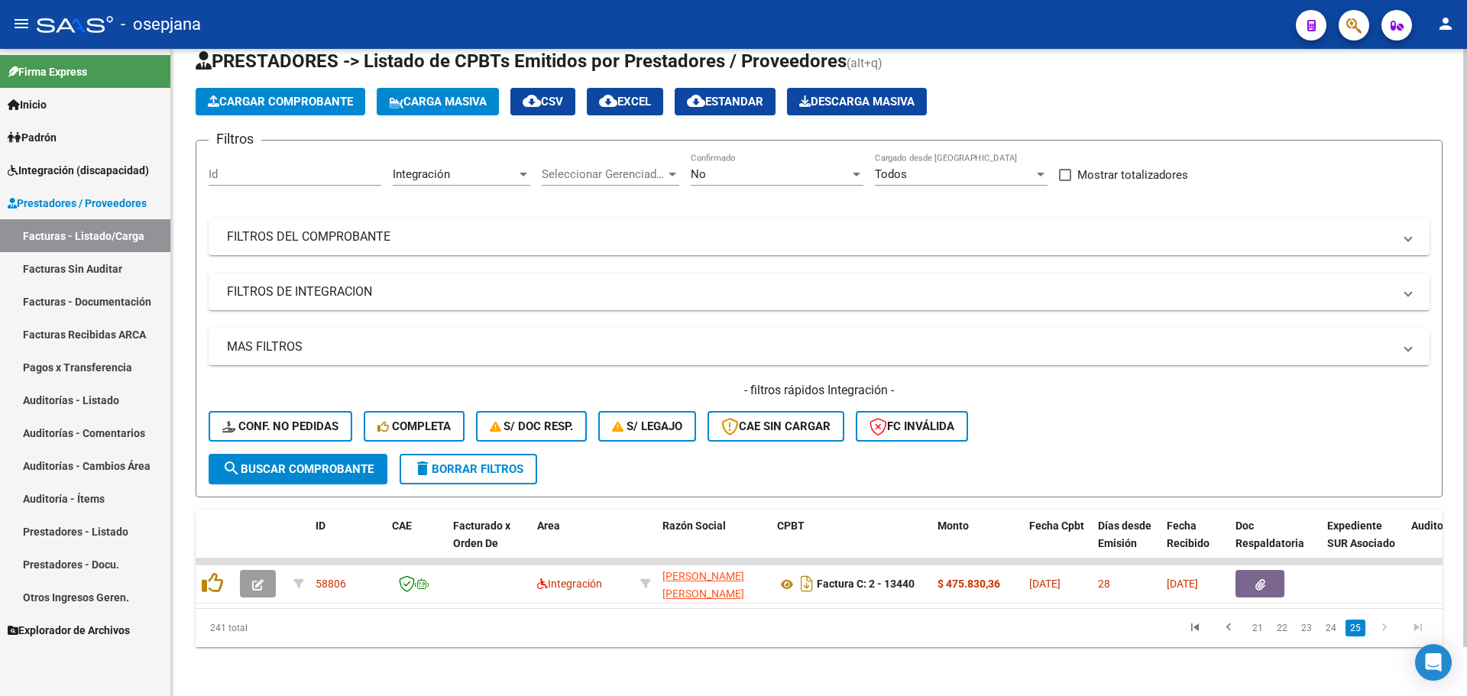
scroll to position [53, 0]
click at [1287, 628] on link "22" at bounding box center [1282, 628] width 20 height 17
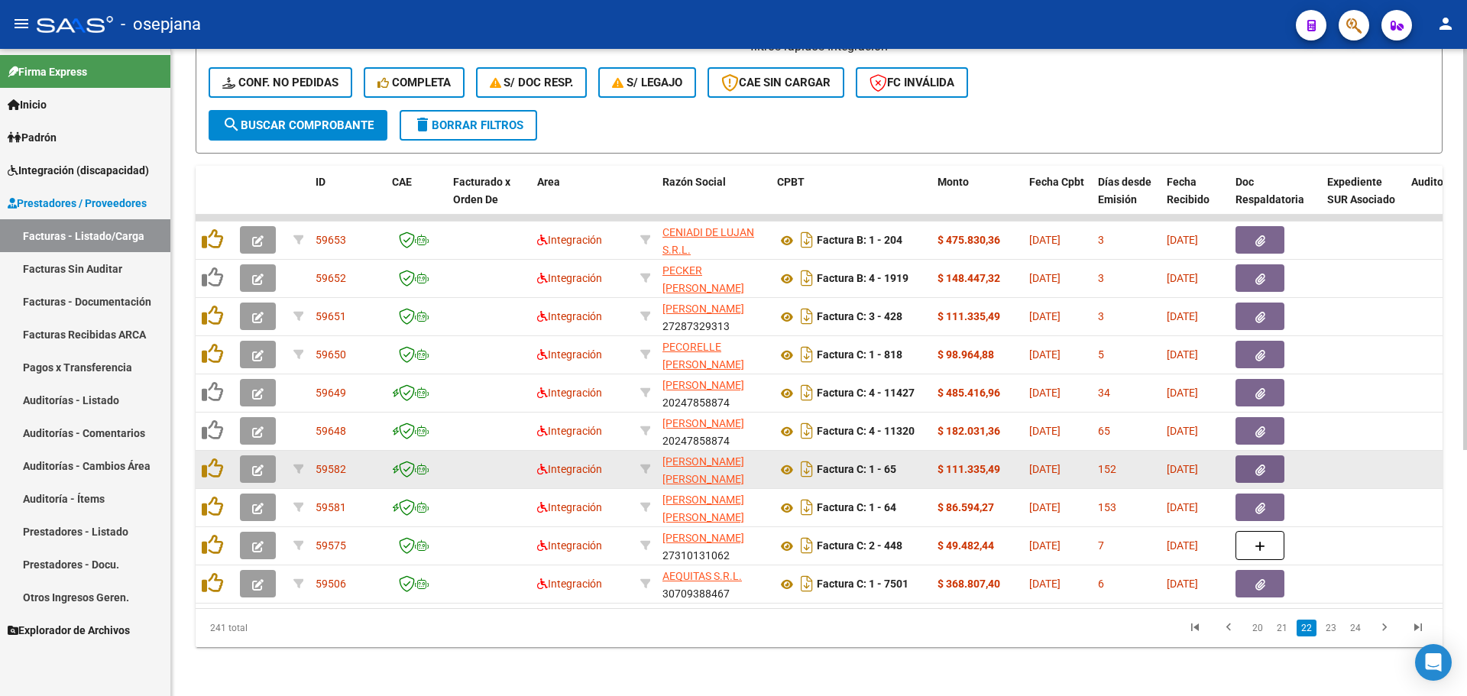
scroll to position [397, 0]
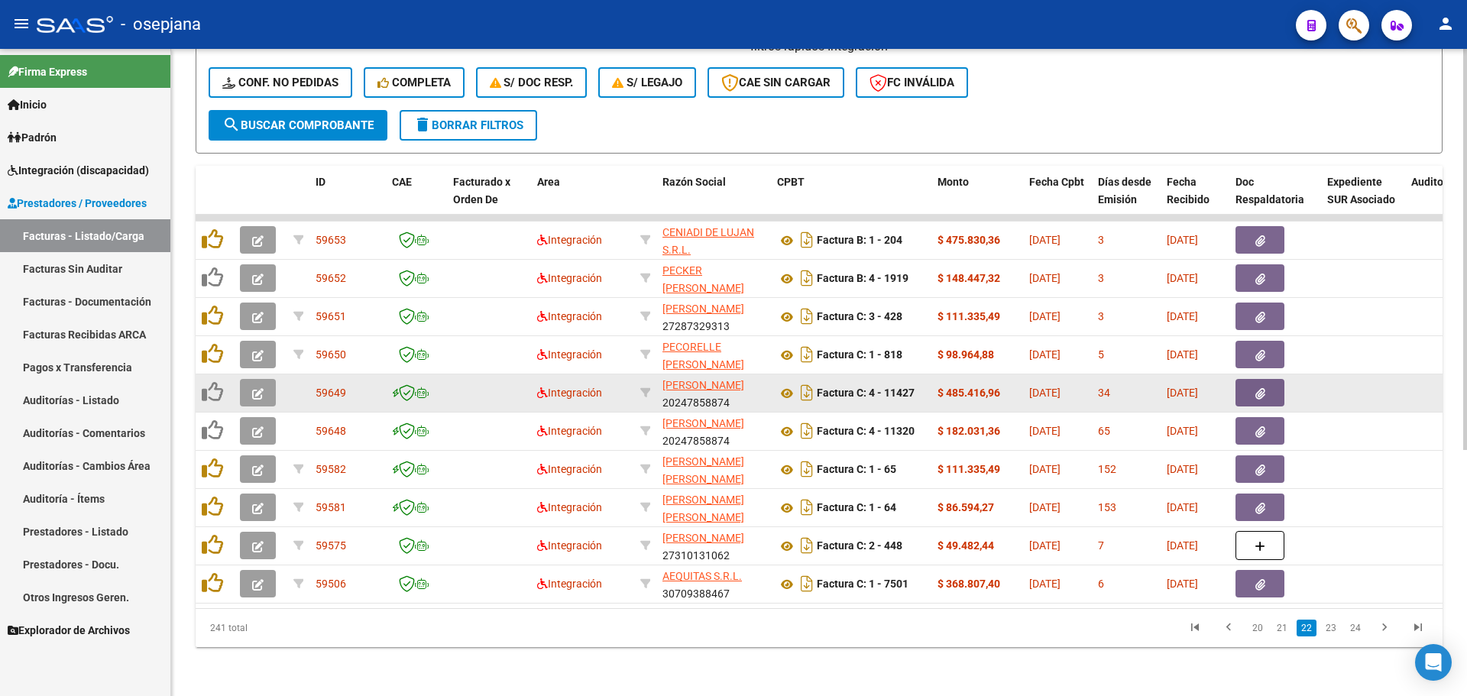
click at [257, 388] on icon "button" at bounding box center [257, 393] width 11 height 11
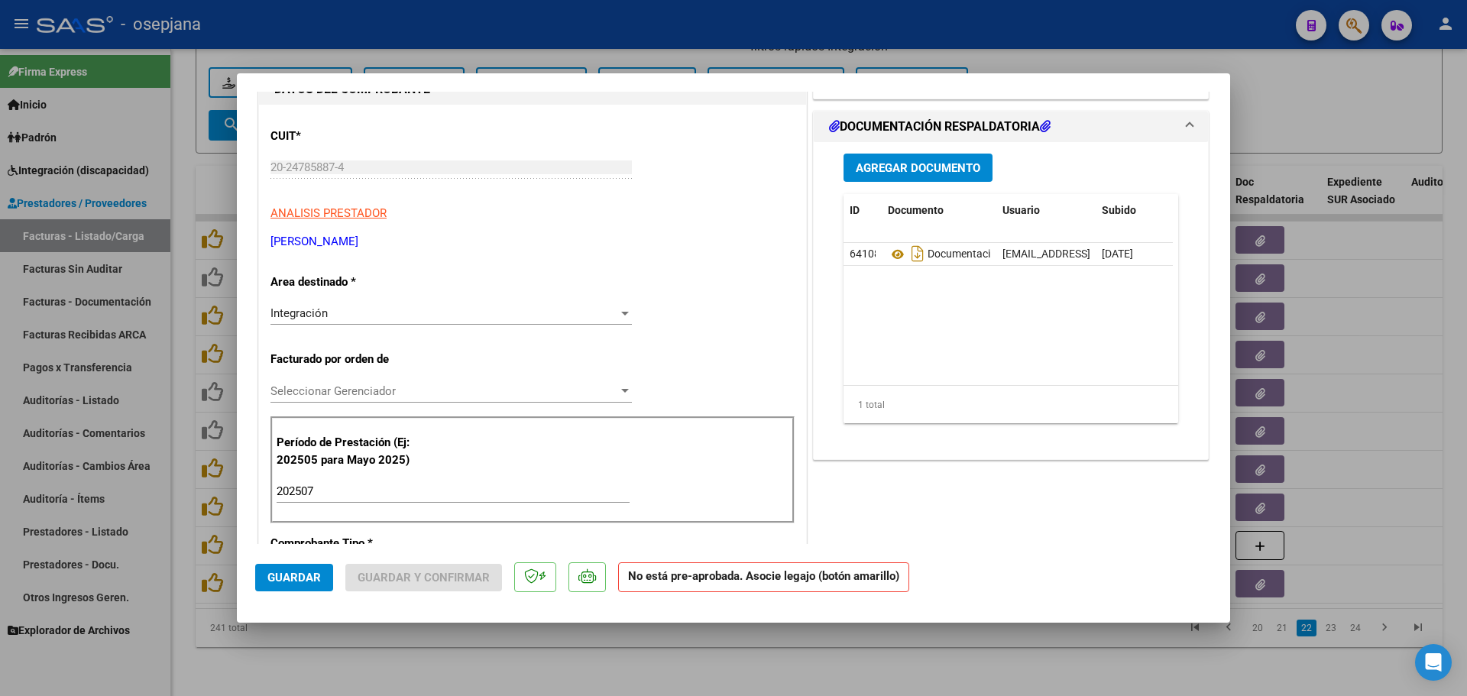
scroll to position [153, 0]
click at [1435, 313] on div at bounding box center [733, 348] width 1467 height 696
type input "$ 0,00"
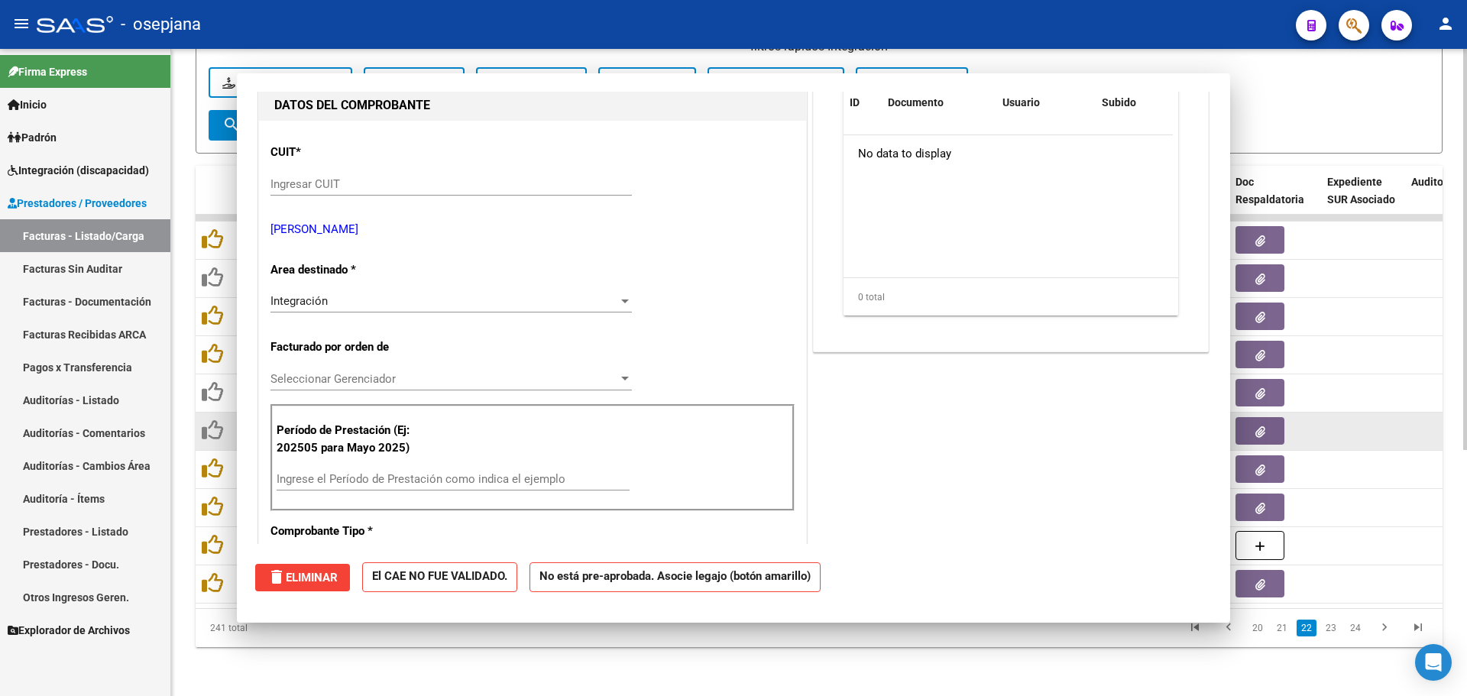
scroll to position [0, 0]
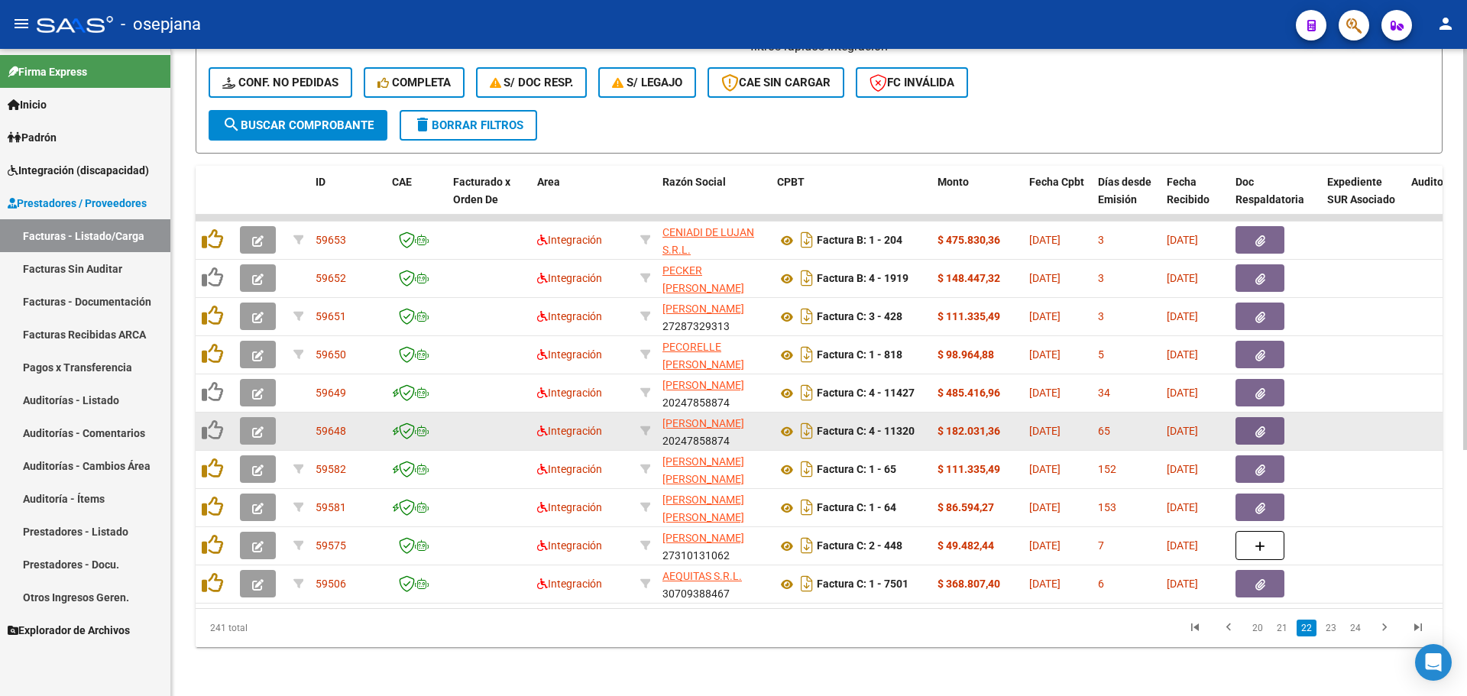
click at [259, 426] on icon "button" at bounding box center [257, 431] width 11 height 11
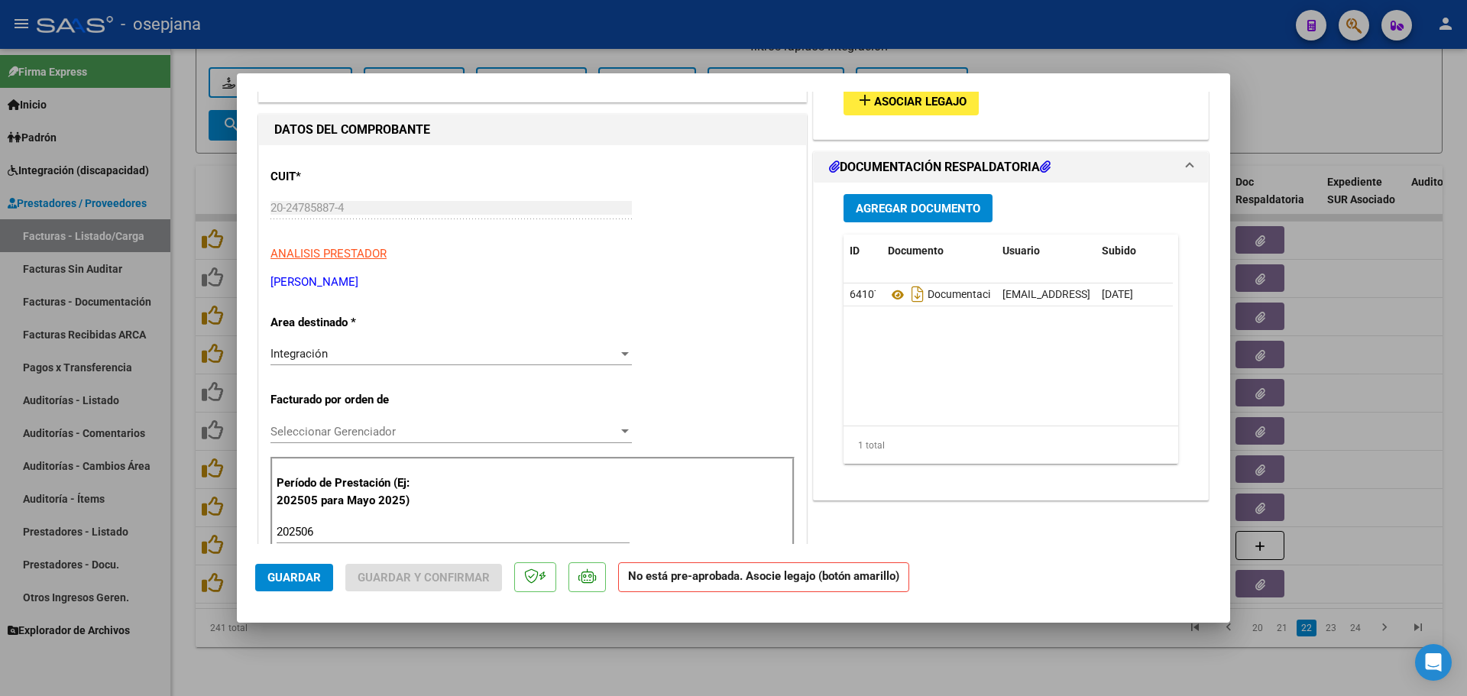
scroll to position [229, 0]
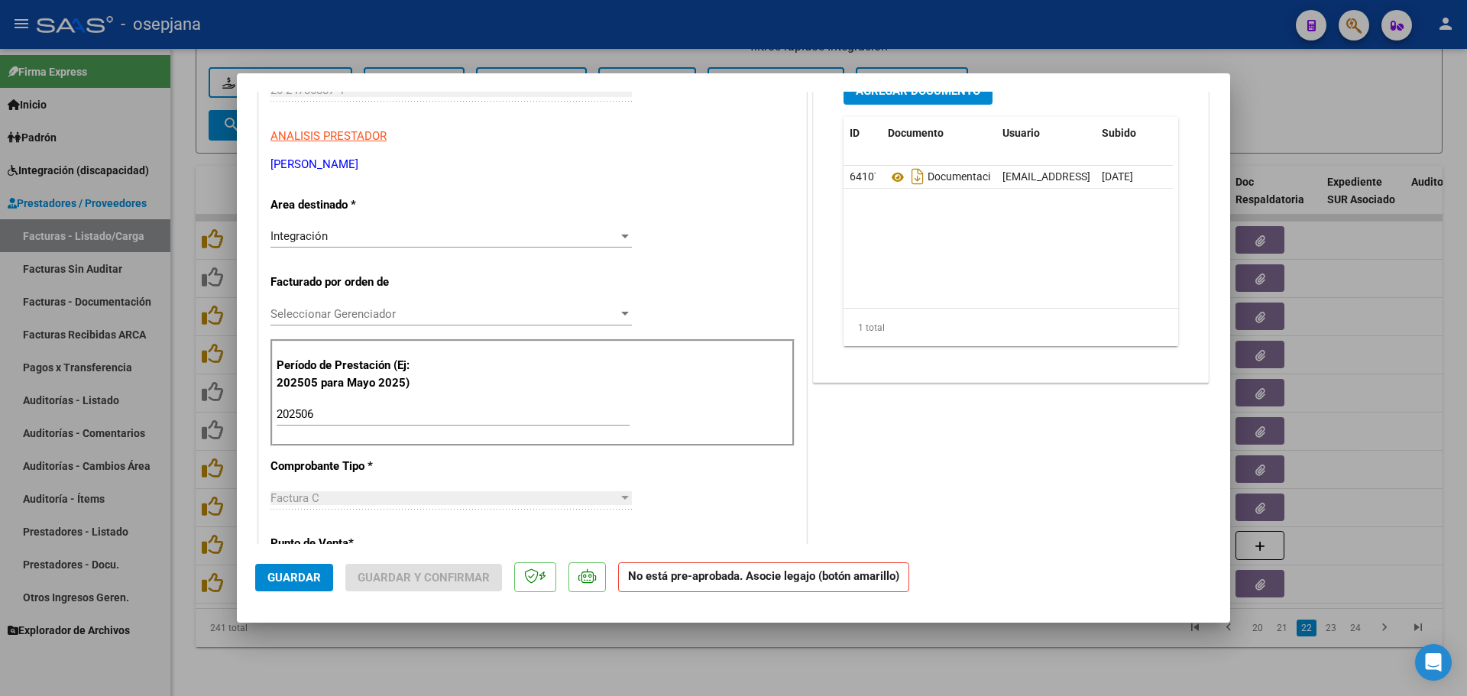
click at [1406, 394] on div at bounding box center [733, 348] width 1467 height 696
type input "$ 0,00"
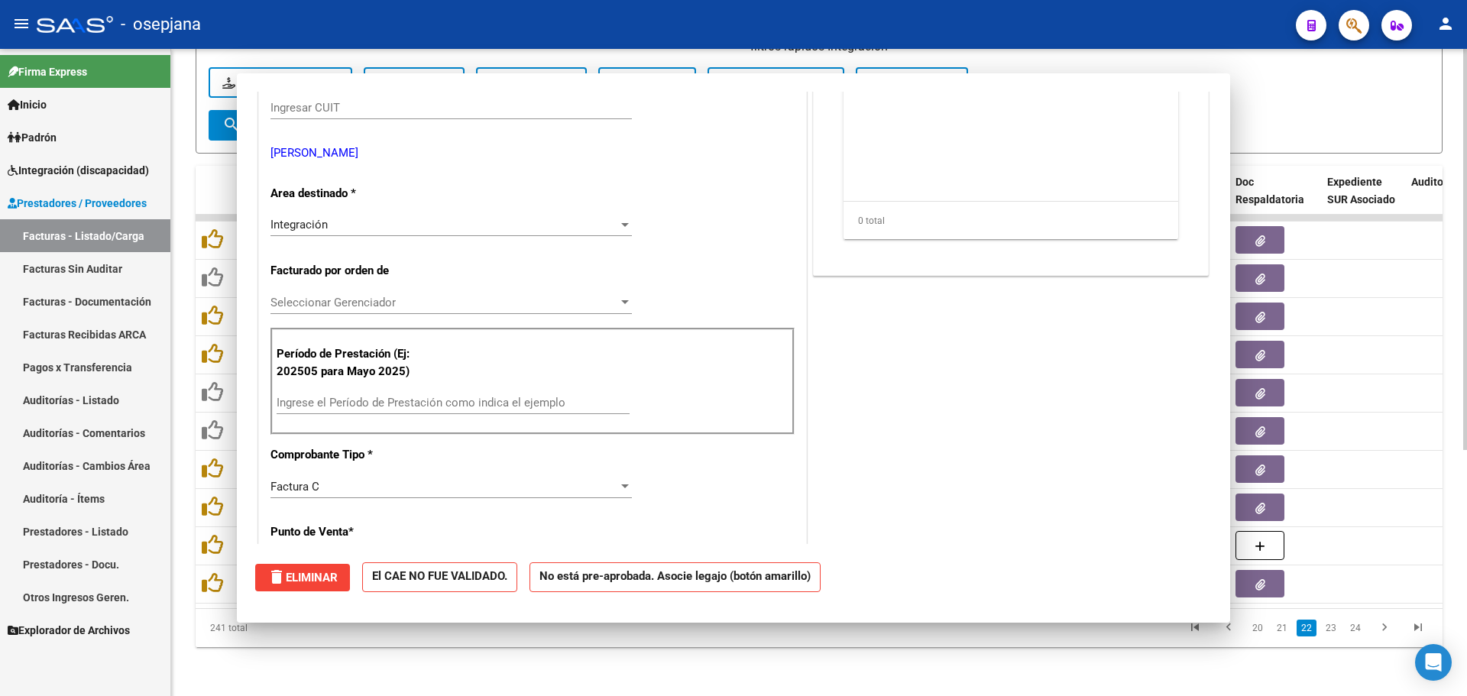
scroll to position [0, 0]
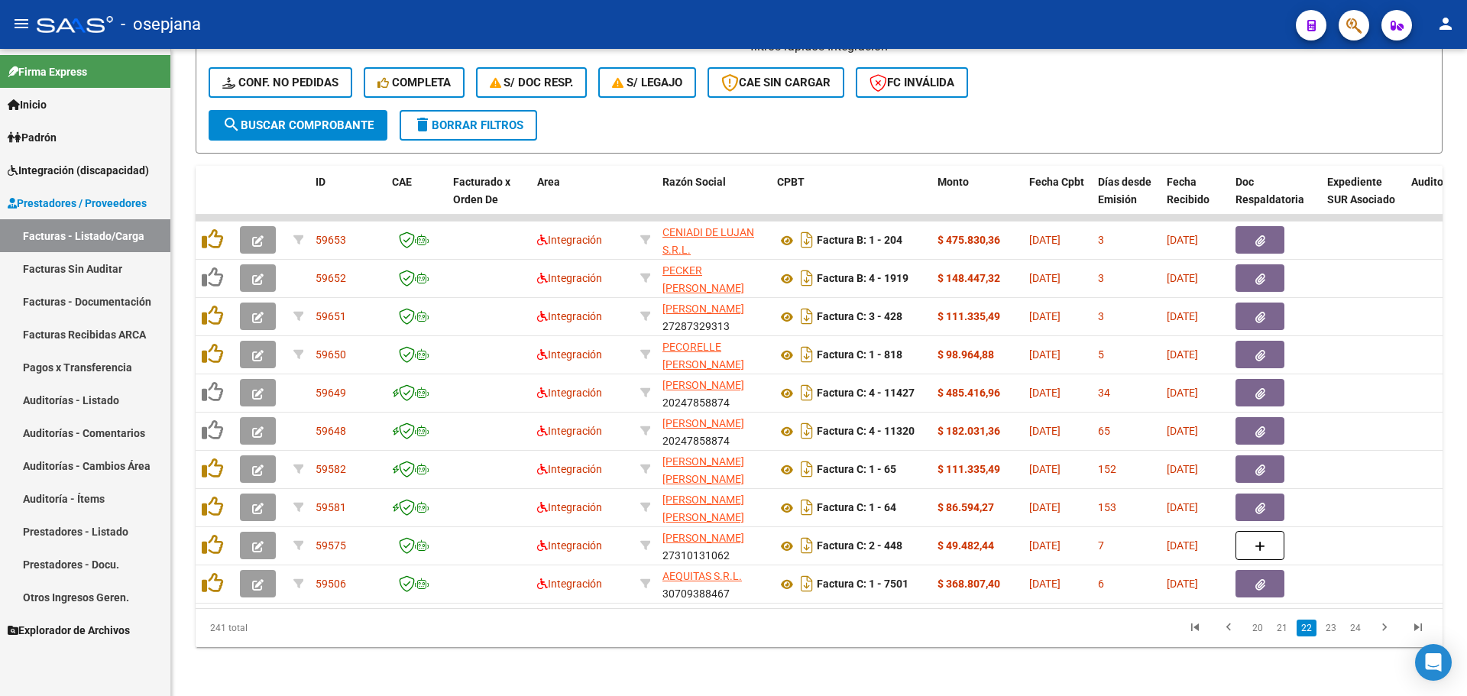
click at [84, 175] on span "Integración (discapacidad)" at bounding box center [78, 170] width 141 height 17
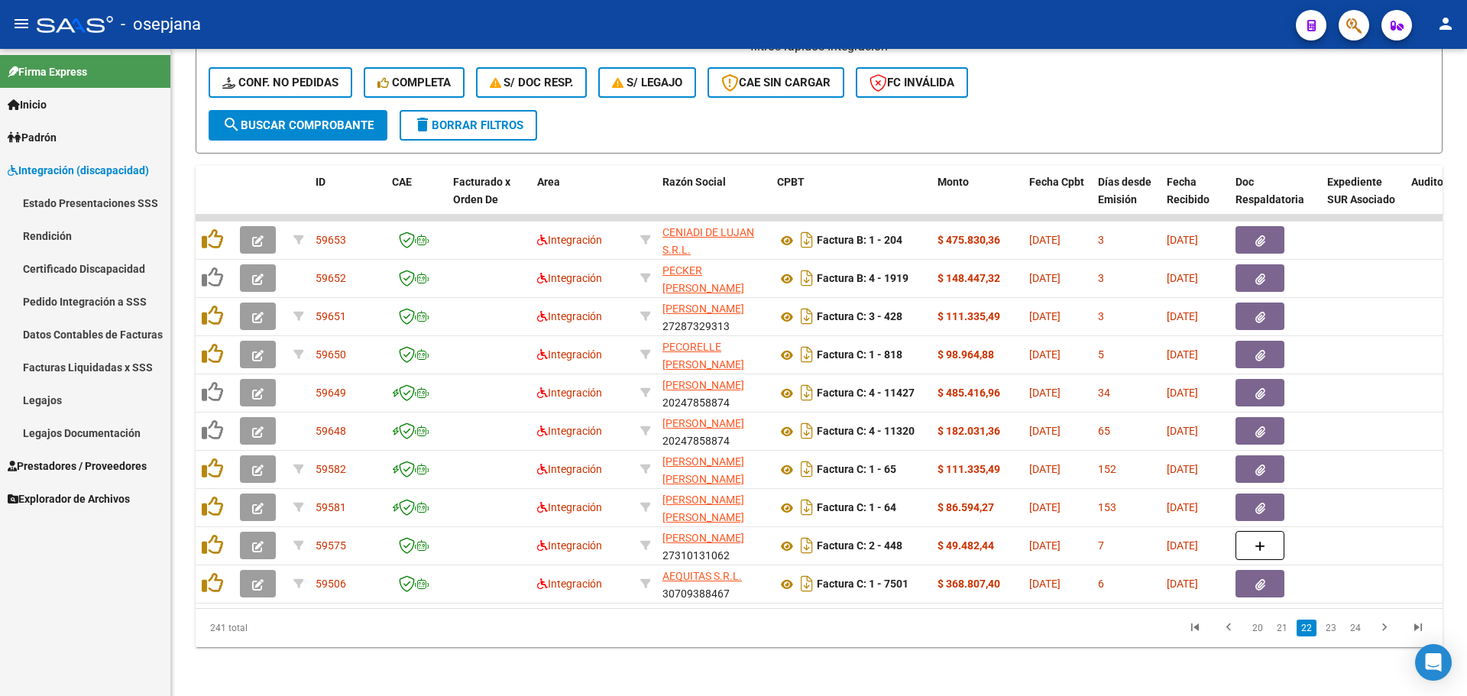
click at [95, 396] on link "Legajos" at bounding box center [85, 400] width 170 height 33
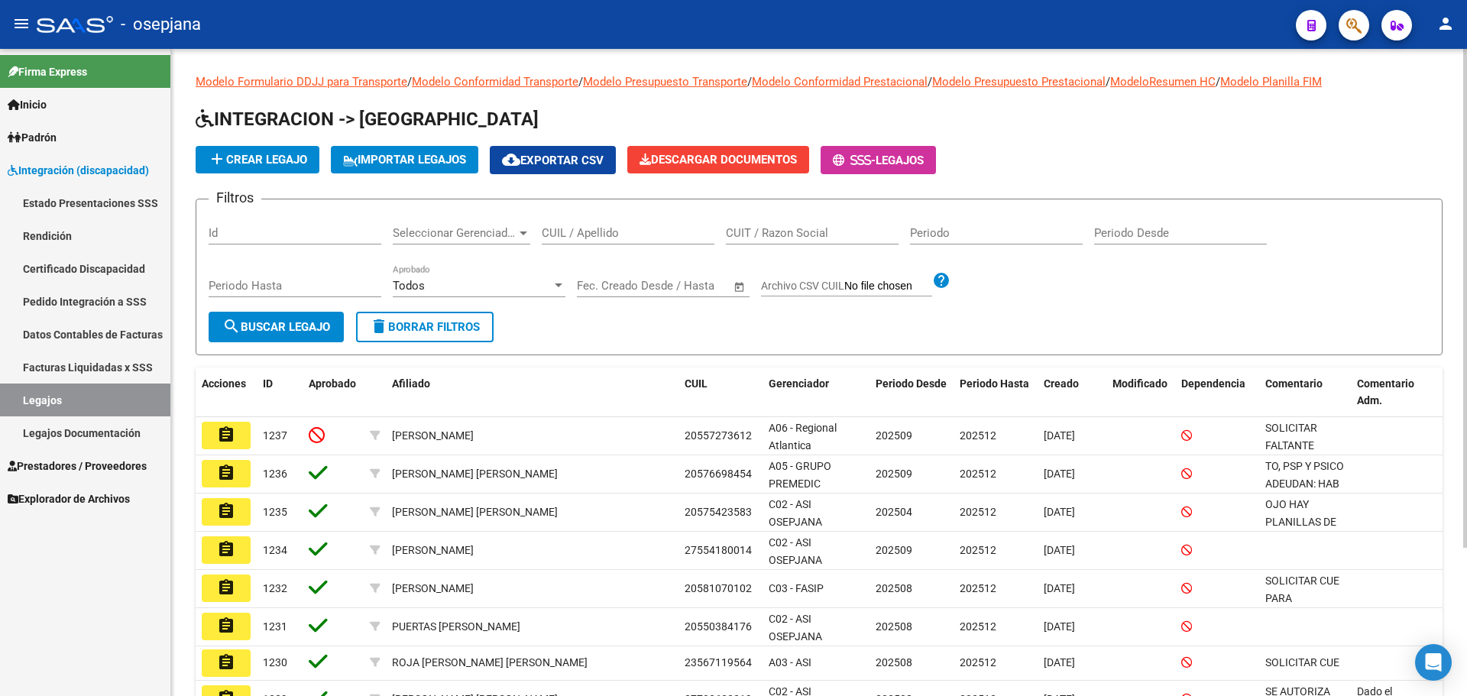
click at [636, 234] on input "CUIL / Apellido" at bounding box center [628, 233] width 173 height 14
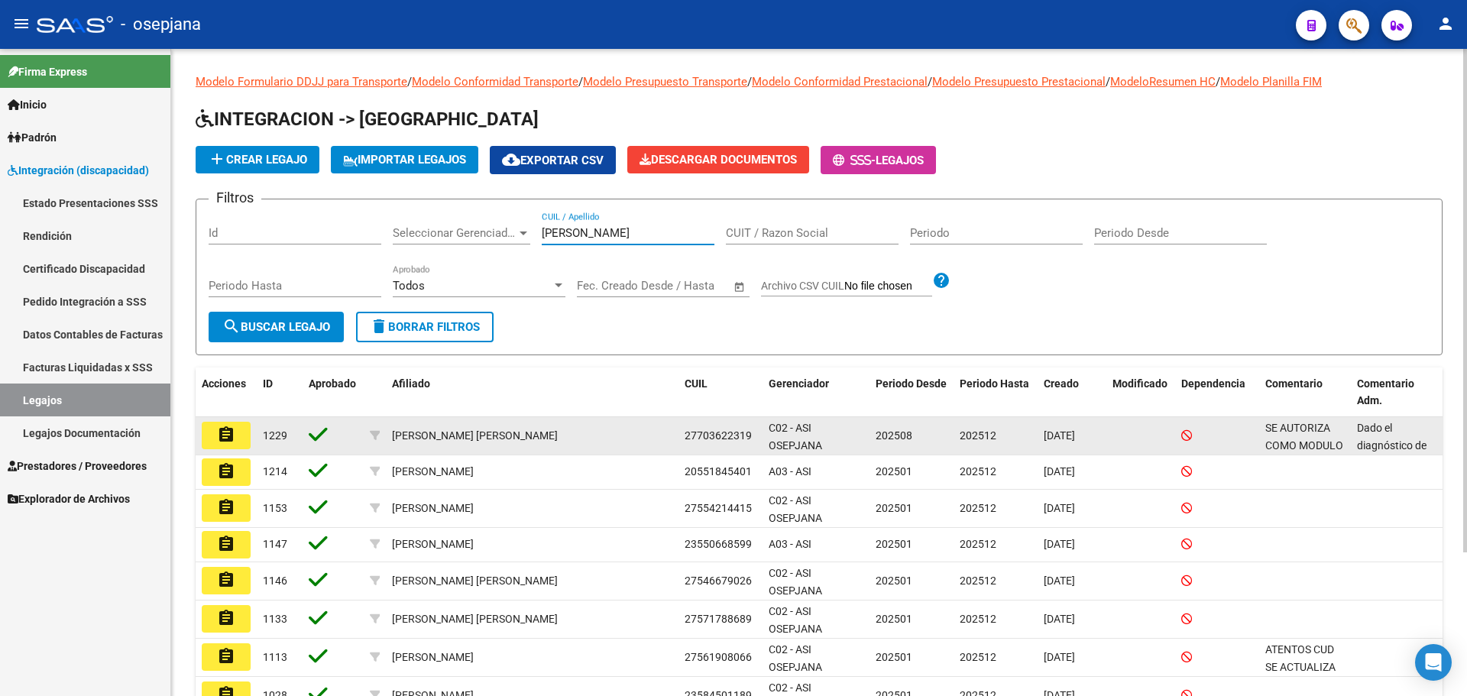
type input "emma"
click at [236, 435] on button "assignment" at bounding box center [226, 436] width 49 height 28
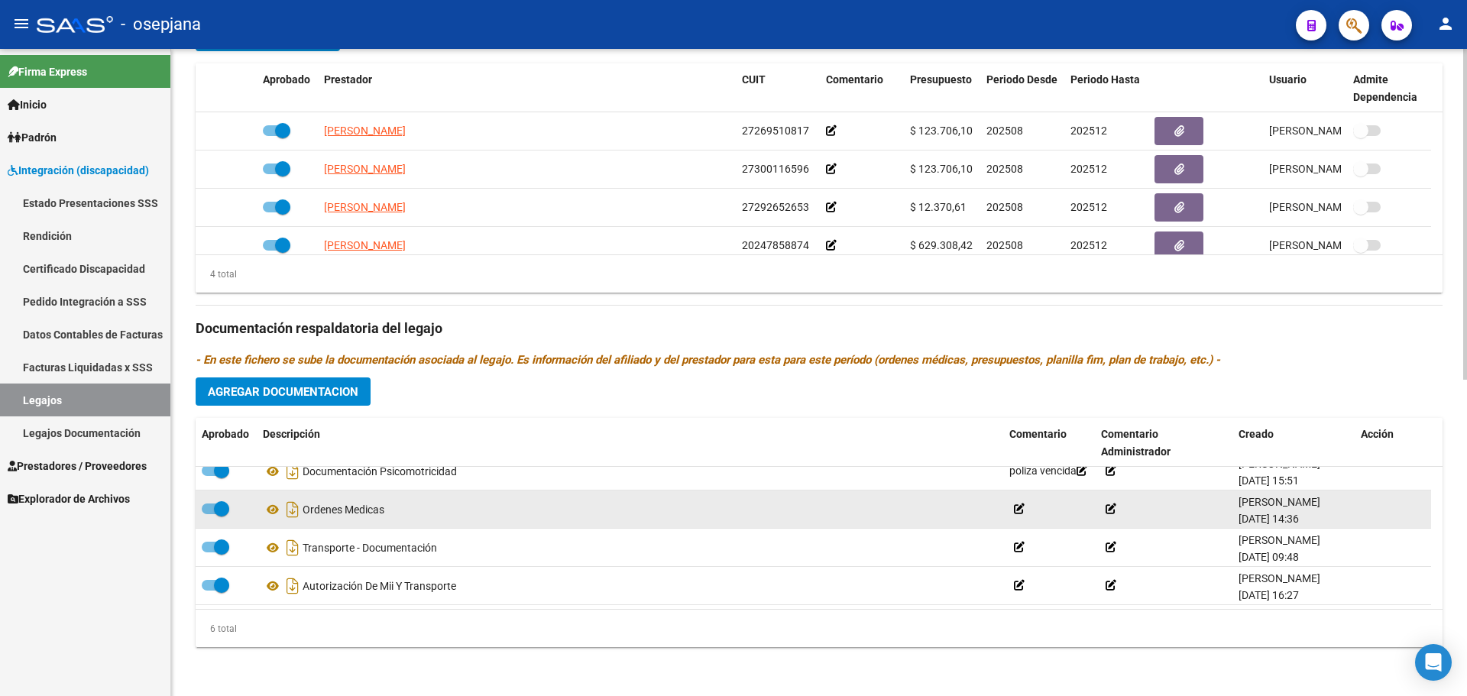
scroll to position [92, 0]
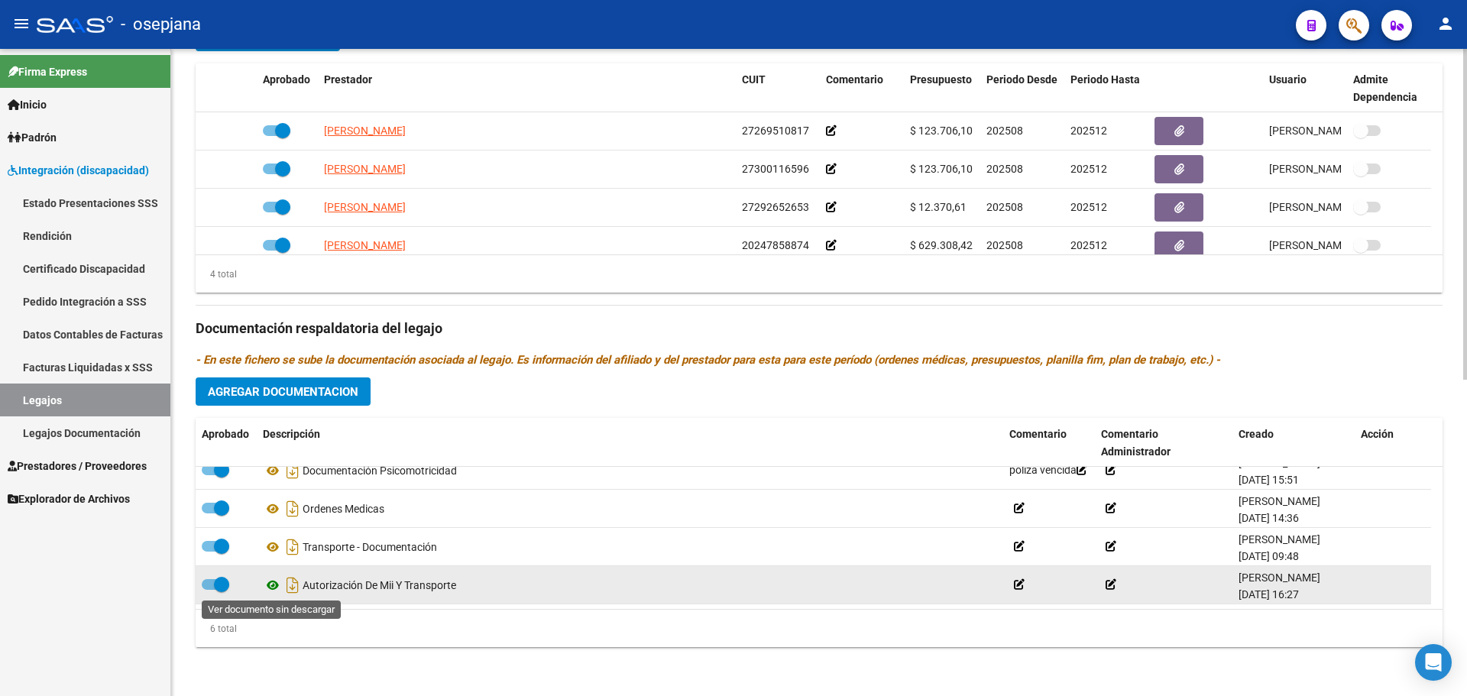
click at [270, 588] on icon at bounding box center [273, 585] width 20 height 18
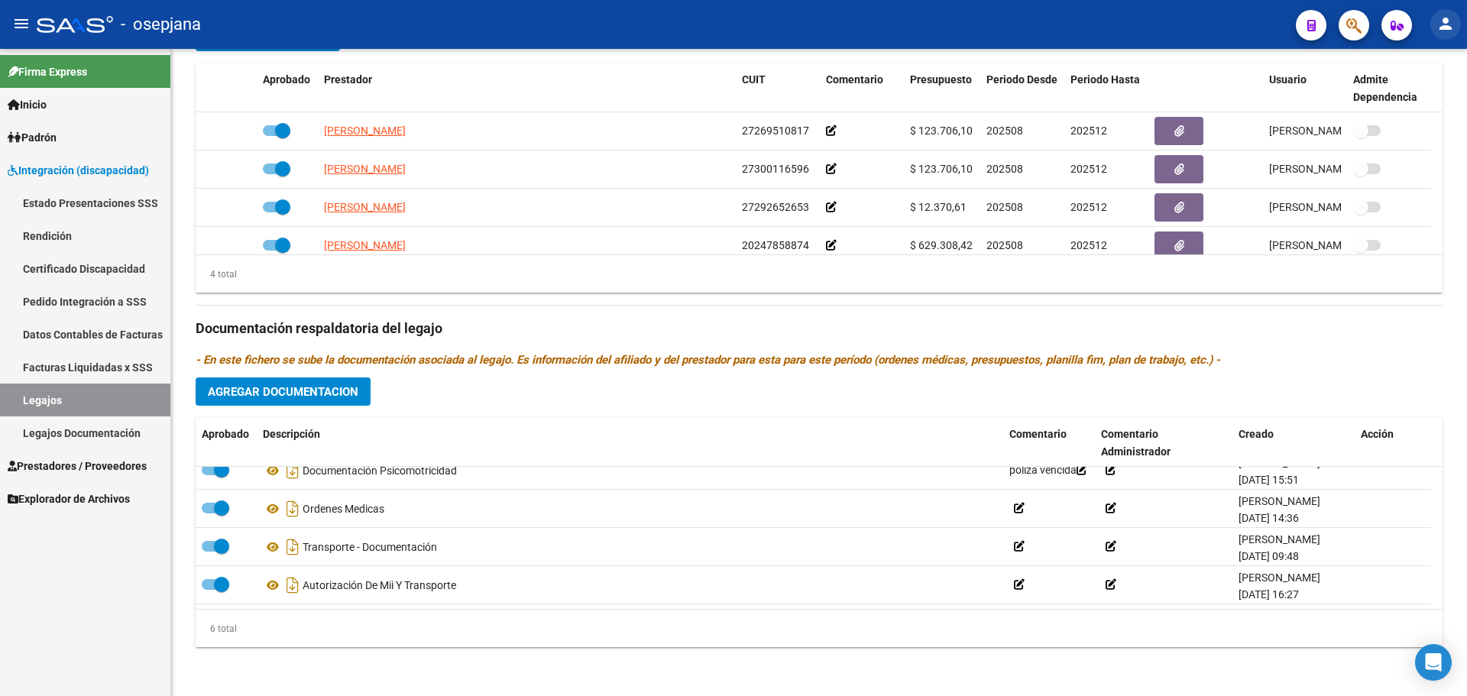
click at [1445, 19] on mat-icon "person" at bounding box center [1445, 24] width 18 height 18
click at [1401, 95] on button "exit_to_app Salir" at bounding box center [1414, 101] width 93 height 37
